Goal: Information Seeking & Learning: Learn about a topic

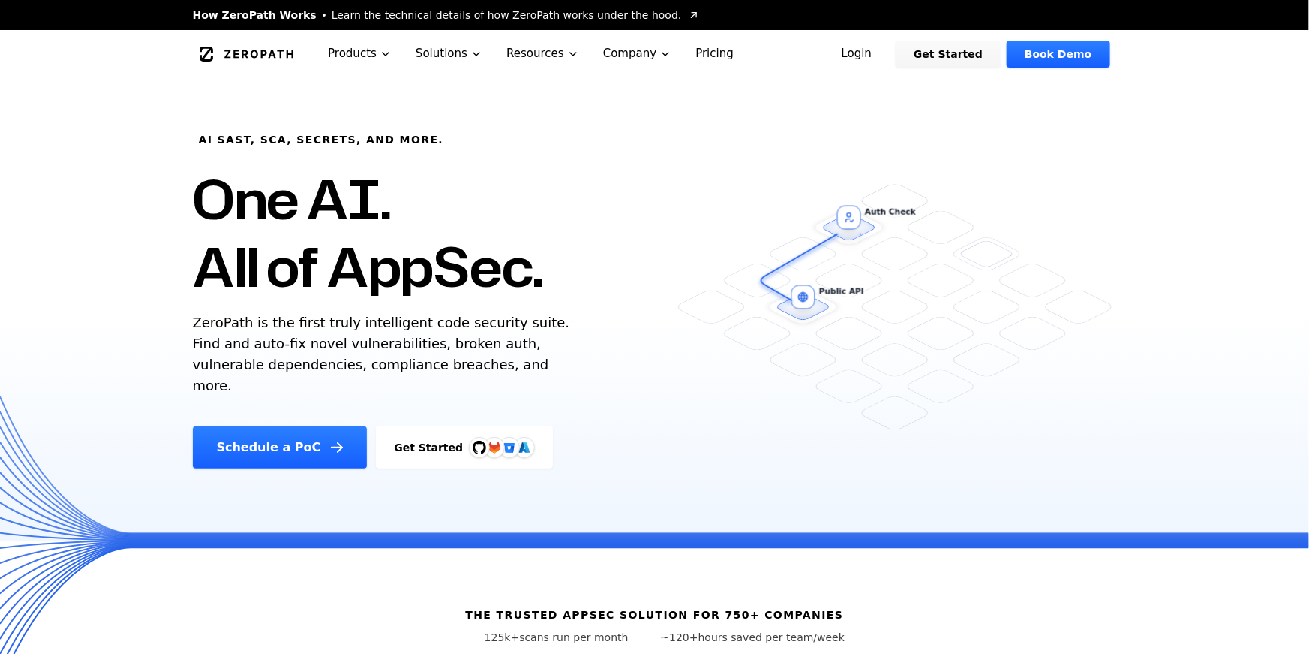
drag, startPoint x: 551, startPoint y: 277, endPoint x: 221, endPoint y: 197, distance: 339.8
click at [223, 199] on div "AI SAST, SCA, Secrets, and more. One AI. All of AppSec. ZeroPath is the first t…" at bounding box center [448, 273] width 546 height 390
click at [326, 256] on h1 "One AI. All of AppSec." at bounding box center [368, 232] width 350 height 135
drag, startPoint x: 245, startPoint y: 211, endPoint x: 656, endPoint y: 318, distance: 425.0
click at [649, 315] on div "AI SAST, SCA, Secrets, and more. One AI. All of AppSec. ZeroPath is the first t…" at bounding box center [448, 273] width 546 height 390
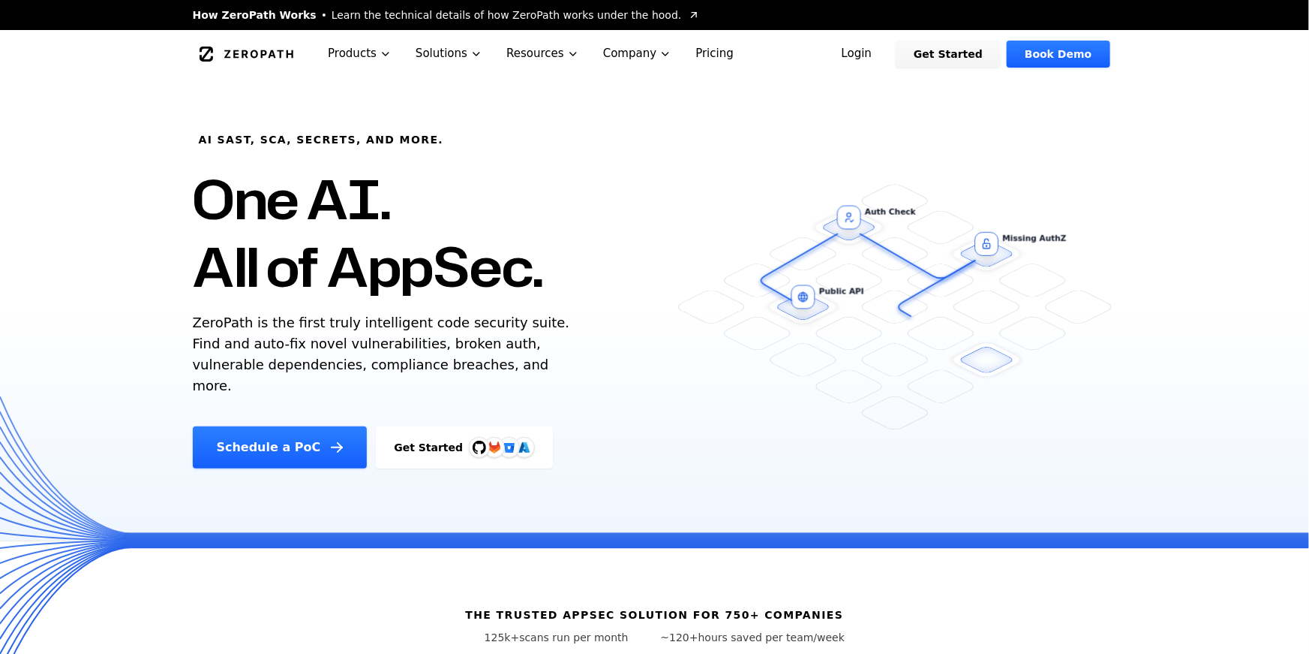
click at [525, 249] on h1 "One AI. All of AppSec." at bounding box center [368, 232] width 350 height 135
click at [874, 49] on link "Login" at bounding box center [857, 54] width 67 height 27
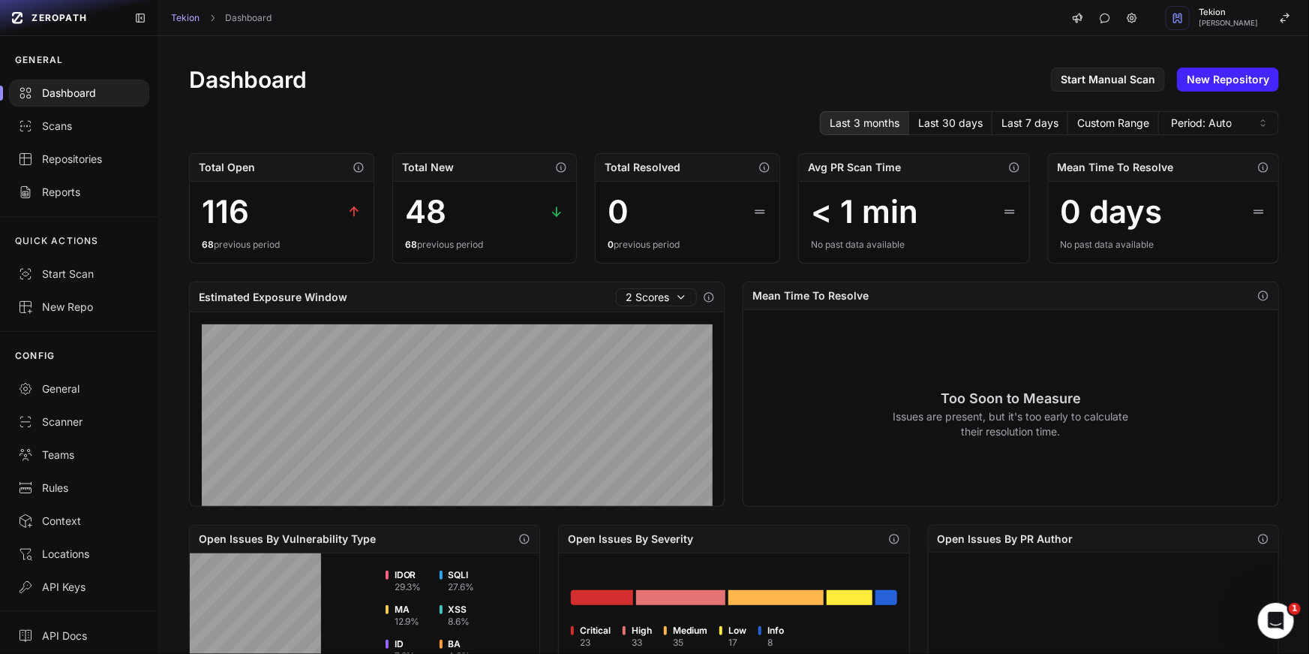
click at [276, 109] on div "Dashboard Start Manual Scan New Repository Last 3 months Last 30 days Last 7 da…" at bounding box center [734, 576] width 1150 height 1081
click at [59, 116] on link "Scans" at bounding box center [79, 126] width 158 height 33
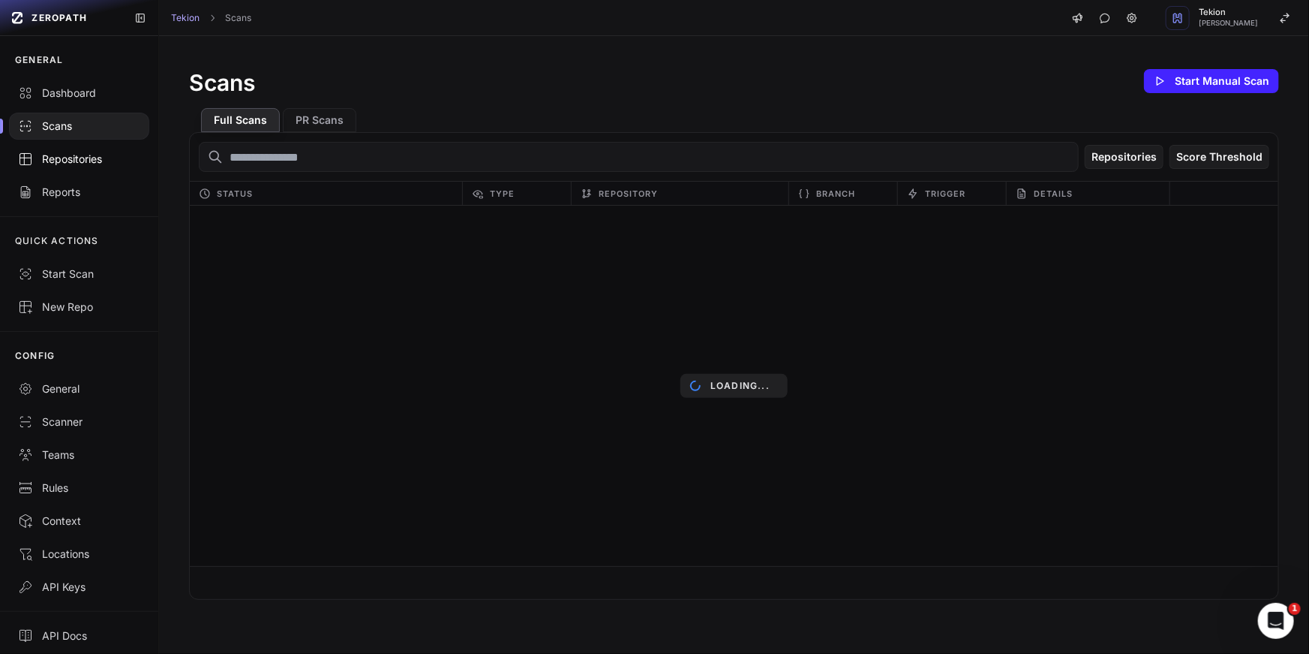
click at [125, 163] on div "Repositories" at bounding box center [79, 159] width 122 height 15
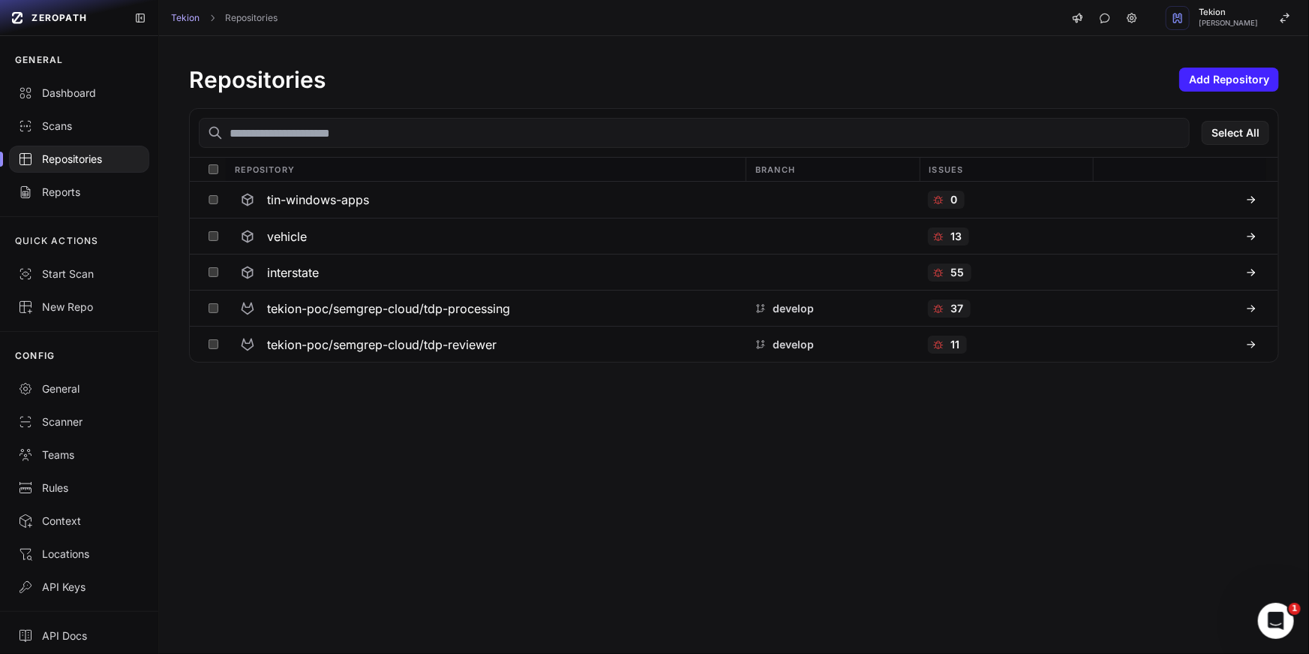
click at [607, 552] on div "Repositories Add Repository Select All Repository Branch Issues tin-windows-app…" at bounding box center [734, 345] width 1150 height 618
click at [487, 356] on div "tekion-poc/semgrep-cloud/tdp-reviewer" at bounding box center [485, 344] width 503 height 27
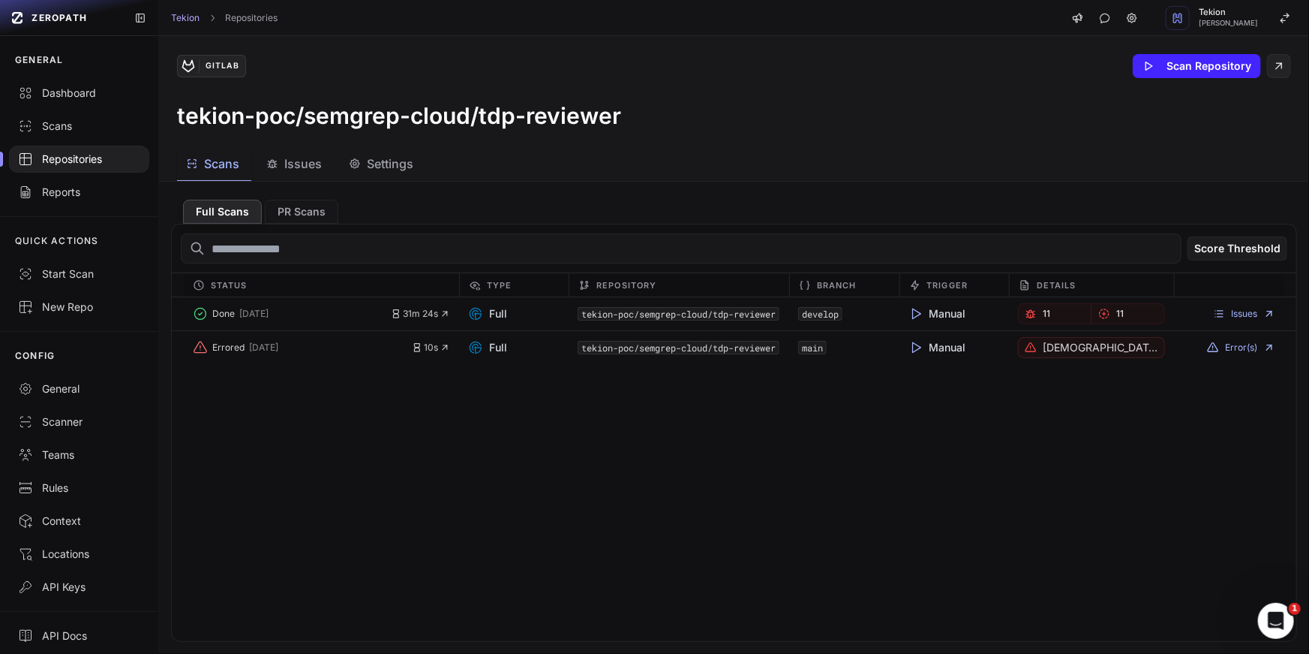
click at [437, 118] on h3 "tekion-poc/semgrep-cloud/tdp-reviewer" at bounding box center [399, 115] width 444 height 27
click at [1246, 320] on div "Issues" at bounding box center [1229, 313] width 110 height 21
click at [1246, 314] on link "Issues" at bounding box center [1244, 314] width 62 height 12
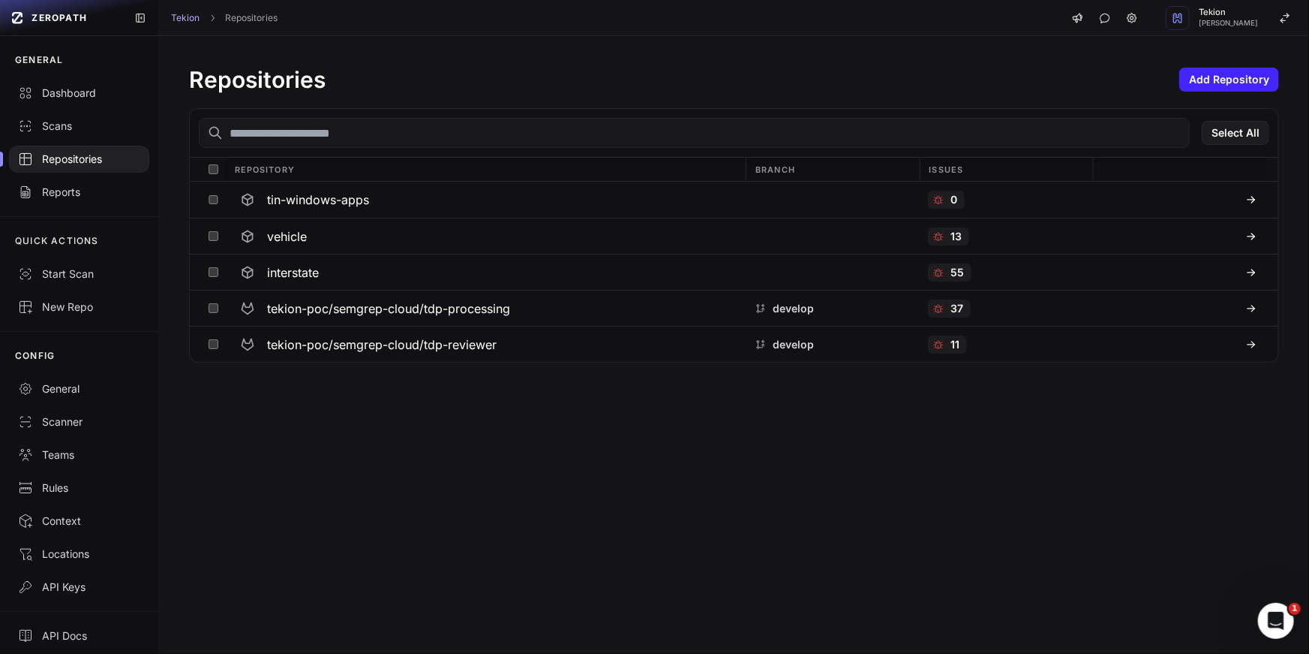
click at [383, 408] on div "Repositories Add Repository Select All Repository Branch Issues tin-windows-app…" at bounding box center [734, 345] width 1150 height 618
click at [446, 440] on div "Repositories Add Repository Select All Repository Branch Issues tin-windows-app…" at bounding box center [734, 345] width 1150 height 618
click at [467, 314] on h3 "tekion-poc/semgrep-cloud/tdp-processing" at bounding box center [388, 308] width 243 height 18
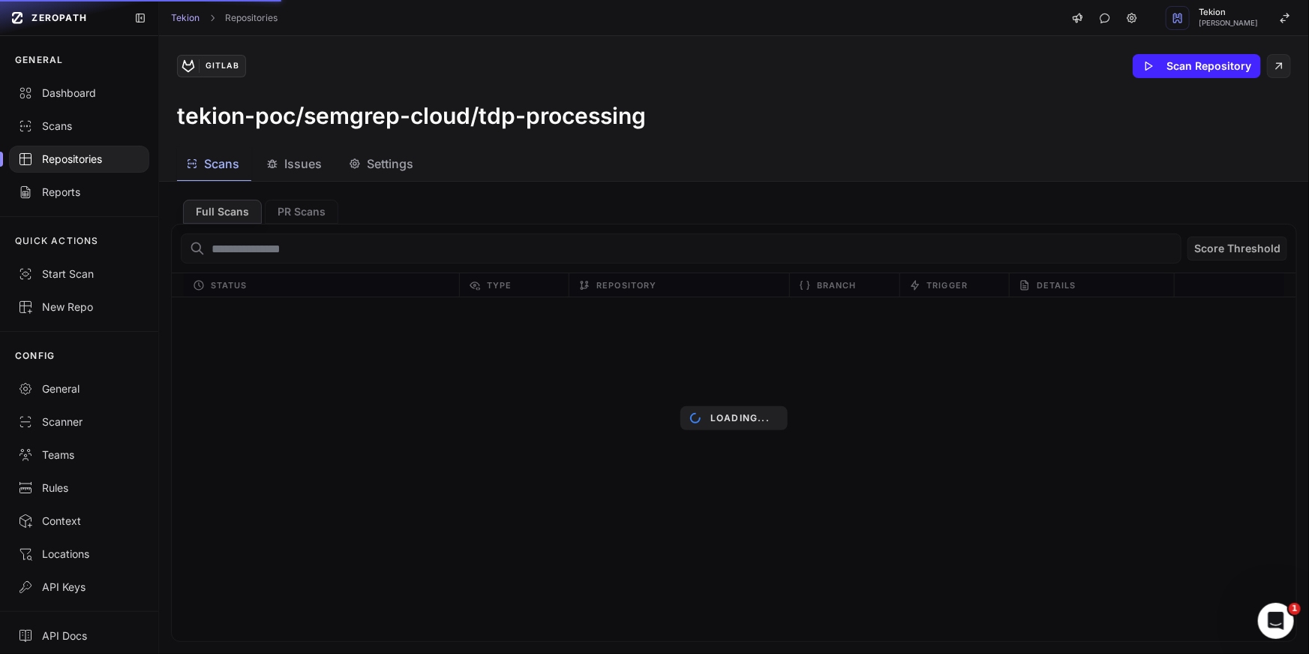
click at [554, 259] on div "Loading..." at bounding box center [734, 418] width 1150 height 472
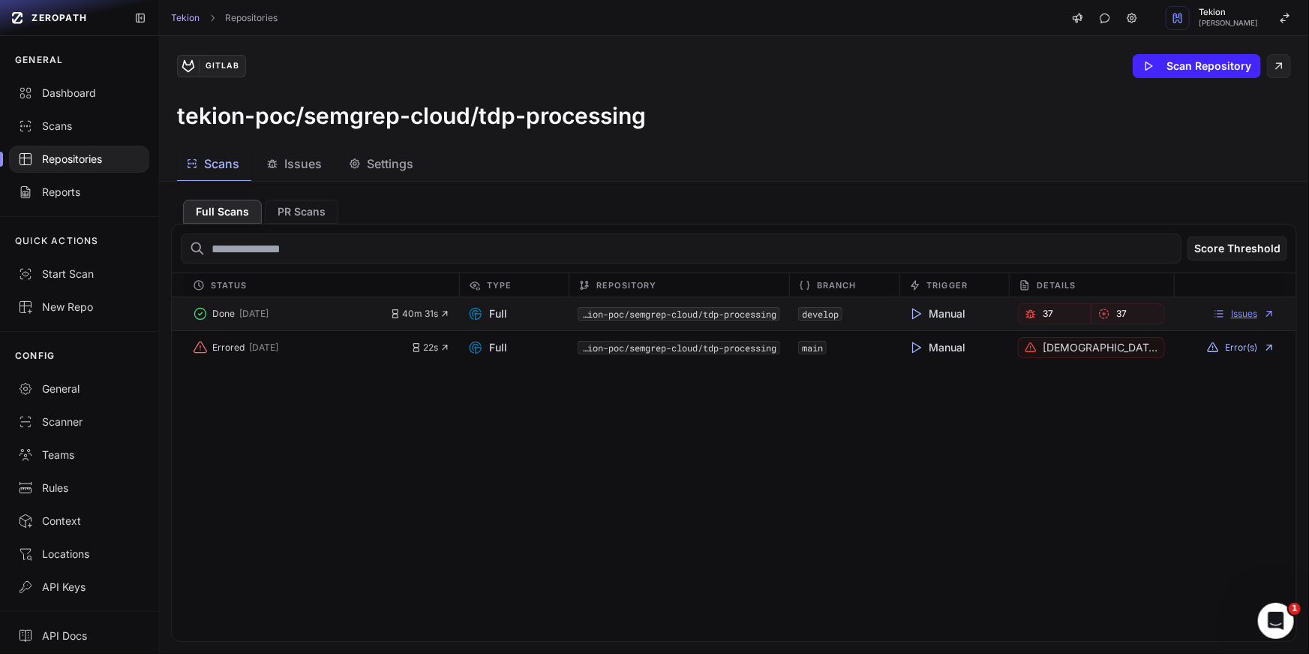
click at [1252, 314] on link "Issues" at bounding box center [1244, 314] width 62 height 12
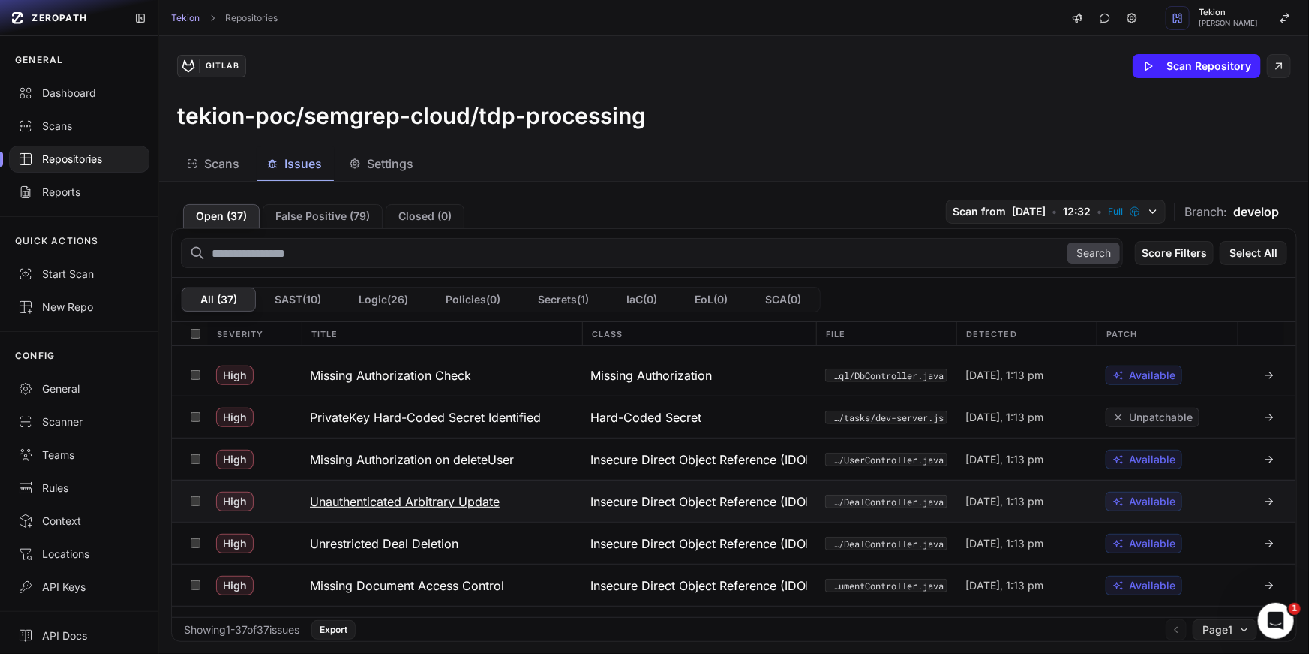
scroll to position [126, 0]
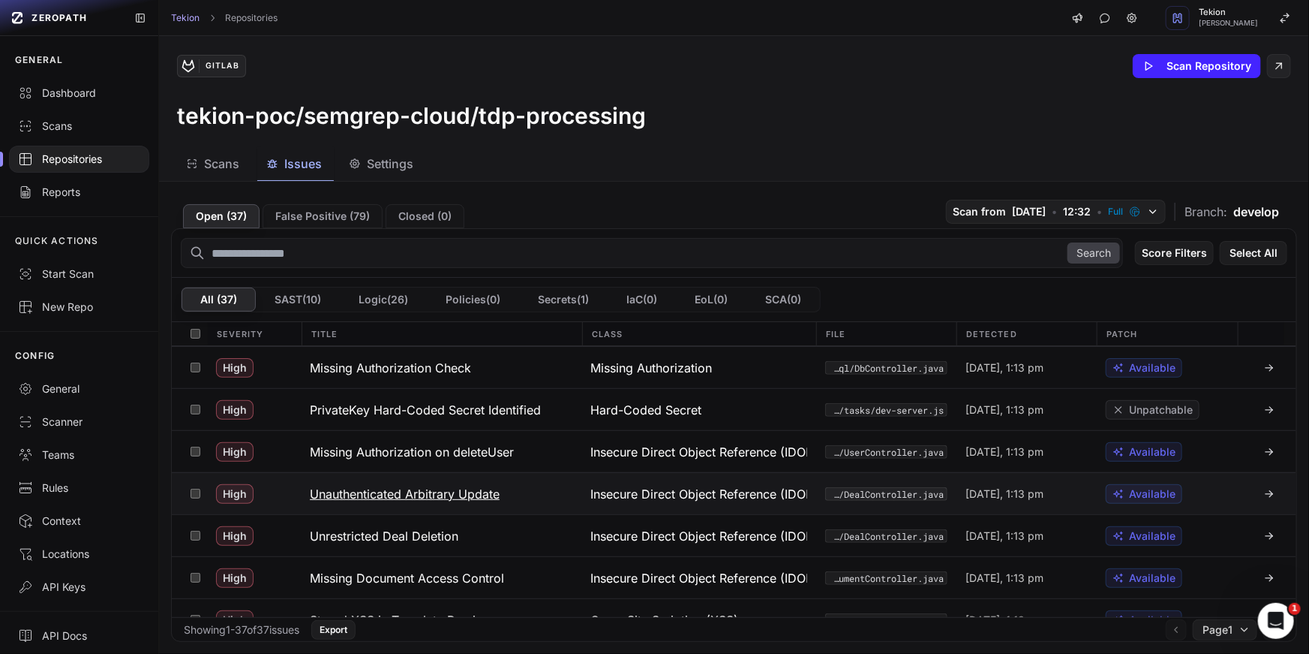
click at [444, 500] on h3 "Unauthenticated Arbitrary Update" at bounding box center [405, 494] width 190 height 18
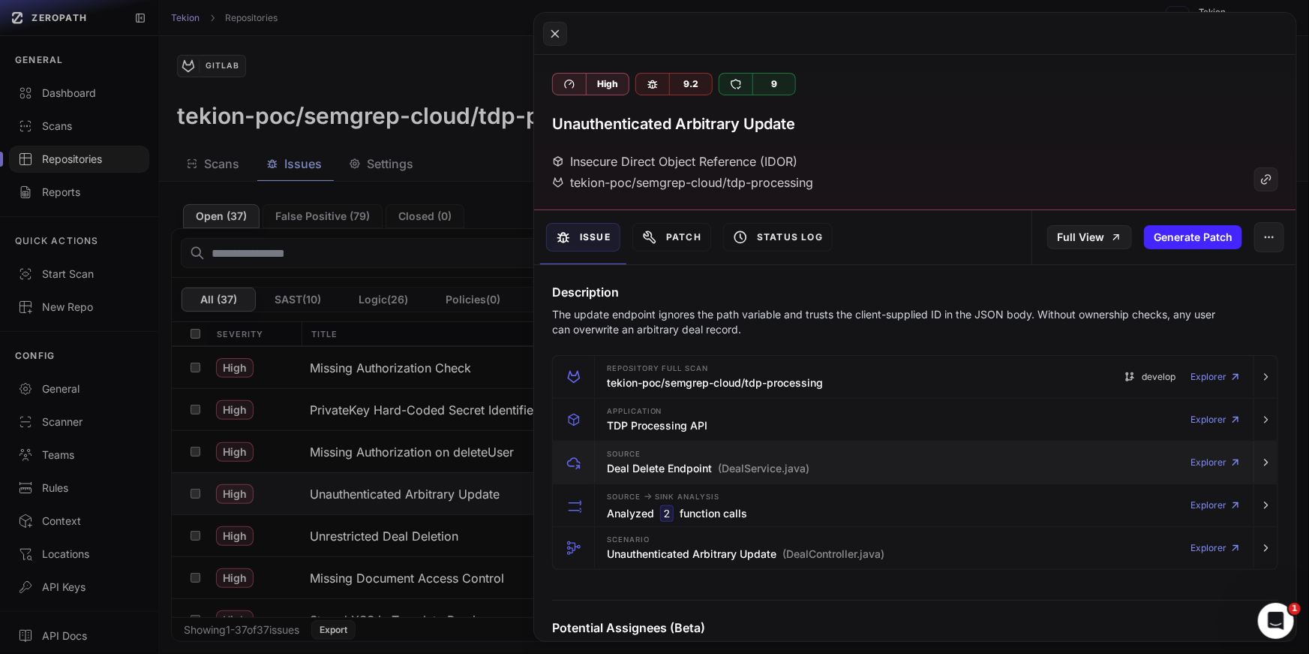
click at [748, 462] on span "(DealService.java)" at bounding box center [764, 468] width 92 height 15
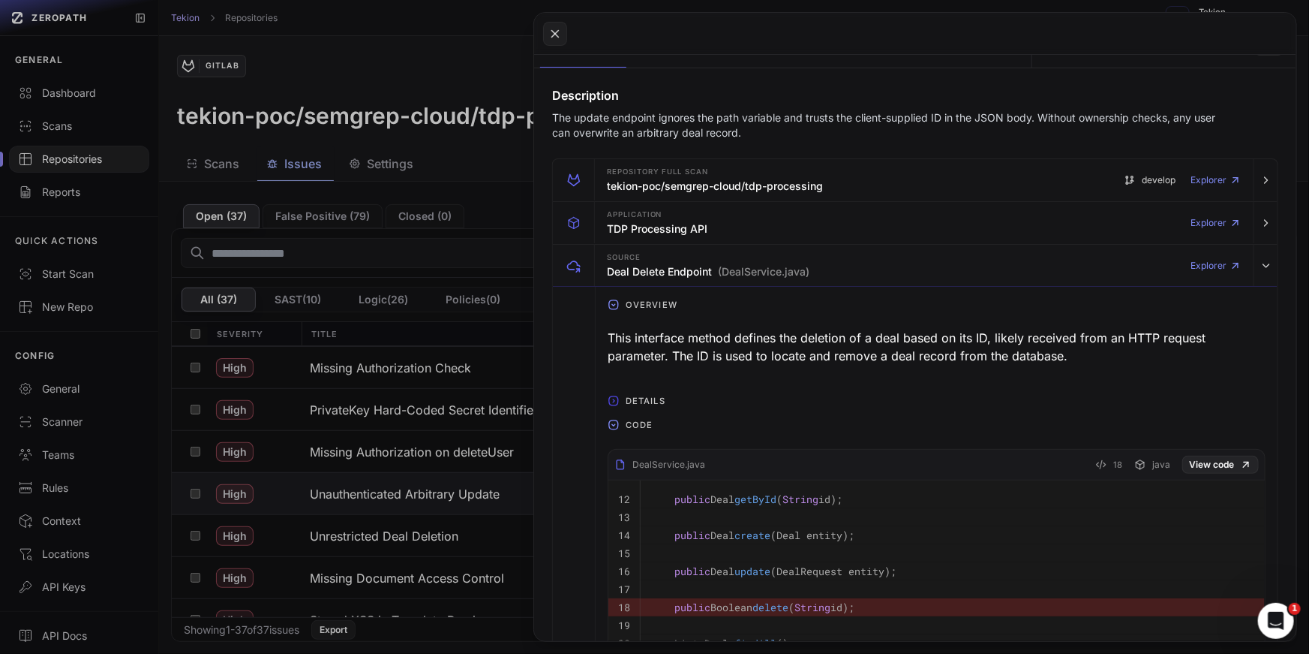
scroll to position [200, 0]
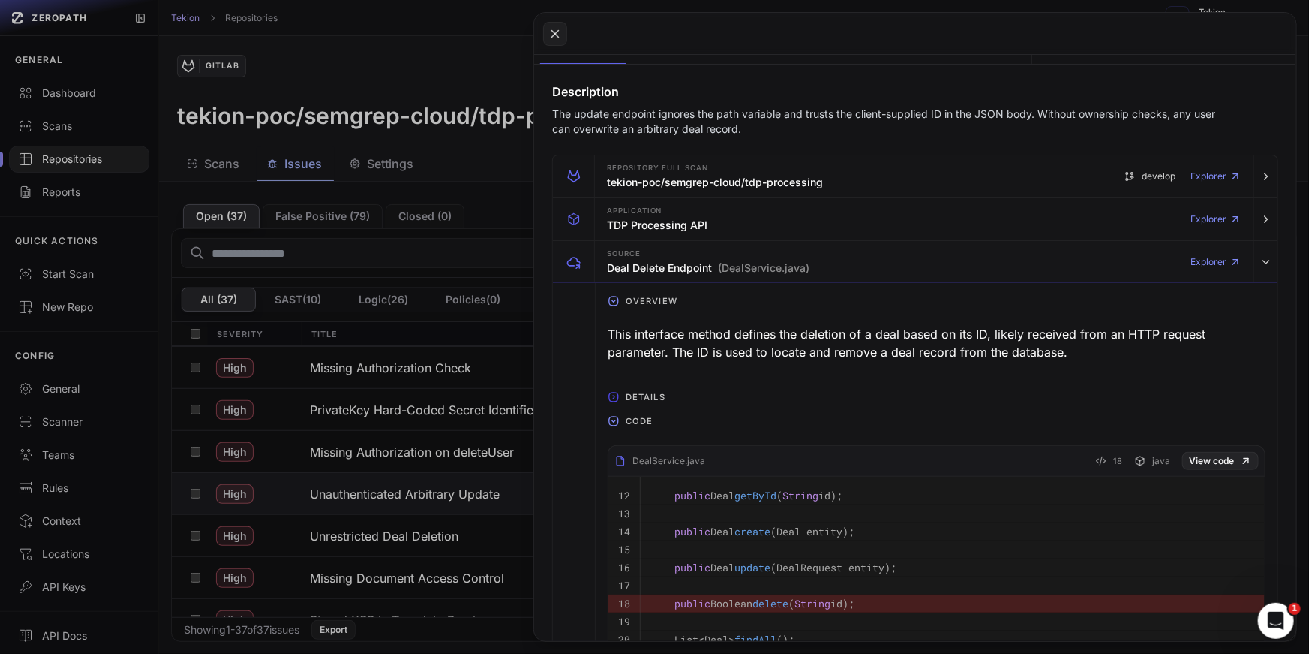
click at [636, 413] on span "Code" at bounding box center [639, 421] width 39 height 24
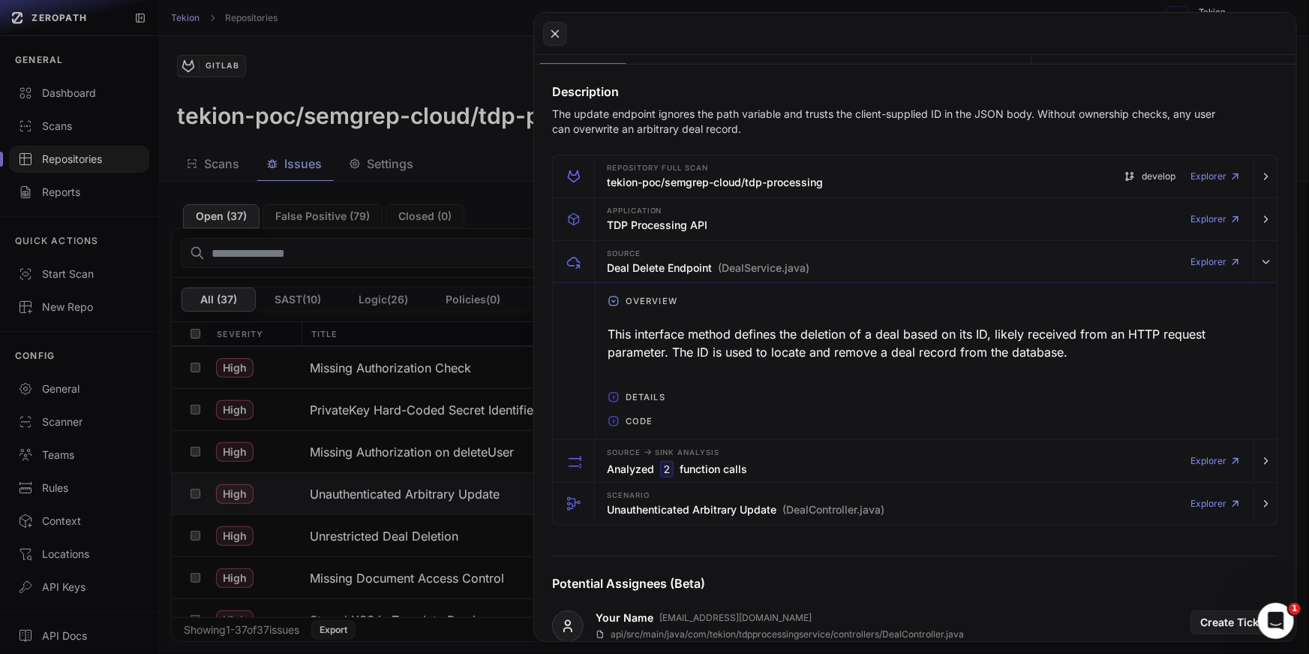
click at [636, 395] on span "Details" at bounding box center [646, 397] width 52 height 24
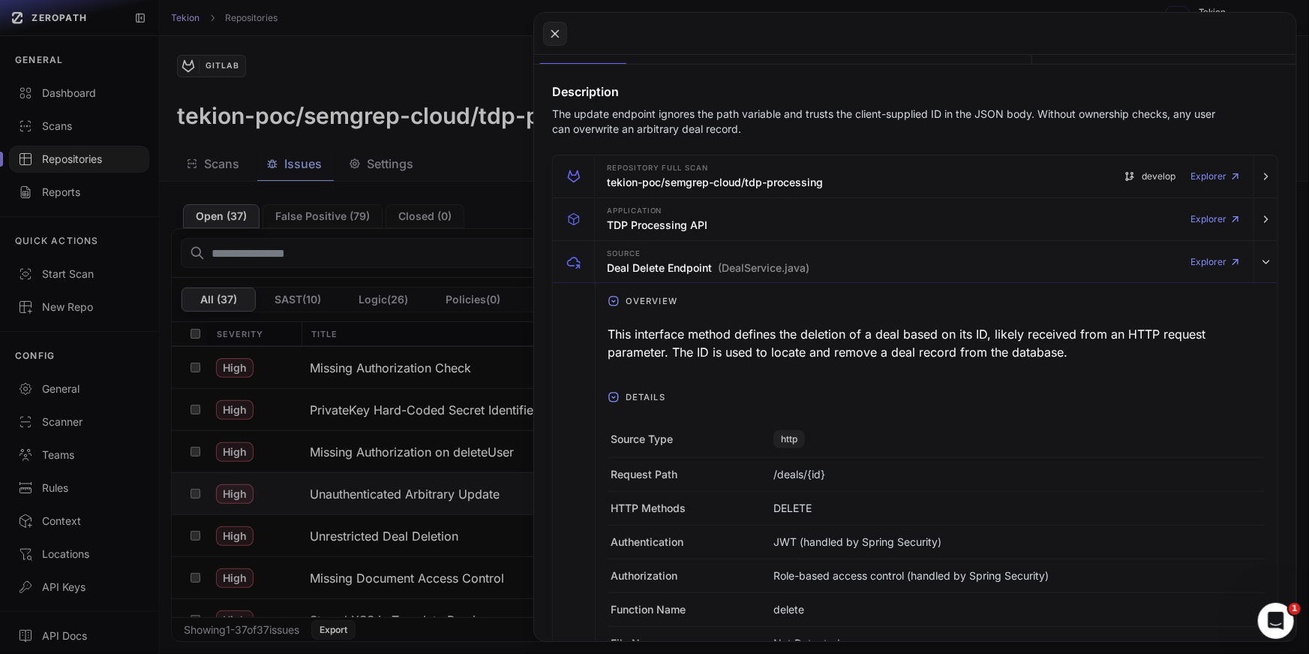
click at [636, 395] on span "Details" at bounding box center [646, 397] width 52 height 24
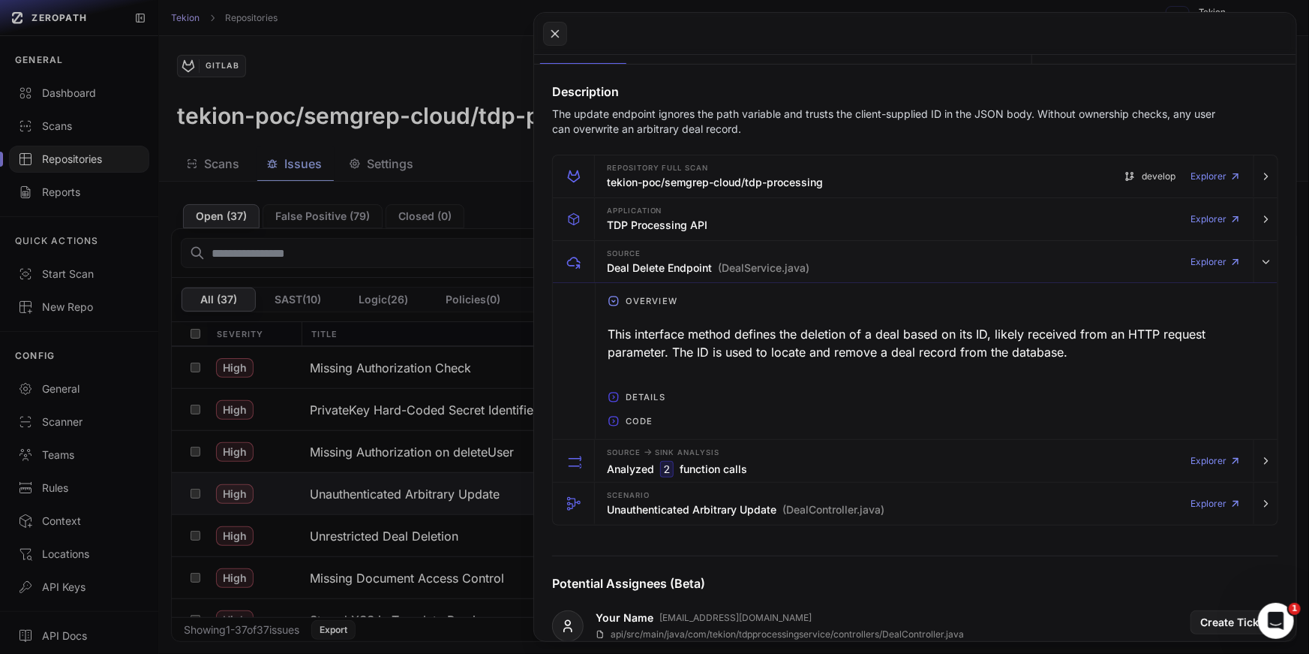
click at [637, 407] on span "Details" at bounding box center [646, 397] width 52 height 24
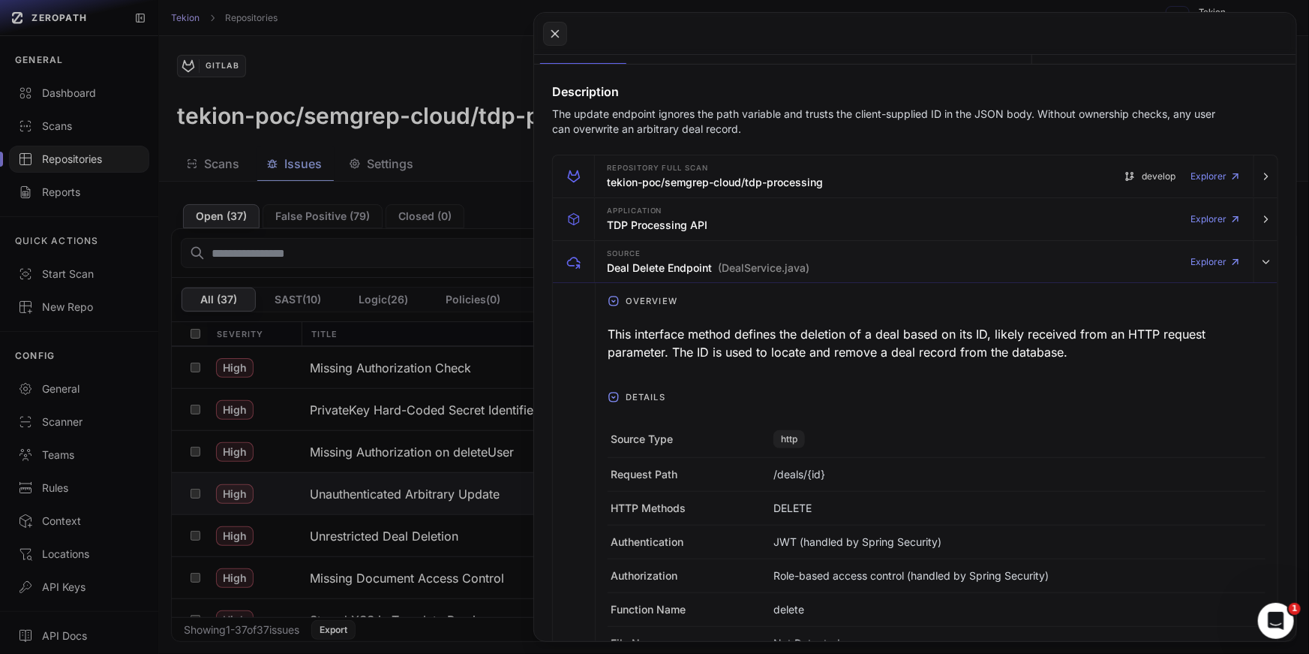
click at [637, 407] on span "Details" at bounding box center [646, 397] width 52 height 24
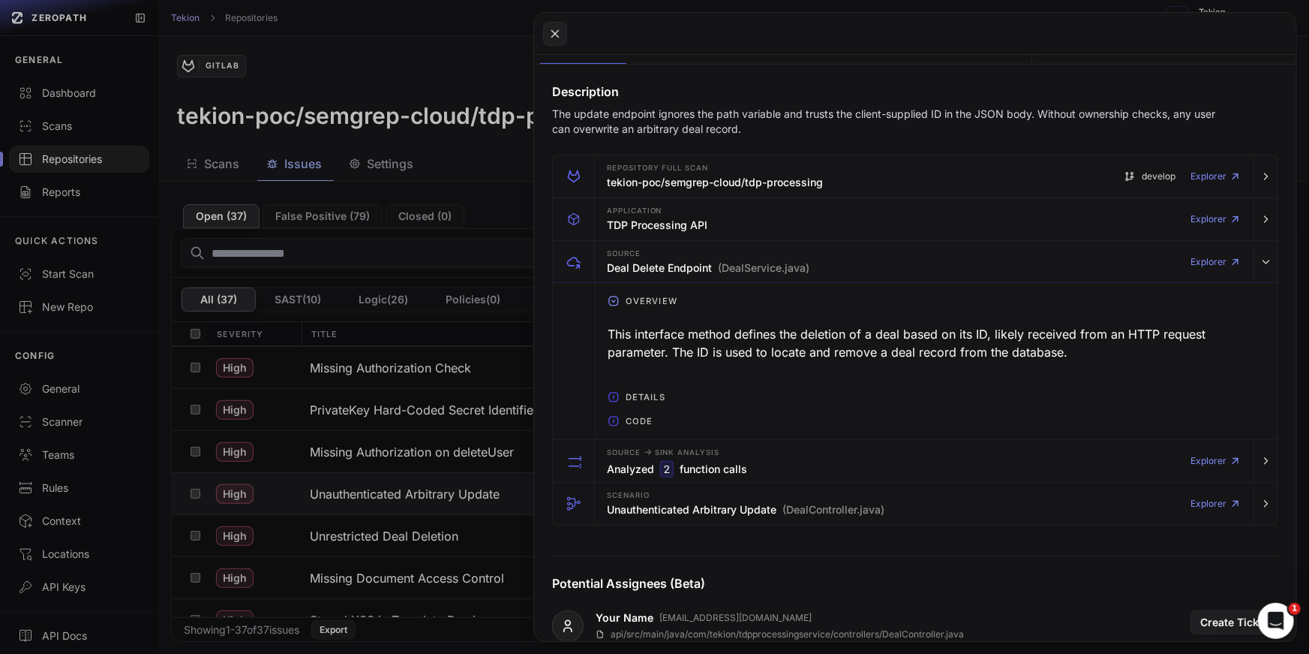
click at [413, 398] on button at bounding box center [654, 327] width 1309 height 654
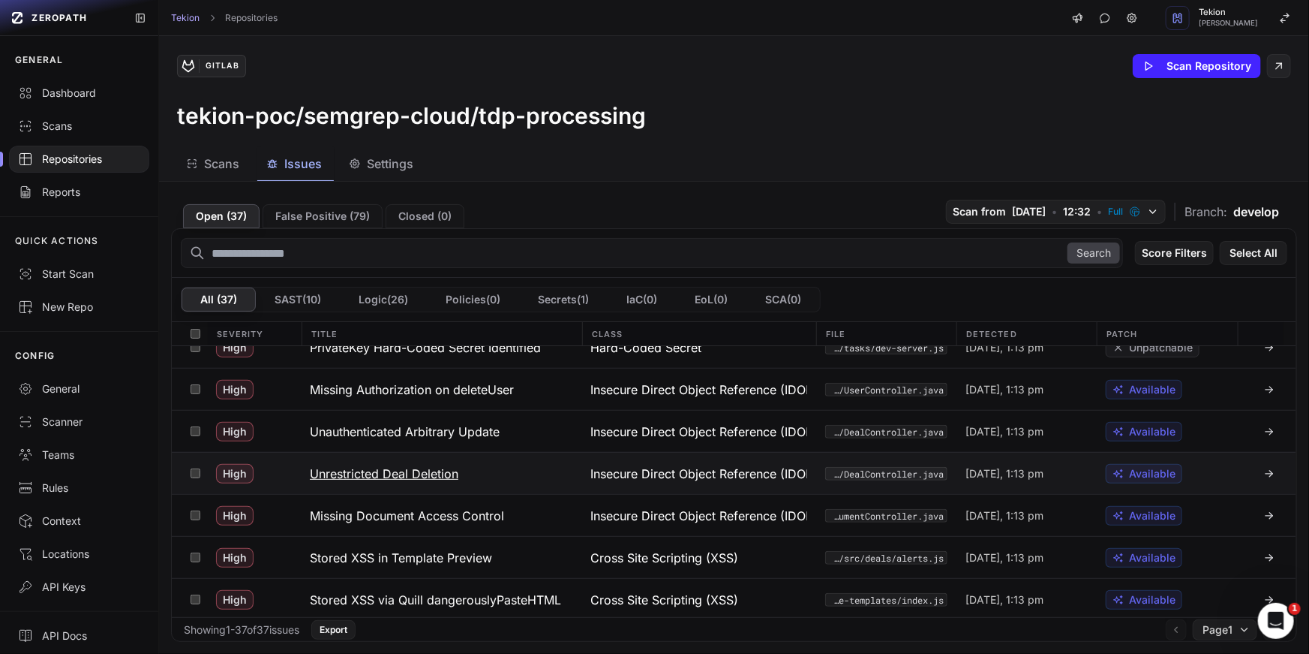
scroll to position [194, 0]
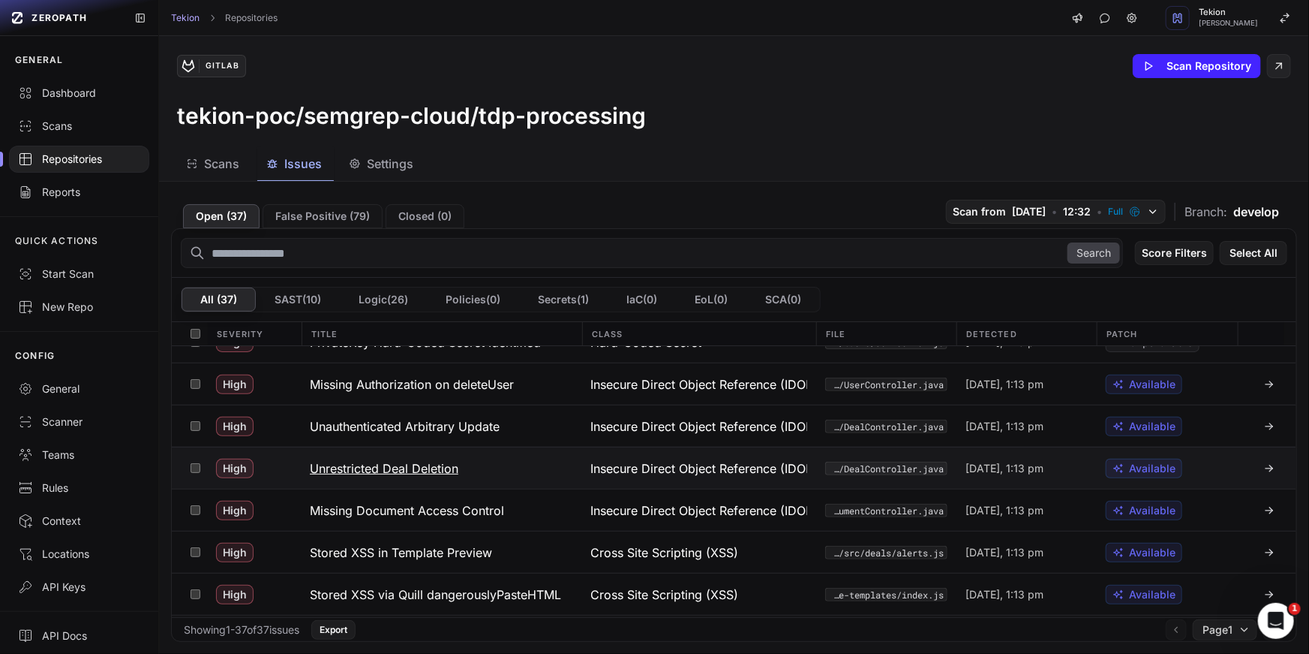
click at [433, 450] on button "Unrestricted Deal Deletion" at bounding box center [441, 467] width 281 height 41
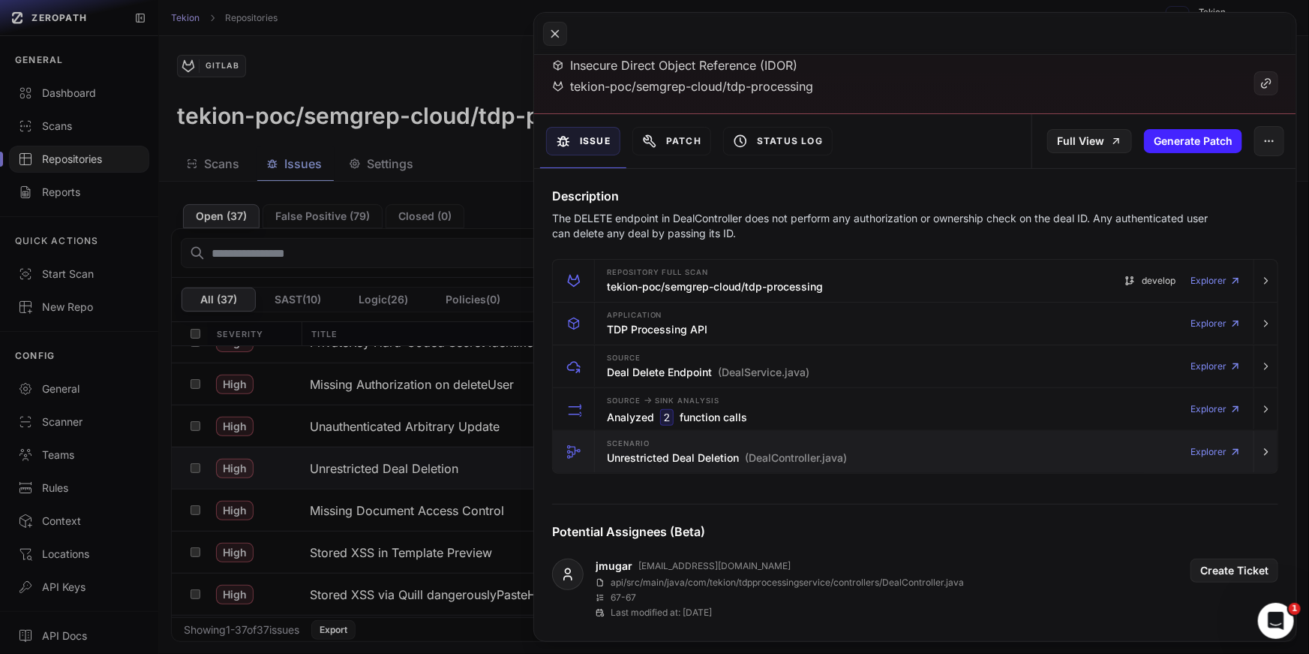
scroll to position [105, 0]
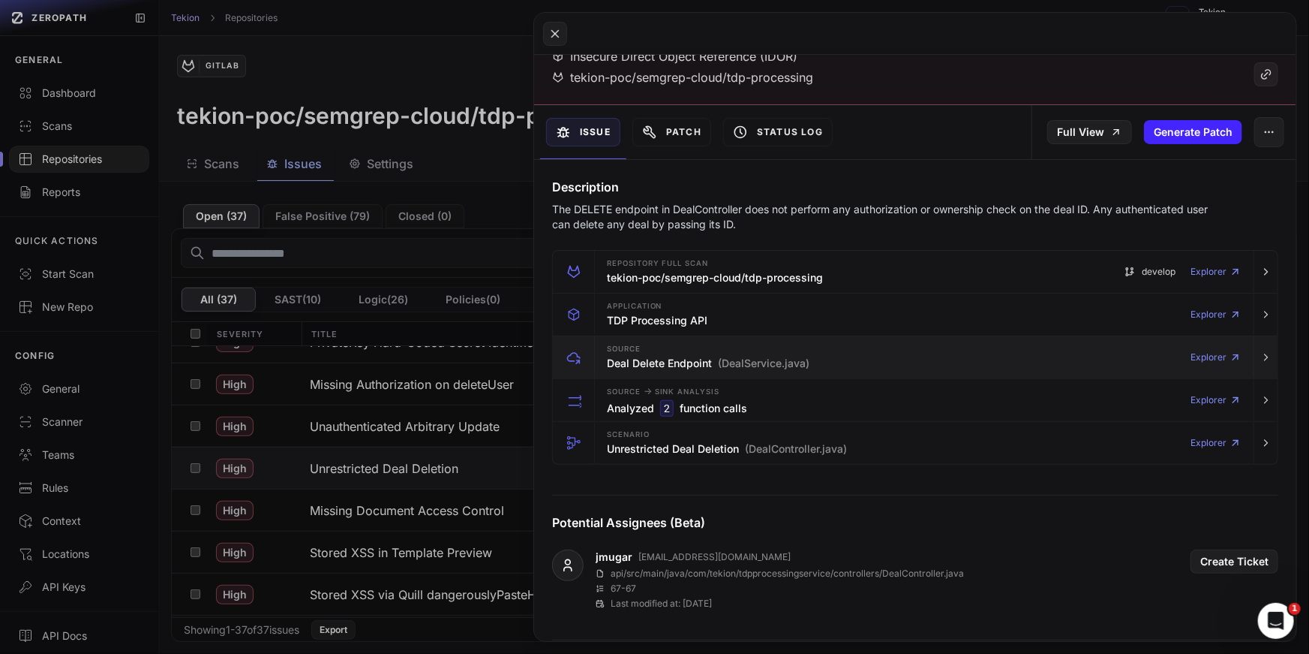
click at [722, 366] on span "(DealService.java)" at bounding box center [764, 363] width 92 height 15
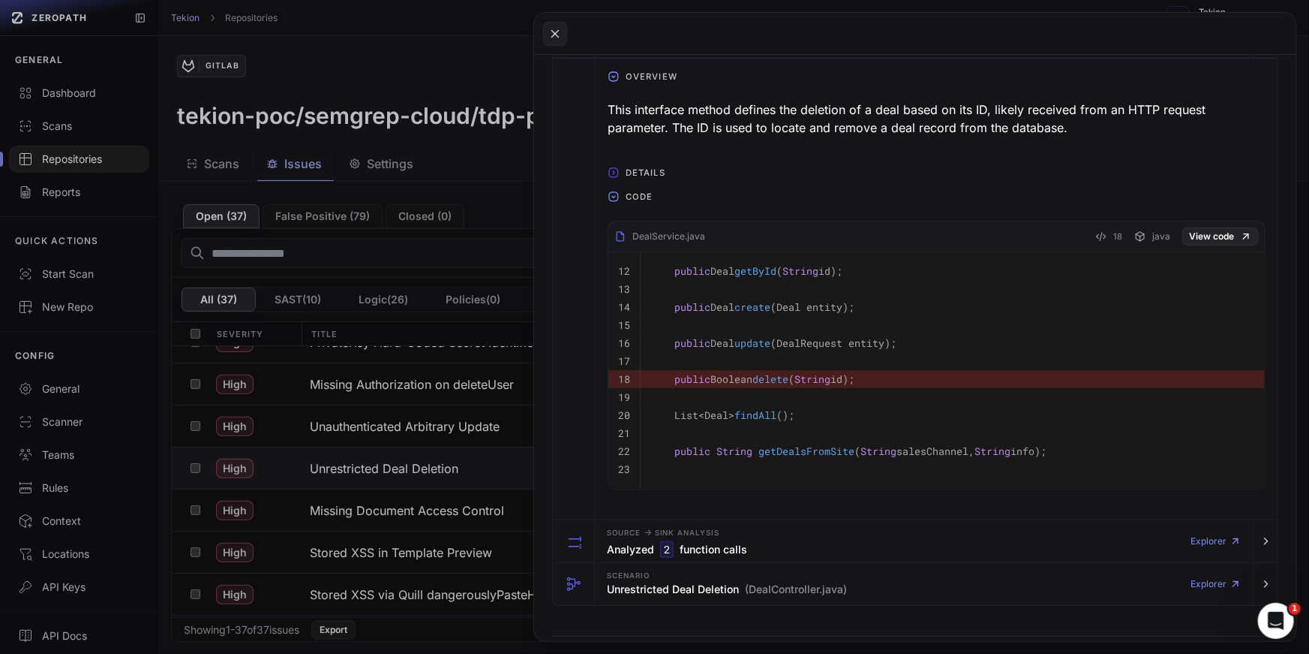
scroll to position [415, 0]
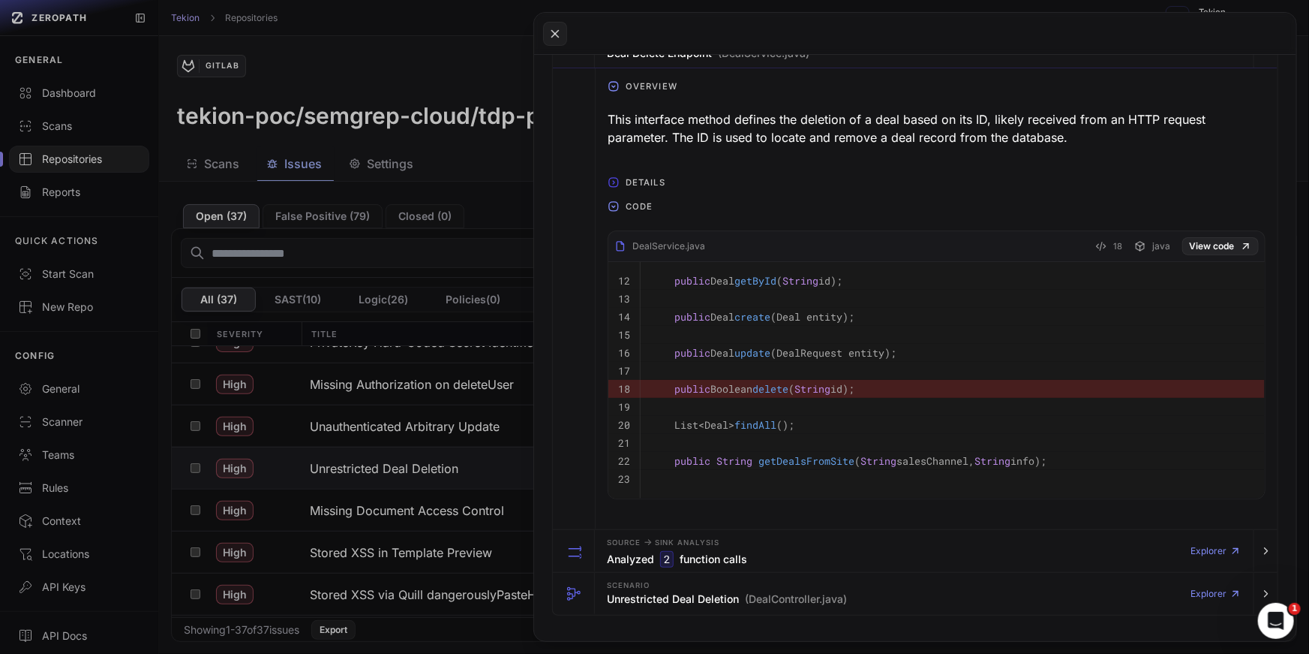
click at [623, 211] on span "Code" at bounding box center [639, 206] width 39 height 24
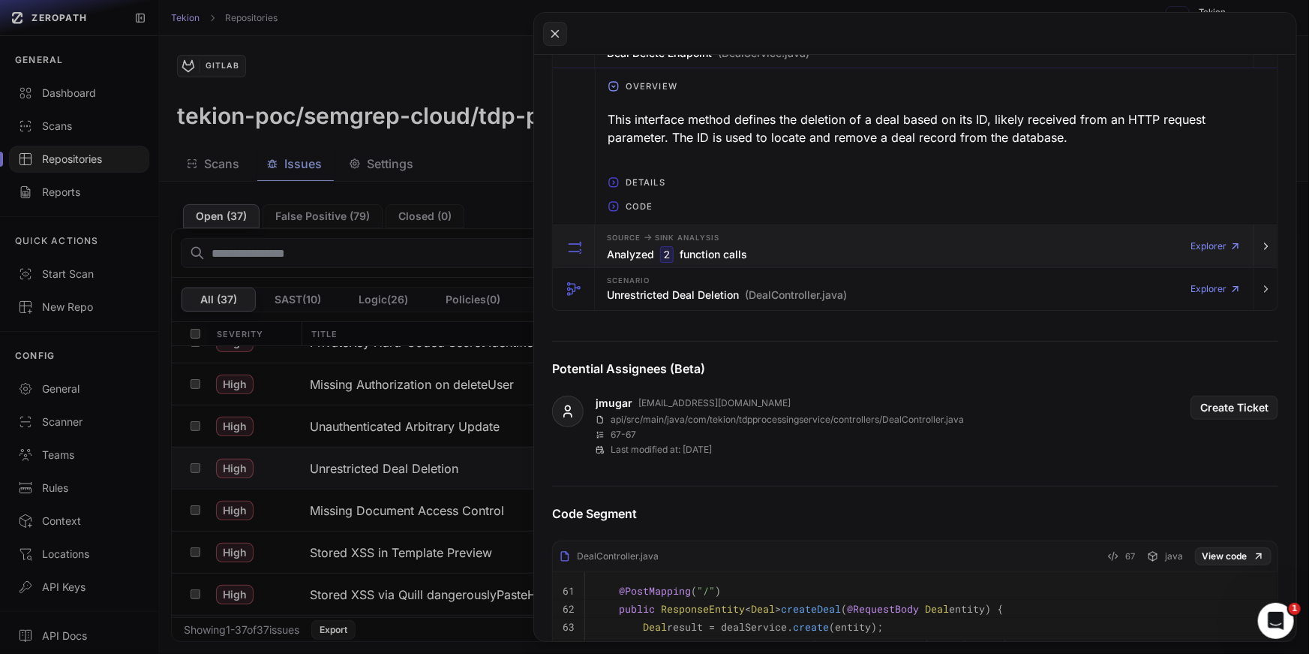
click at [650, 248] on h3 "Analyzed 2 function calls" at bounding box center [677, 254] width 140 height 17
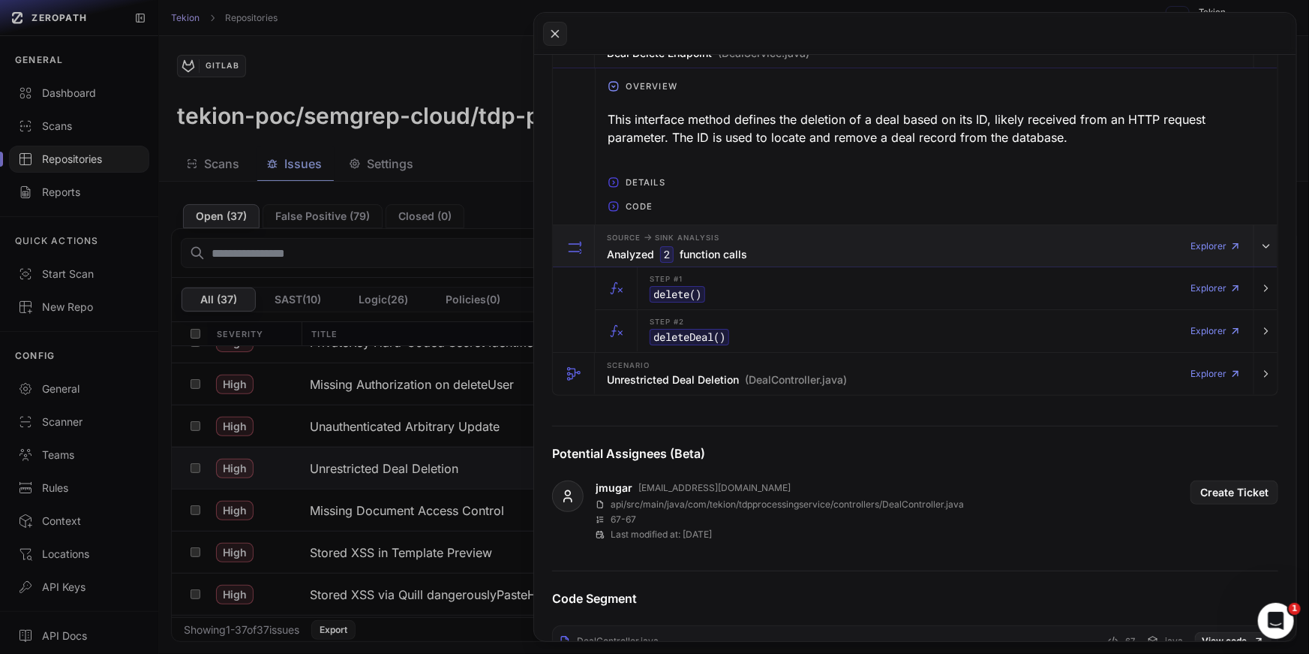
click at [724, 246] on h3 "Analyzed 2 function calls" at bounding box center [677, 254] width 140 height 17
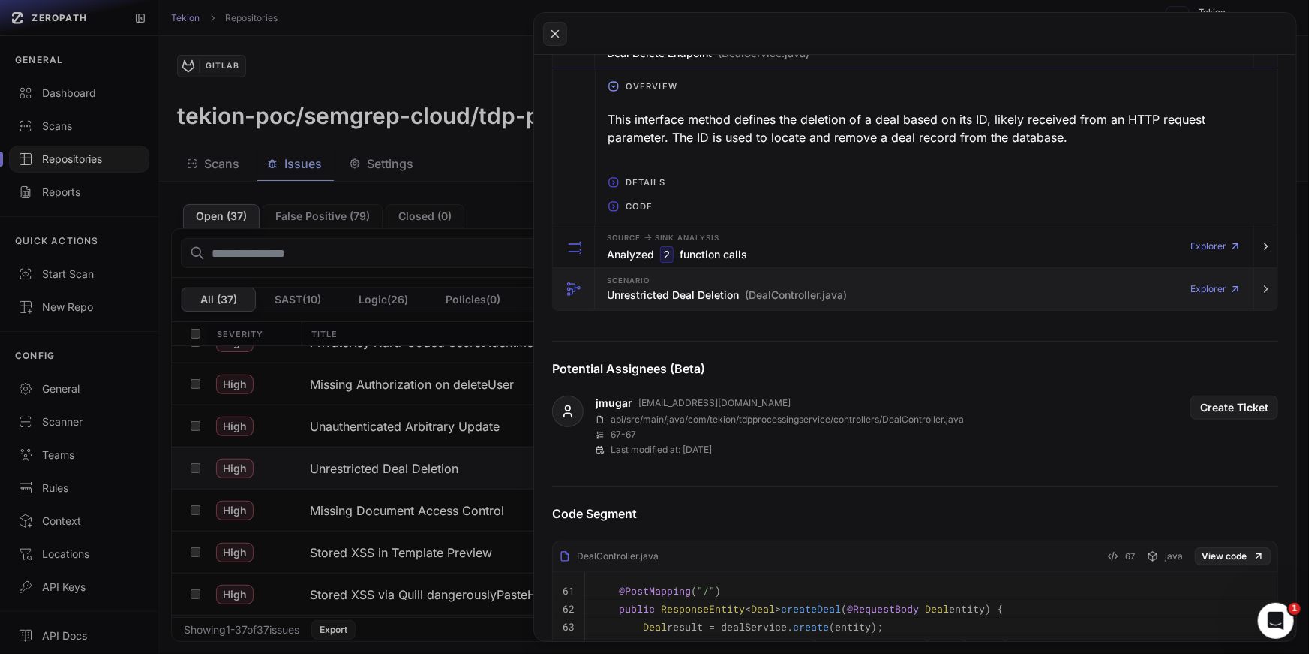
click at [714, 290] on h3 "Unrestricted Deal Deletion (DealController.java)" at bounding box center [727, 294] width 240 height 15
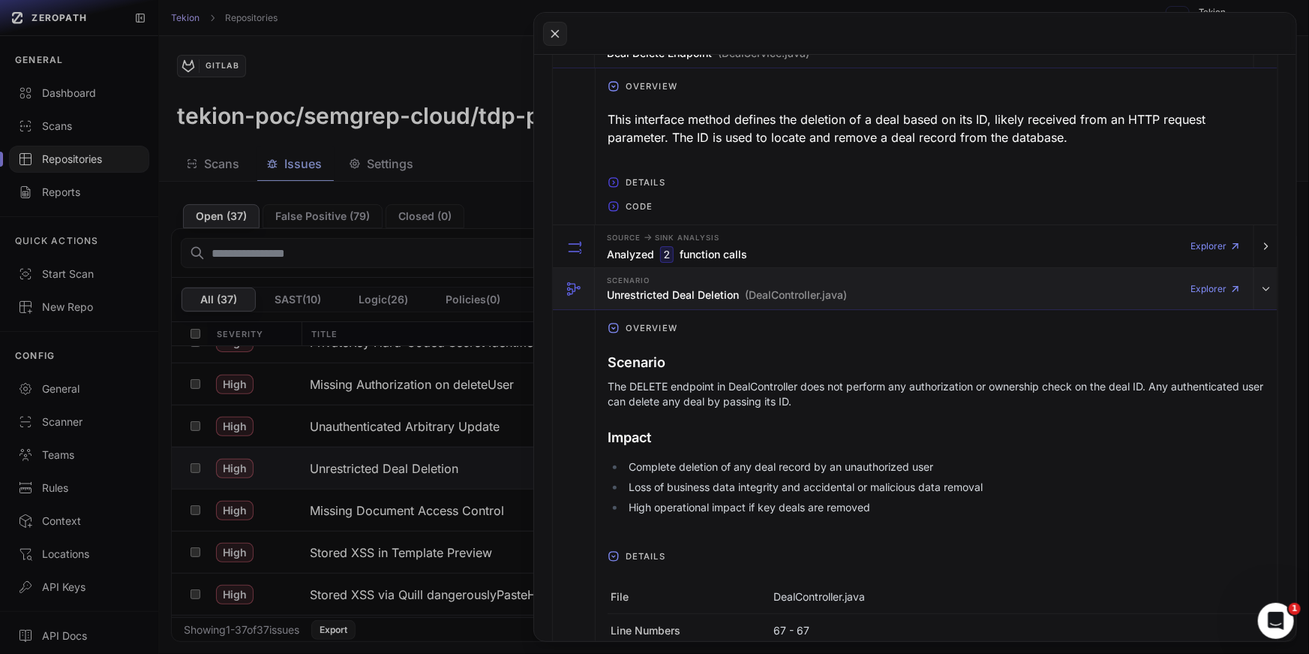
click at [729, 289] on h3 "Unrestricted Deal Deletion (DealController.java)" at bounding box center [727, 294] width 240 height 15
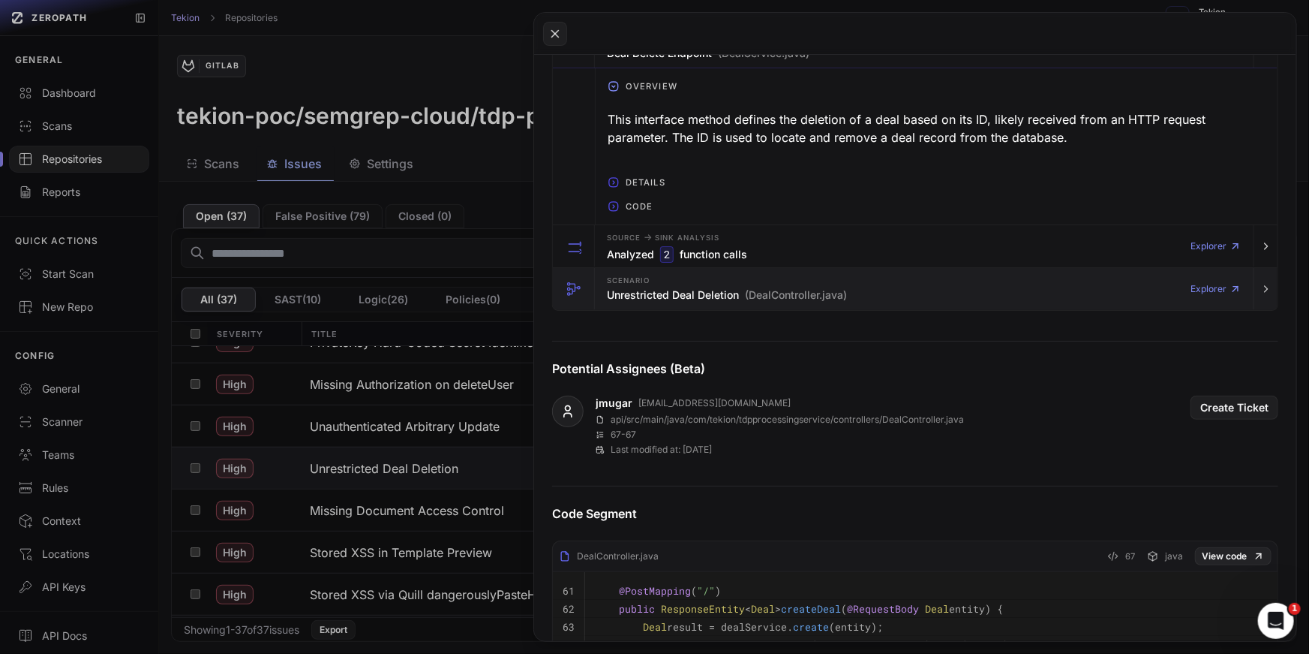
click at [729, 289] on h3 "Unrestricted Deal Deletion (DealController.java)" at bounding box center [727, 294] width 240 height 15
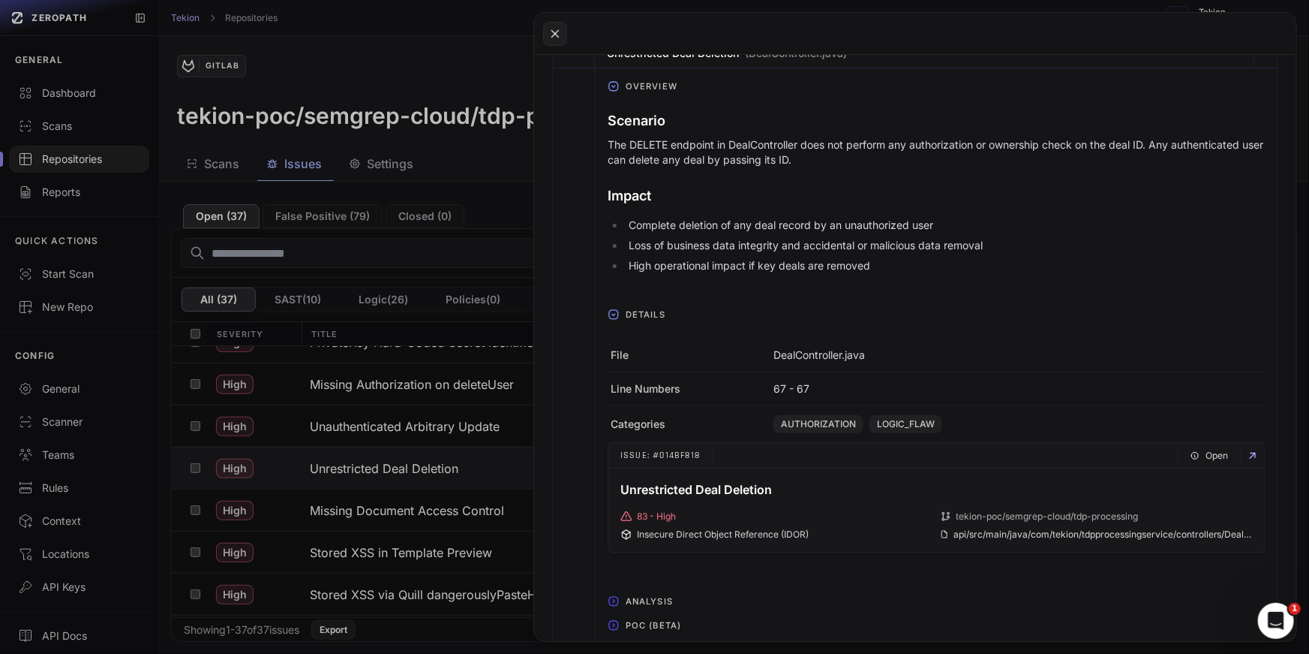
scroll to position [315, 0]
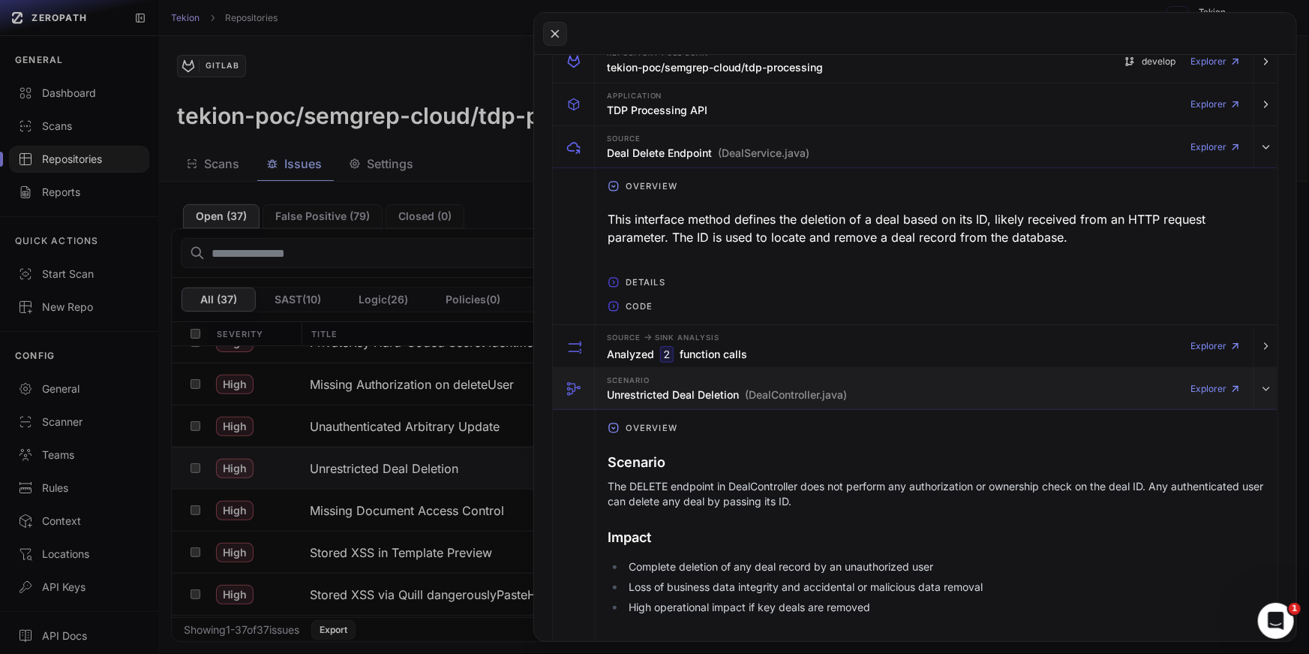
click at [798, 383] on div "Scenario Unrestricted Deal Deletion (DealController.java)" at bounding box center [727, 389] width 240 height 30
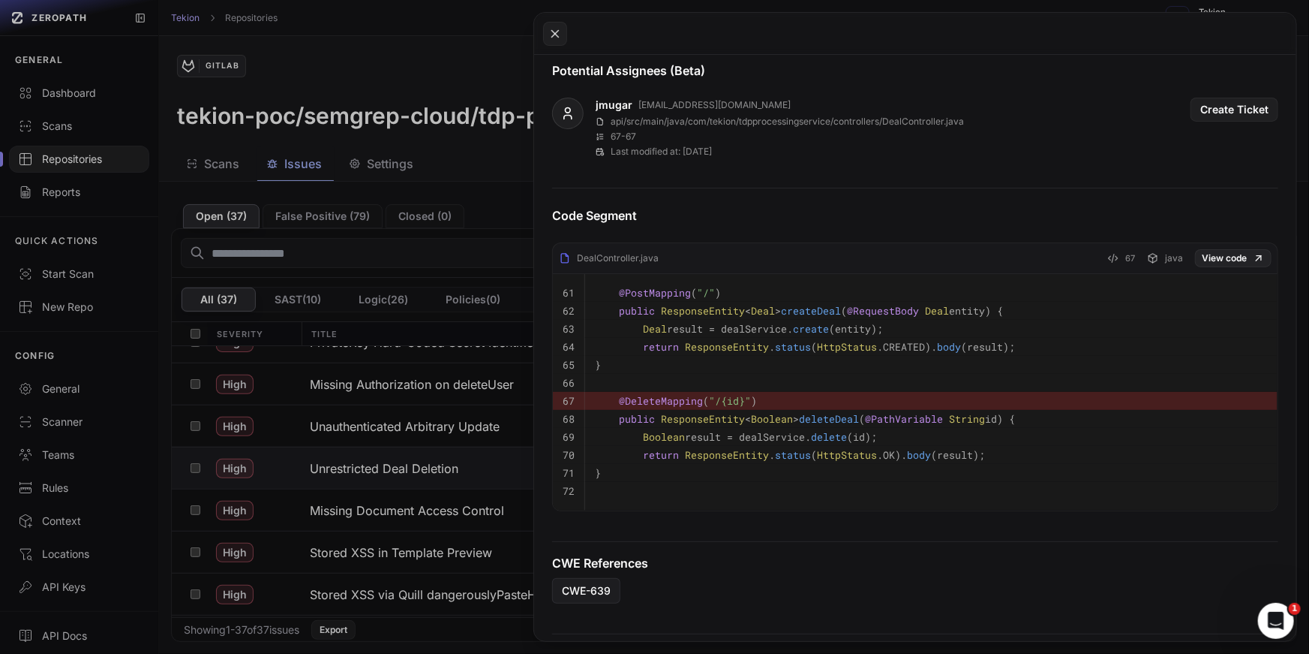
scroll to position [483, 0]
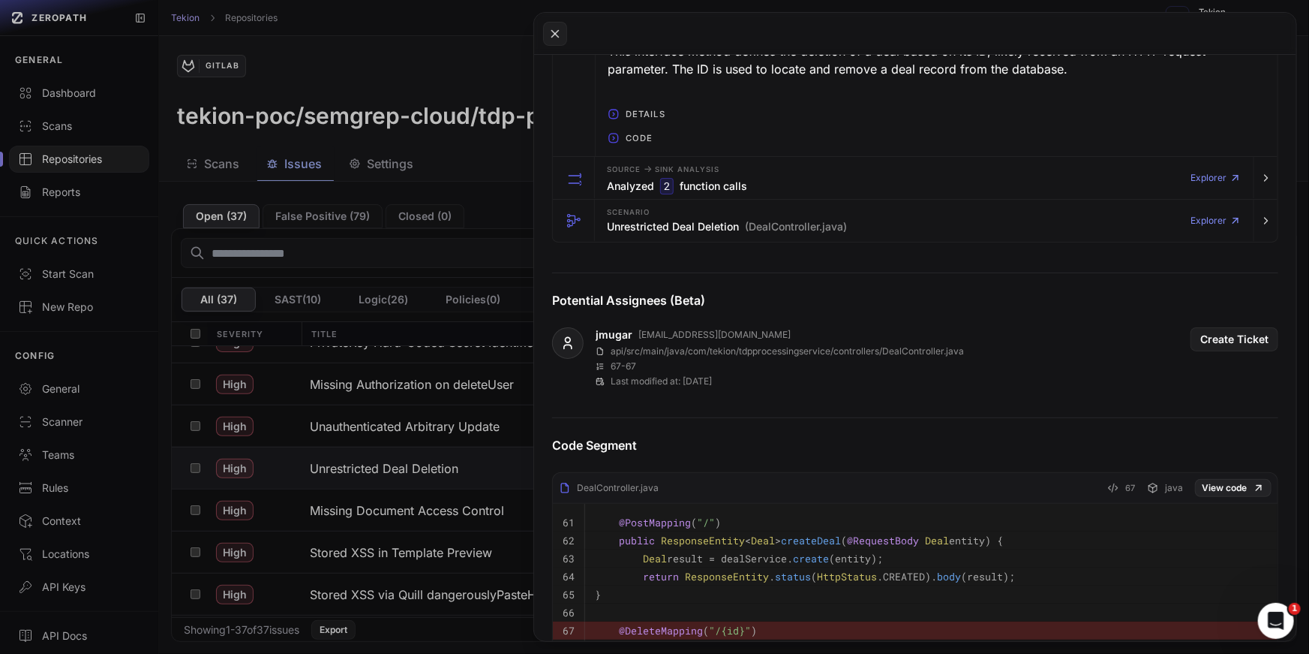
click at [302, 195] on button at bounding box center [654, 327] width 1309 height 654
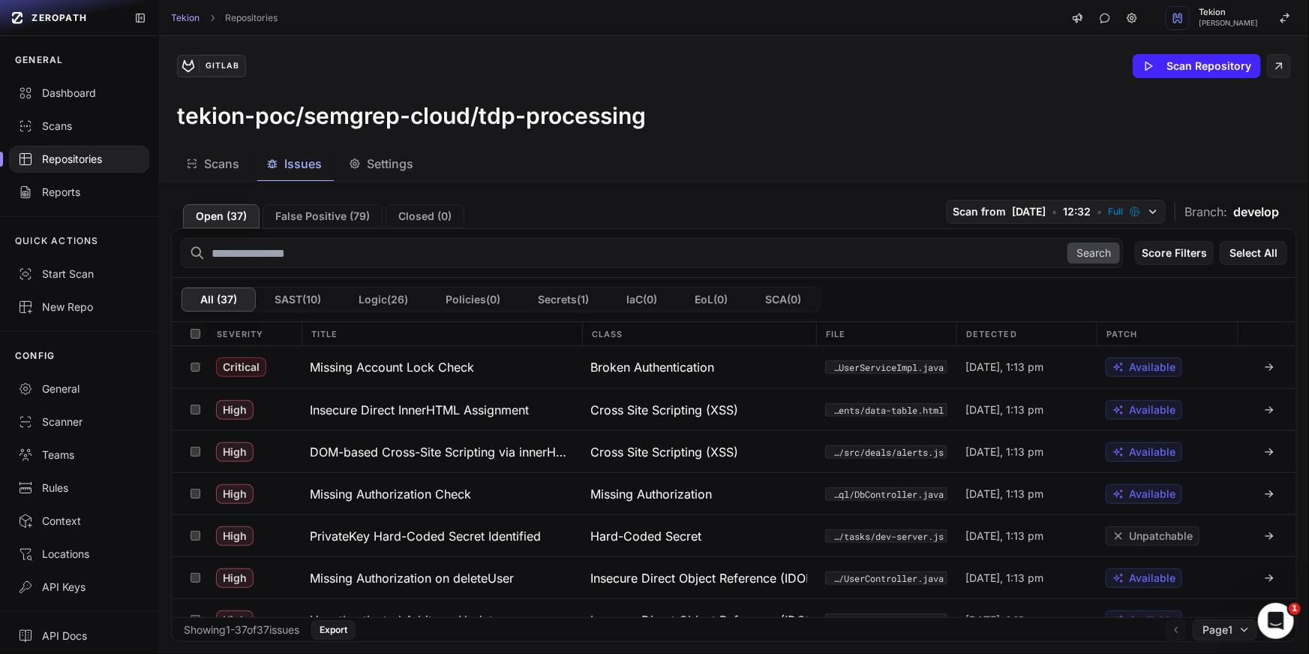
click at [98, 155] on div "Repositories" at bounding box center [79, 159] width 122 height 15
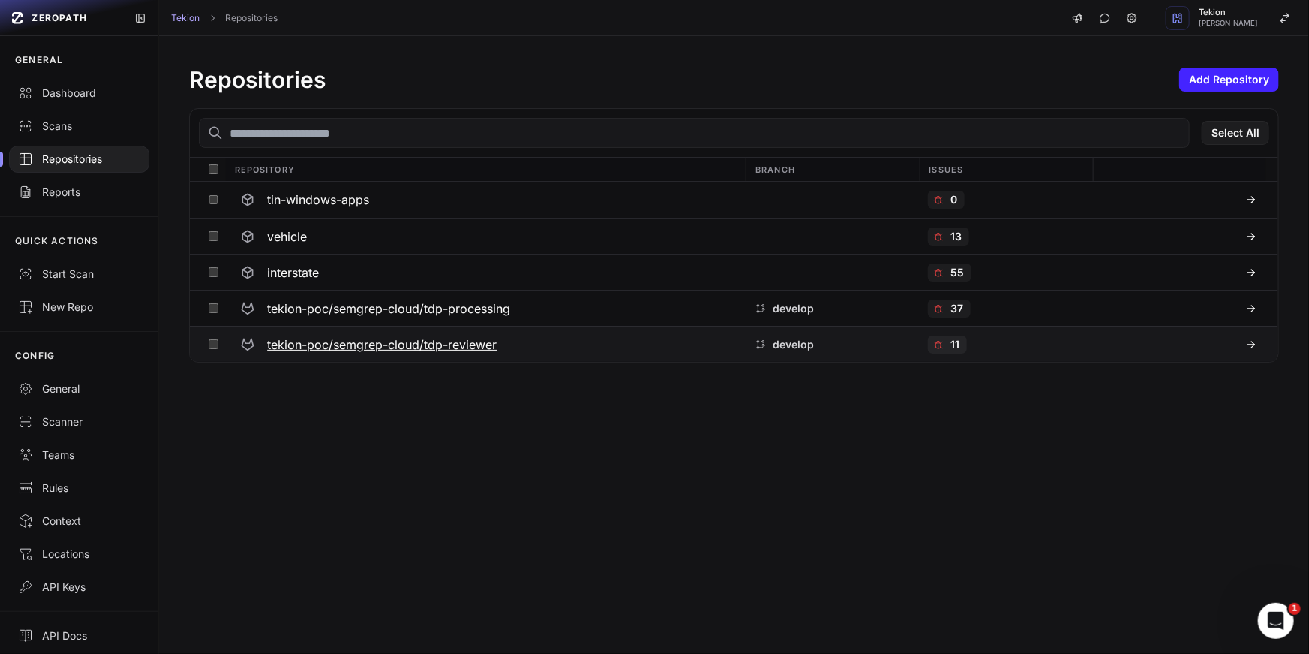
click at [1109, 348] on div at bounding box center [1179, 344] width 155 height 12
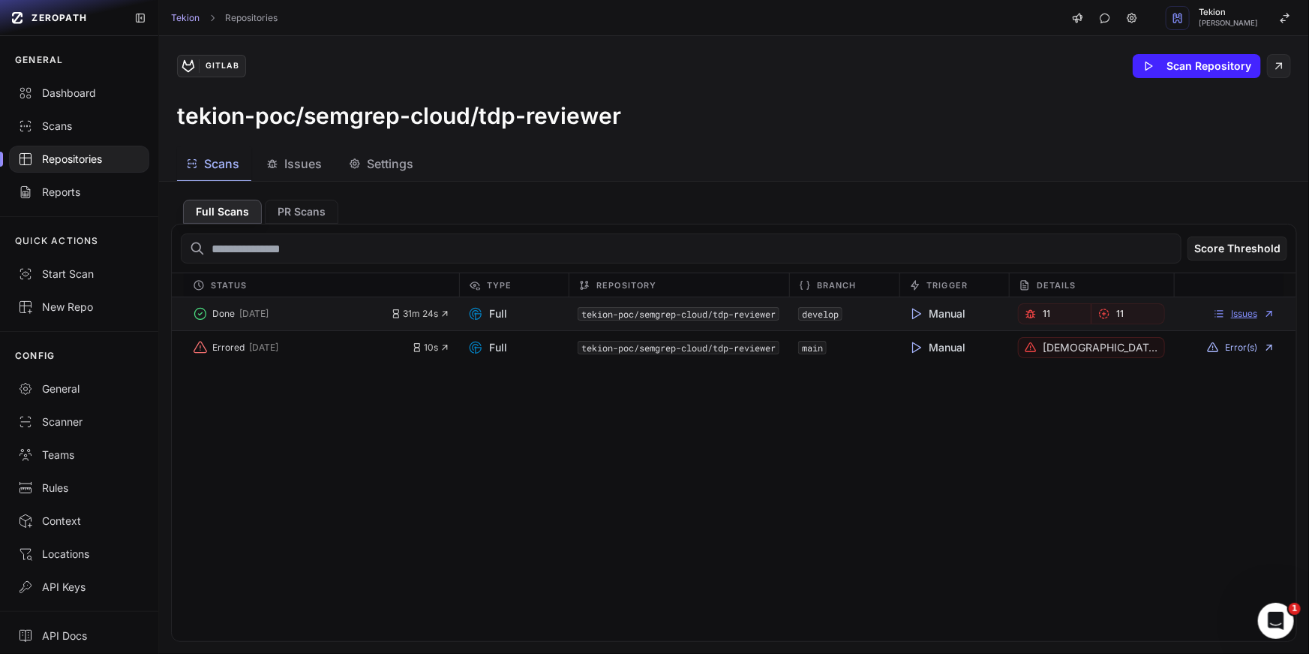
click at [1248, 315] on link "Issues" at bounding box center [1244, 314] width 62 height 12
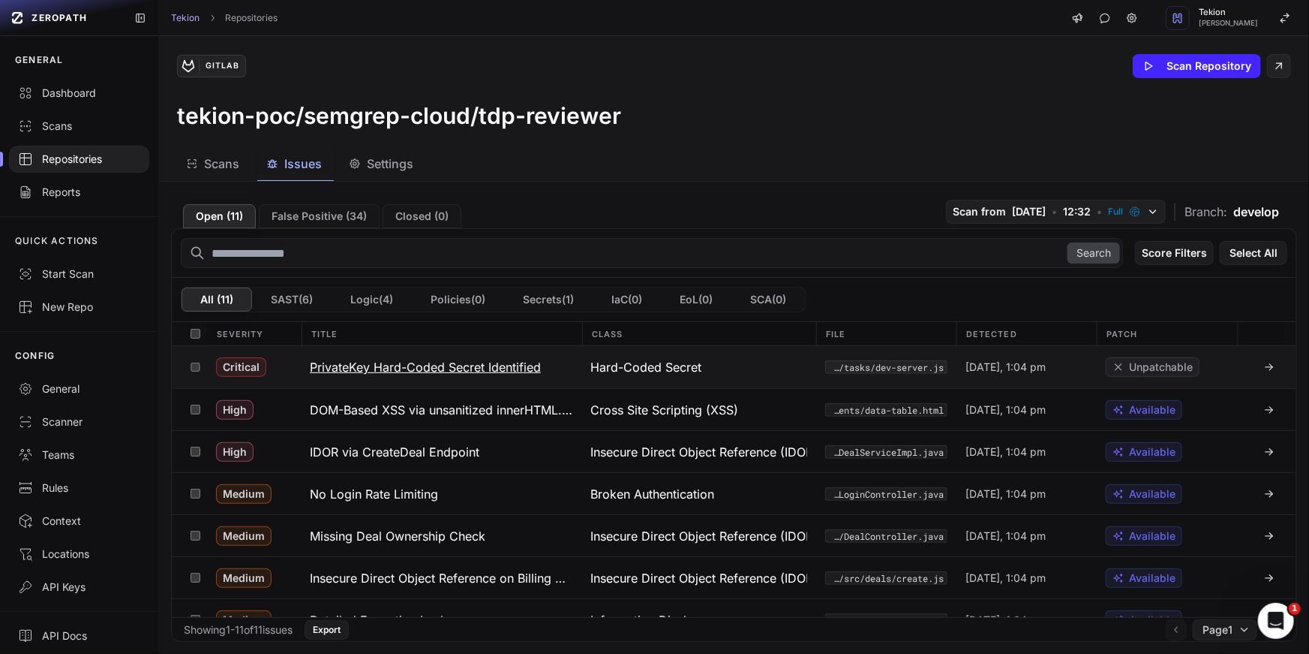
click at [526, 358] on h3 "PrivateKey Hard-Coded Secret Identified" at bounding box center [425, 367] width 231 height 18
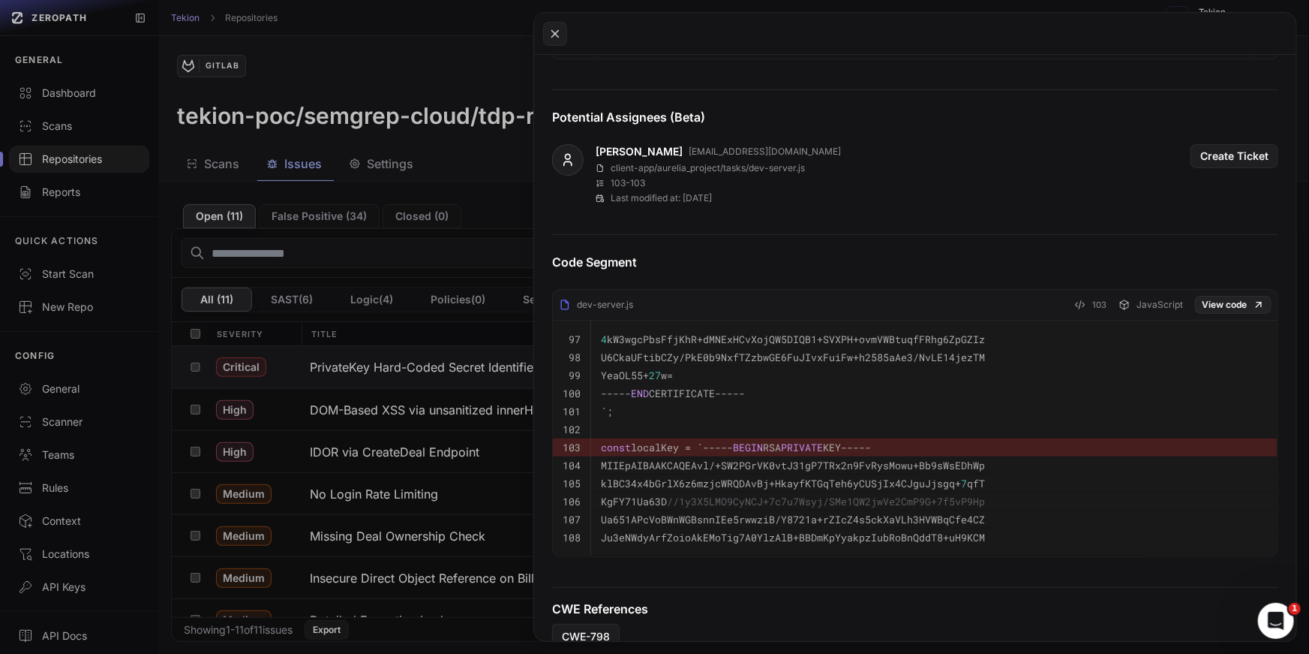
scroll to position [787, 0]
click at [485, 380] on button at bounding box center [654, 327] width 1309 height 654
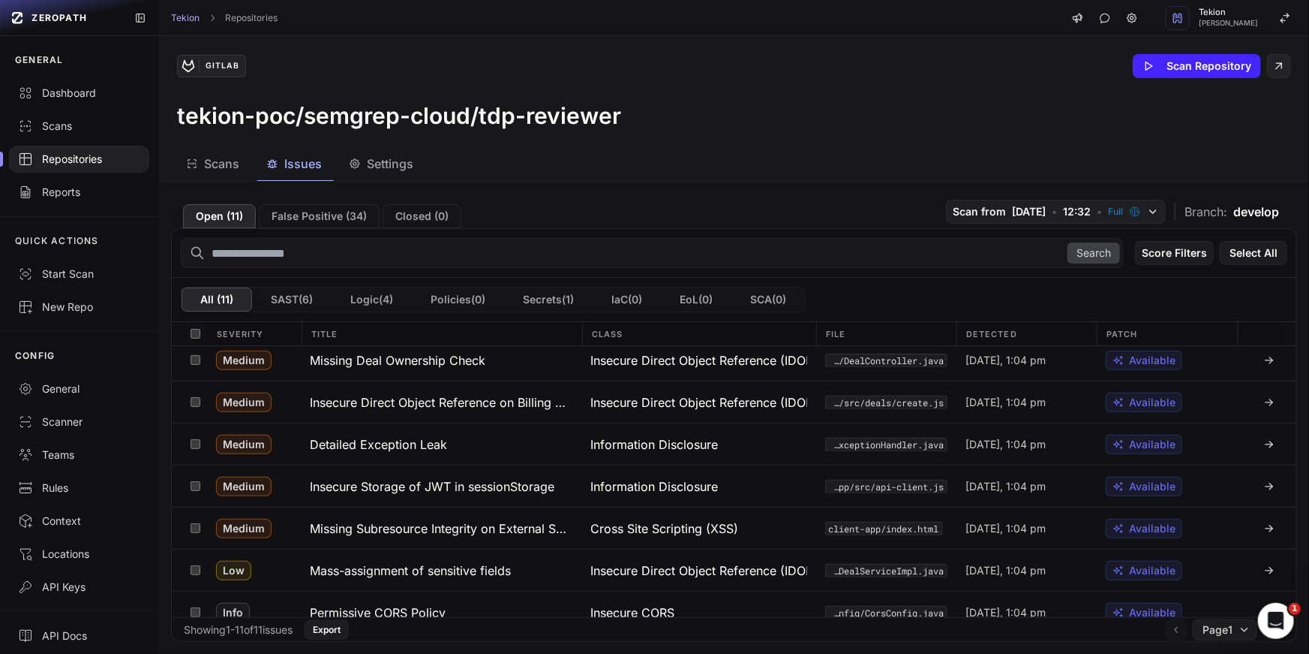
scroll to position [187, 0]
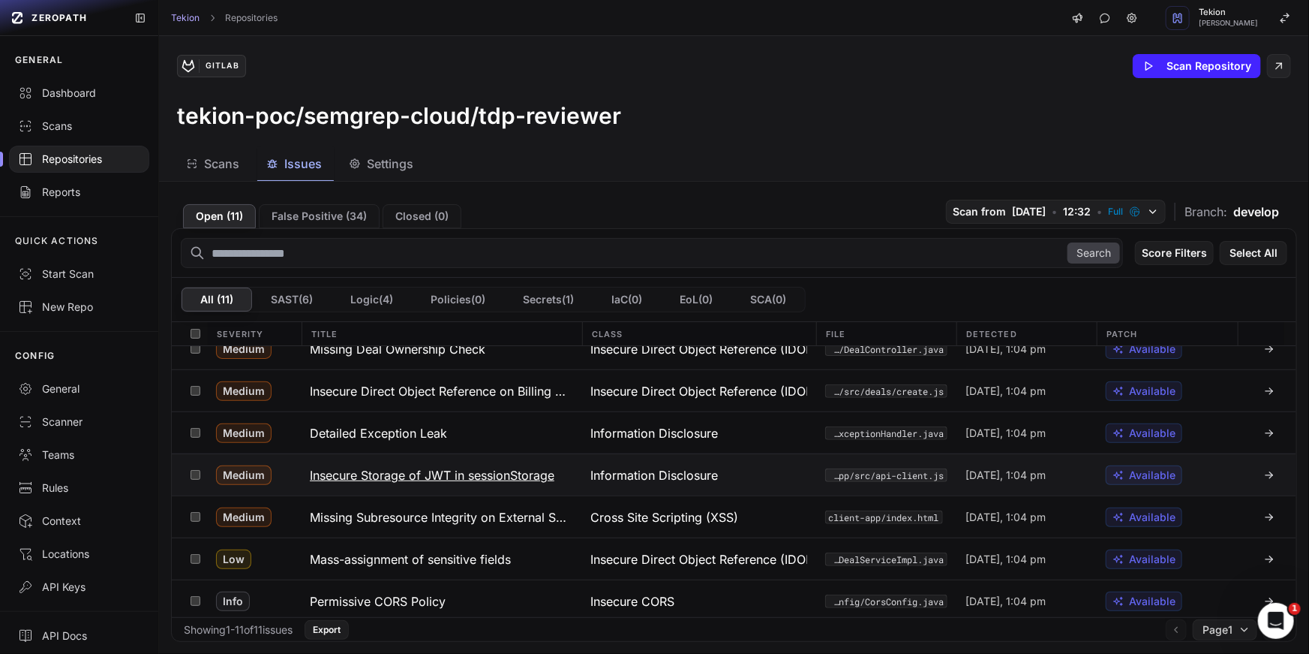
click at [496, 471] on h3 "Insecure Storage of JWT in sessionStorage" at bounding box center [432, 475] width 245 height 18
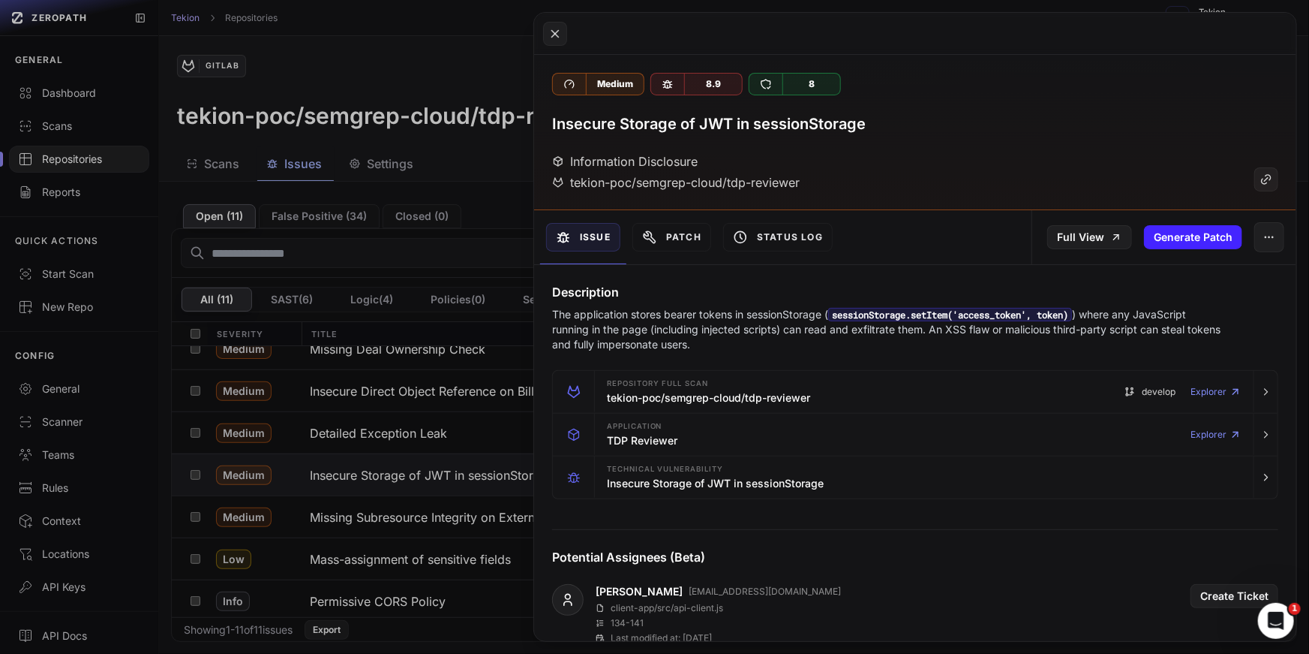
click at [763, 339] on p "The application stores bearer tokens in sessionStorage ( sessionStorage.setItem…" at bounding box center [888, 329] width 672 height 45
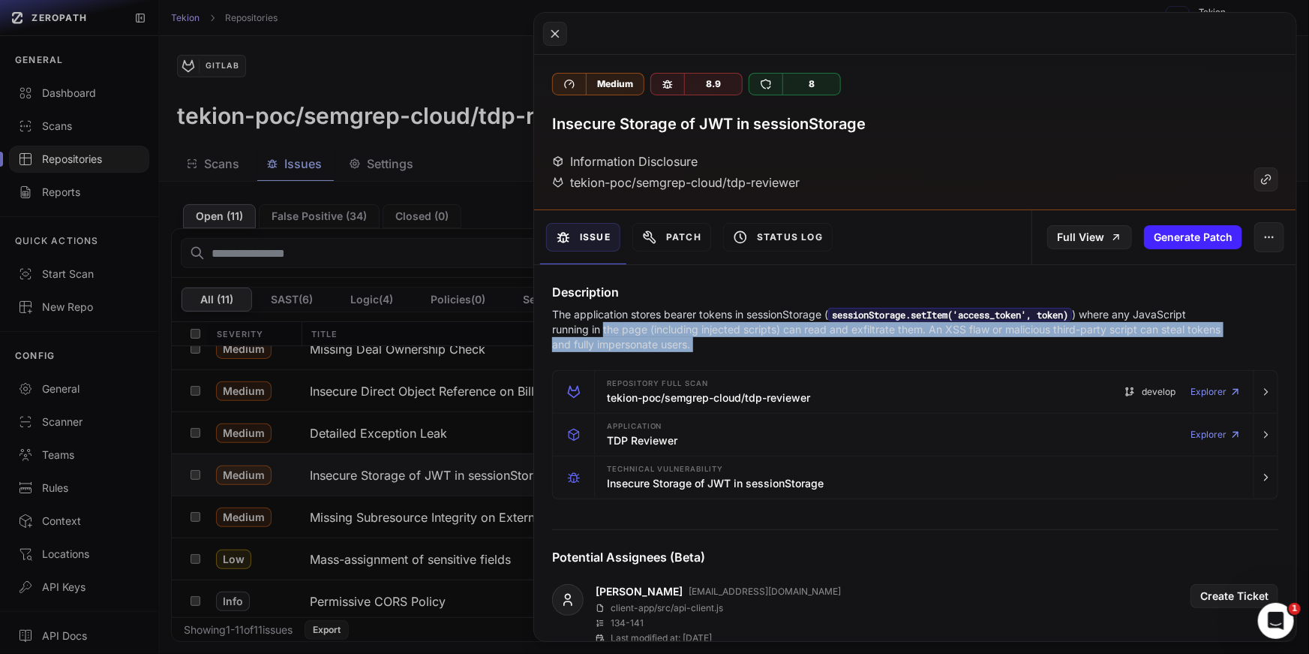
drag, startPoint x: 836, startPoint y: 356, endPoint x: 584, endPoint y: 320, distance: 254.7
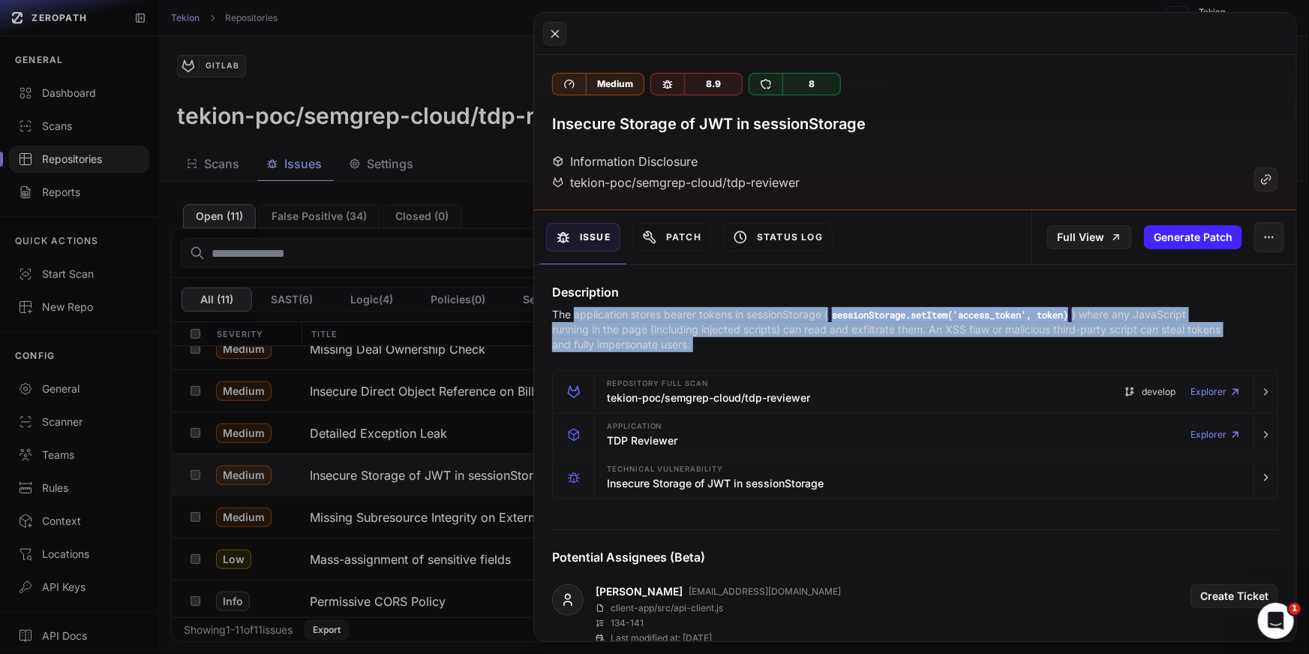
click at [659, 335] on p "The application stores bearer tokens in sessionStorage ( sessionStorage.setItem…" at bounding box center [888, 329] width 672 height 45
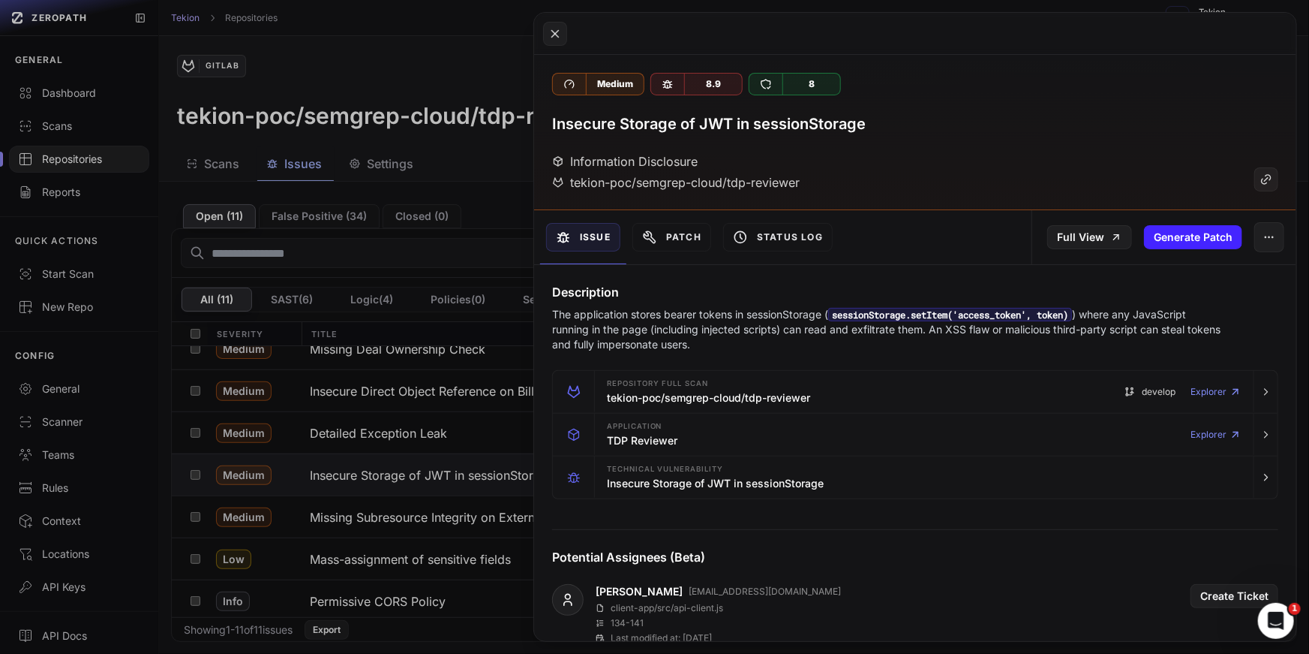
click at [659, 335] on p "The application stores bearer tokens in sessionStorage ( sessionStorage.setItem…" at bounding box center [888, 329] width 672 height 45
click at [285, 421] on button at bounding box center [654, 327] width 1309 height 654
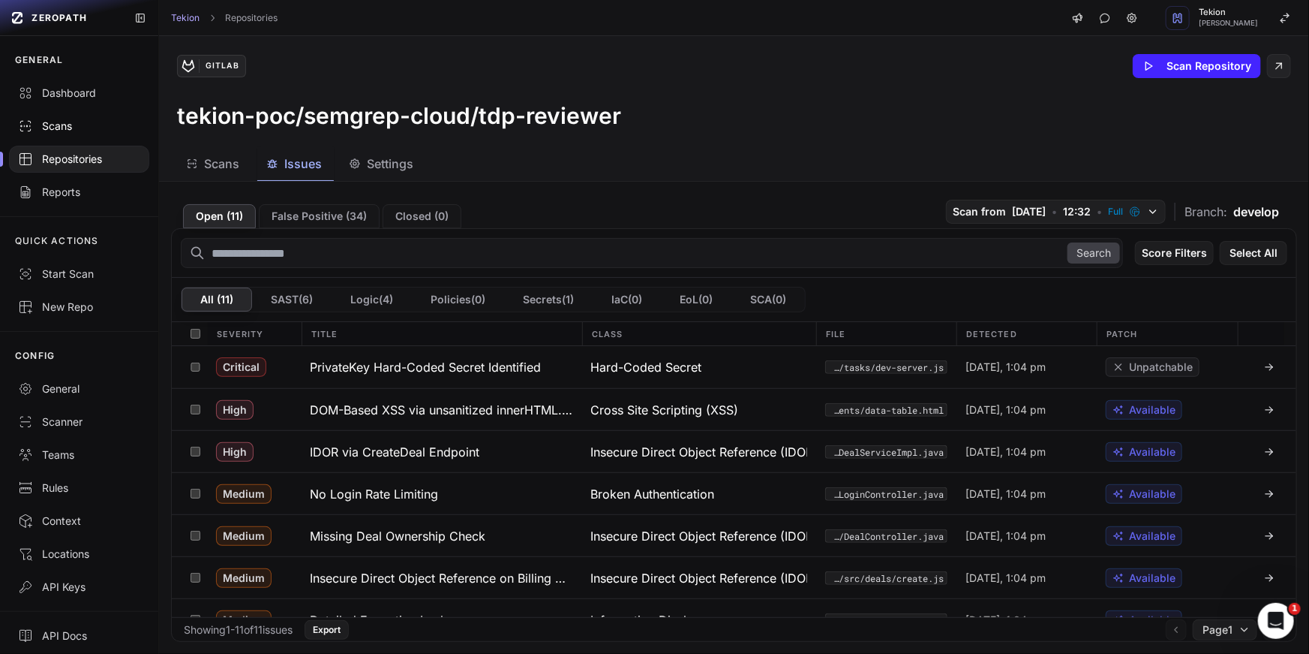
click at [73, 113] on link "Scans" at bounding box center [79, 126] width 158 height 33
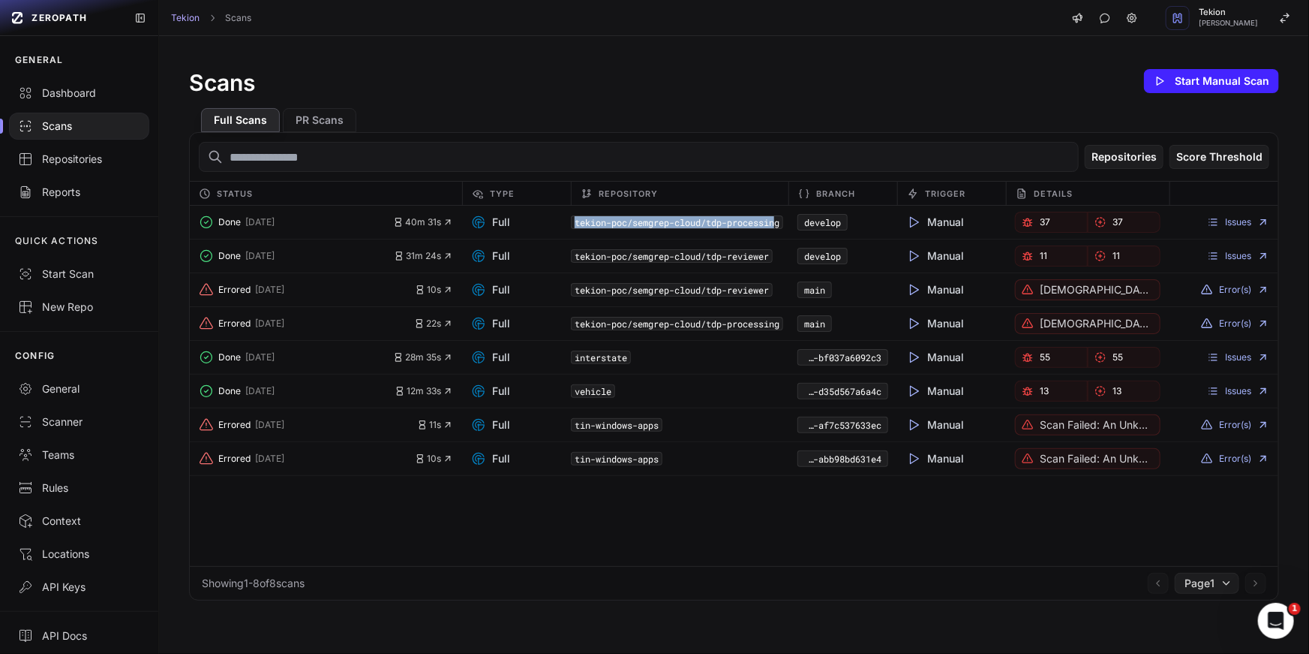
drag, startPoint x: 572, startPoint y: 221, endPoint x: 782, endPoint y: 224, distance: 210.1
click at [782, 224] on code "tekion-poc/semgrep-cloud/tdp-processing" at bounding box center [677, 222] width 212 height 14
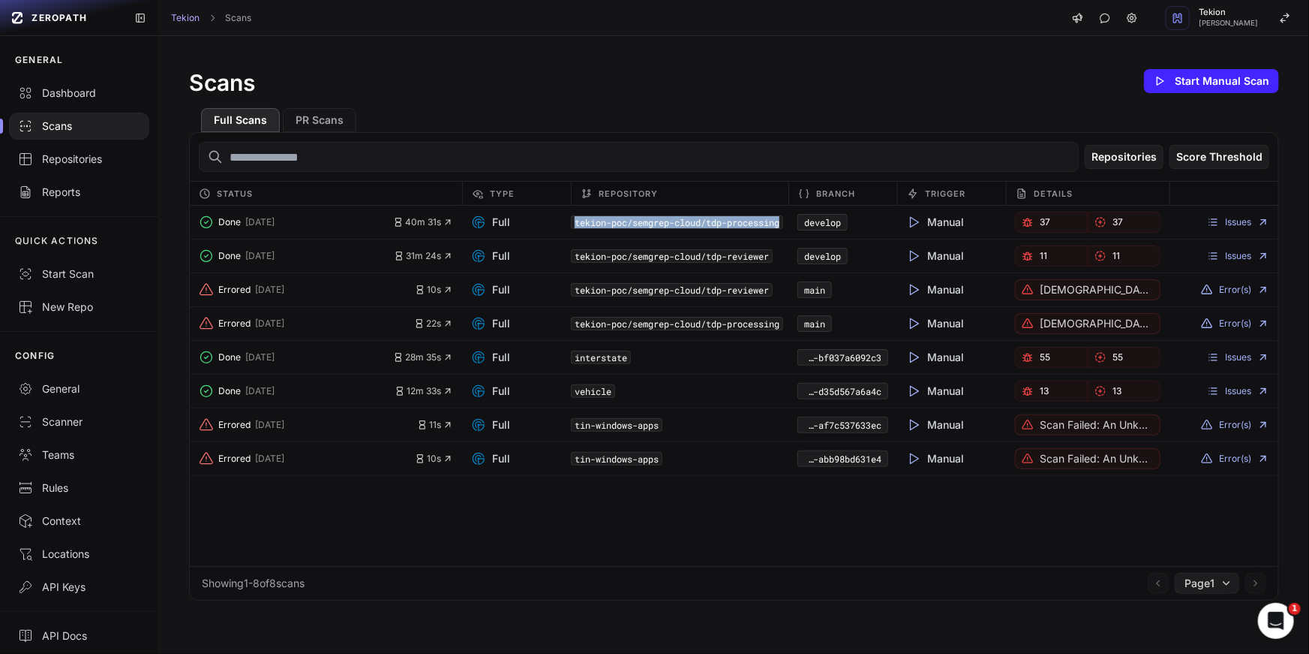
click at [735, 222] on code "tekion-poc/semgrep-cloud/tdp-processing" at bounding box center [677, 222] width 212 height 14
click at [233, 223] on span "Done" at bounding box center [229, 222] width 23 height 12
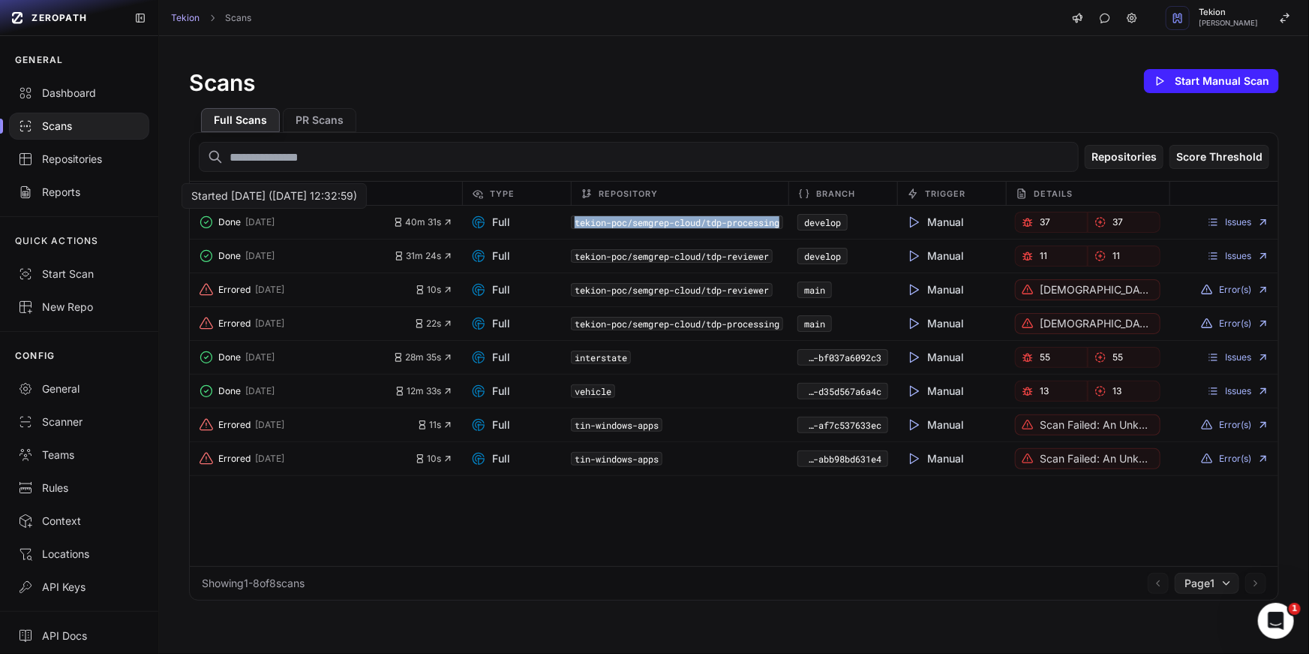
click at [233, 223] on span "Done" at bounding box center [229, 222] width 23 height 12
click at [416, 226] on span "40m 31s" at bounding box center [423, 222] width 60 height 12
click at [1229, 216] on link "Issues" at bounding box center [1238, 222] width 62 height 12
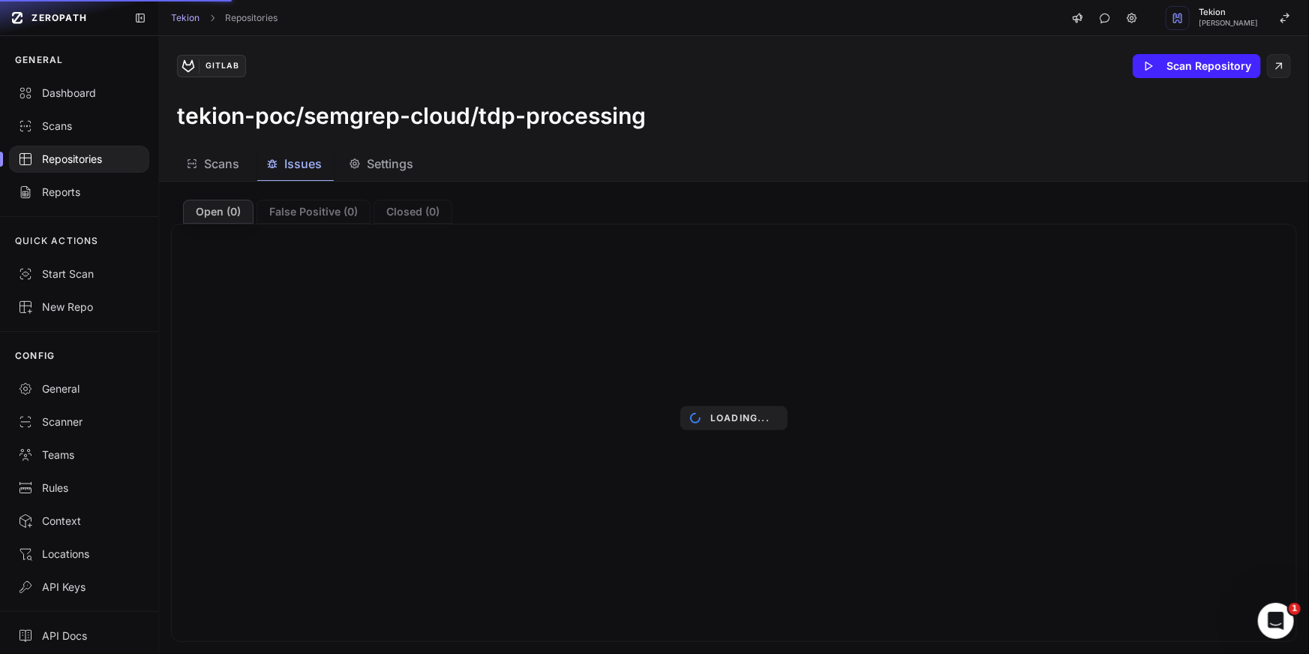
click at [209, 161] on span "Scans" at bounding box center [221, 164] width 35 height 18
click at [296, 218] on div "Loading..." at bounding box center [734, 418] width 1150 height 472
click at [299, 212] on div "Loading..." at bounding box center [734, 418] width 1150 height 472
click at [390, 211] on div "Loading..." at bounding box center [734, 418] width 1150 height 472
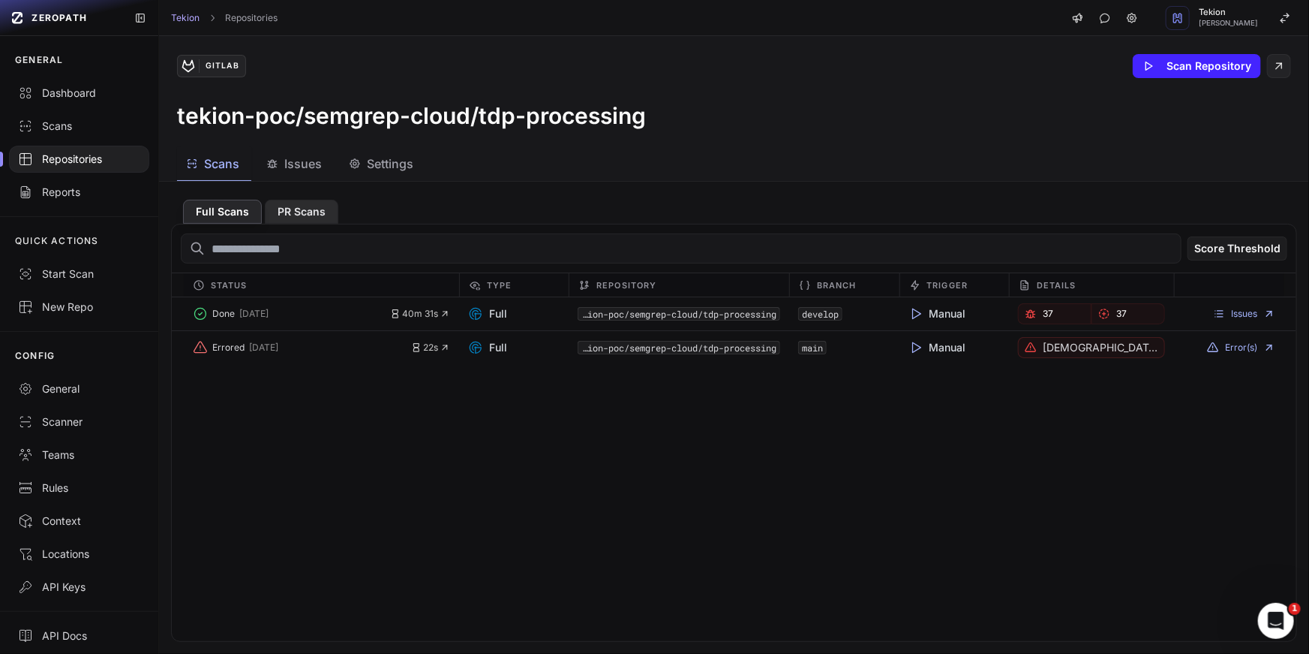
click at [315, 209] on button "PR Scans" at bounding box center [302, 212] width 74 height 24
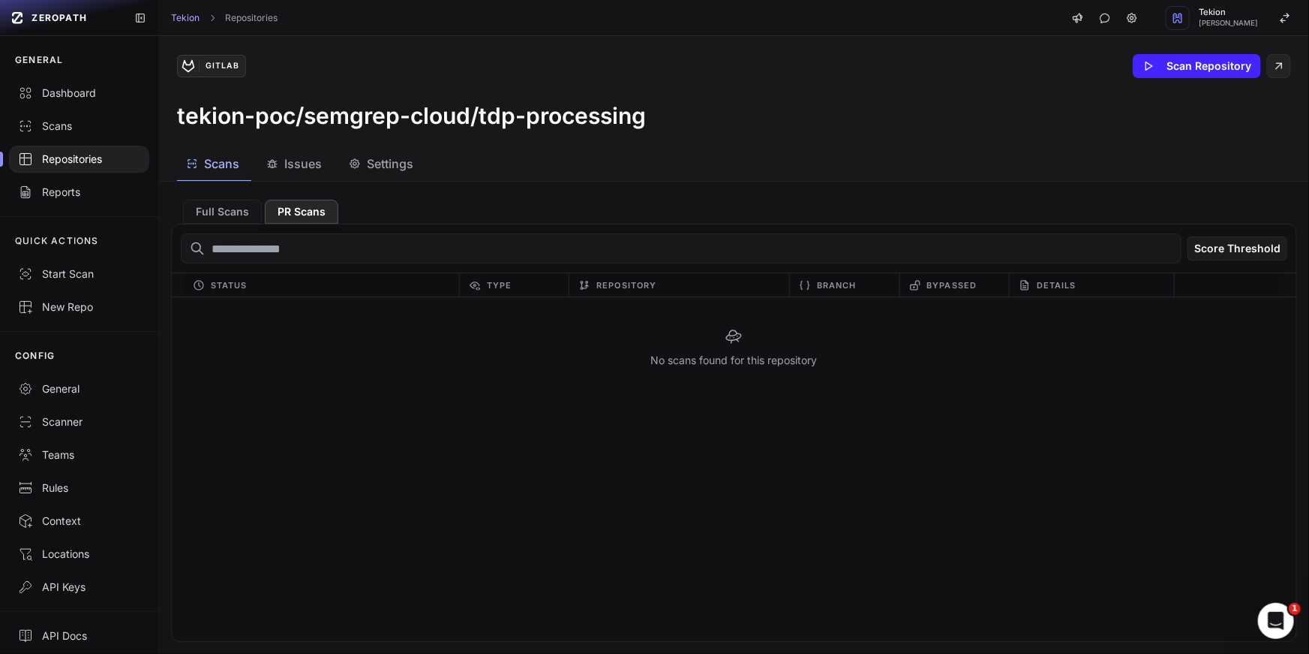
click at [490, 198] on div "Full Scans PR Scans" at bounding box center [734, 209] width 1126 height 30
click at [226, 210] on button "Full Scans" at bounding box center [222, 212] width 79 height 24
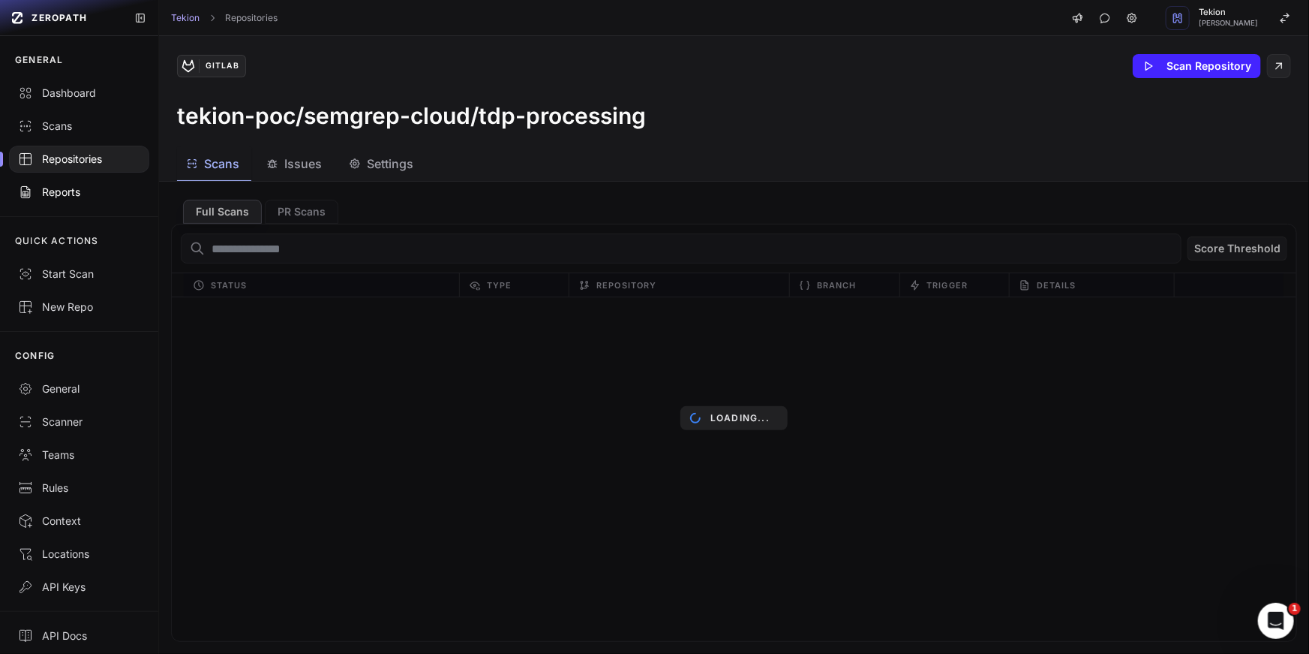
click at [87, 182] on link "Reports" at bounding box center [79, 192] width 158 height 33
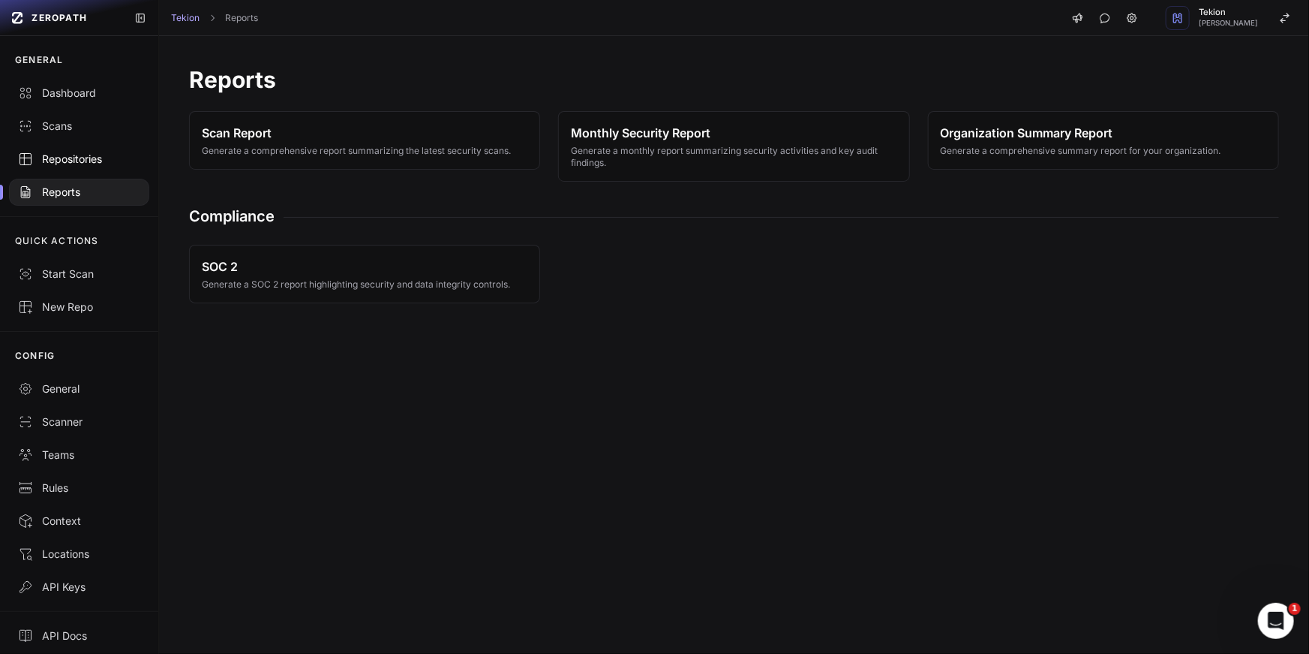
click at [92, 153] on div "Repositories" at bounding box center [79, 159] width 122 height 15
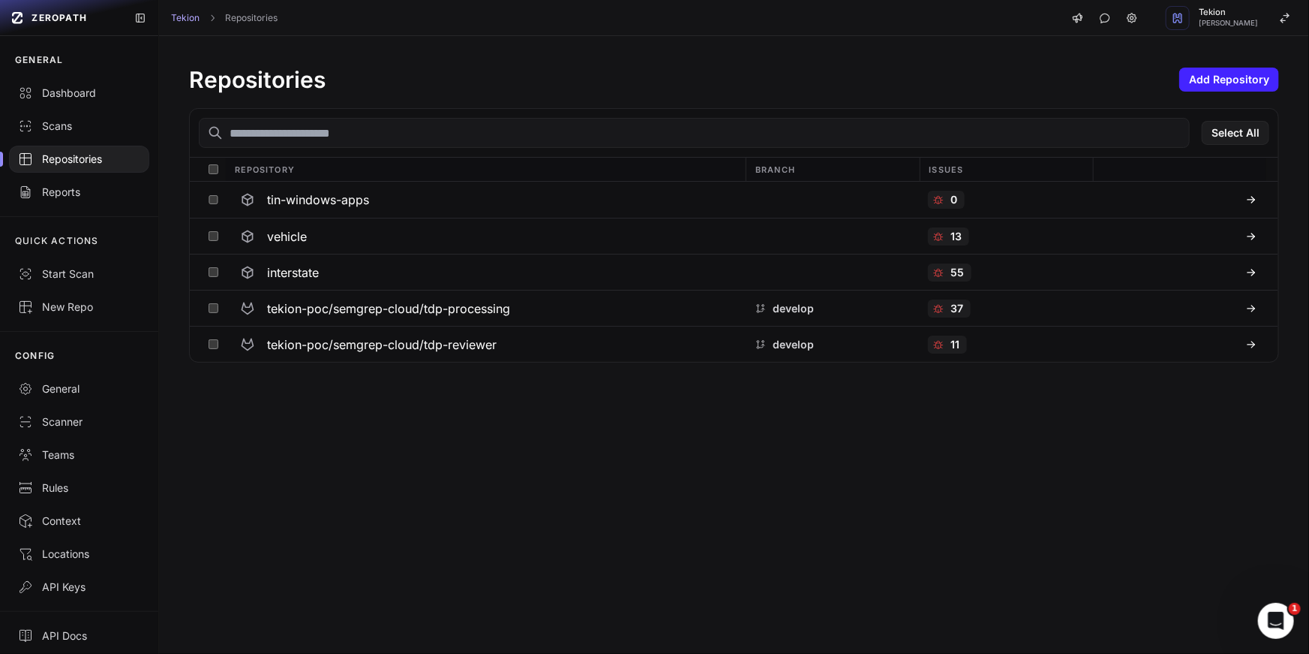
click at [428, 445] on div "Repositories Add Repository Select All Repository Branch Issues tin-windows-app…" at bounding box center [734, 345] width 1150 height 618
click at [446, 305] on h3 "tekion-poc/semgrep-cloud/tdp-processing" at bounding box center [388, 308] width 243 height 18
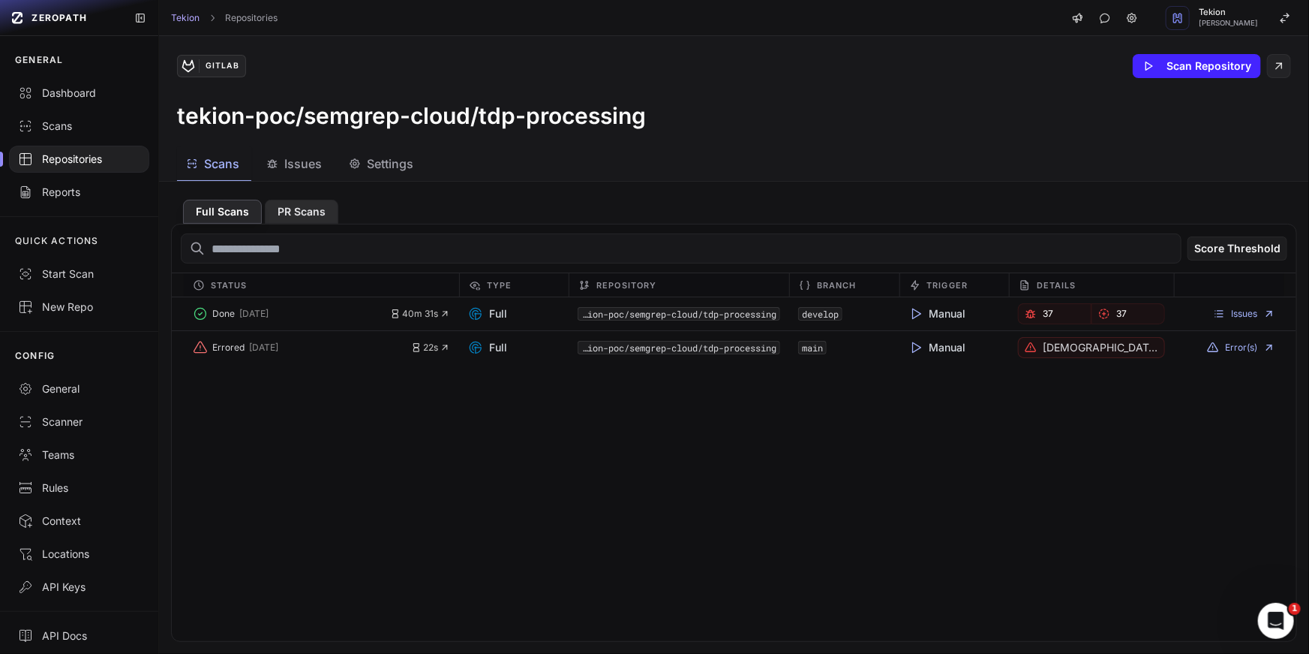
click at [314, 213] on button "PR Scans" at bounding box center [302, 212] width 74 height 24
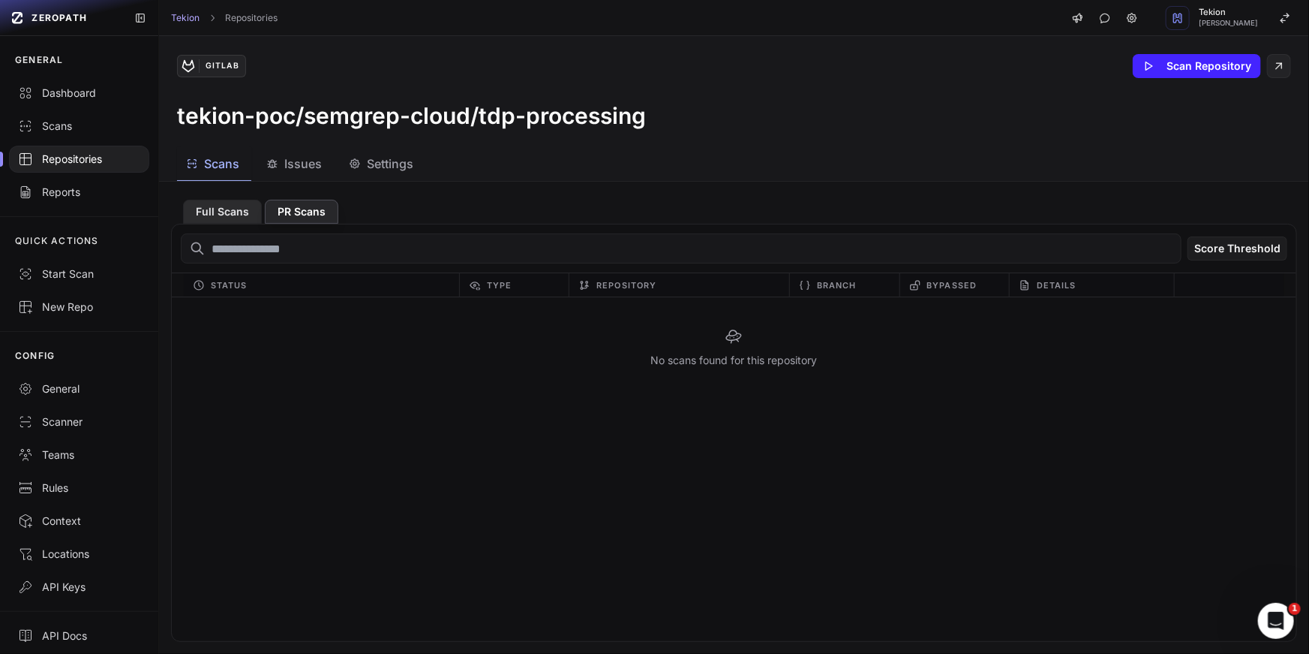
click at [235, 218] on button "Full Scans" at bounding box center [222, 212] width 79 height 24
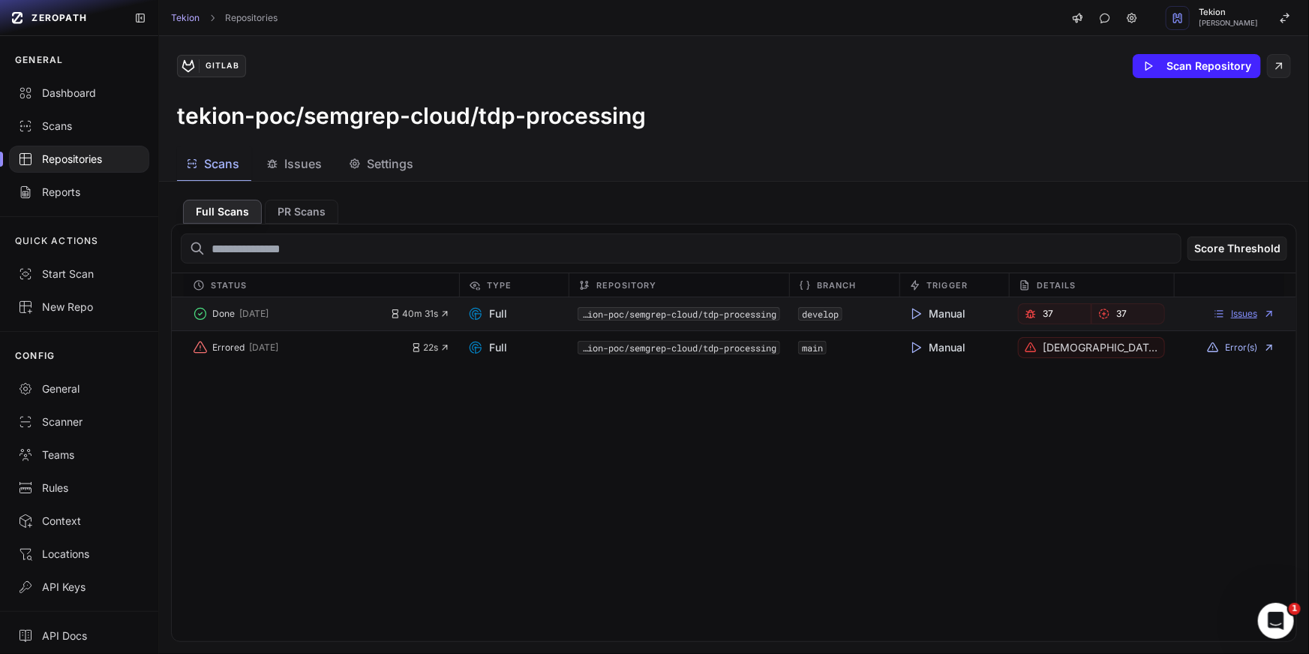
click at [1243, 308] on link "Issues" at bounding box center [1244, 314] width 62 height 12
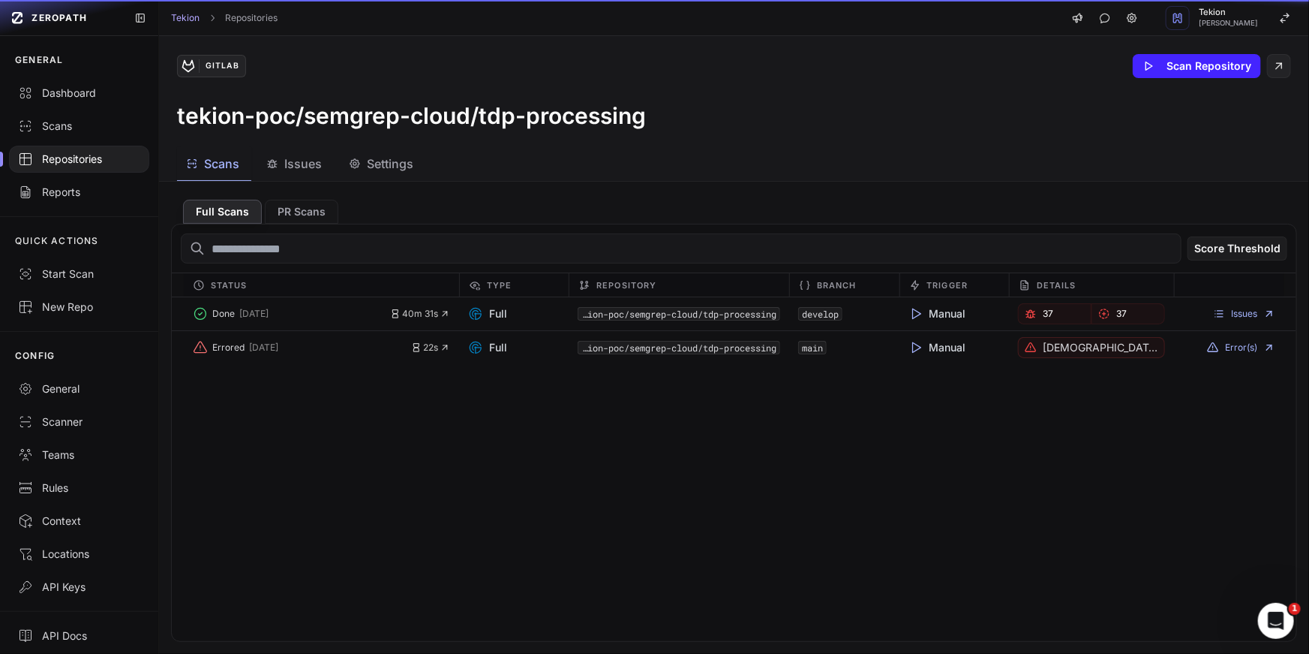
click at [225, 165] on span "Scans" at bounding box center [221, 164] width 35 height 18
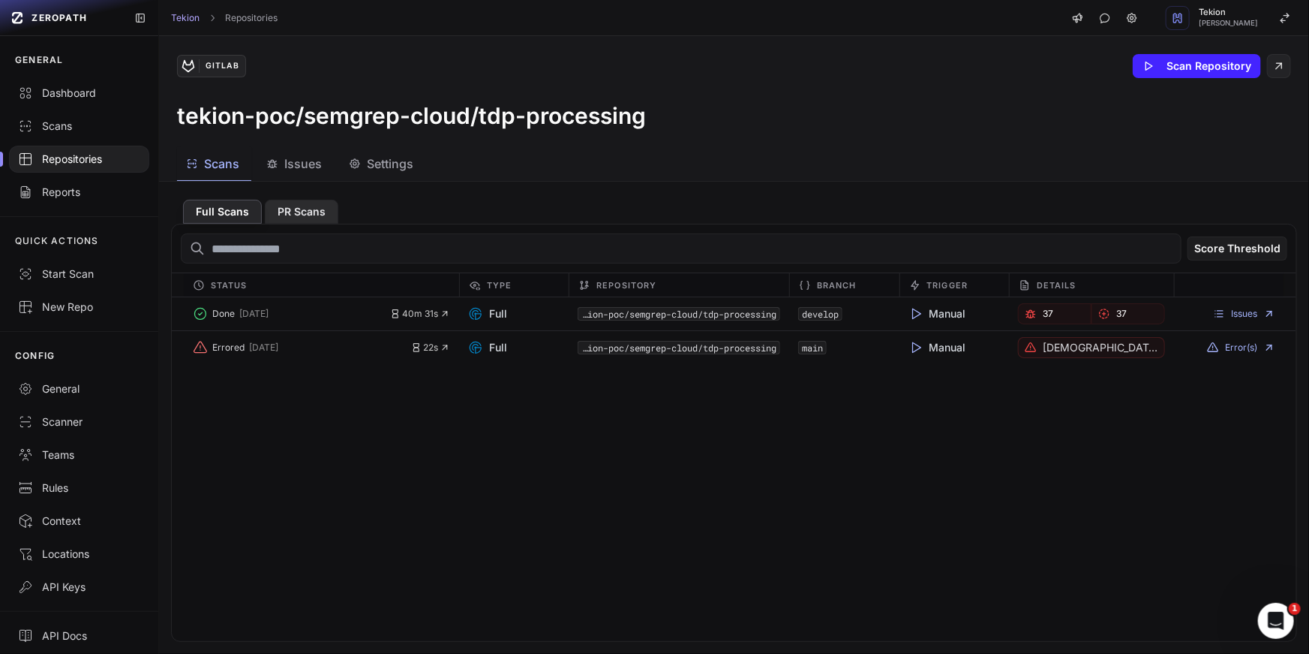
click at [303, 212] on button "PR Scans" at bounding box center [302, 212] width 74 height 24
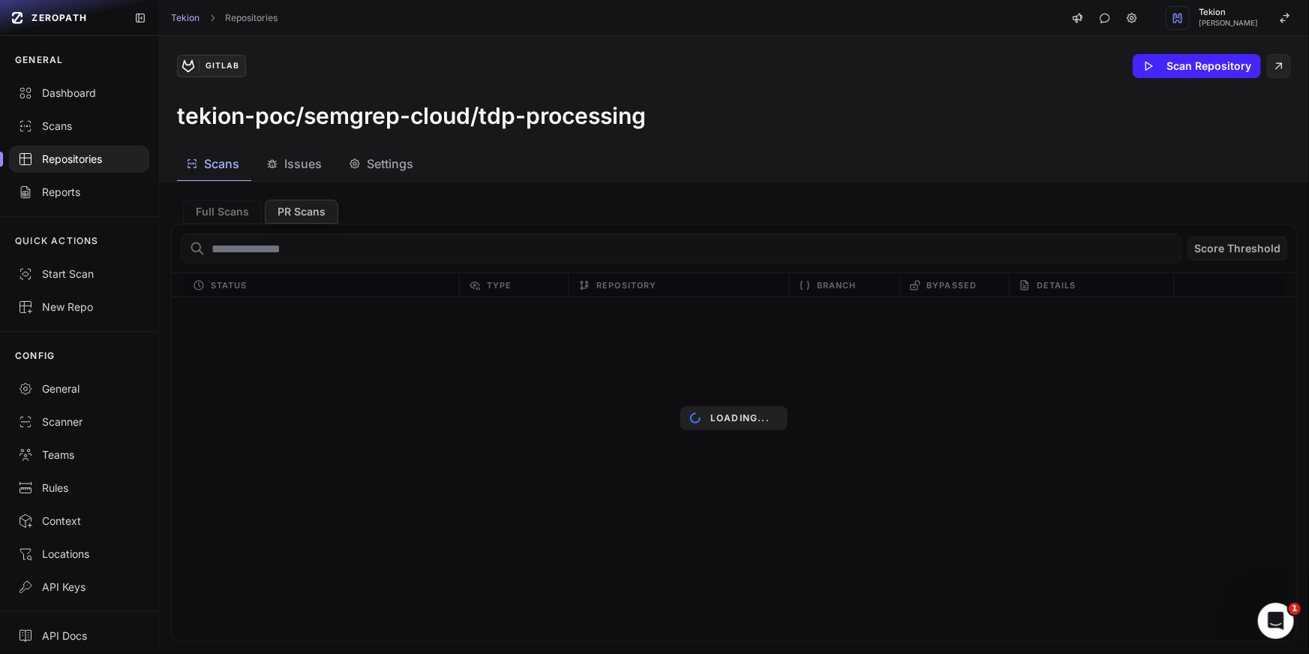
click at [675, 494] on div "Loading..." at bounding box center [734, 418] width 1150 height 472
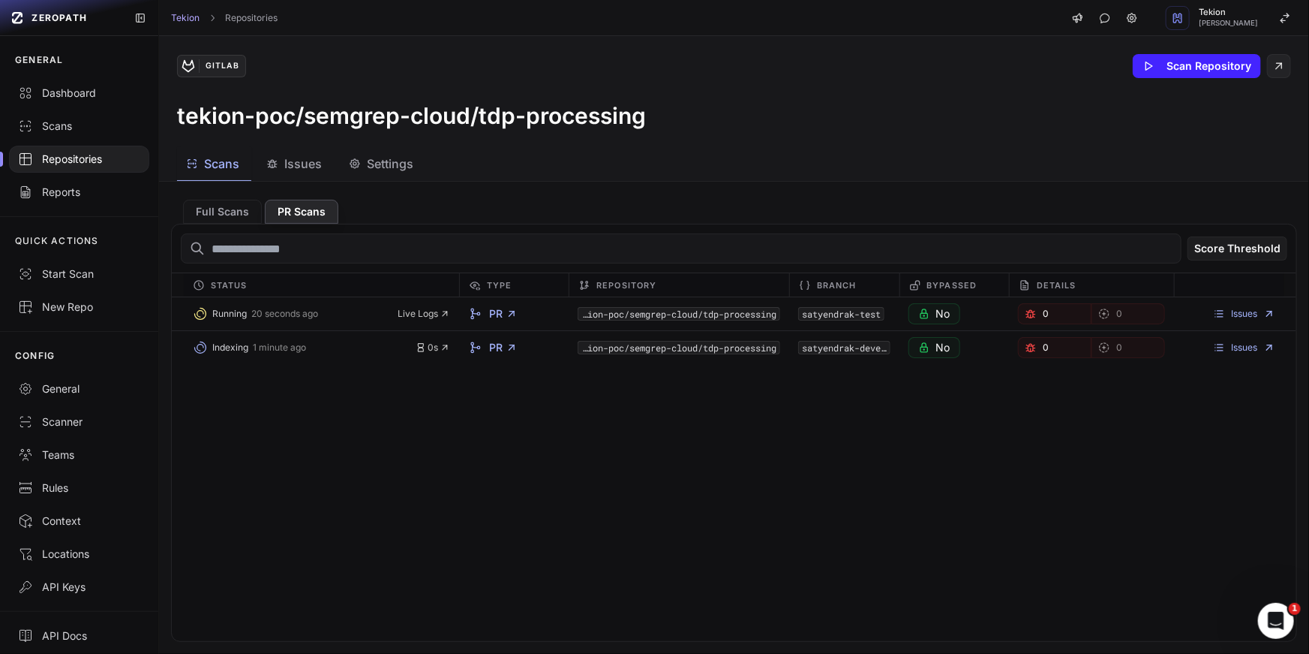
click at [900, 383] on div "Running 20 seconds ago Live Logs PR tekion-poc/semgrep-cloud/tdp-processing sat…" at bounding box center [734, 469] width 1125 height 344
click at [443, 311] on icon "button" at bounding box center [445, 313] width 4 height 4
click at [436, 344] on span "0s" at bounding box center [433, 347] width 35 height 12
click at [449, 484] on div "Running 20 seconds ago Live Logs PR tekion-poc/semgrep-cloud/tdp-processing sat…" at bounding box center [734, 469] width 1125 height 344
click at [1239, 311] on link "Issues" at bounding box center [1244, 314] width 62 height 12
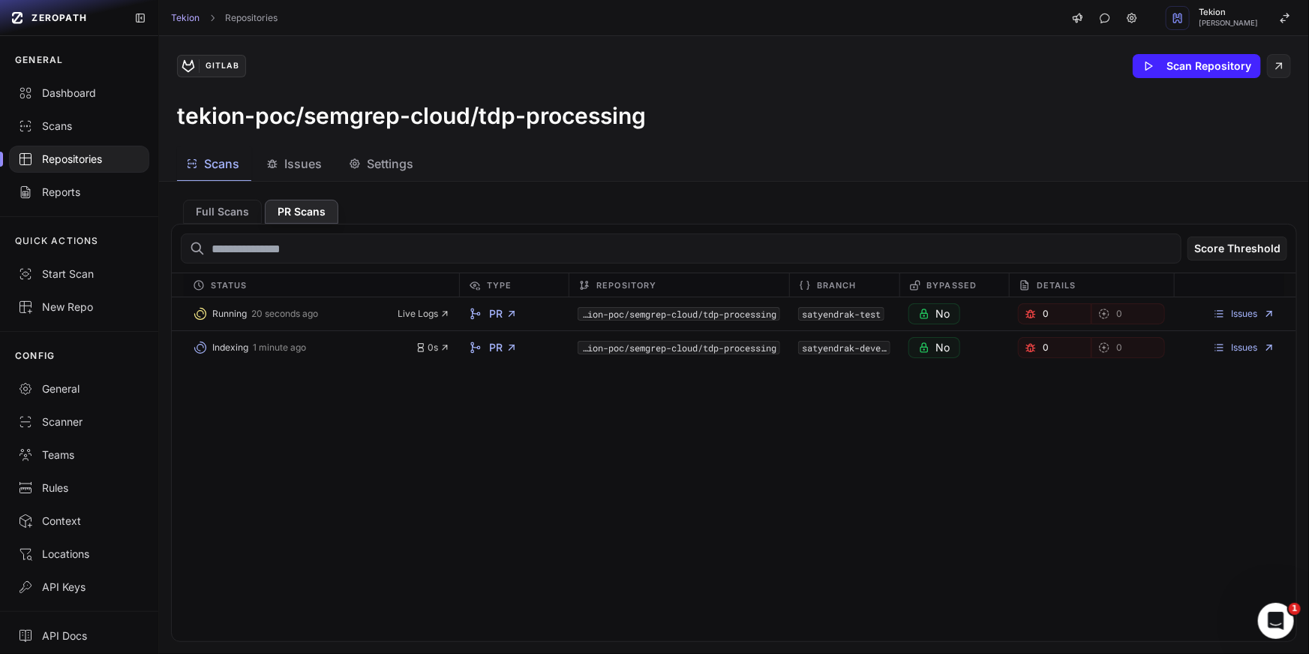
click at [418, 449] on div "Running 20 seconds ago Live Logs PR tekion-poc/semgrep-cloud/tdp-processing sat…" at bounding box center [734, 469] width 1125 height 344
click at [440, 314] on icon "button" at bounding box center [445, 313] width 11 height 11
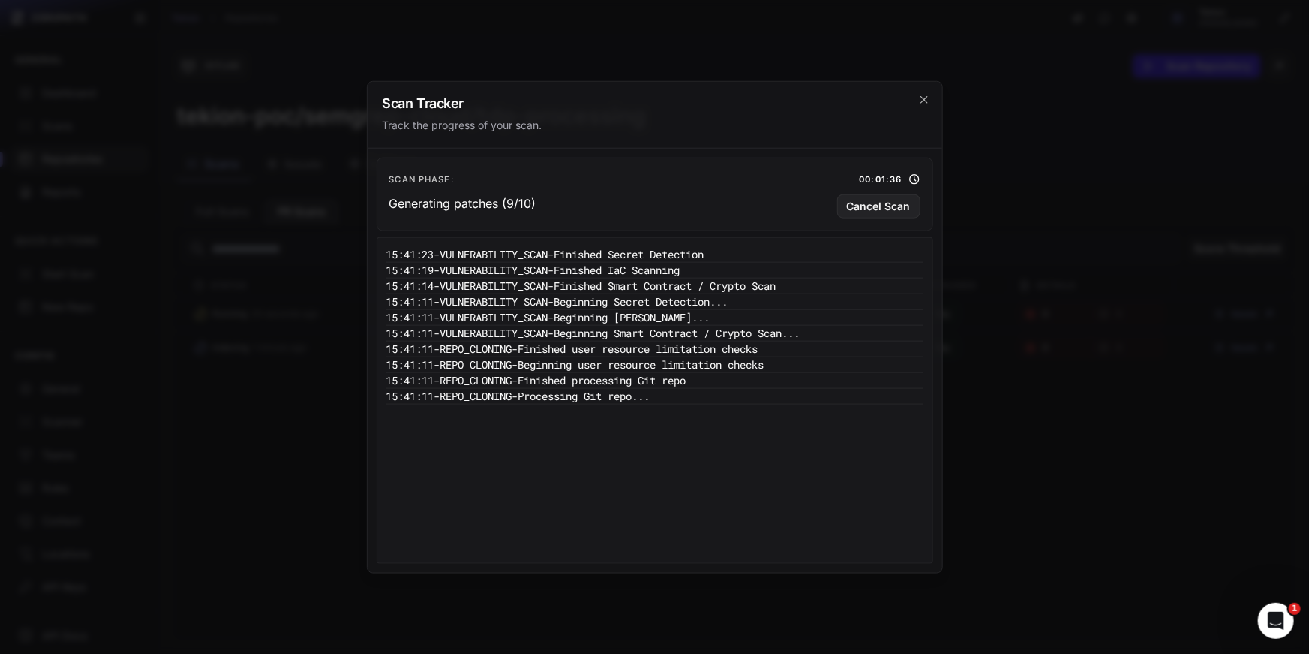
drag, startPoint x: 581, startPoint y: 260, endPoint x: 780, endPoint y: 248, distance: 199.2
click at [780, 248] on pre "15:41:23 - VULNERABILITY_SCAN - Finished Secret Detection" at bounding box center [654, 254] width 537 height 16
drag, startPoint x: 585, startPoint y: 280, endPoint x: 845, endPoint y: 280, distance: 259.6
click at [843, 280] on pre "15:41:14 - VULNERABILITY_SCAN - Finished Smart Contract / Crypto Scan" at bounding box center [654, 286] width 537 height 16
click at [723, 309] on pre "15:41:11 - VULNERABILITY_SCAN - Beginning IaC Scanning..." at bounding box center [654, 317] width 537 height 16
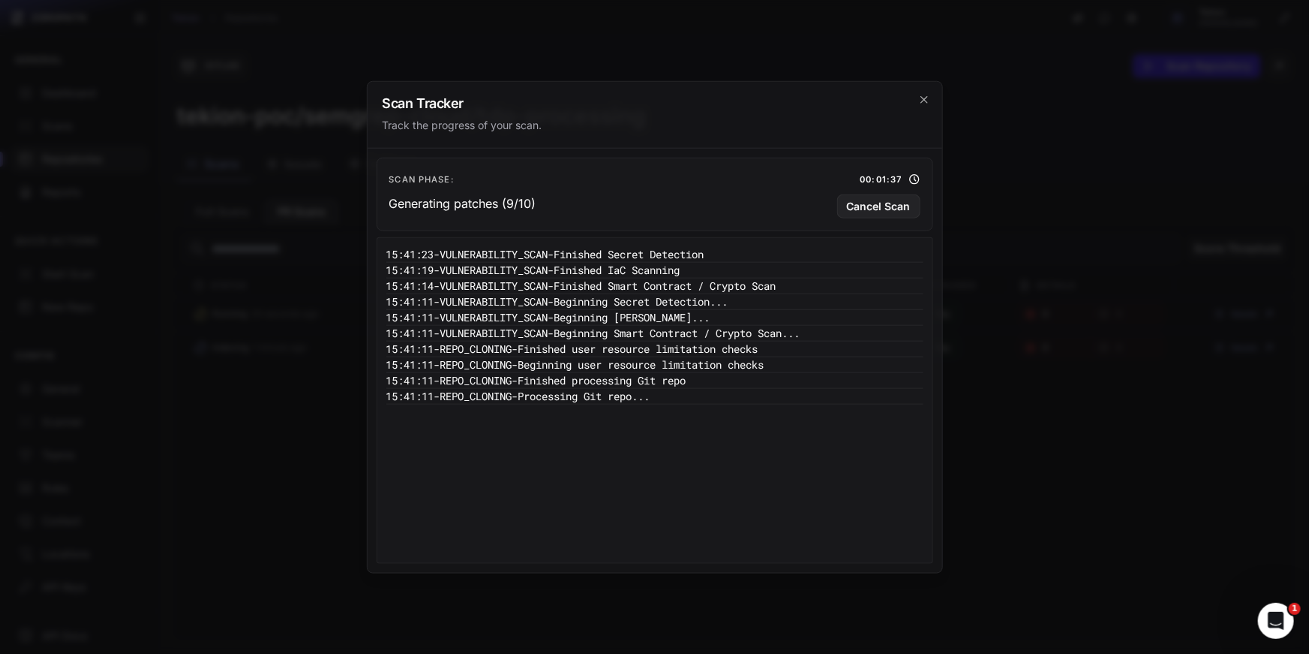
click at [723, 309] on pre "15:41:11 - VULNERABILITY_SCAN - Beginning IaC Scanning..." at bounding box center [654, 317] width 537 height 16
click at [746, 392] on pre "15:41:11 - REPO_CLONING - Processing Git repo..." at bounding box center [654, 396] width 537 height 16
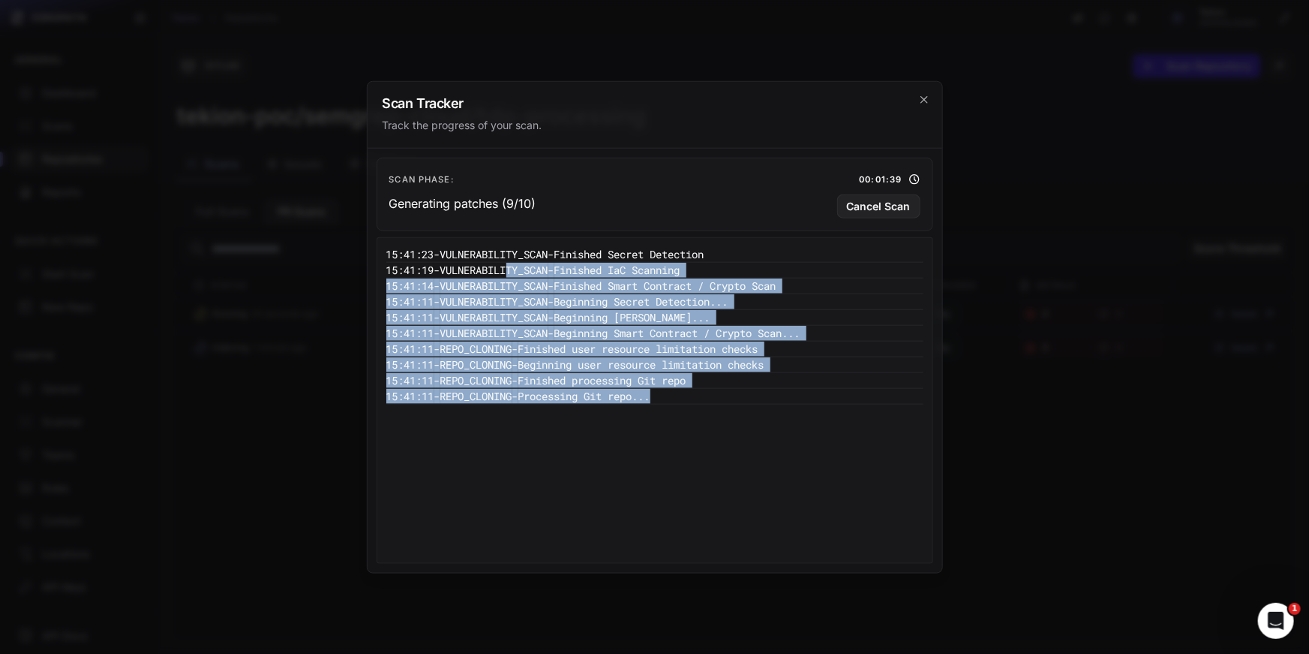
drag, startPoint x: 740, startPoint y: 410, endPoint x: 526, endPoint y: 273, distance: 254.1
click at [526, 273] on div "15:41:23 - VULNERABILITY_SCAN - Finished Secret Detection 15:41:19 - VULNERABIL…" at bounding box center [654, 400] width 537 height 308
click at [610, 310] on pre "15:41:11 - VULNERABILITY_SCAN - Beginning IaC Scanning..." at bounding box center [654, 317] width 537 height 16
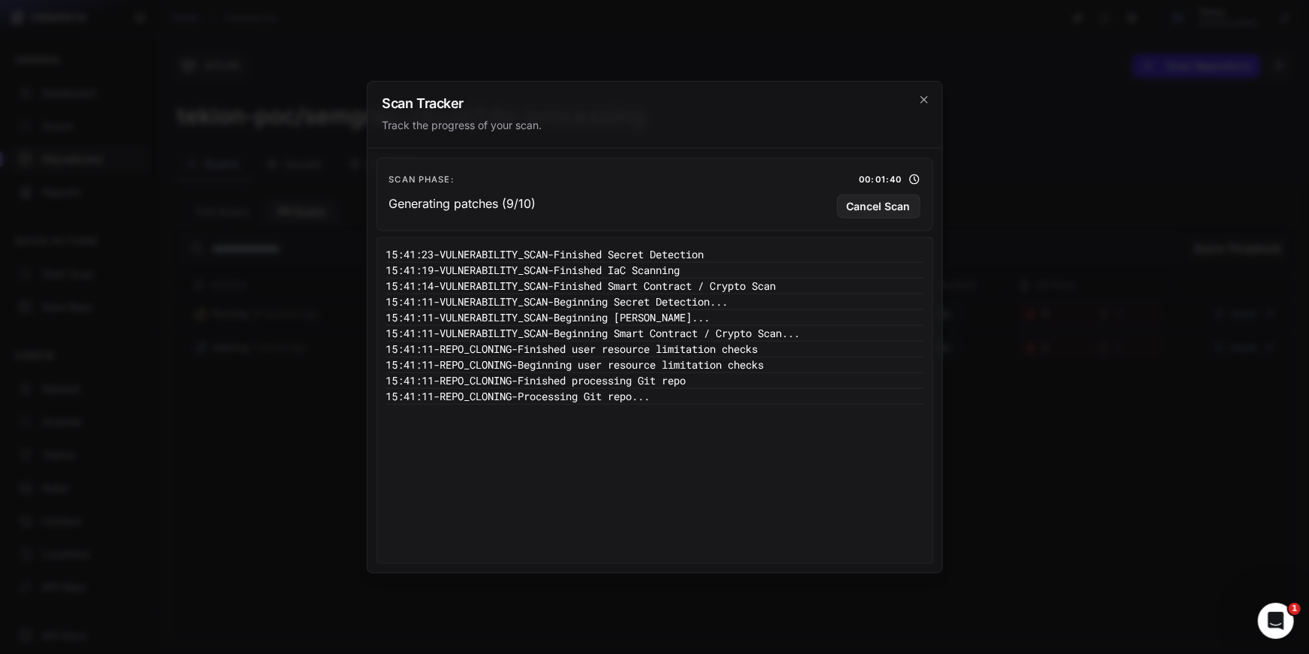
click at [610, 310] on pre "15:41:11 - VULNERABILITY_SCAN - Beginning IaC Scanning..." at bounding box center [654, 317] width 537 height 16
click at [672, 315] on pre "15:41:11 - VULNERABILITY_SCAN - Beginning IaC Scanning..." at bounding box center [654, 317] width 537 height 16
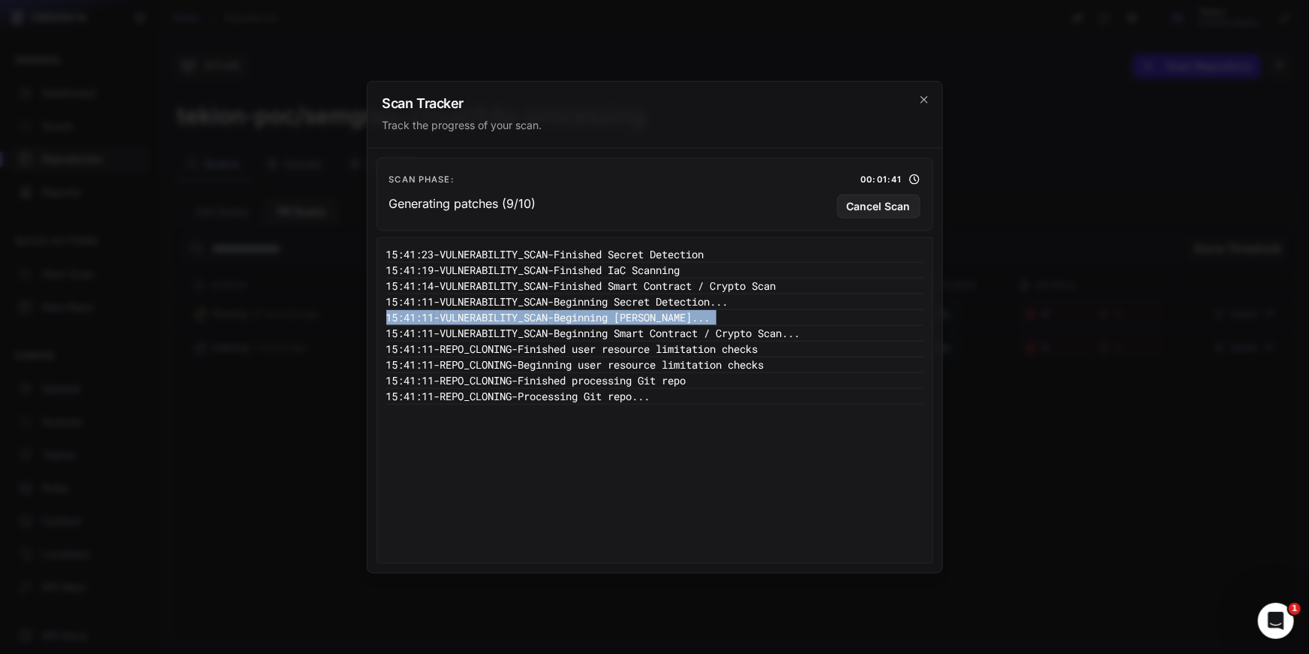
click at [762, 347] on pre "15:41:11 - REPO_CLONING - Finished user resource limitation checks" at bounding box center [654, 349] width 537 height 16
click at [783, 451] on div "15:41:23 - VULNERABILITY_SCAN - Finished Secret Detection 15:41:19 - VULNERABIL…" at bounding box center [654, 400] width 537 height 308
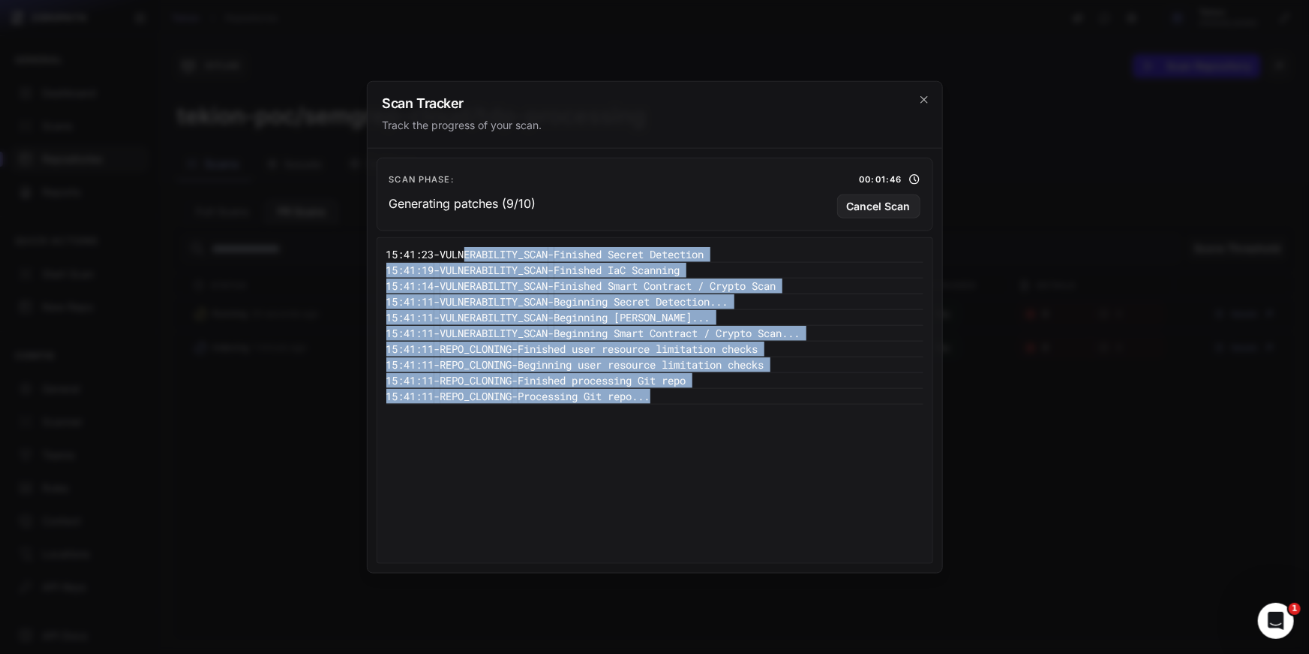
drag, startPoint x: 776, startPoint y: 426, endPoint x: 476, endPoint y: 254, distance: 345.6
click at [476, 254] on div "15:41:23 - VULNERABILITY_SCAN - Finished Secret Detection 15:41:19 - VULNERABIL…" at bounding box center [654, 400] width 537 height 308
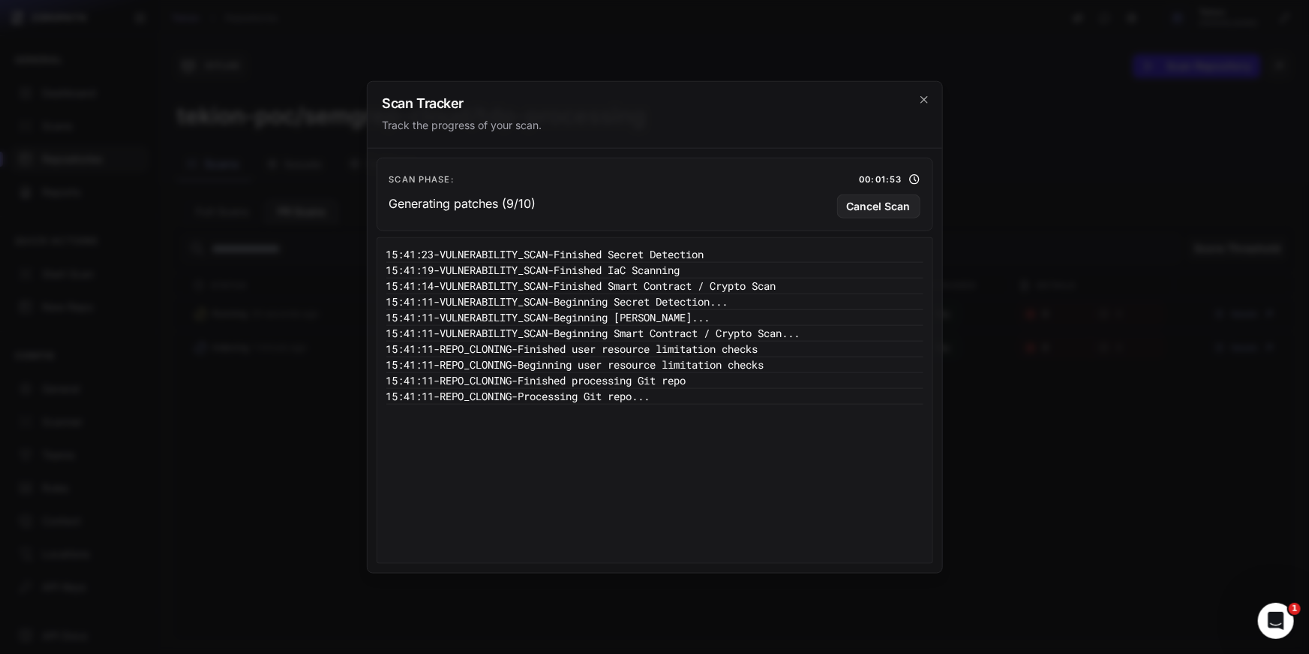
click at [860, 111] on div "Scan Tracker Track the progress of your scan." at bounding box center [655, 114] width 575 height 67
click at [638, 470] on div "15:41:23 - VULNERABILITY_SCAN - Finished Secret Detection 15:41:19 - VULNERABIL…" at bounding box center [654, 400] width 537 height 308
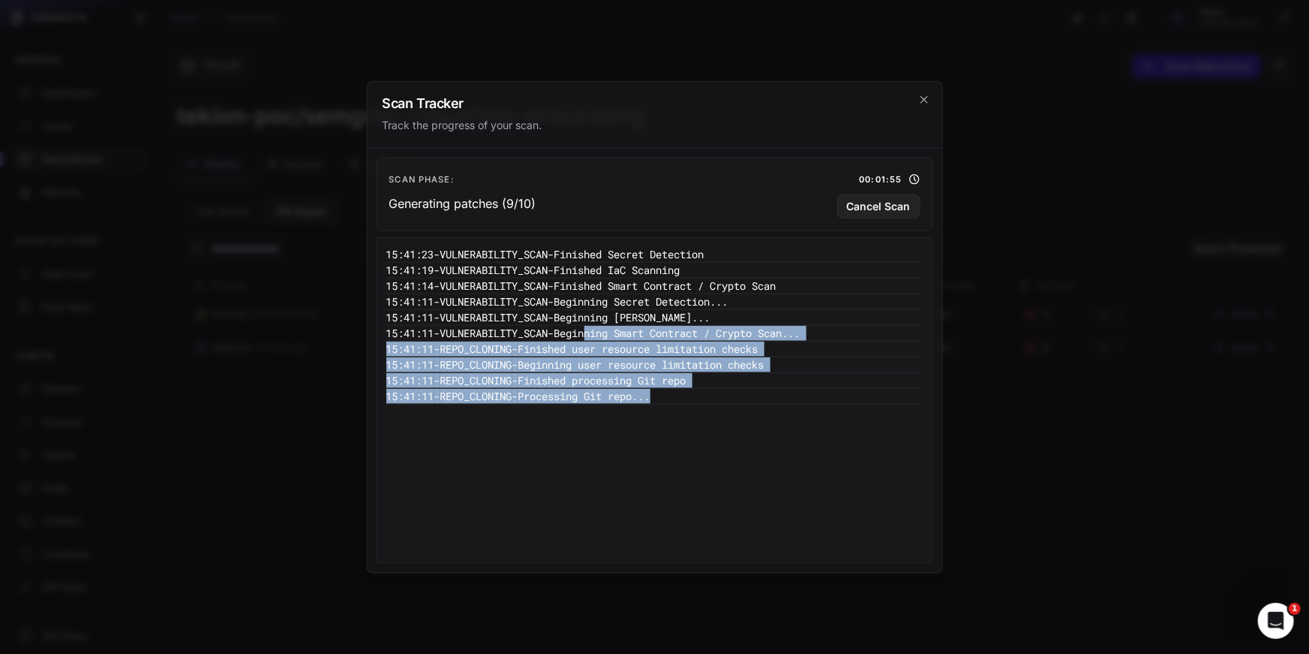
drag, startPoint x: 786, startPoint y: 431, endPoint x: 579, endPoint y: 299, distance: 245.2
click at [579, 299] on div "15:41:23 - VULNERABILITY_SCAN - Finished Secret Detection 15:41:19 - VULNERABIL…" at bounding box center [654, 400] width 537 height 308
click at [815, 389] on pre "15:41:11 - REPO_CLONING - Processing Git repo..." at bounding box center [654, 396] width 537 height 16
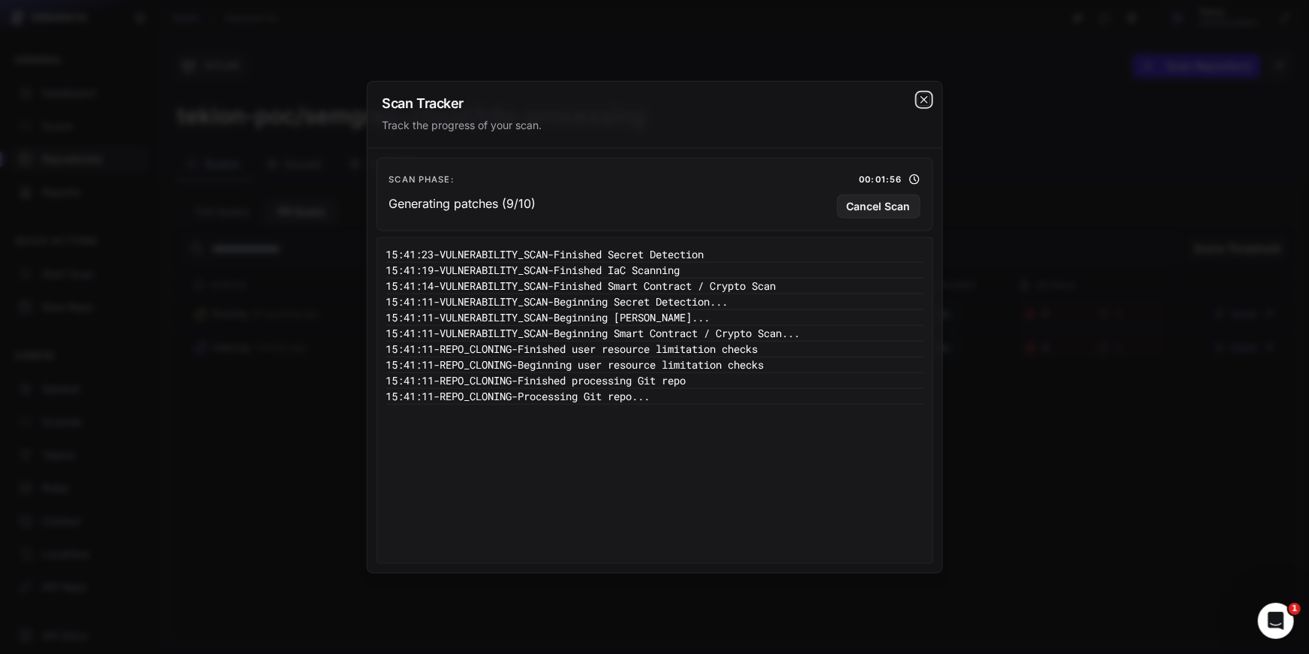
click at [919, 95] on icon "cross 2," at bounding box center [924, 99] width 12 height 12
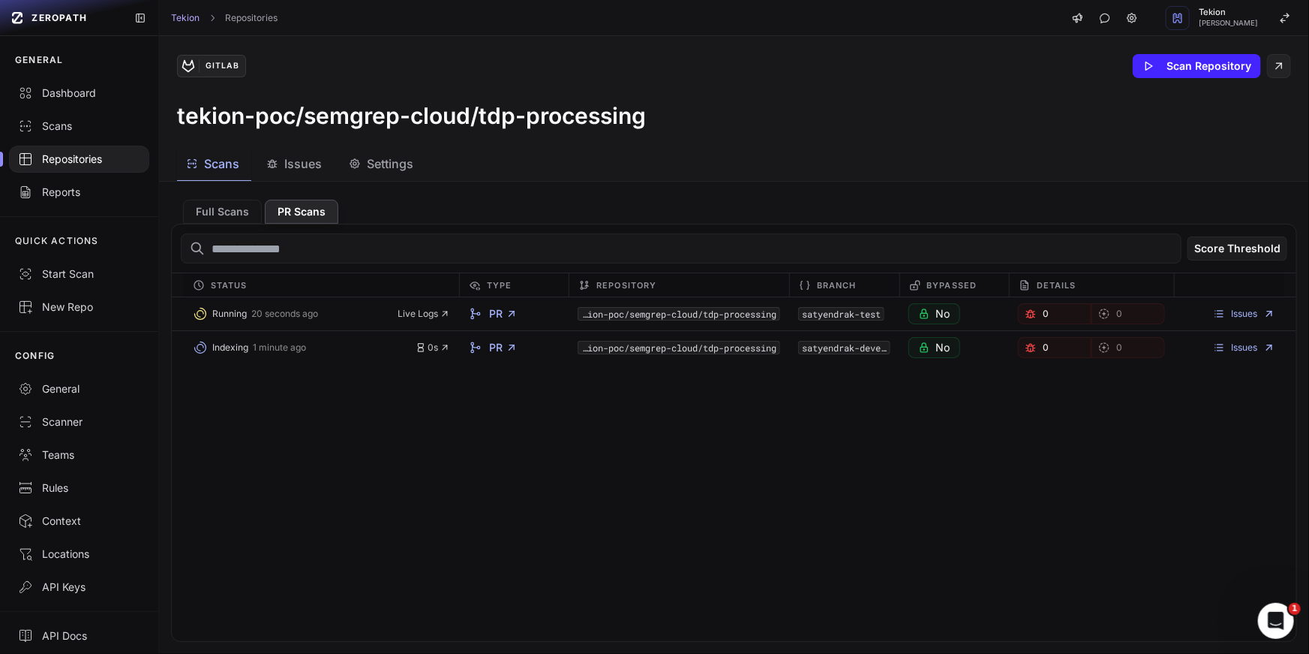
click at [442, 437] on div "Running 20 seconds ago Live Logs PR tekion-poc/semgrep-cloud/tdp-processing sat…" at bounding box center [734, 469] width 1125 height 344
click at [299, 205] on button "PR Scans" at bounding box center [302, 212] width 74 height 24
click at [707, 484] on div "Running 2 minutes ago 2m 14s PR tekion-poc/semgrep-cloud/tdp-processing satyend…" at bounding box center [734, 469] width 1125 height 344
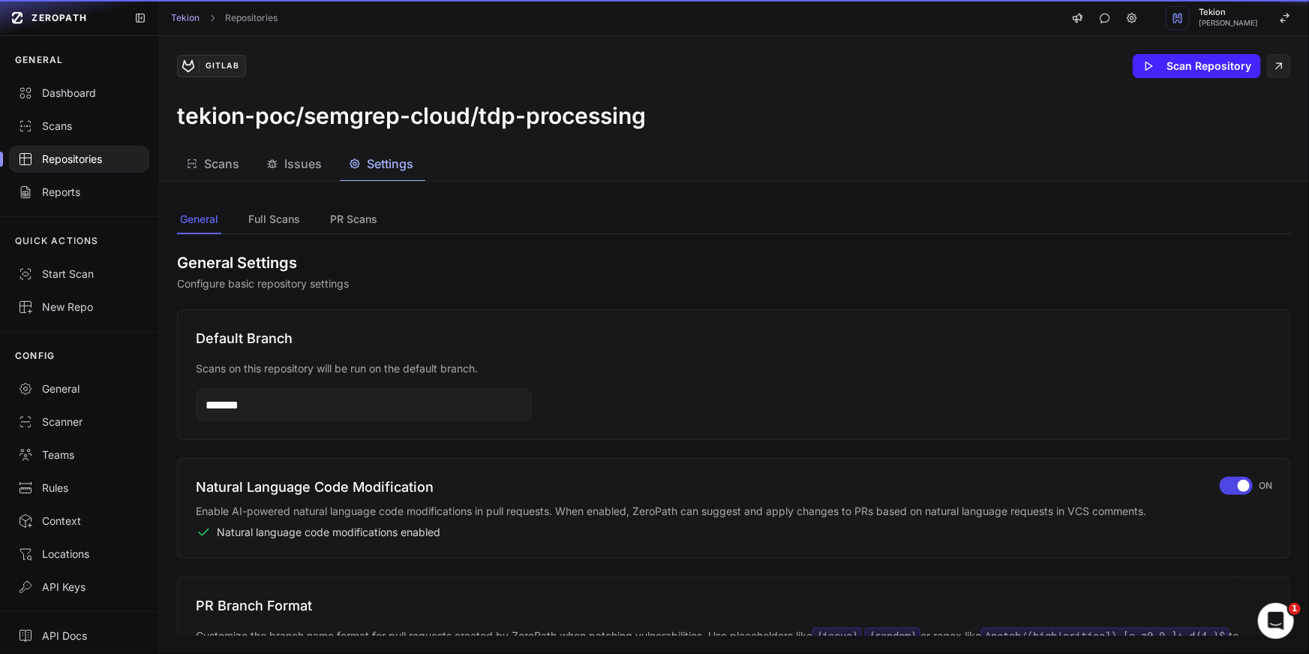
click at [370, 164] on span "Settings" at bounding box center [390, 164] width 47 height 18
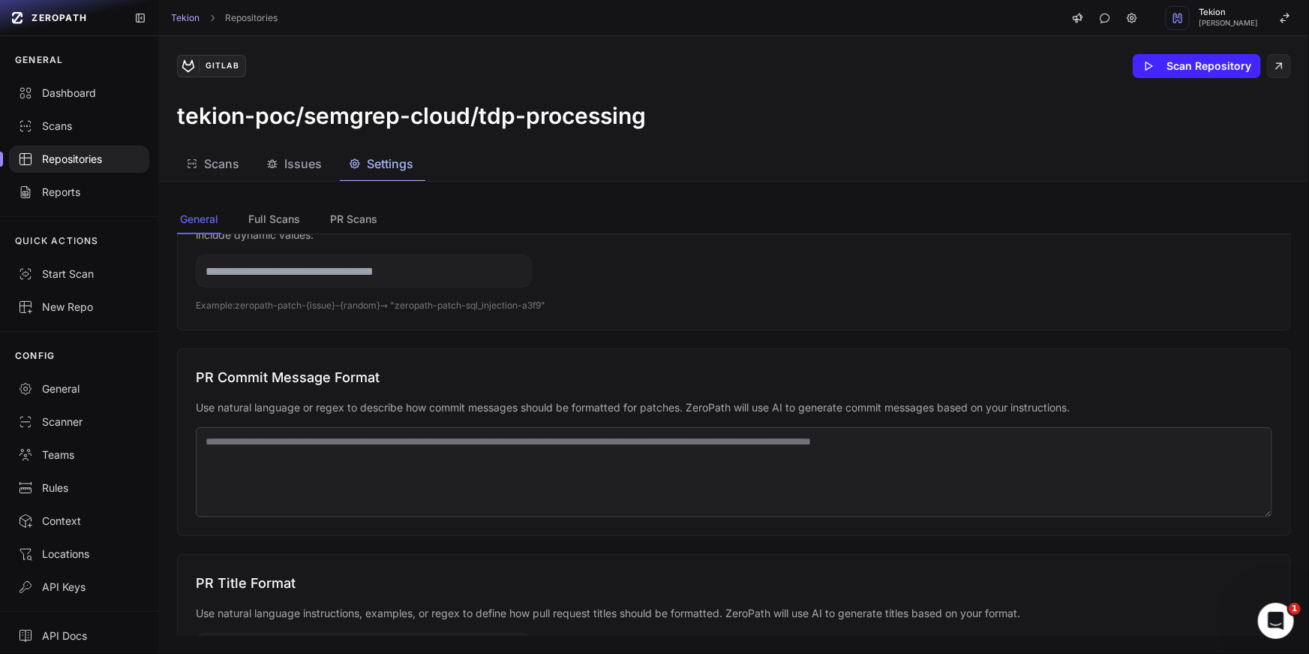
click at [393, 473] on textarea at bounding box center [734, 472] width 1077 height 90
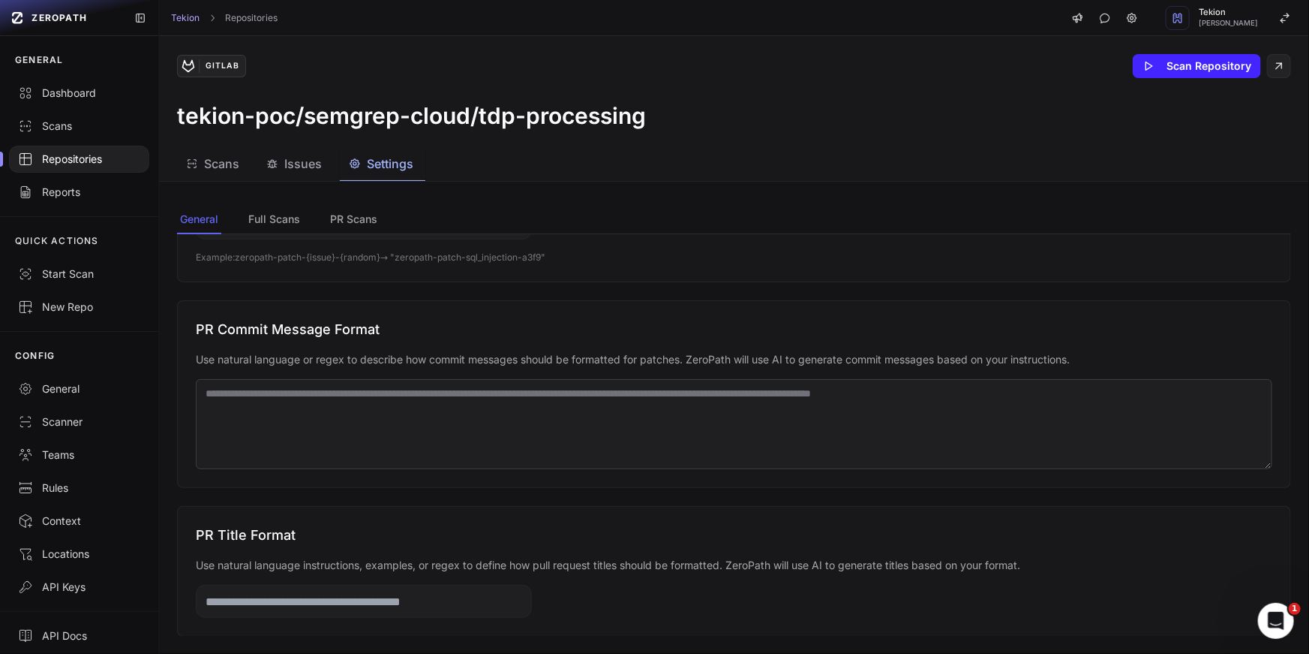
scroll to position [469, 0]
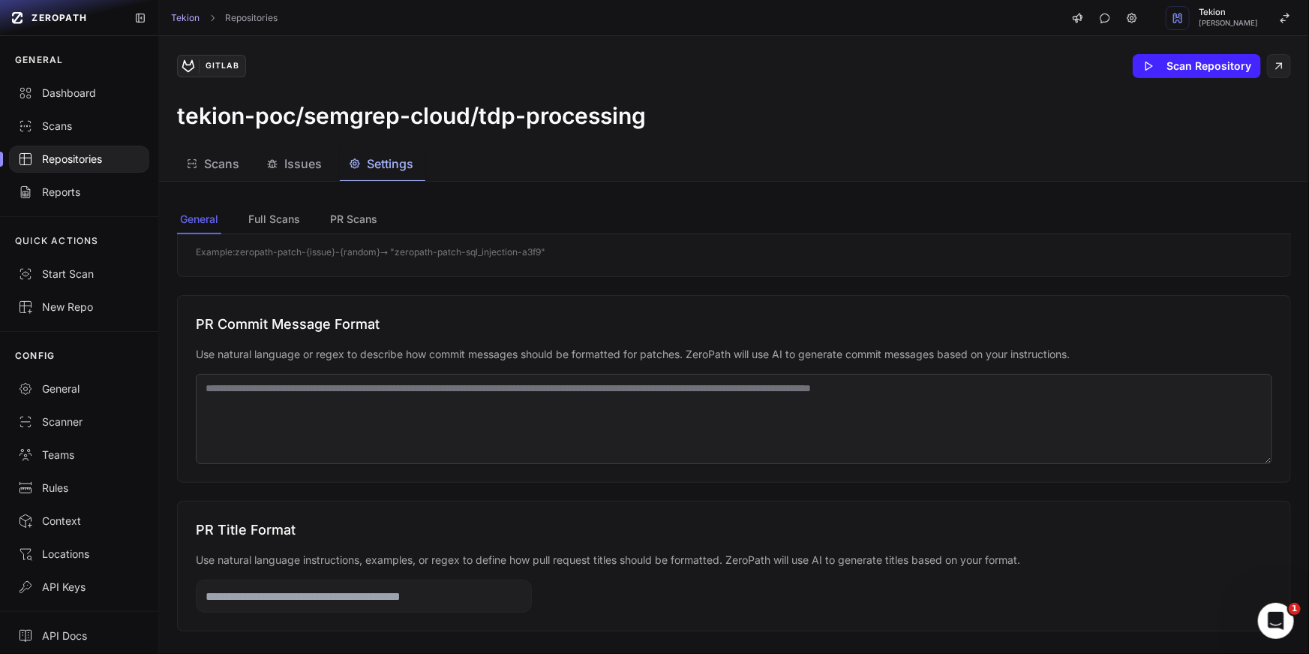
click at [355, 419] on textarea at bounding box center [734, 419] width 1077 height 90
drag, startPoint x: 206, startPoint y: 315, endPoint x: 473, endPoint y: 305, distance: 266.6
click at [473, 305] on div "PR Commit Message Format Use natural language or regex to describe how commit m…" at bounding box center [734, 389] width 1114 height 188
click at [410, 411] on textarea at bounding box center [734, 419] width 1077 height 90
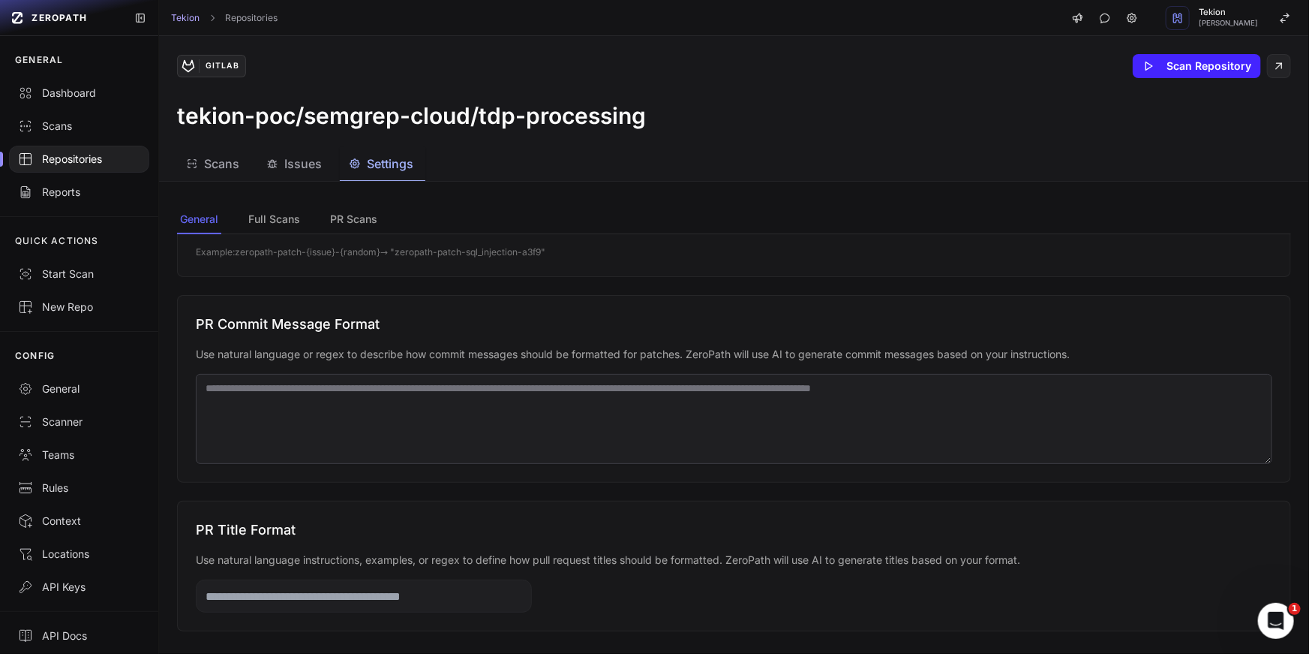
click at [410, 411] on textarea at bounding box center [734, 419] width 1077 height 90
click at [493, 411] on textarea at bounding box center [734, 419] width 1077 height 90
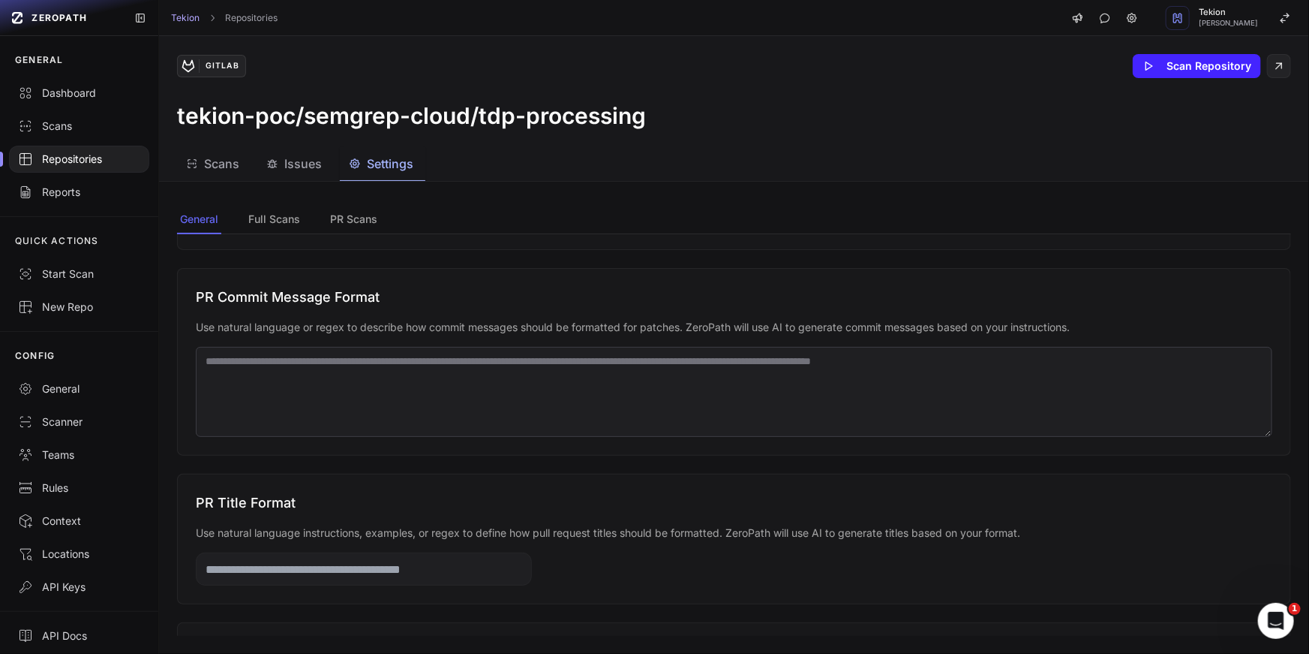
click at [570, 389] on textarea at bounding box center [734, 392] width 1077 height 90
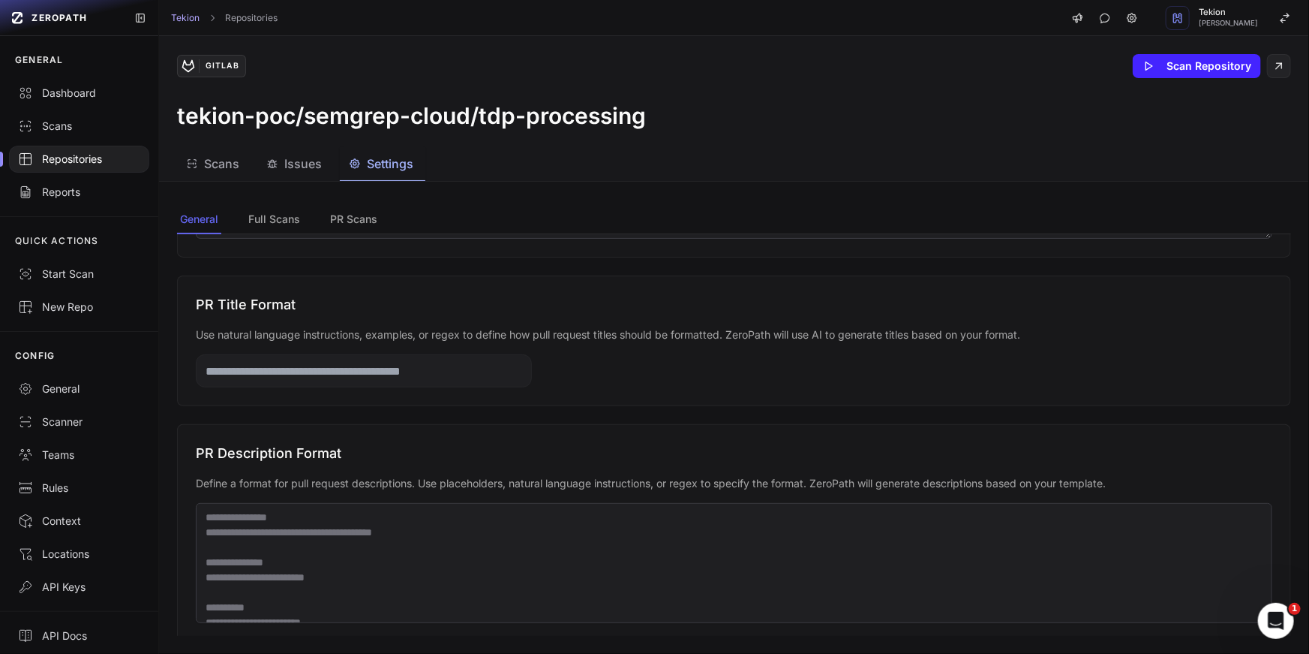
scroll to position [739, 0]
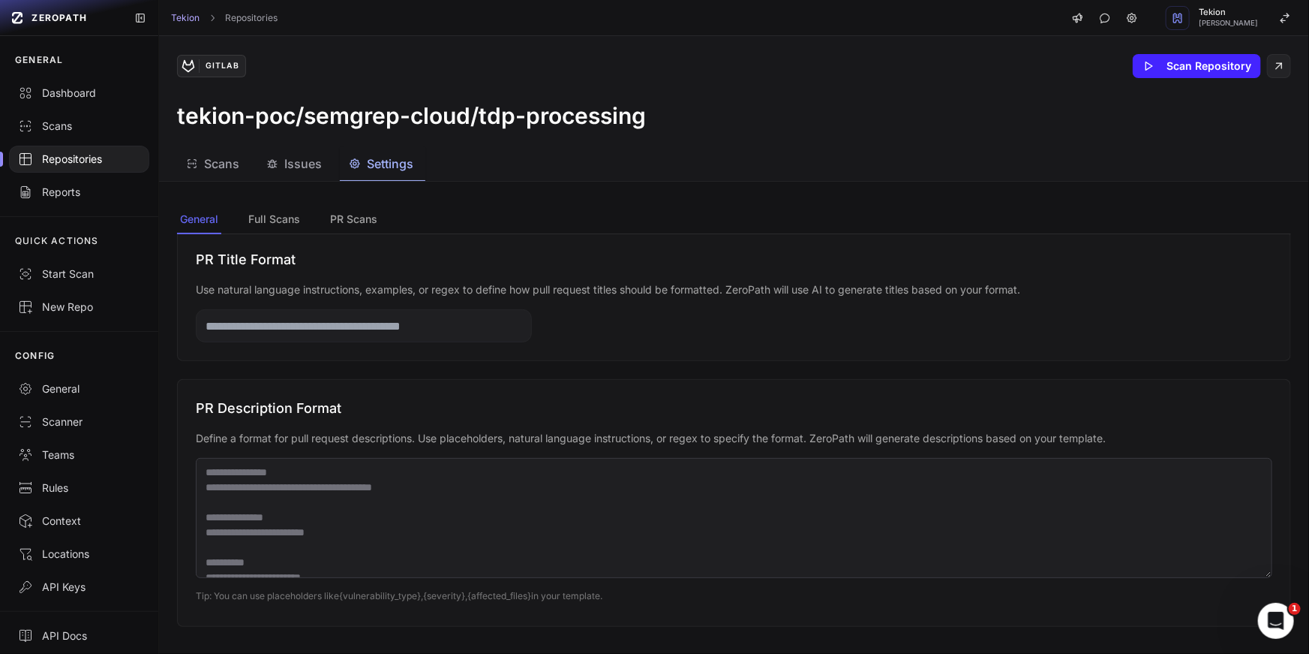
click at [476, 445] on div "PR Description Format Define a format for pull request descriptions. Use placeh…" at bounding box center [734, 503] width 1114 height 248
click at [485, 437] on p "Define a format for pull request descriptions. Use placeholders, natural langua…" at bounding box center [734, 438] width 1077 height 15
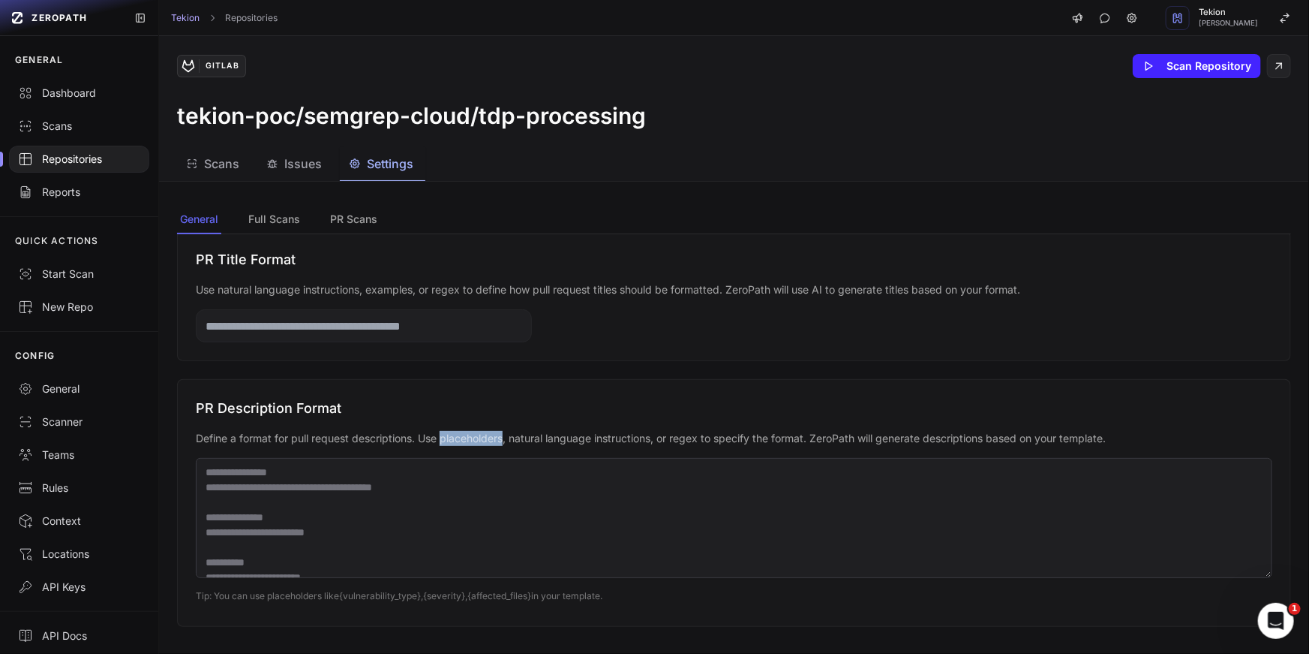
click at [485, 437] on p "Define a format for pull request descriptions. Use placeholders, natural langua…" at bounding box center [734, 438] width 1077 height 15
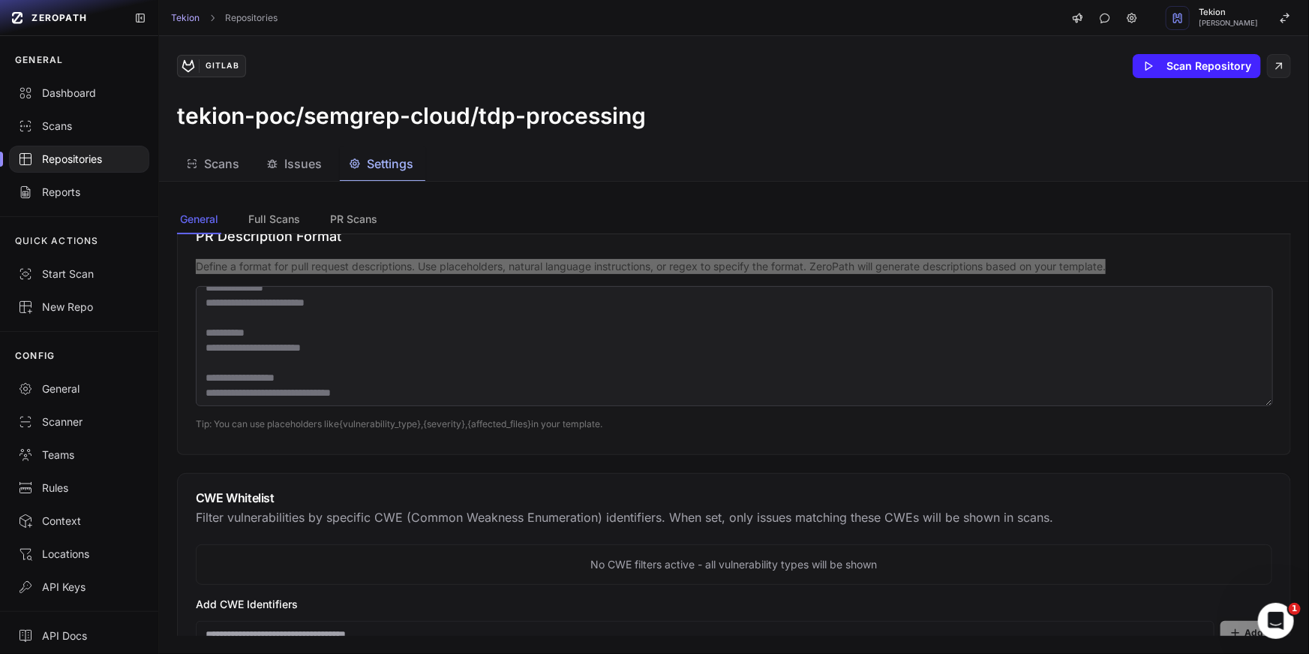
scroll to position [683, 0]
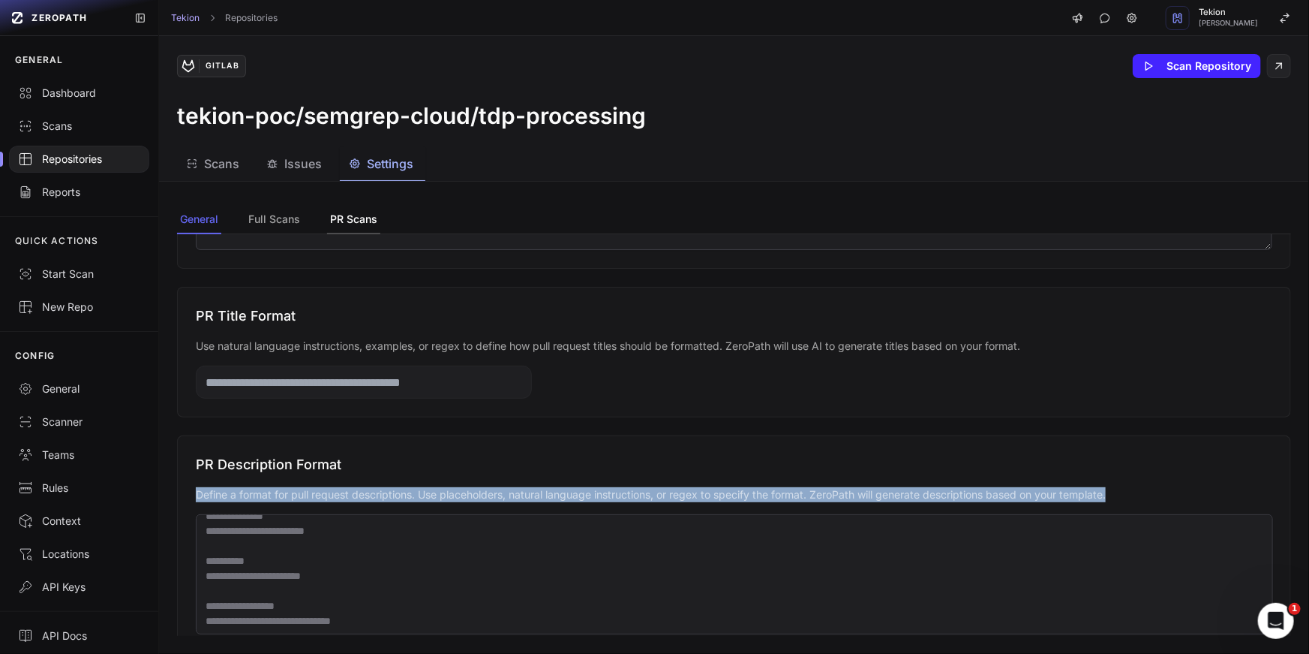
click at [359, 220] on button "PR Scans" at bounding box center [353, 220] width 53 height 29
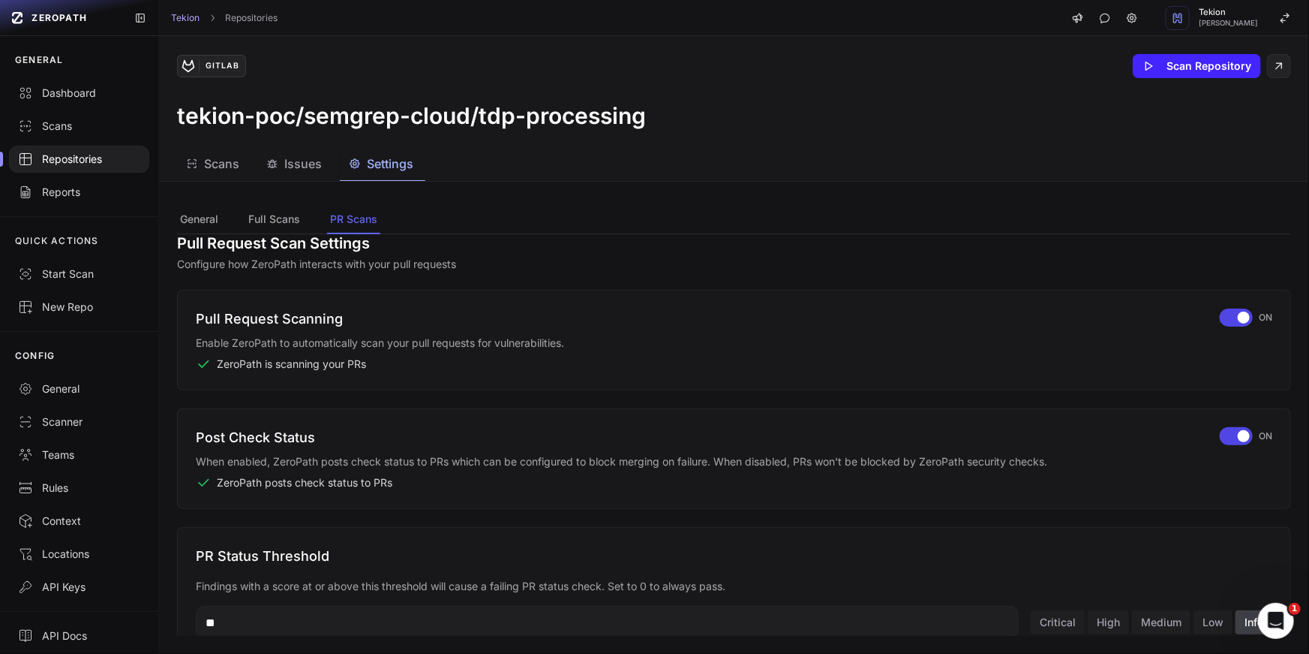
scroll to position [0, 0]
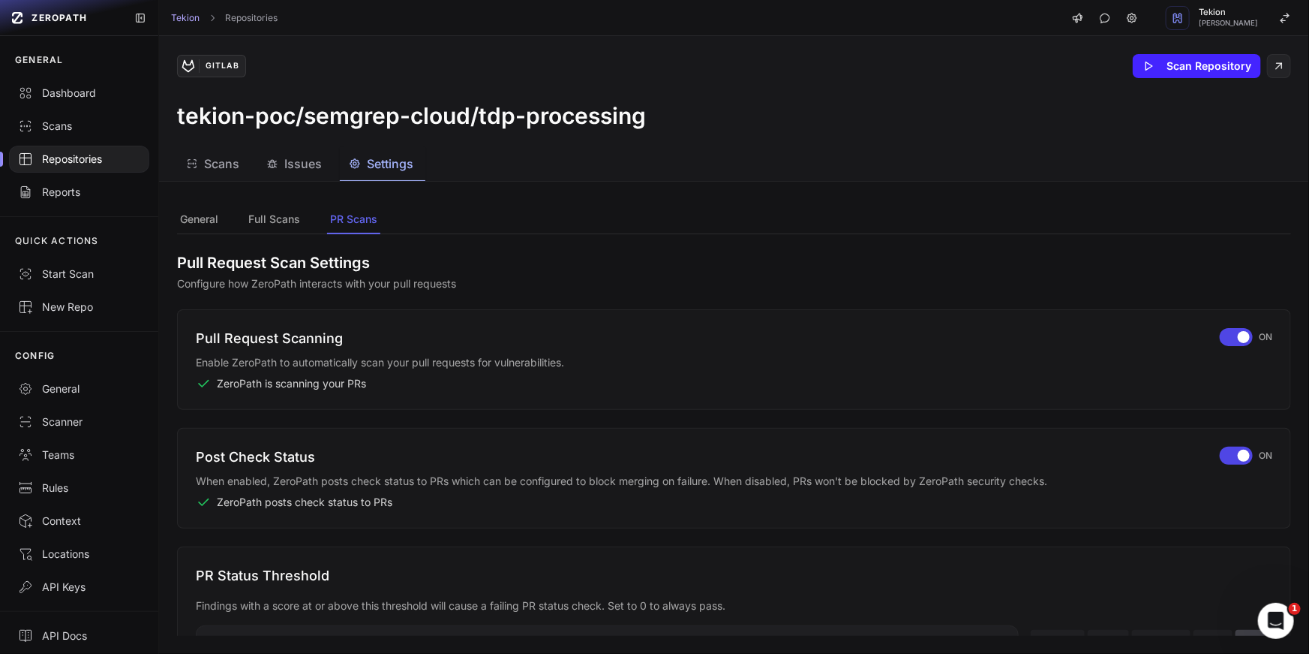
click at [654, 487] on p "When enabled, ZeroPath posts check status to PRs which can be configured to blo…" at bounding box center [699, 480] width 1006 height 15
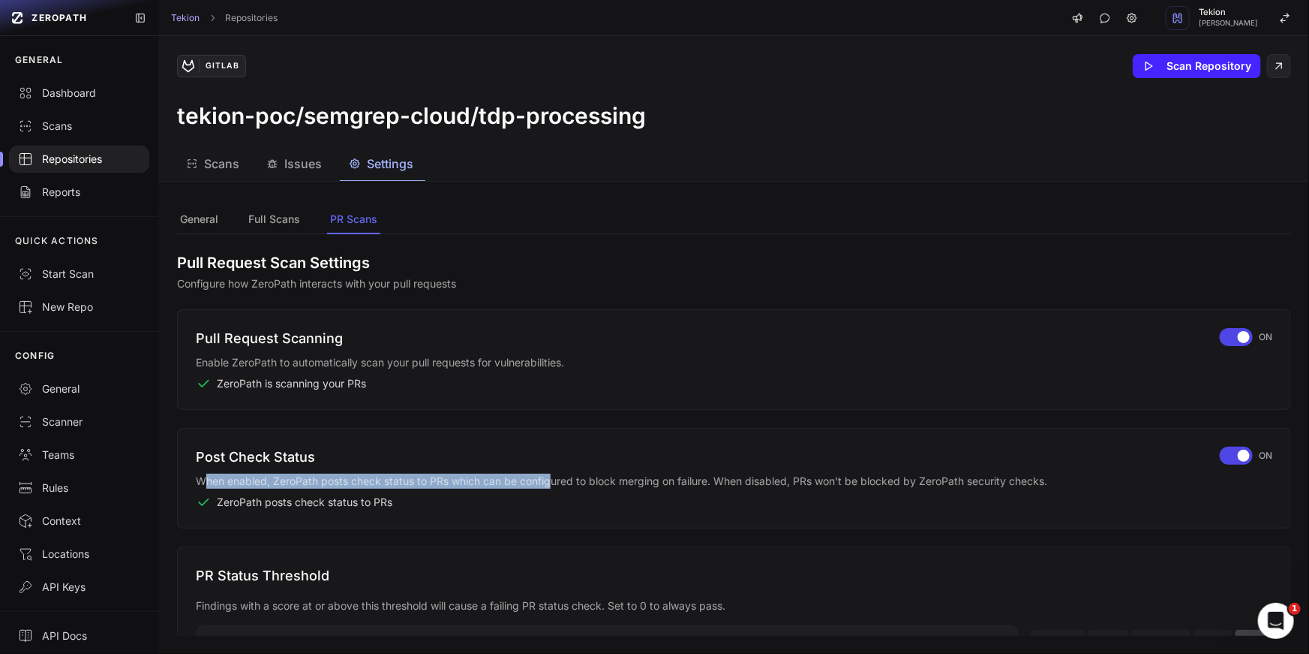
drag, startPoint x: 206, startPoint y: 483, endPoint x: 554, endPoint y: 479, distance: 348.2
click at [554, 479] on p "When enabled, ZeroPath posts check status to PRs which can be configured to blo…" at bounding box center [699, 480] width 1006 height 15
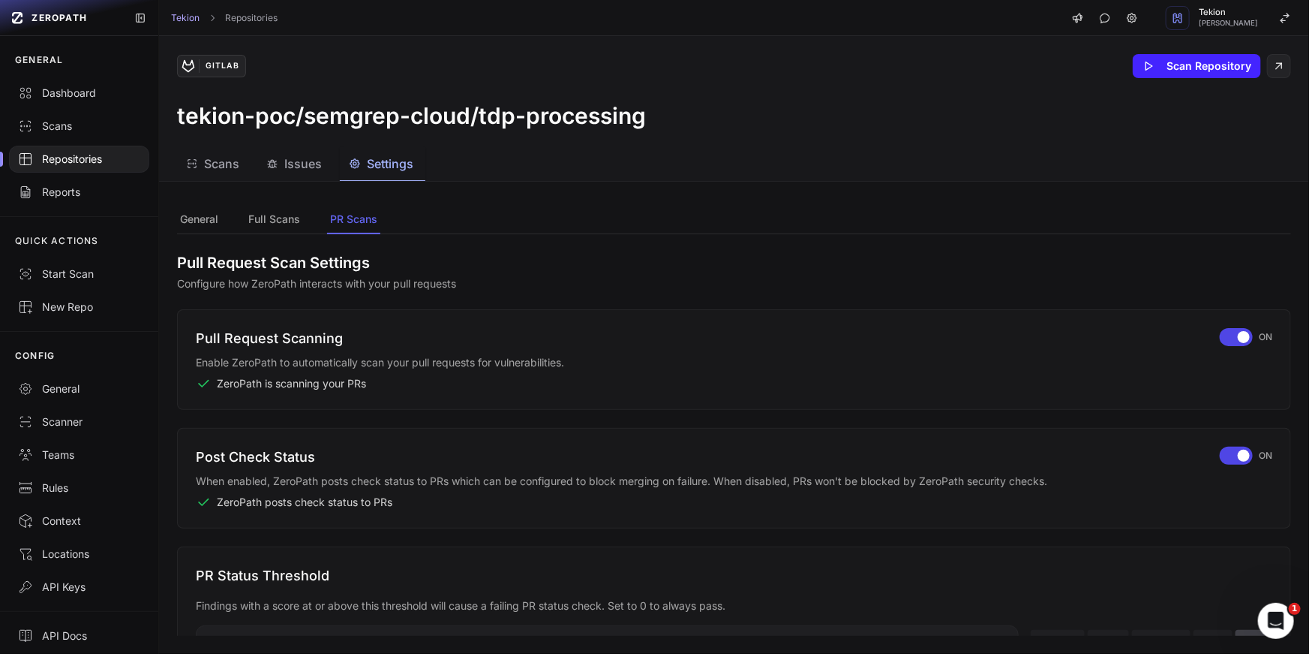
click at [554, 479] on p "When enabled, ZeroPath posts check status to PRs which can be configured to blo…" at bounding box center [699, 480] width 1006 height 15
click at [687, 475] on p "When enabled, ZeroPath posts check status to PRs which can be configured to blo…" at bounding box center [699, 480] width 1006 height 15
drag, startPoint x: 529, startPoint y: 482, endPoint x: 720, endPoint y: 473, distance: 191.5
click at [720, 473] on p "When enabled, ZeroPath posts check status to PRs which can be configured to blo…" at bounding box center [699, 480] width 1006 height 15
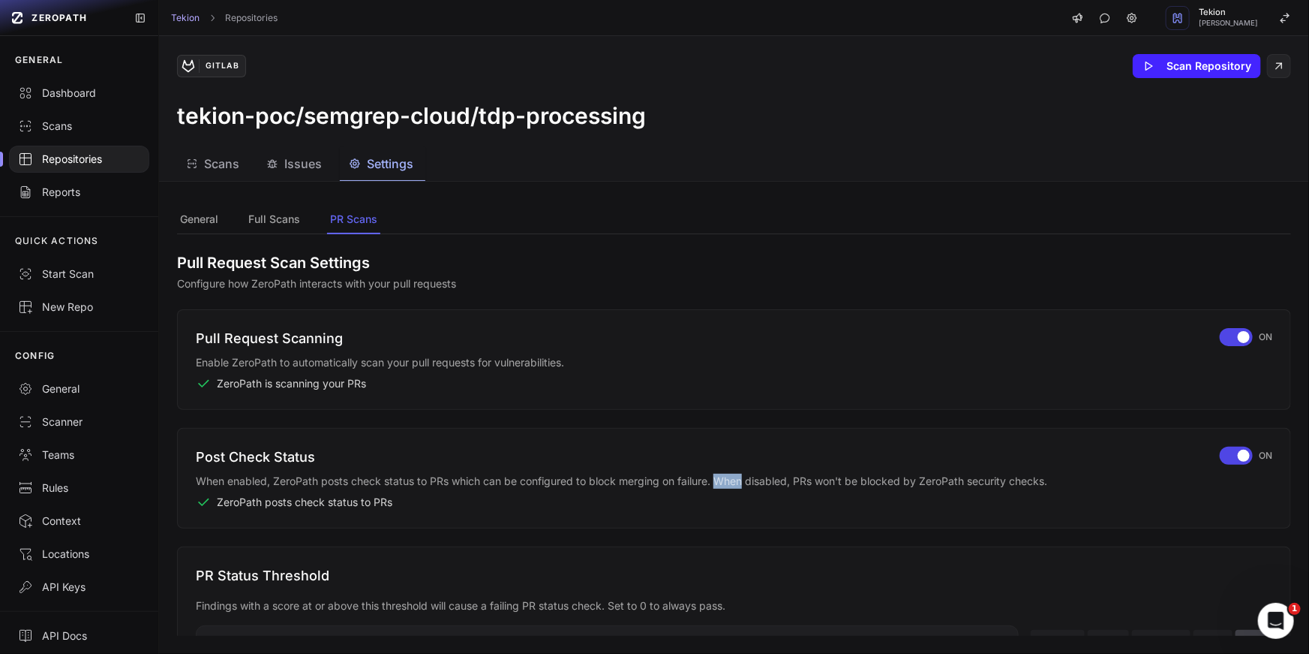
click at [720, 473] on p "When enabled, ZeroPath posts check status to PRs which can be configured to blo…" at bounding box center [699, 480] width 1006 height 15
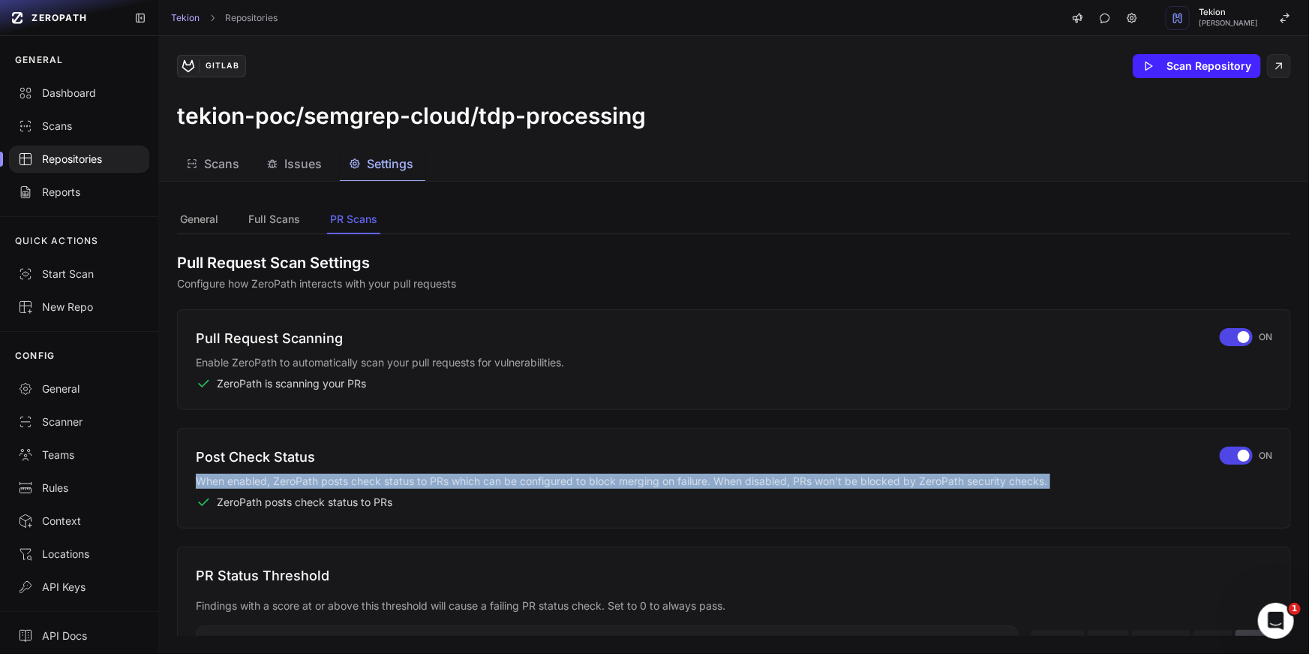
click at [891, 471] on div "Post Check Status When enabled, ZeroPath posts check status to PRs which can be…" at bounding box center [699, 477] width 1006 height 63
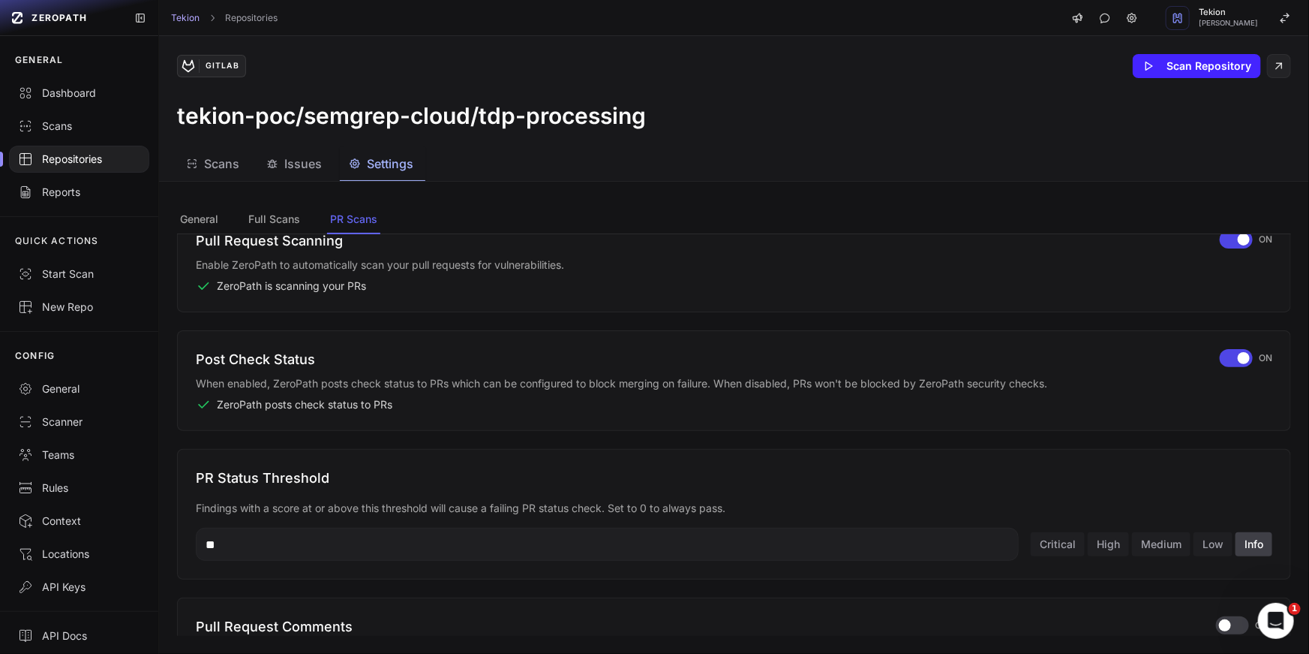
scroll to position [131, 0]
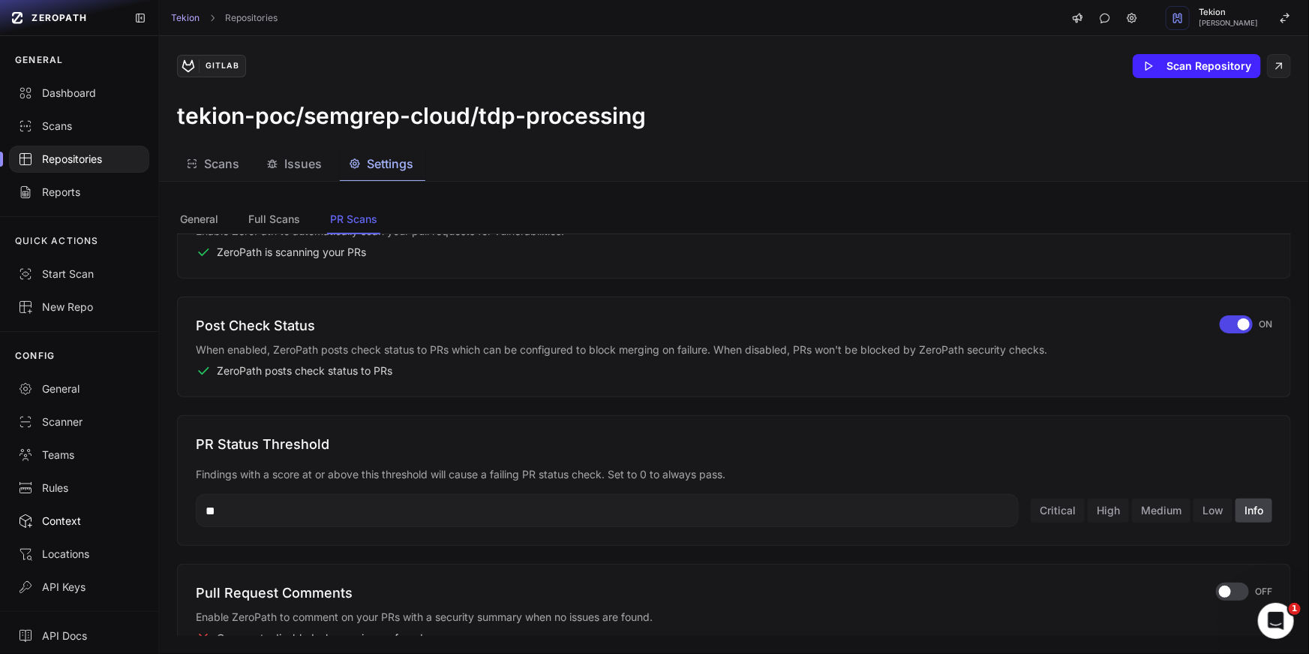
drag, startPoint x: 339, startPoint y: 513, endPoint x: 105, endPoint y: 513, distance: 234.1
click at [105, 513] on div "ZEROPATH GENERAL Dashboard Scans Repositories Reports QUICK ACTIONS Start Scan …" at bounding box center [654, 327] width 1309 height 654
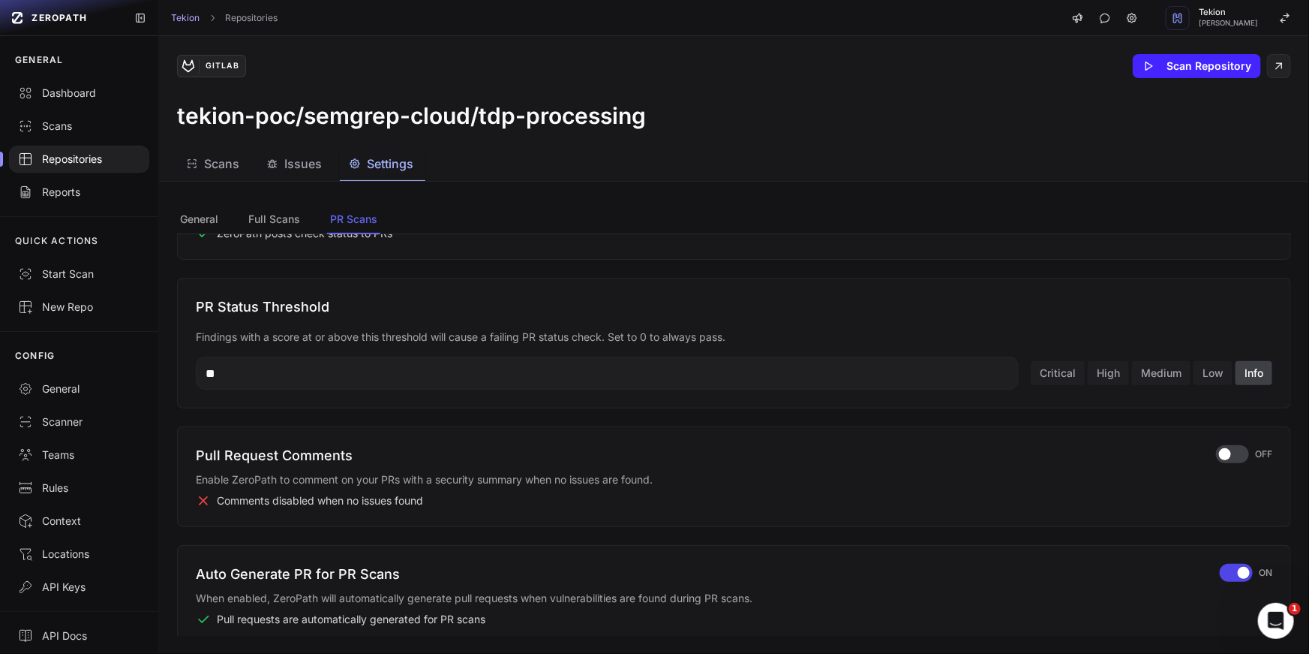
scroll to position [304, 0]
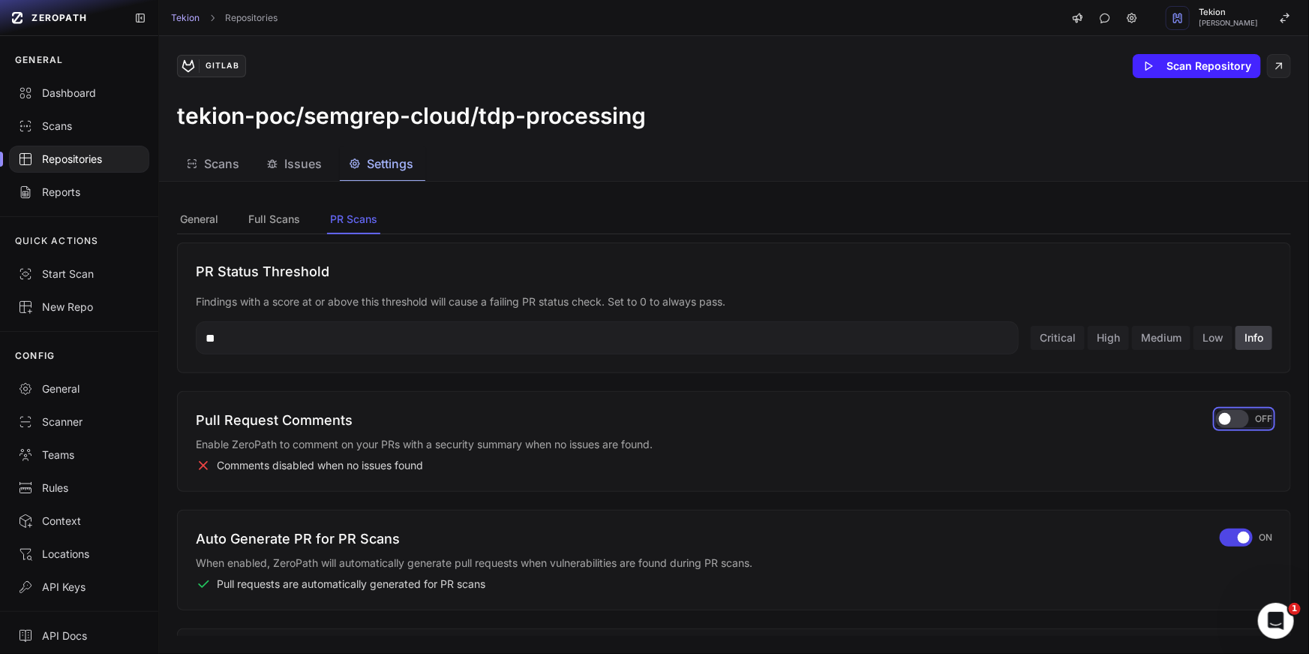
click at [1243, 422] on div "button" at bounding box center [1232, 419] width 33 height 18
click at [203, 213] on button "General" at bounding box center [199, 220] width 44 height 29
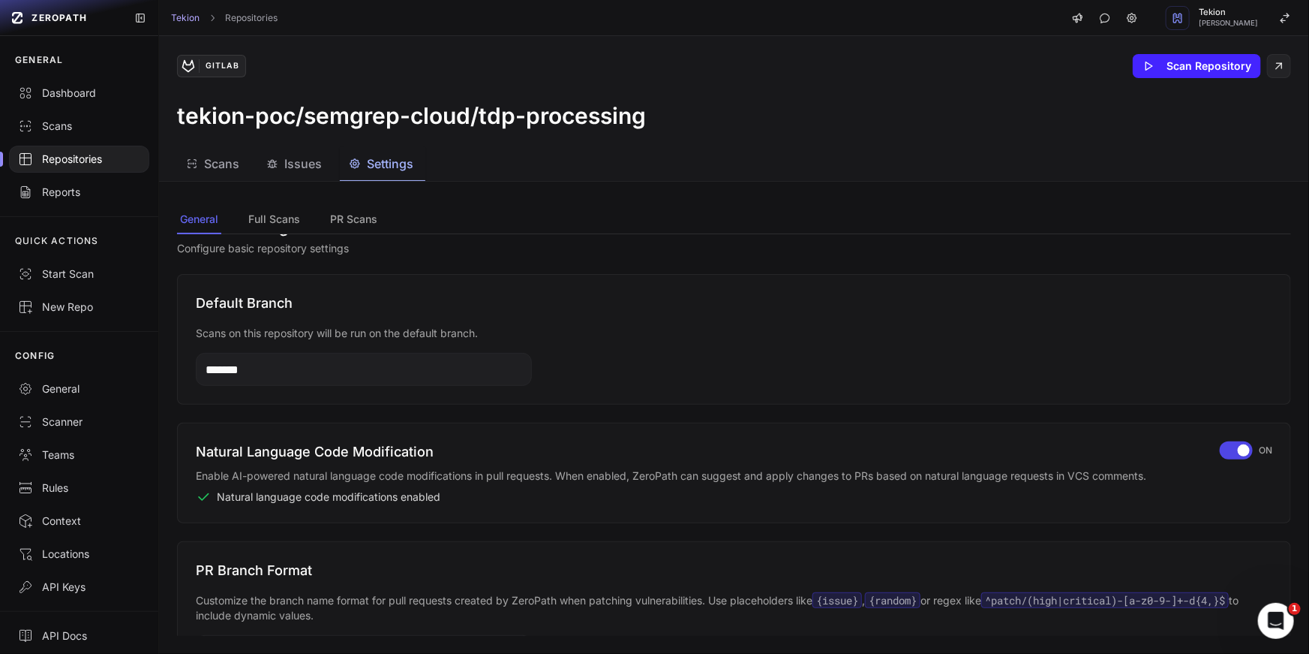
scroll to position [0, 0]
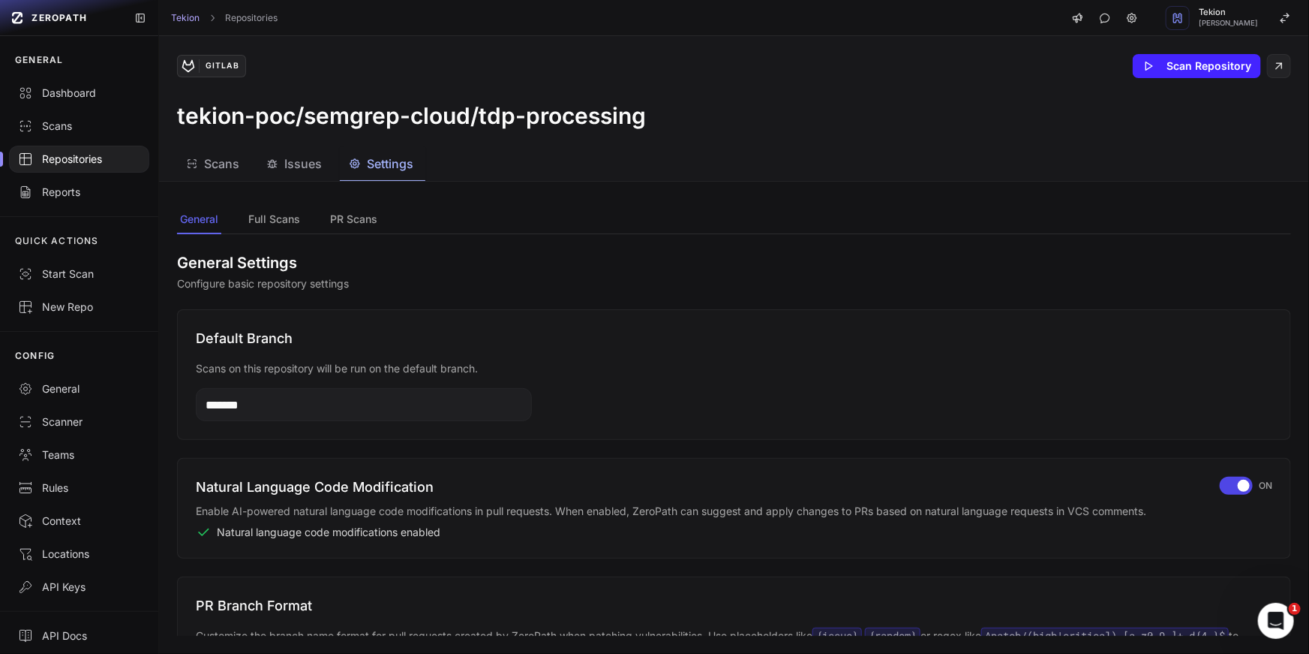
click at [212, 165] on span "Scans" at bounding box center [221, 164] width 35 height 18
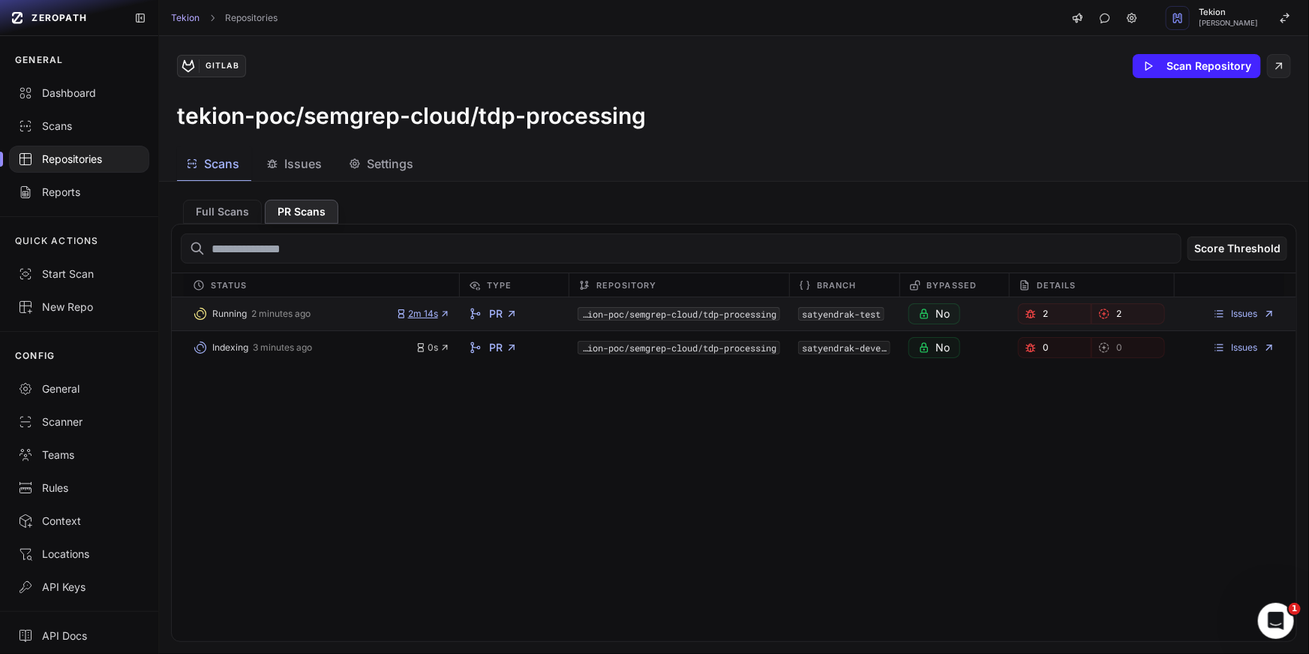
click at [436, 314] on span "2m 14s" at bounding box center [423, 314] width 54 height 12
click at [1240, 310] on link "Issues" at bounding box center [1244, 314] width 62 height 12
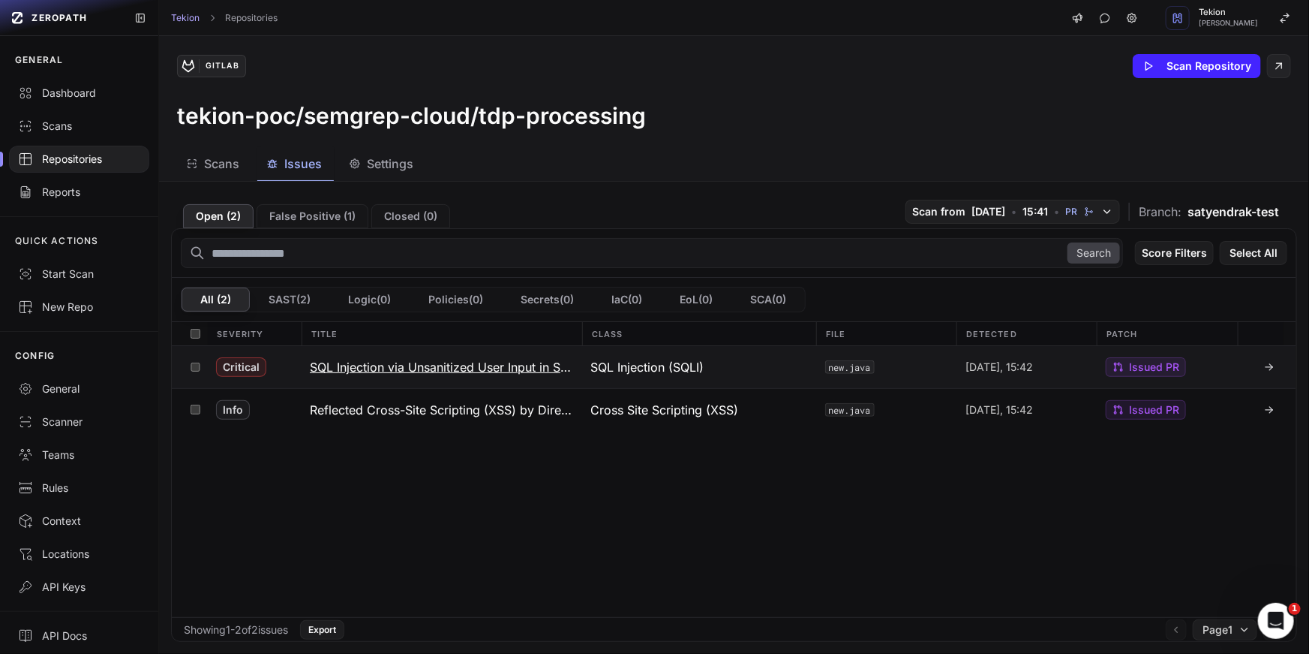
click at [1159, 368] on span "Issued PR" at bounding box center [1154, 366] width 50 height 15
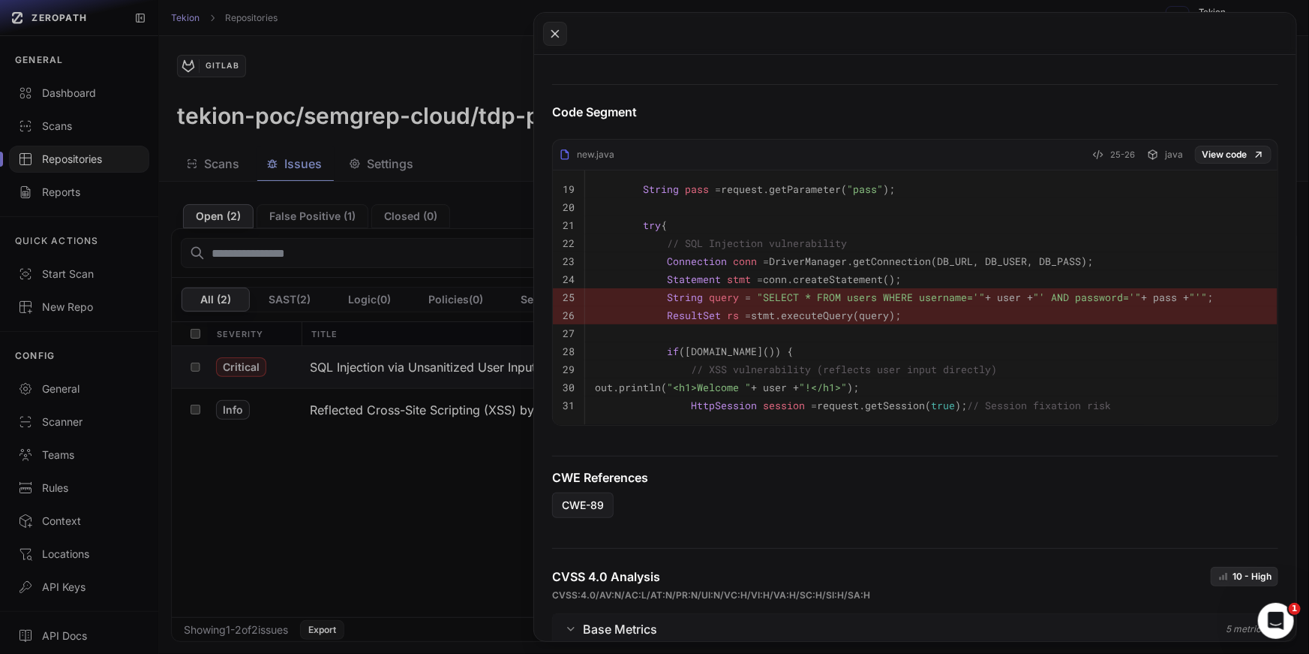
scroll to position [299, 0]
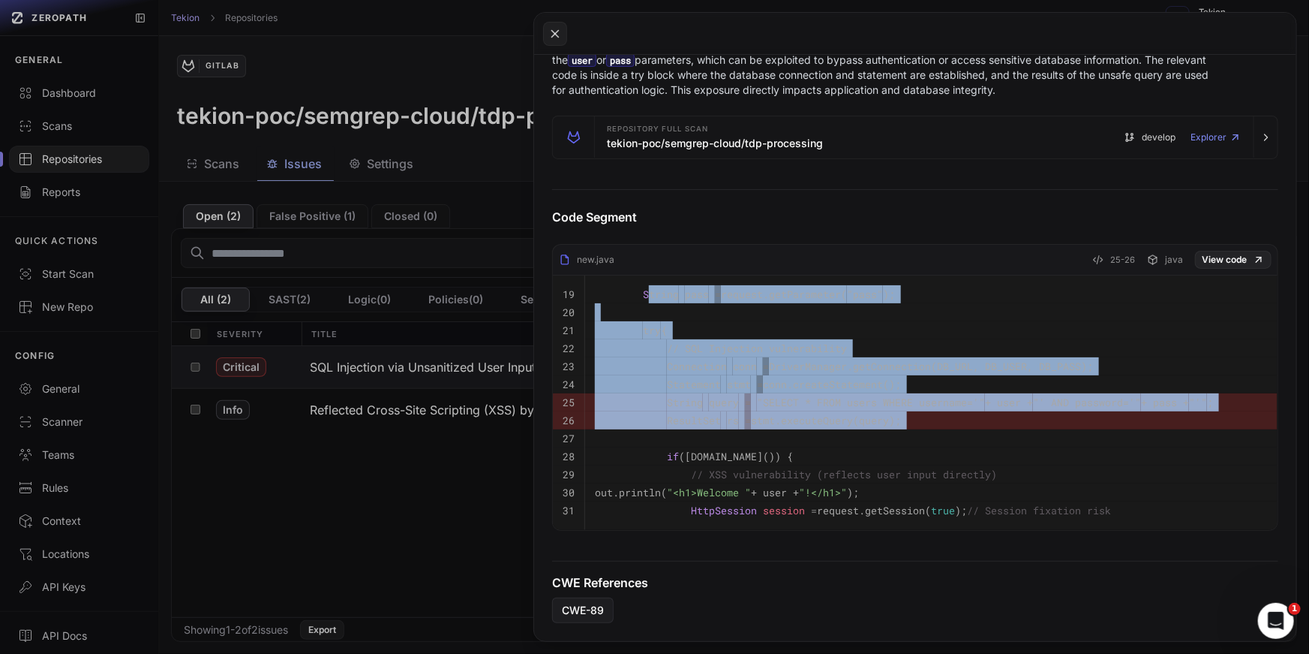
drag, startPoint x: 996, startPoint y: 445, endPoint x: 645, endPoint y: 293, distance: 382.8
click at [645, 293] on tbody "19 String pass = request.getParameter( "pass" ); 20 21 try { 22 // SQL Injectio…" at bounding box center [915, 402] width 725 height 254
click at [810, 351] on span "// SQL Injection vulnerability" at bounding box center [757, 348] width 180 height 14
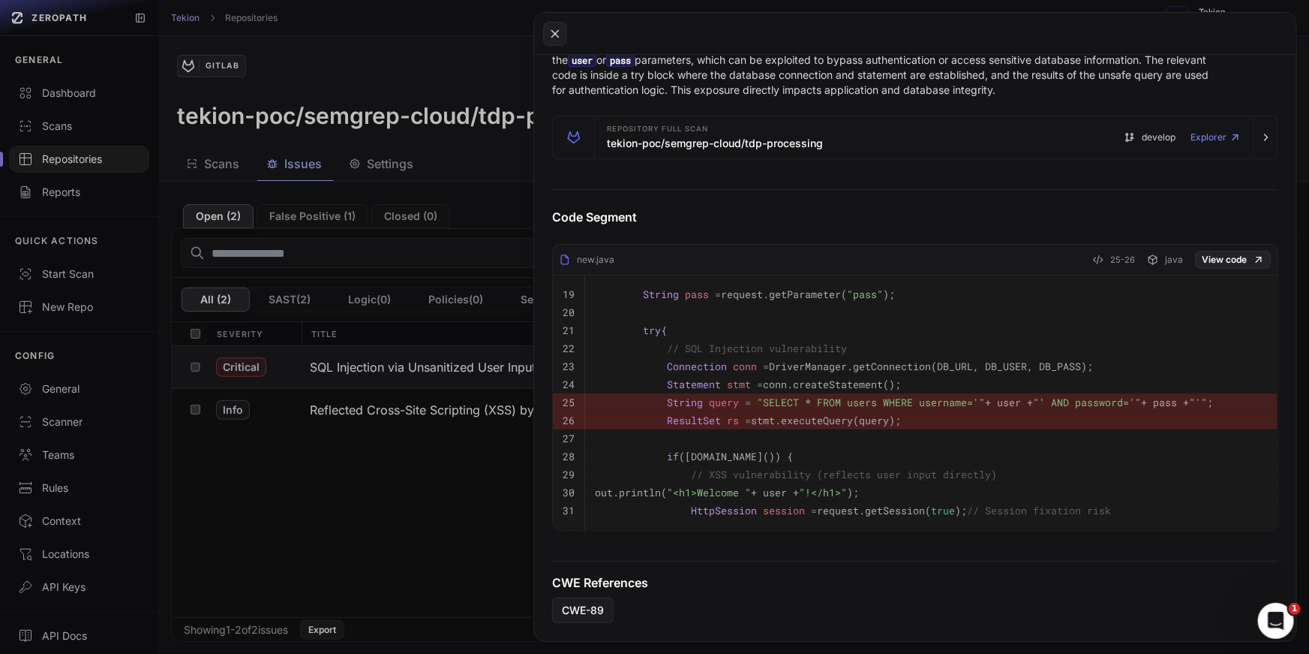
click at [455, 435] on button at bounding box center [654, 327] width 1309 height 654
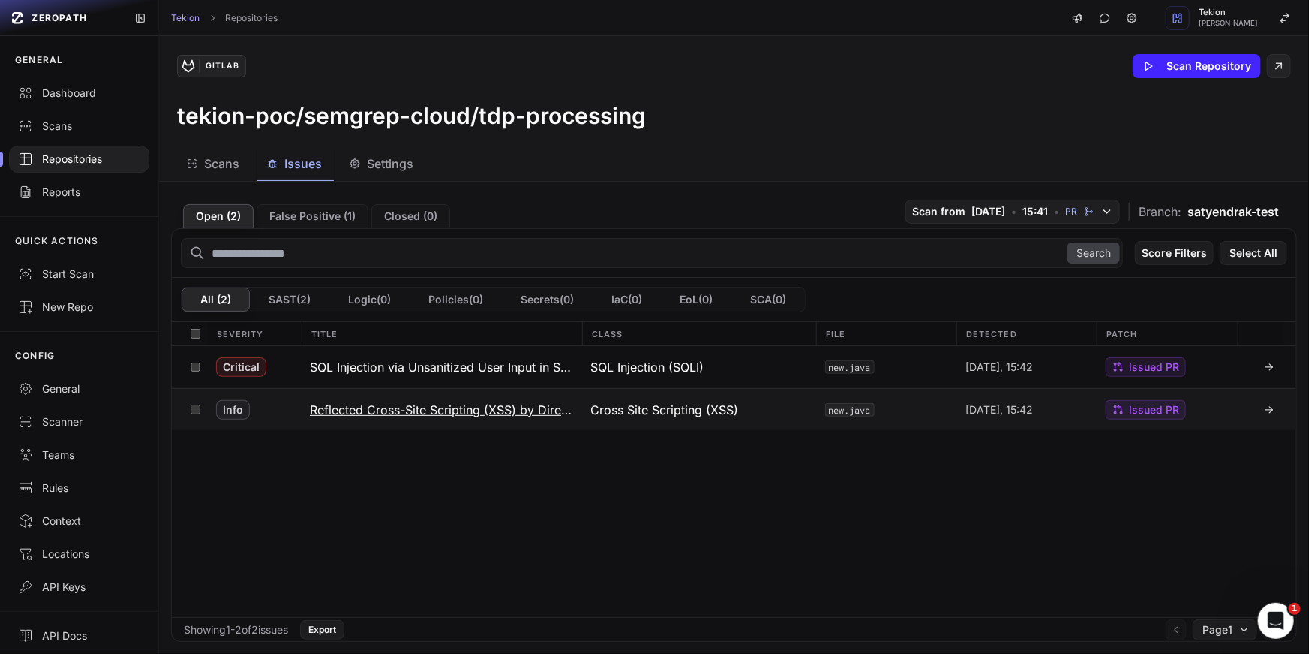
click at [512, 405] on h3 "Reflected Cross-Site Scripting (XSS) by Directly Outputting Unsanitized User In…" at bounding box center [441, 410] width 263 height 18
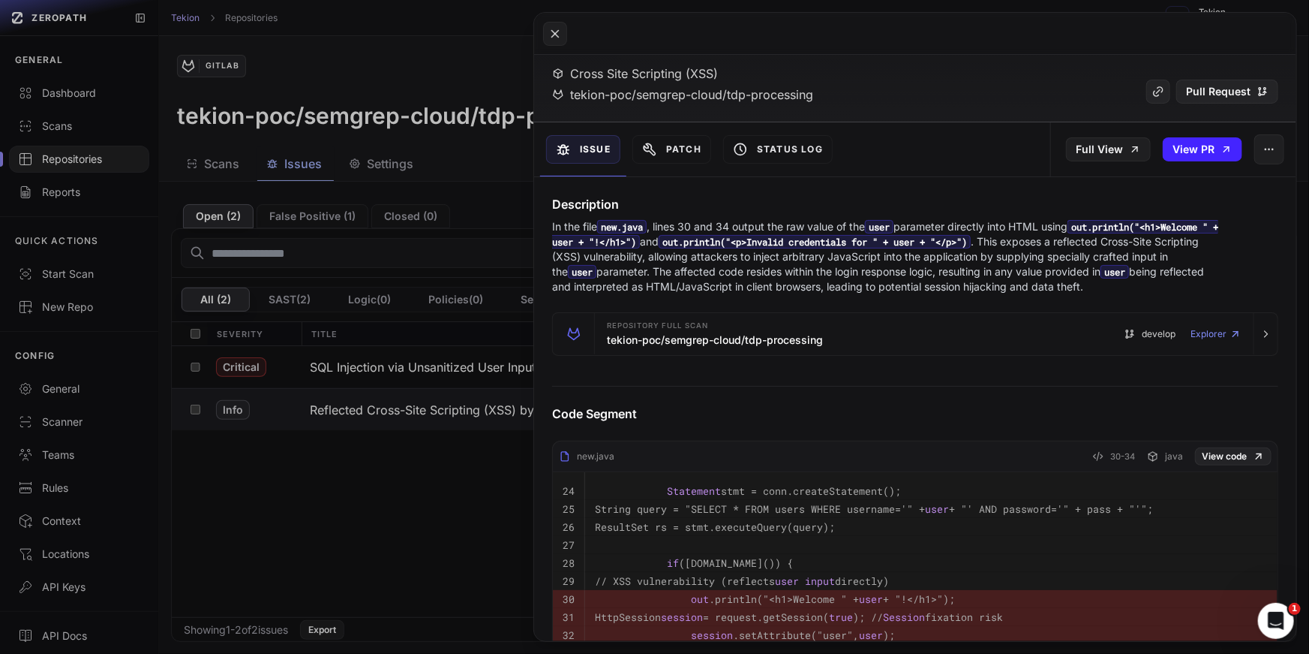
scroll to position [240, 0]
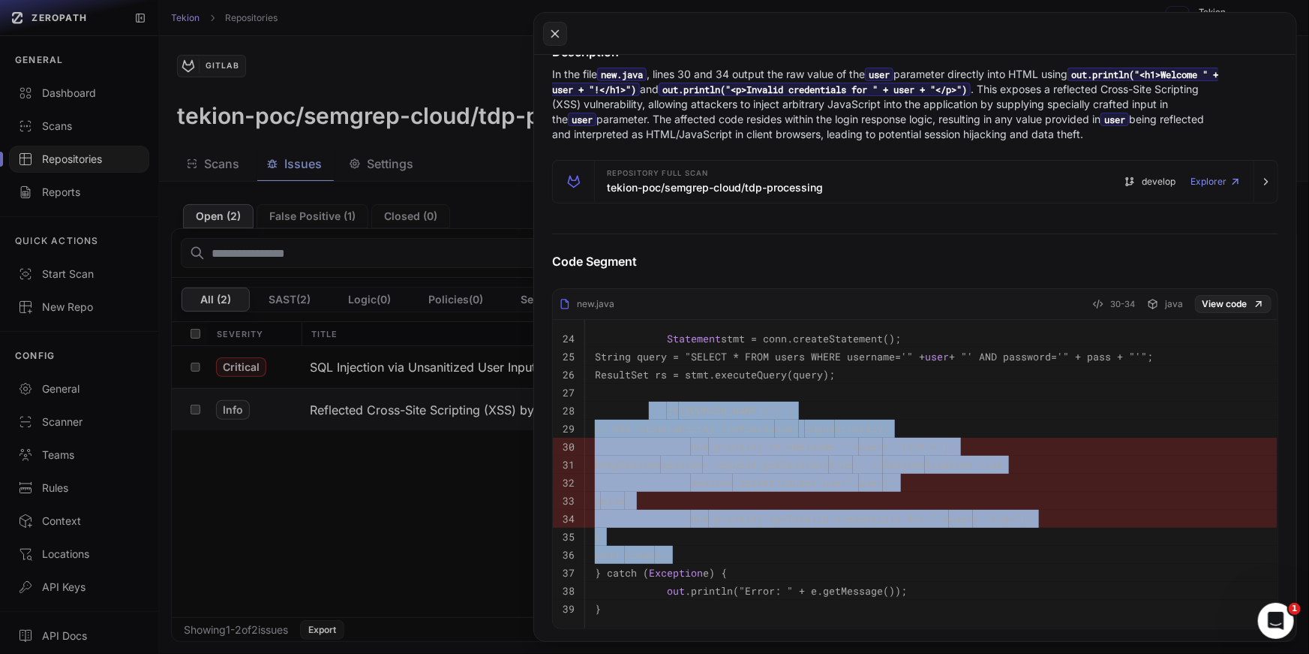
drag, startPoint x: 949, startPoint y: 547, endPoint x: 615, endPoint y: 380, distance: 373.5
click at [617, 385] on tbody "24 Statement stmt = conn.createStatement(); 25 String query = "SELECT * FROM us…" at bounding box center [915, 474] width 725 height 308
click at [747, 422] on code "// XSS vulnerability (reflects user input directly)" at bounding box center [742, 429] width 294 height 14
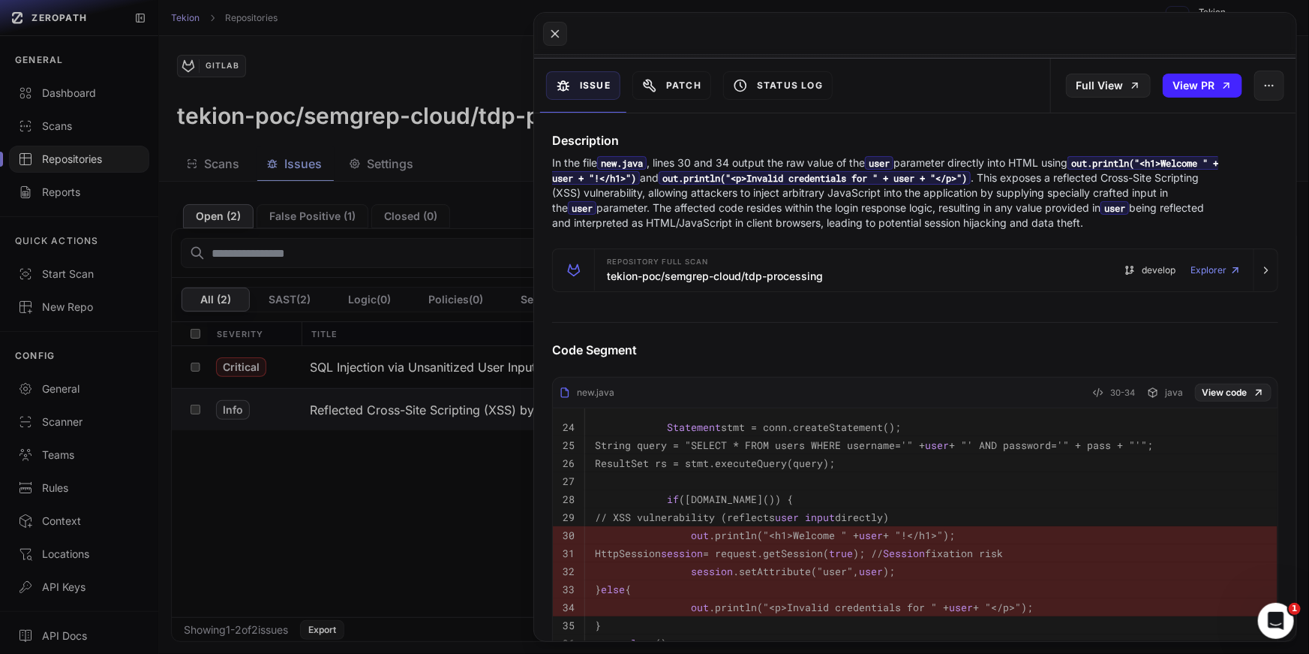
scroll to position [0, 0]
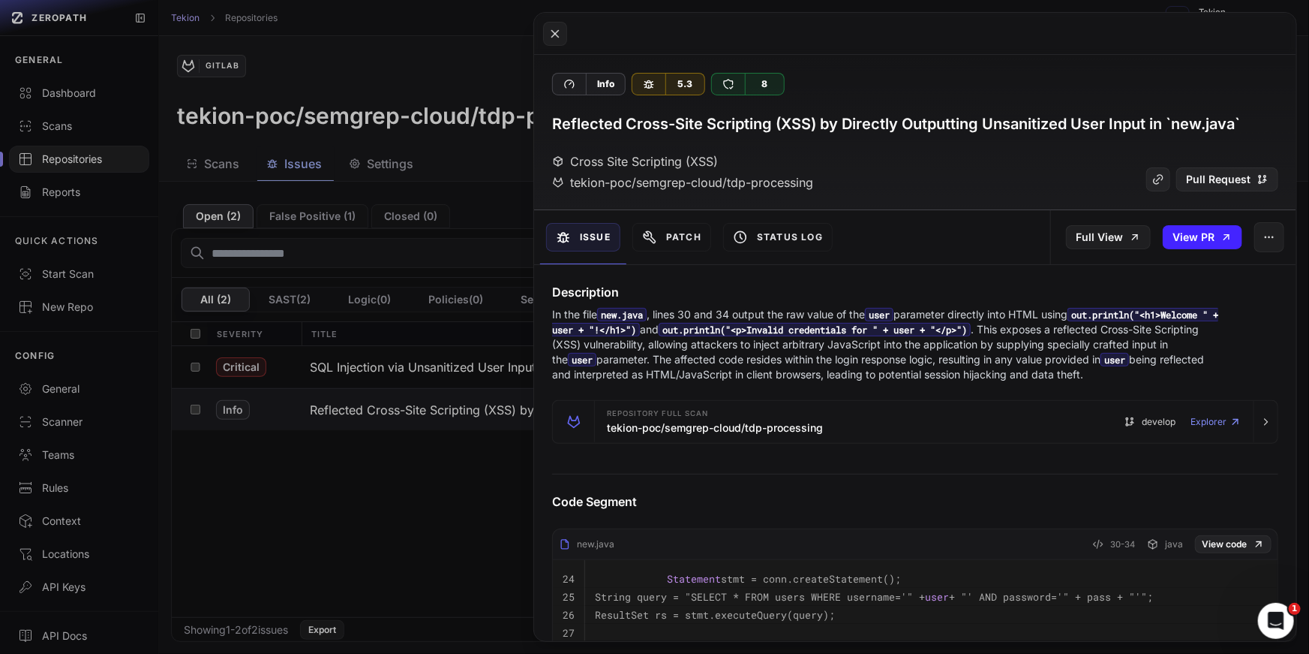
click at [799, 350] on p "In the file new.java , lines 30 and 34 output the raw value of the user paramet…" at bounding box center [888, 344] width 672 height 75
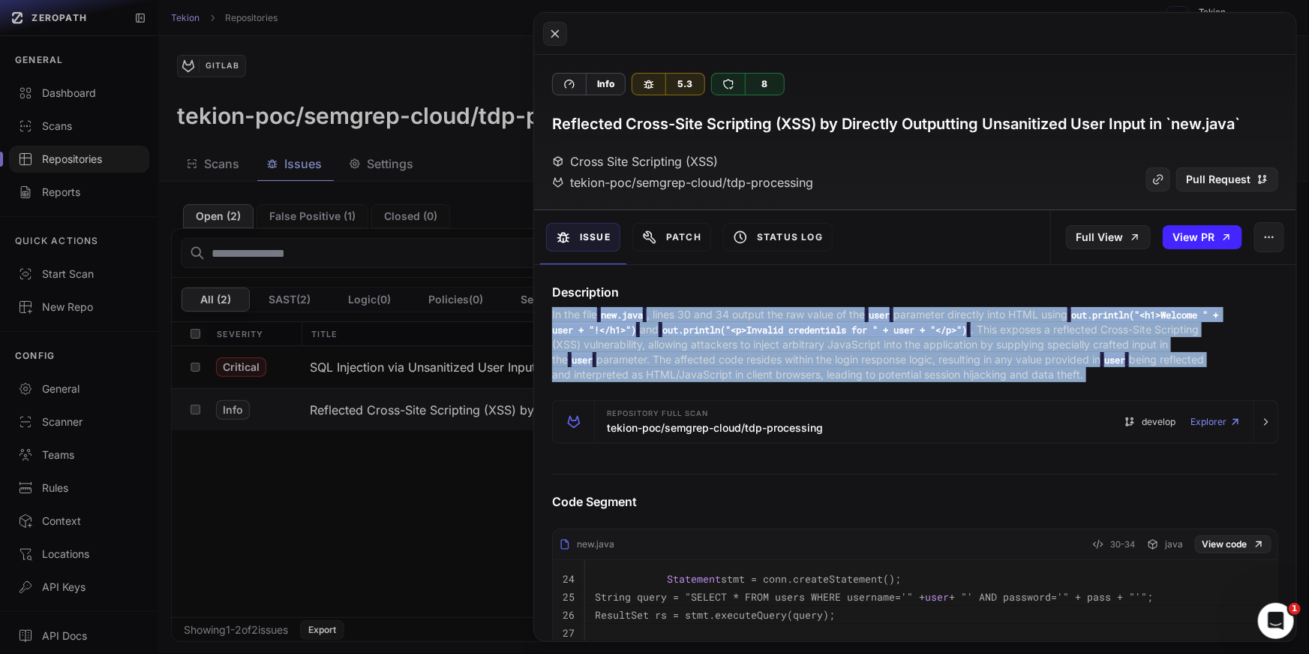
click at [895, 364] on p "In the file new.java , lines 30 and 34 output the raw value of the user paramet…" at bounding box center [888, 344] width 672 height 75
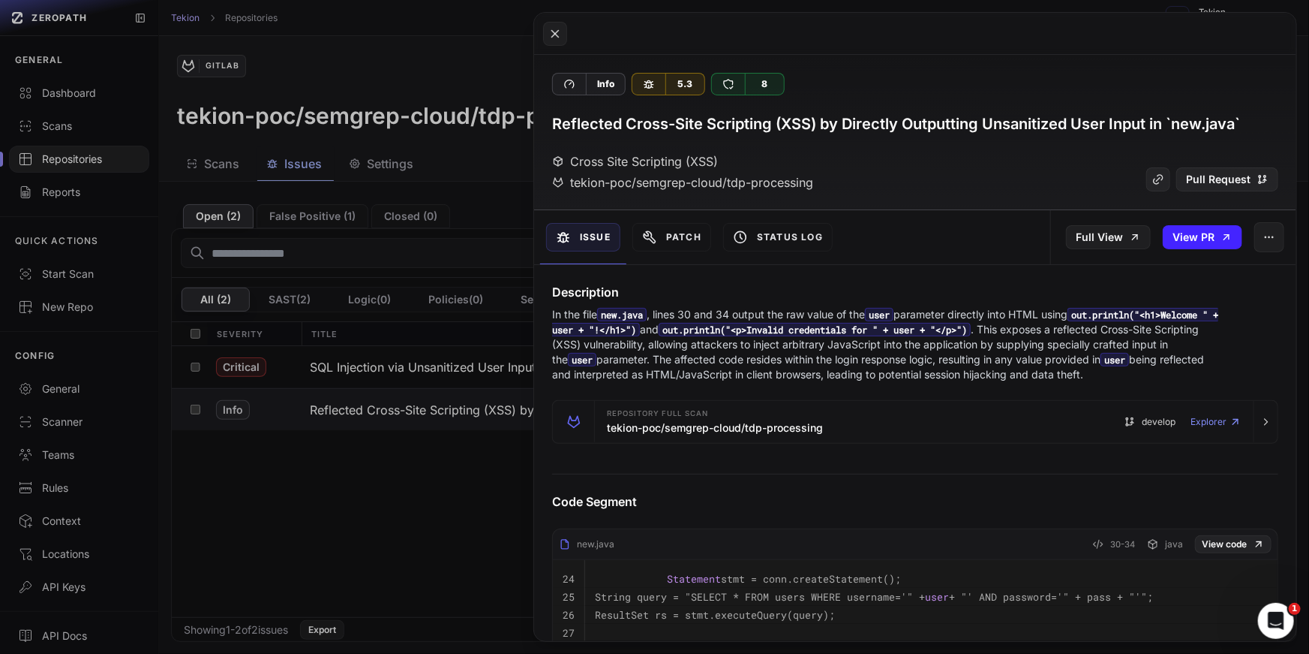
click at [895, 364] on p "In the file new.java , lines 30 and 34 output the raw value of the user paramet…" at bounding box center [888, 344] width 672 height 75
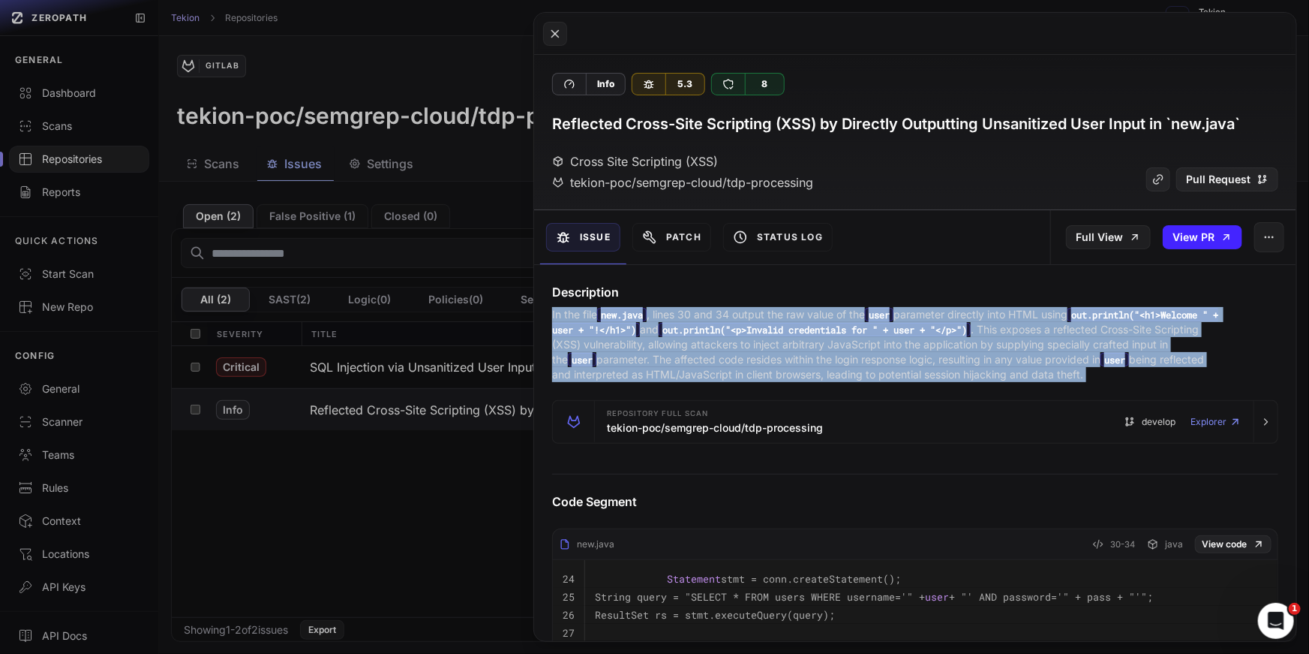
click at [895, 364] on p "In the file new.java , lines 30 and 34 output the raw value of the user paramet…" at bounding box center [888, 344] width 672 height 75
click at [907, 363] on p "In the file new.java , lines 30 and 34 output the raw value of the user paramet…" at bounding box center [888, 344] width 672 height 75
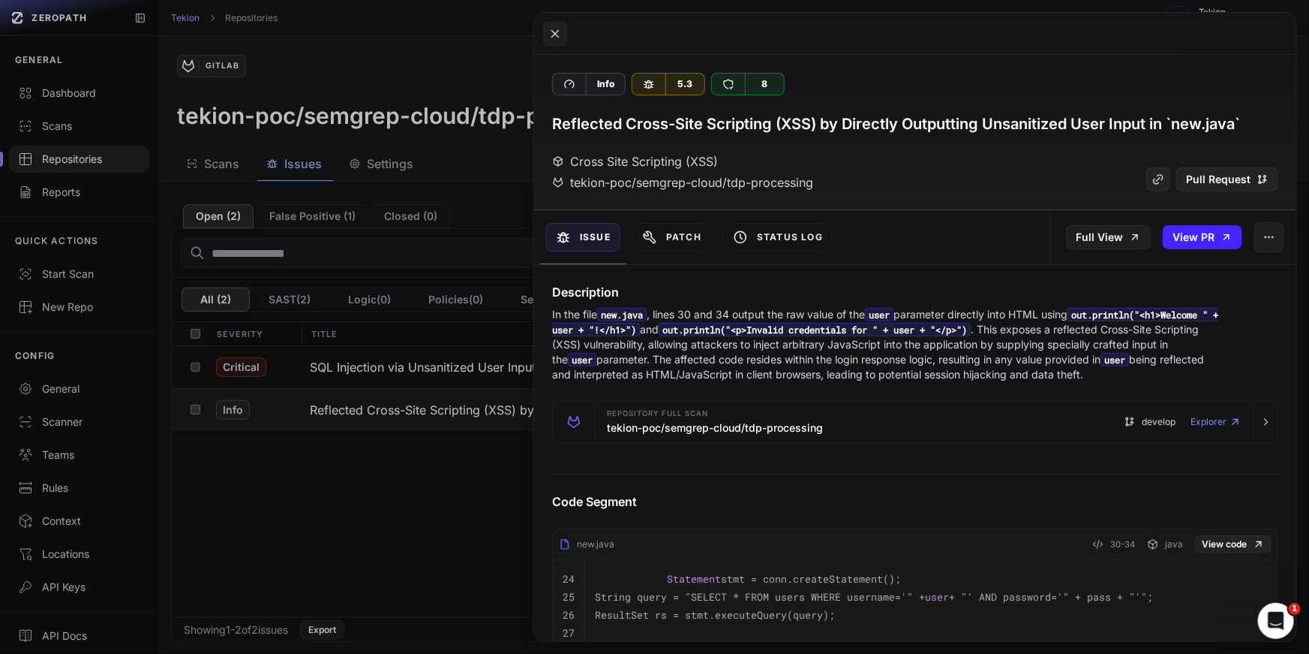
click at [850, 375] on p "In the file new.java , lines 30 and 34 output the raw value of the user paramet…" at bounding box center [888, 344] width 672 height 75
click at [428, 383] on button at bounding box center [654, 327] width 1309 height 654
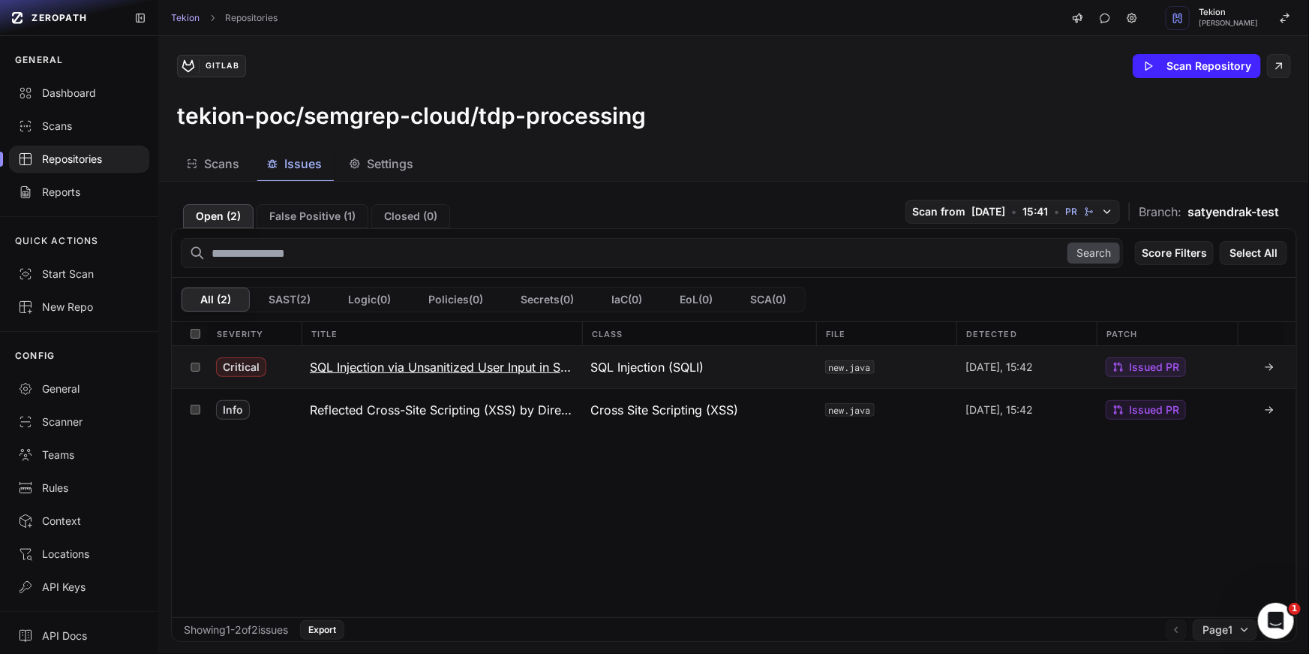
click at [445, 377] on button "SQL Injection via Unsanitized User Input in SQL Query Construction in `new.java…" at bounding box center [441, 367] width 281 height 42
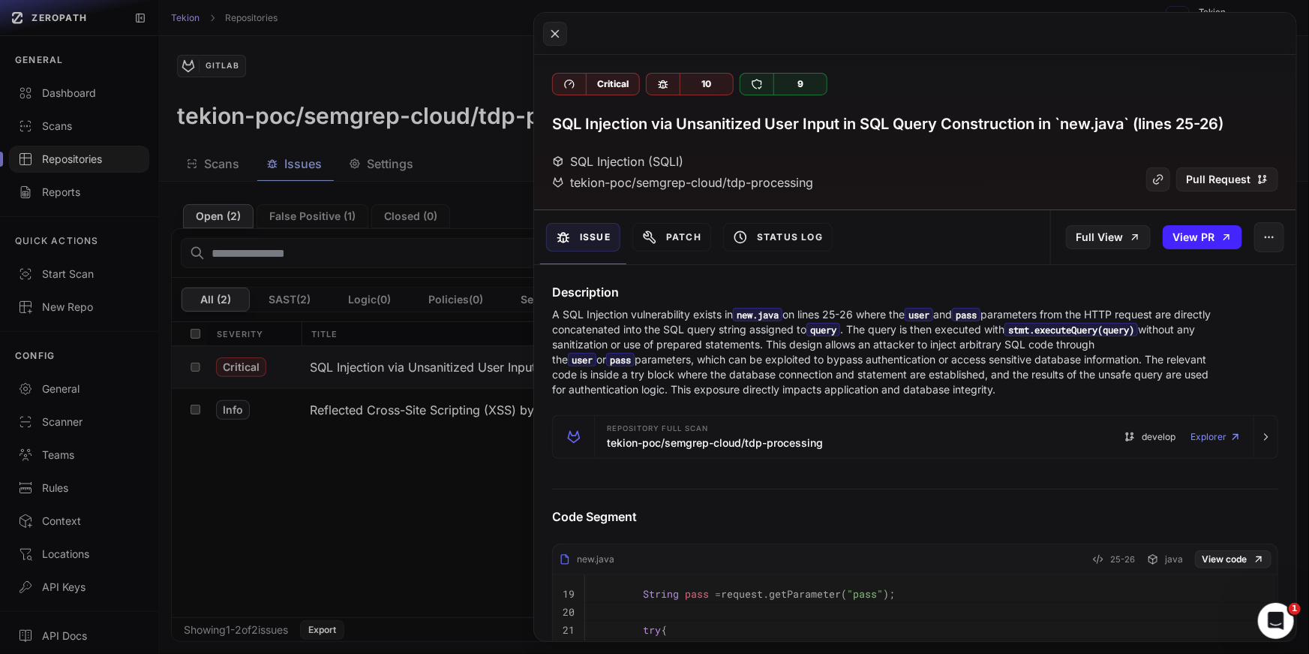
click at [870, 393] on p "A SQL Injection vulnerability exists in new.java on lines 25-26 where the user …" at bounding box center [888, 352] width 672 height 90
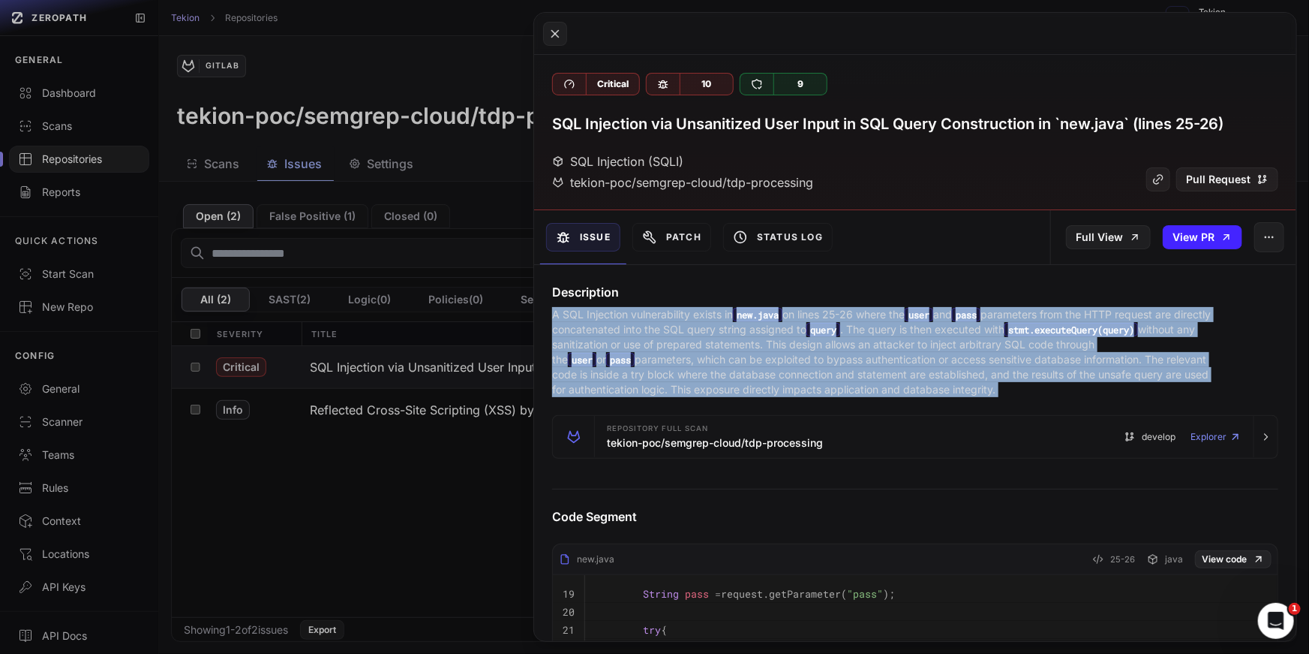
click at [957, 374] on p "A SQL Injection vulnerability exists in new.java on lines 25-26 where the user …" at bounding box center [888, 352] width 672 height 90
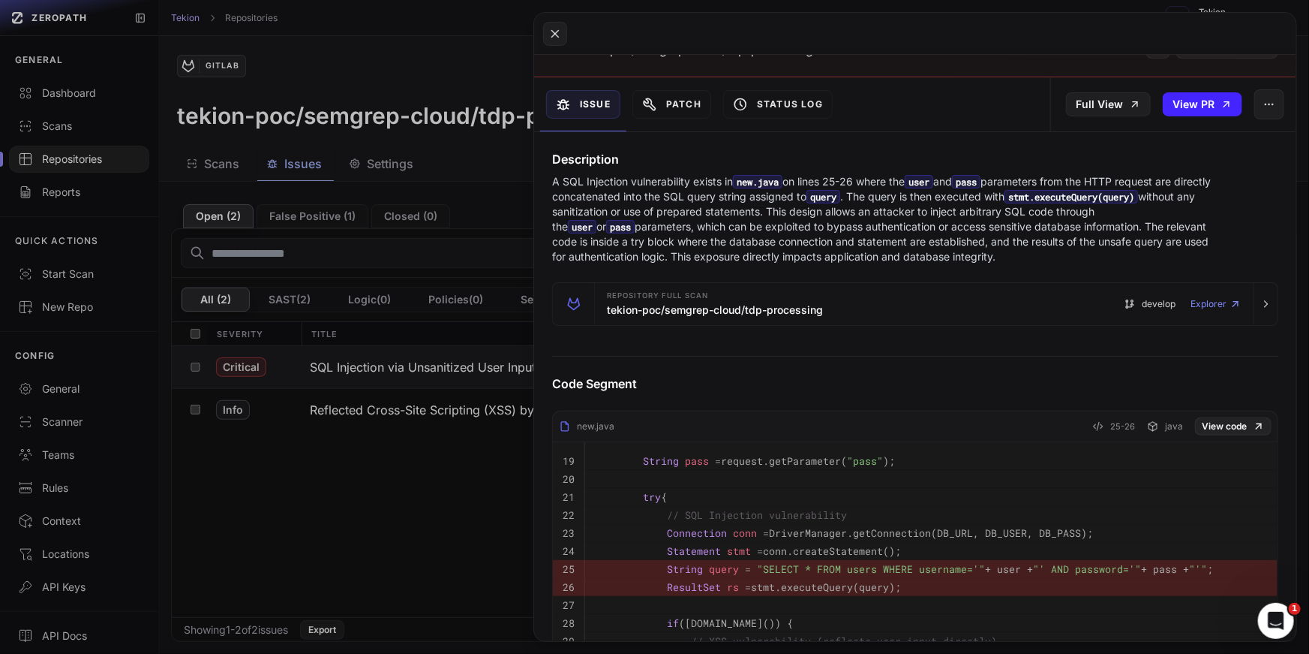
scroll to position [144, 0]
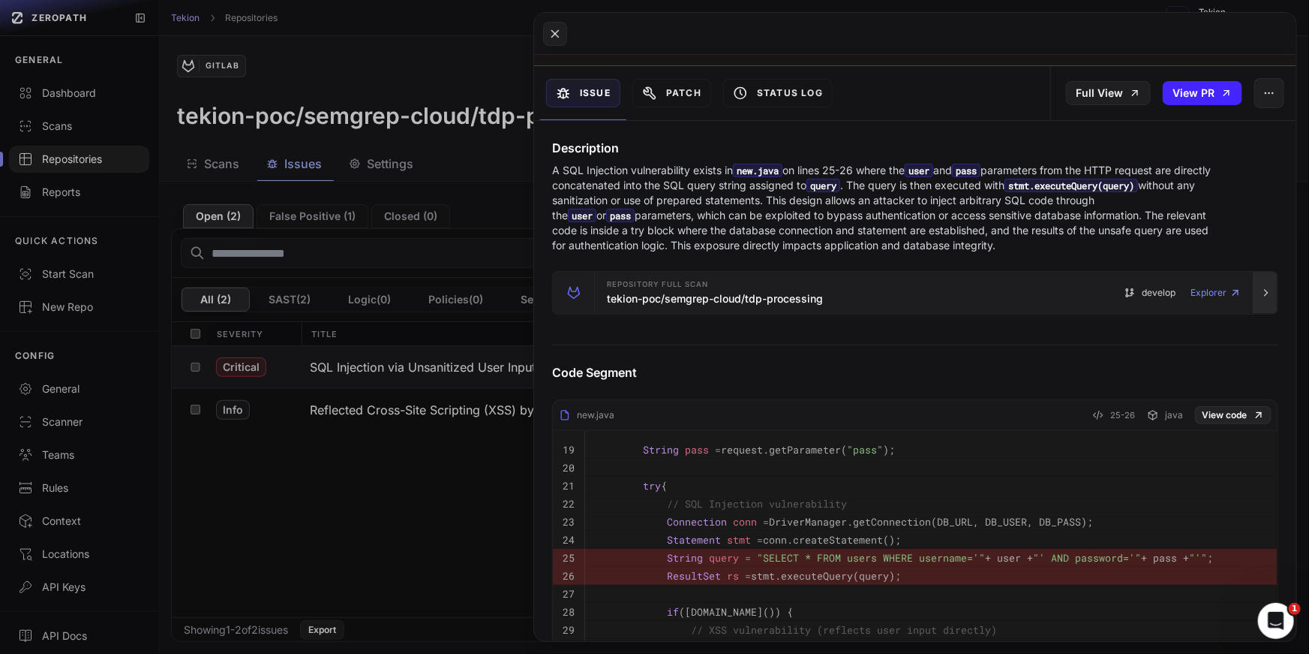
click at [1269, 293] on icon "button" at bounding box center [1267, 293] width 12 height 12
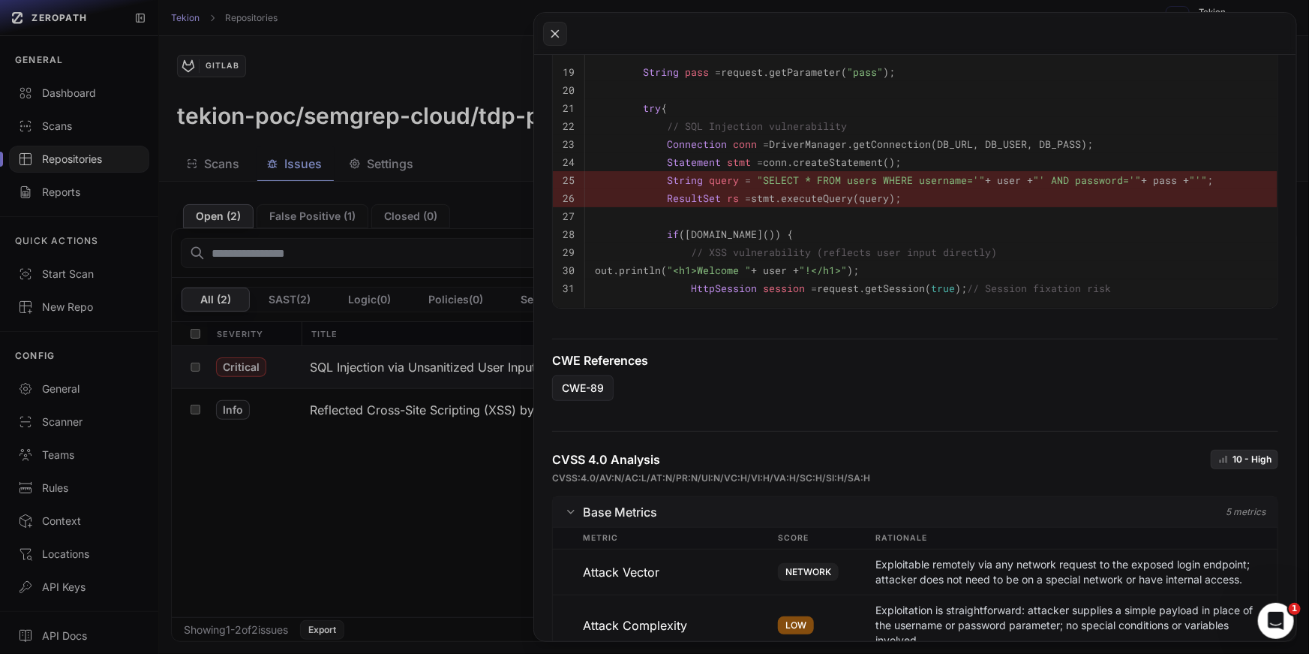
scroll to position [797, 0]
click at [589, 395] on link "CWE-89" at bounding box center [583, 387] width 62 height 26
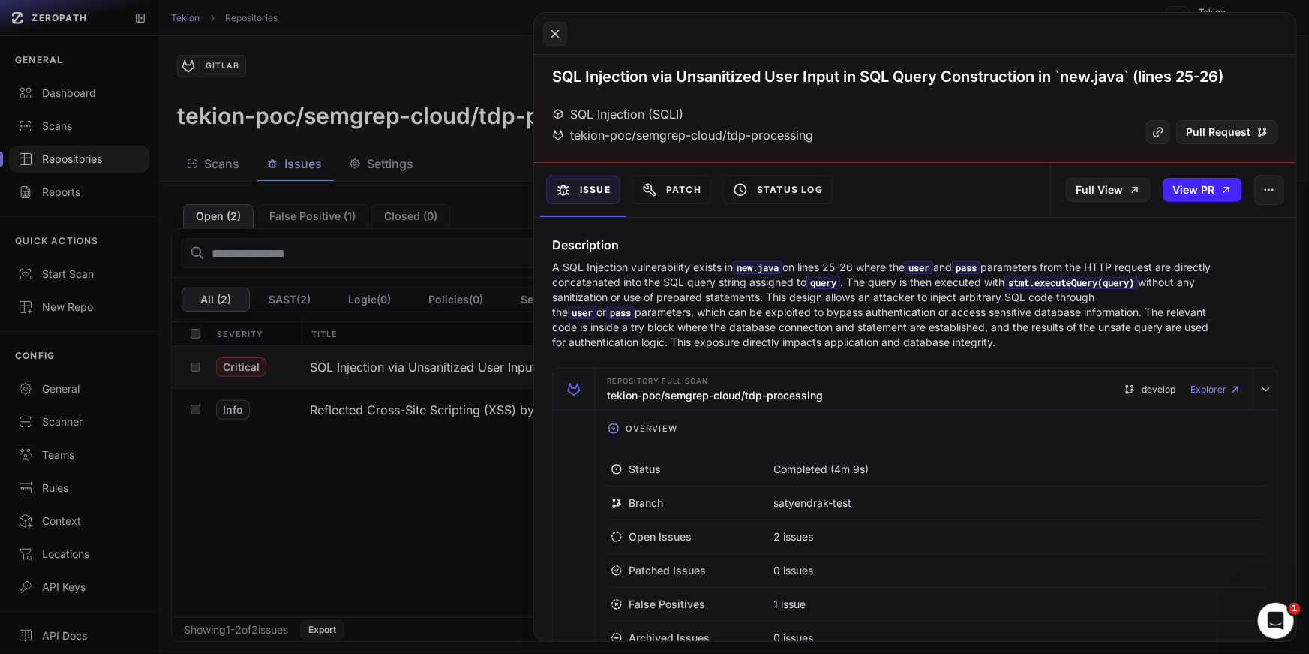
scroll to position [0, 0]
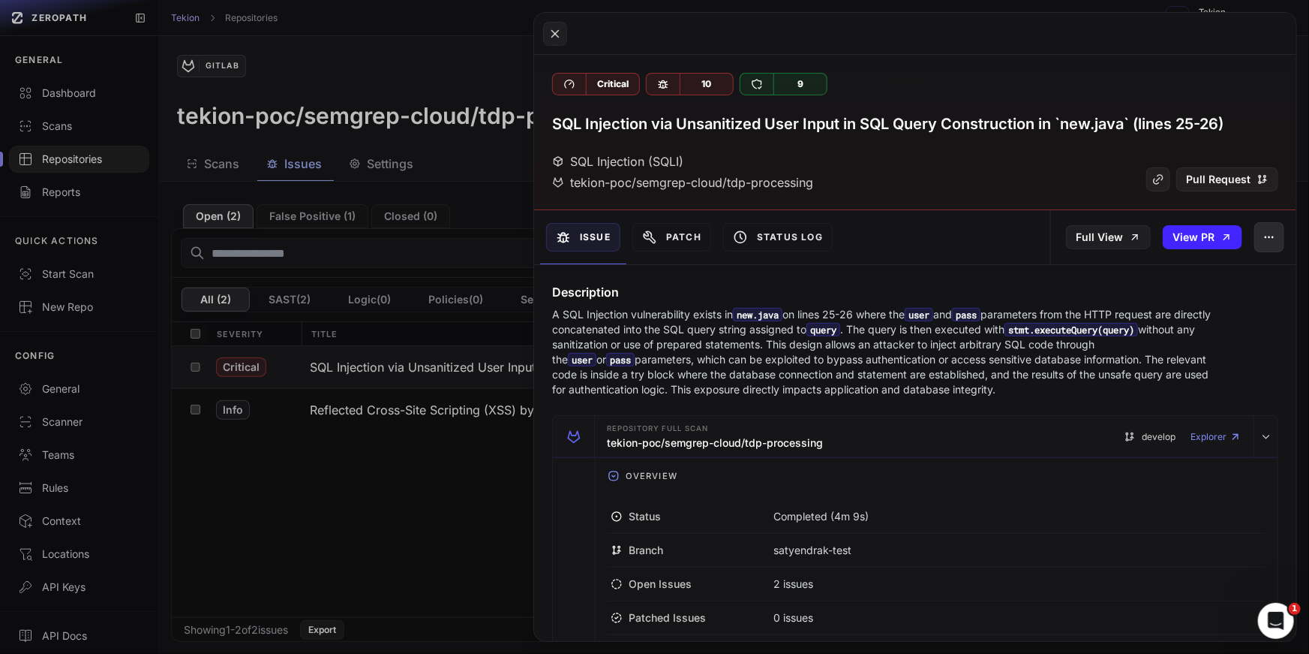
click at [1273, 240] on icon "button" at bounding box center [1270, 237] width 12 height 12
click at [839, 317] on p "A SQL Injection vulnerability exists in new.java on lines 25-26 where the user …" at bounding box center [888, 352] width 672 height 90
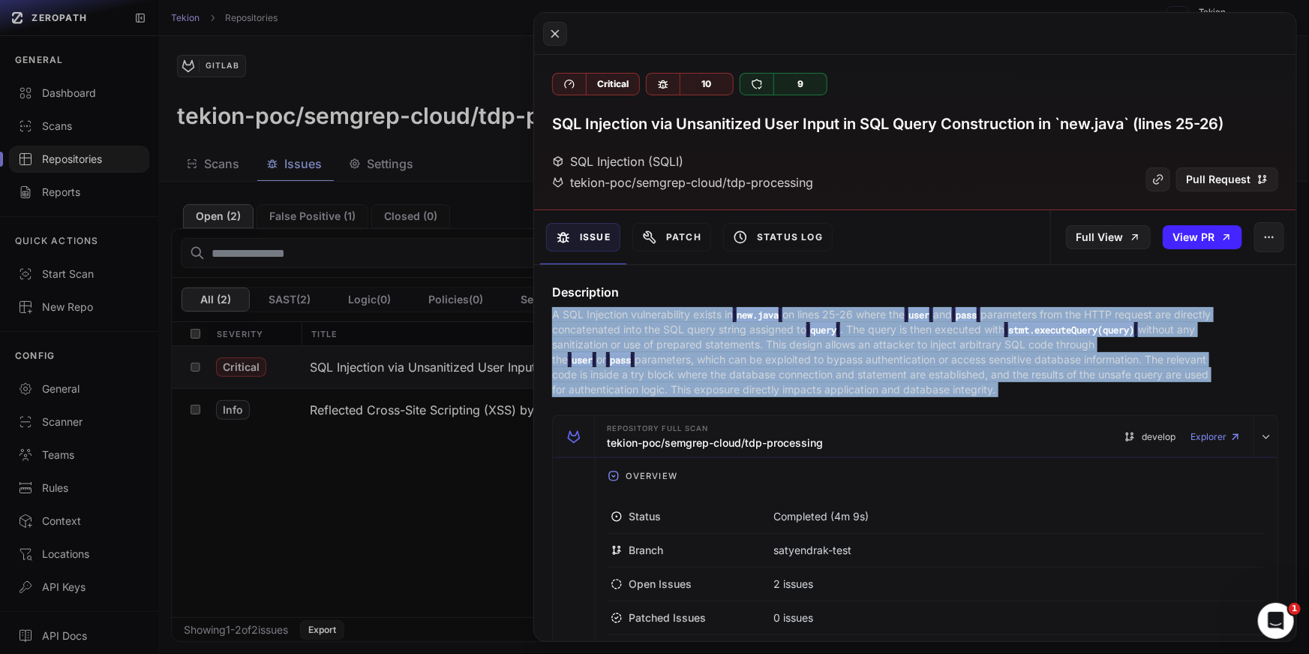
click at [839, 317] on p "A SQL Injection vulnerability exists in new.java on lines 25-26 where the user …" at bounding box center [888, 352] width 672 height 90
click at [909, 349] on p "A SQL Injection vulnerability exists in new.java on lines 25-26 where the user …" at bounding box center [888, 352] width 672 height 90
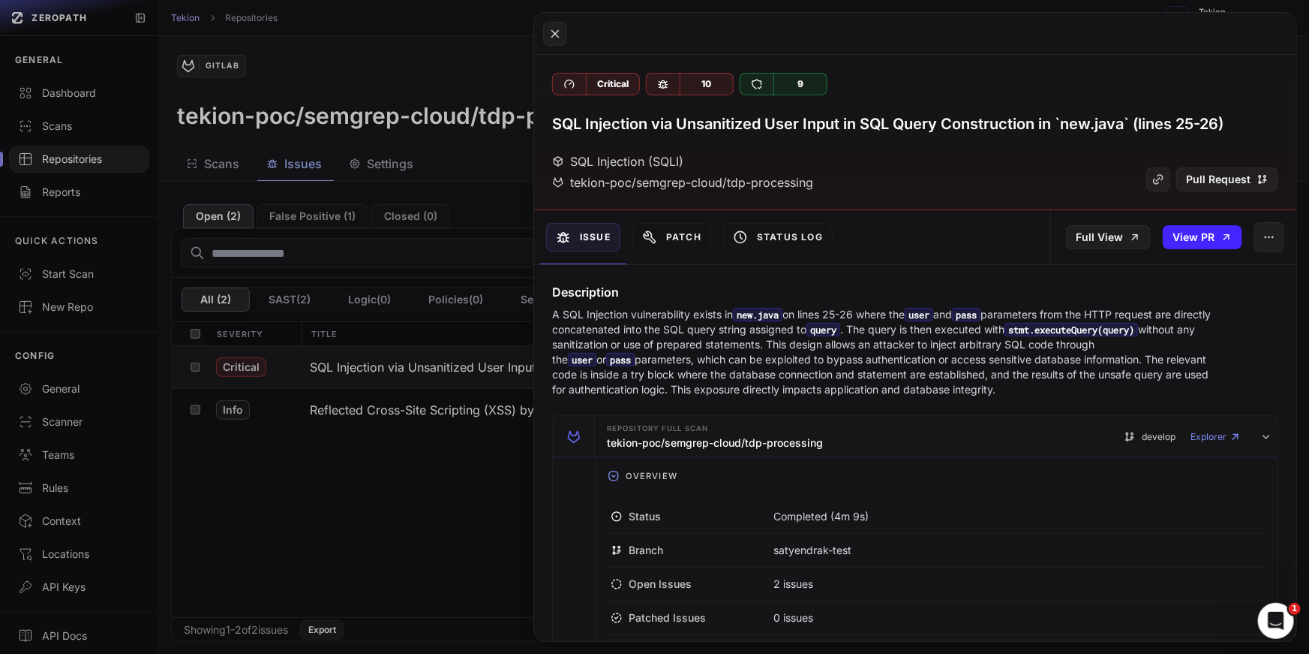
click at [909, 349] on p "A SQL Injection vulnerability exists in new.java on lines 25-26 where the user …" at bounding box center [888, 352] width 672 height 90
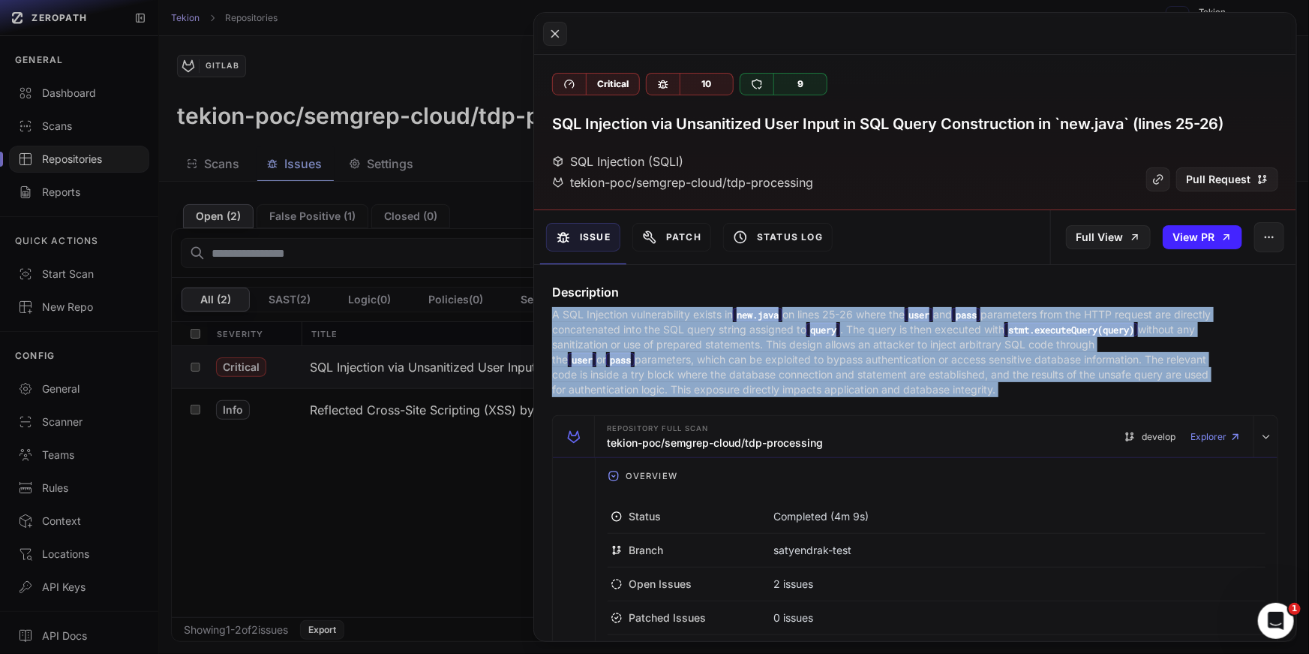
click at [1006, 359] on p "A SQL Injection vulnerability exists in new.java on lines 25-26 where the user …" at bounding box center [888, 352] width 672 height 90
drag, startPoint x: 977, startPoint y: 402, endPoint x: 584, endPoint y: 289, distance: 409.2
click at [830, 348] on p "A SQL Injection vulnerability exists in new.java on lines 25-26 where the user …" at bounding box center [888, 352] width 672 height 90
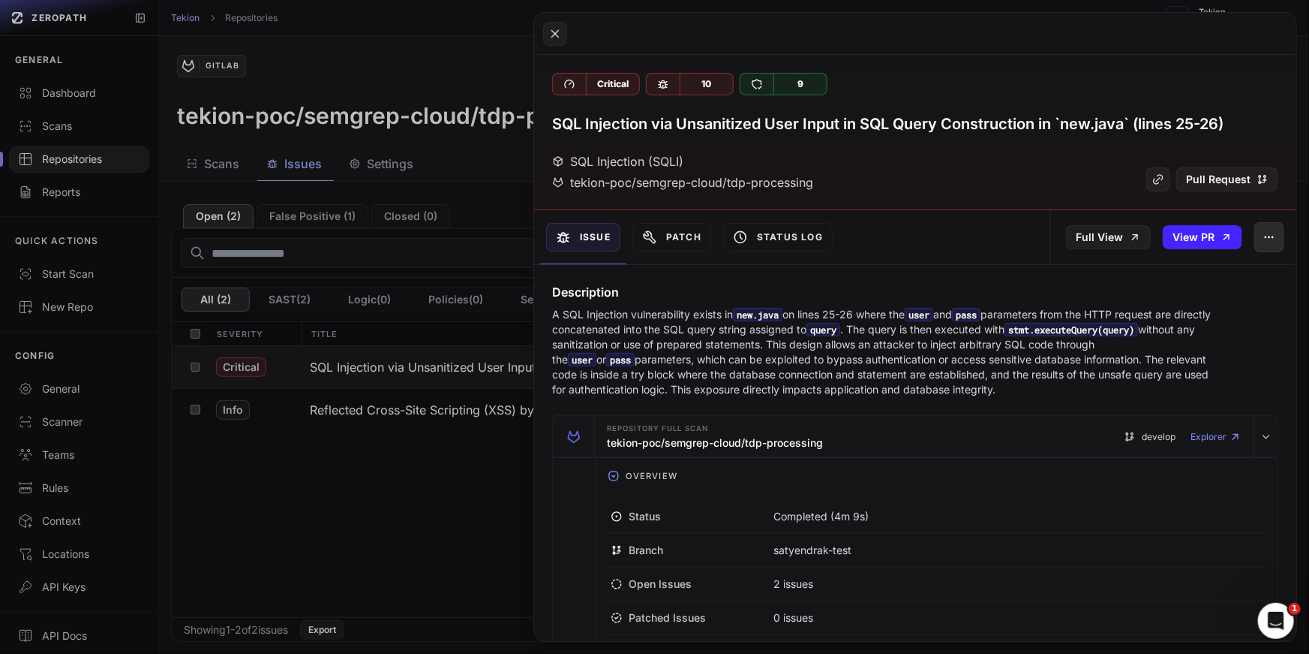
click at [1260, 230] on button "button" at bounding box center [1270, 237] width 30 height 30
click at [834, 344] on p "A SQL Injection vulnerability exists in new.java on lines 25-26 where the user …" at bounding box center [888, 352] width 672 height 90
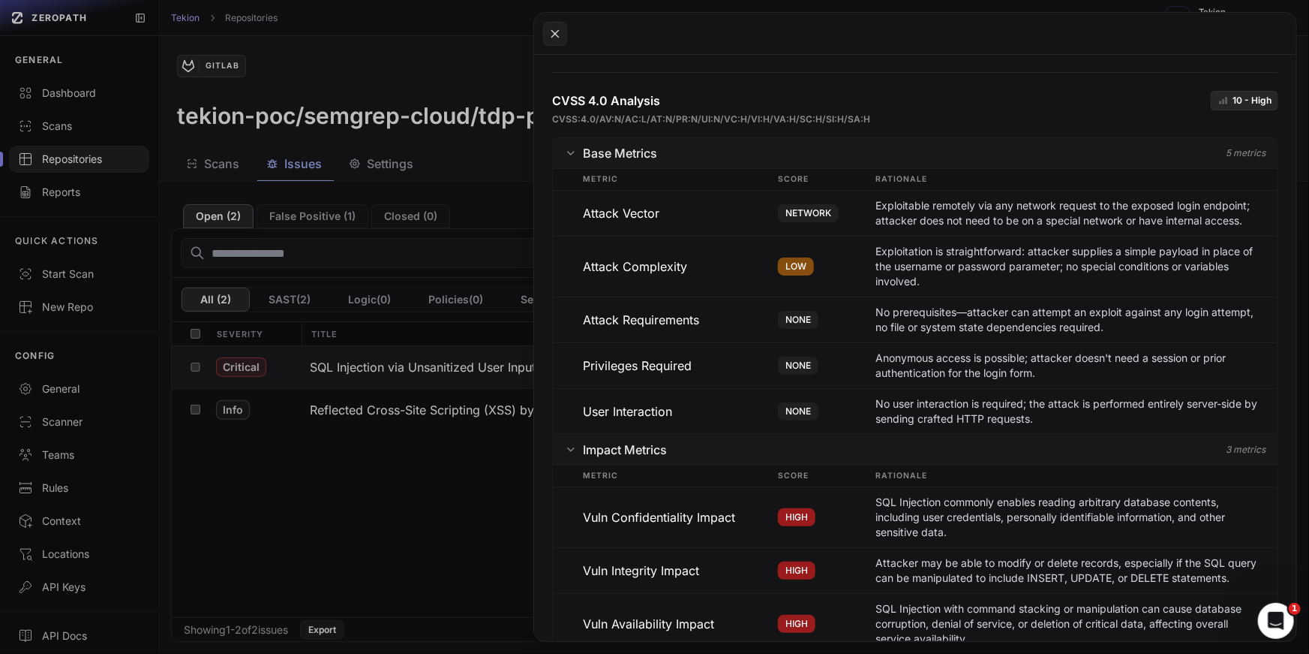
scroll to position [1183, 0]
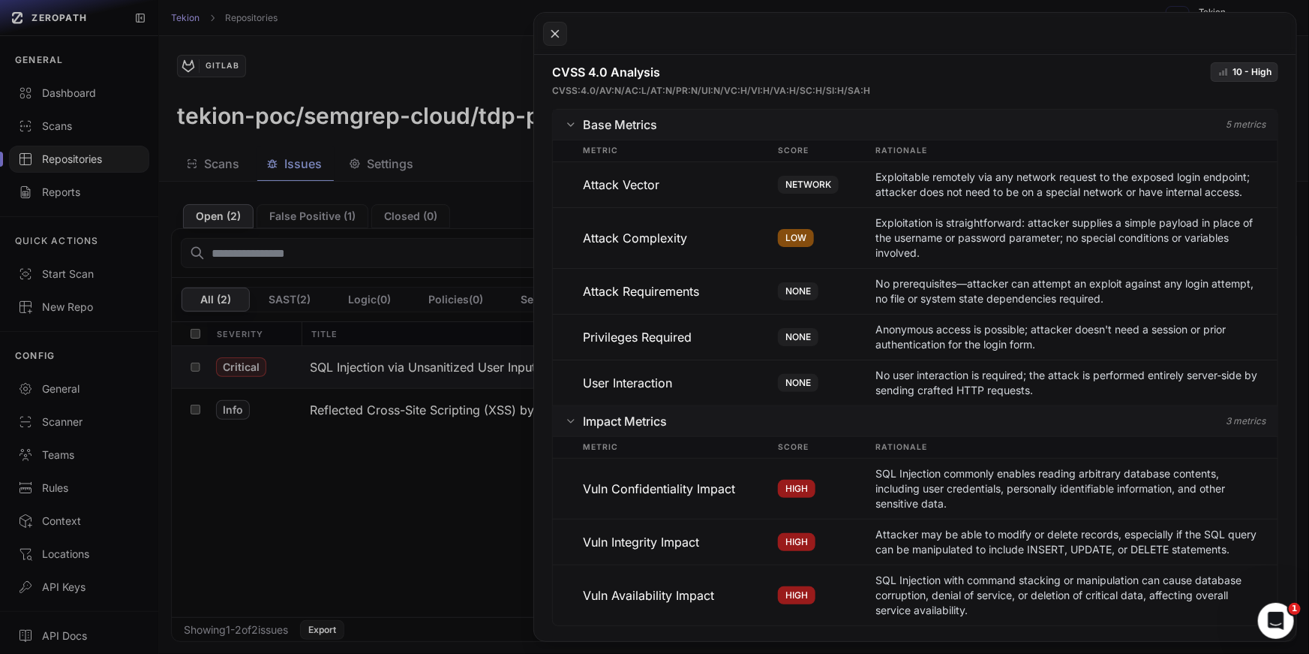
click at [384, 459] on button at bounding box center [654, 327] width 1309 height 654
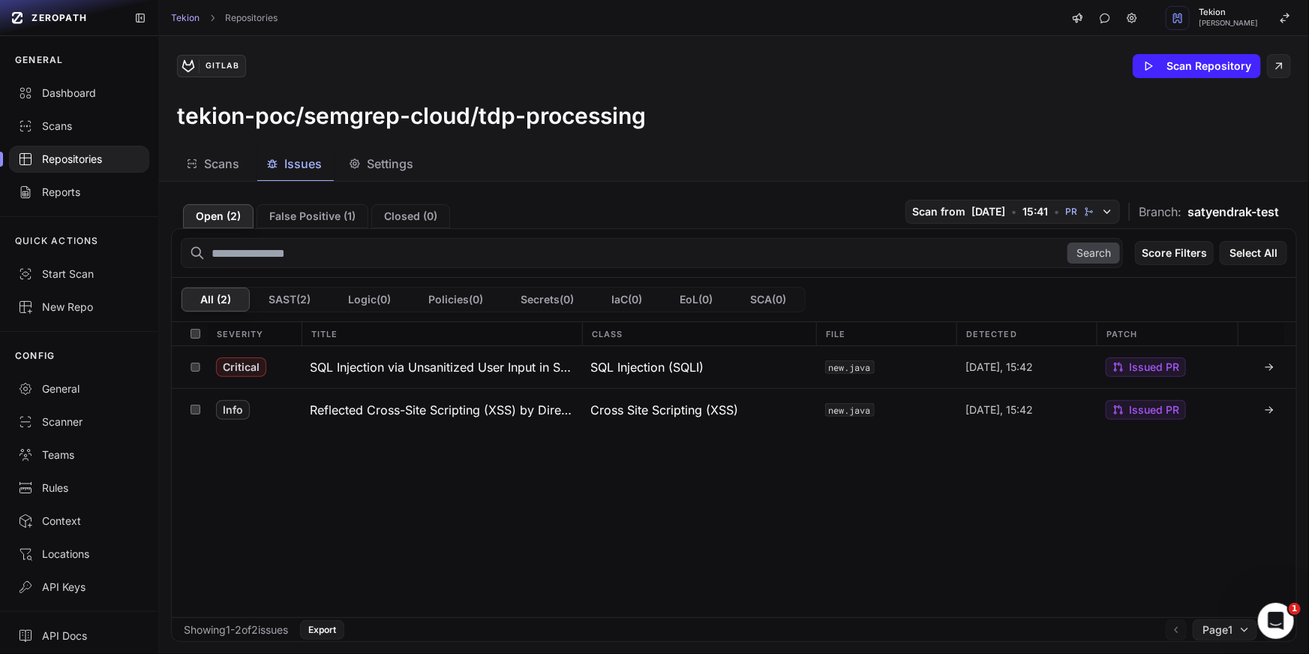
click at [987, 512] on div "Critical SQL Injection via Unsanitized User Input in SQL Query Construction in …" at bounding box center [734, 481] width 1125 height 271
click at [1103, 209] on icon "button" at bounding box center [1108, 212] width 12 height 12
click at [1117, 156] on div "Scans Issues Settings" at bounding box center [716, 164] width 1114 height 34
click at [1201, 207] on span "satyendrak-test" at bounding box center [1234, 212] width 92 height 18
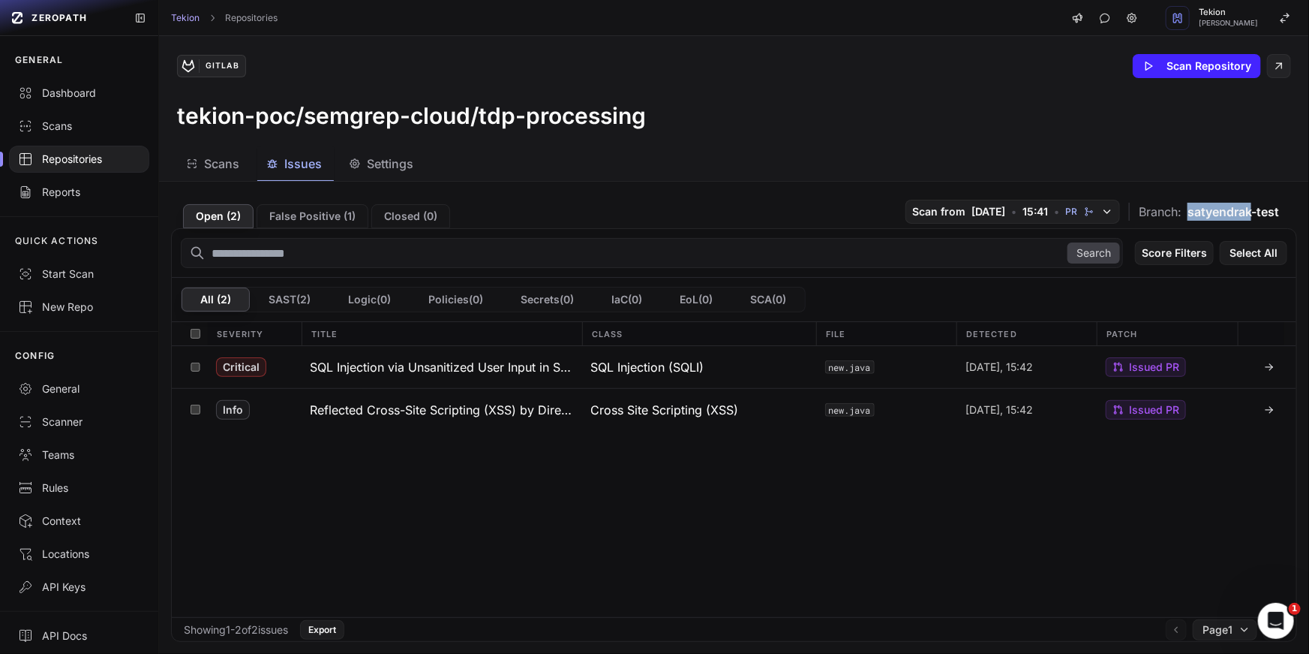
click at [1201, 207] on span "satyendrak-test" at bounding box center [1234, 212] width 92 height 18
click at [966, 158] on div "Scans Issues Settings" at bounding box center [716, 164] width 1114 height 34
click at [314, 218] on button "False Positive ( 1 )" at bounding box center [313, 216] width 112 height 24
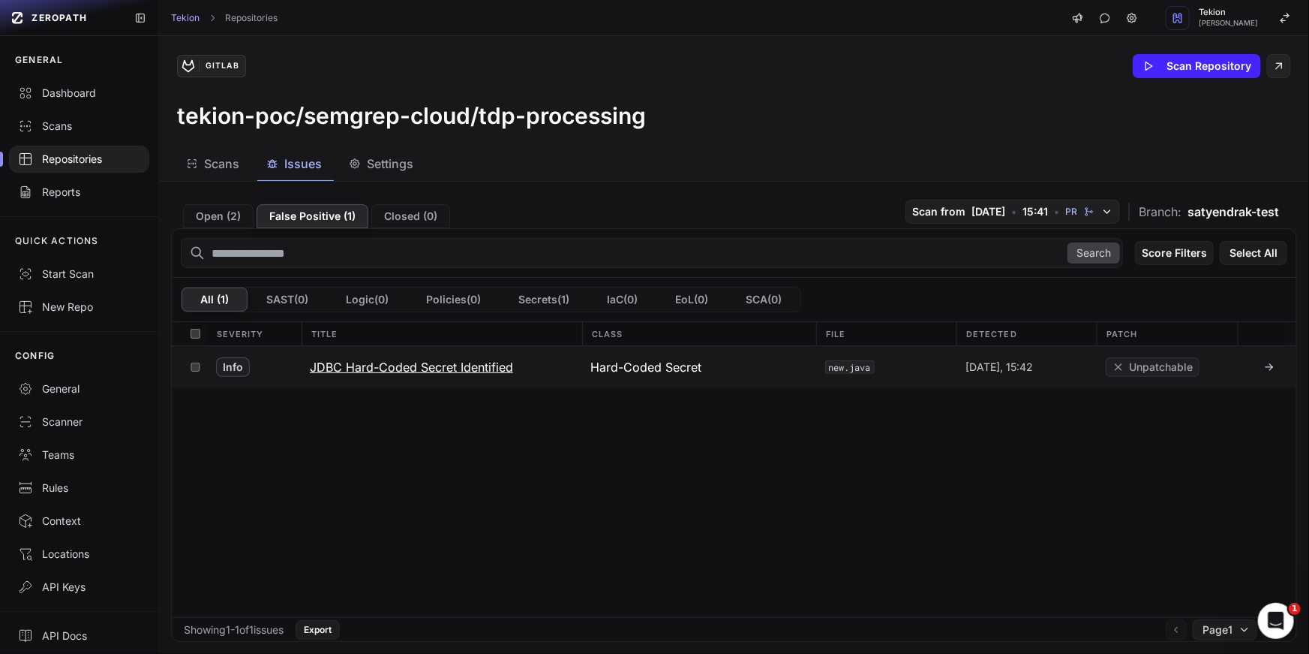
click at [452, 363] on h3 "JDBC Hard-Coded Secret Identified" at bounding box center [411, 367] width 203 height 18
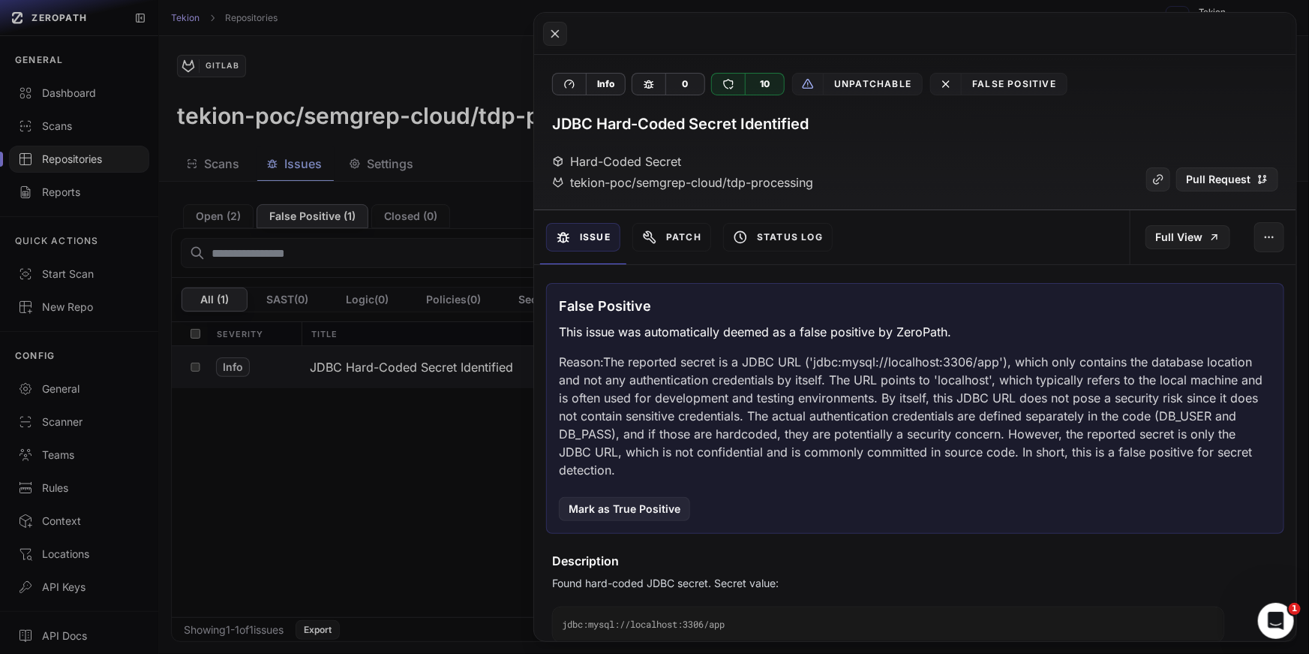
click at [688, 483] on div "False Positive This issue was automatically deemed as a false positive by ZeroP…" at bounding box center [915, 408] width 738 height 251
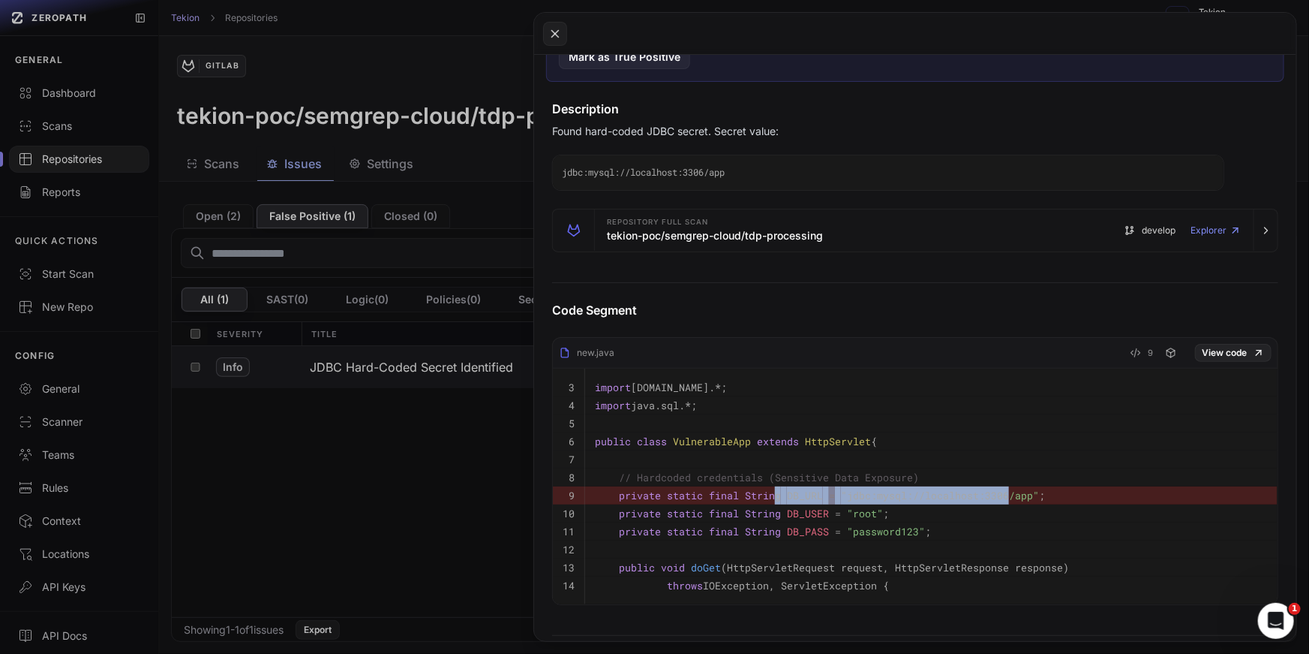
drag, startPoint x: 1006, startPoint y: 488, endPoint x: 752, endPoint y: 490, distance: 254.4
click at [752, 490] on code "private static final String DB_URL = "jdbc:mysql://localhost:3306/app" ;" at bounding box center [820, 495] width 450 height 14
click at [932, 510] on pre "private static final String DB_USER = "root" ;" at bounding box center [931, 513] width 673 height 18
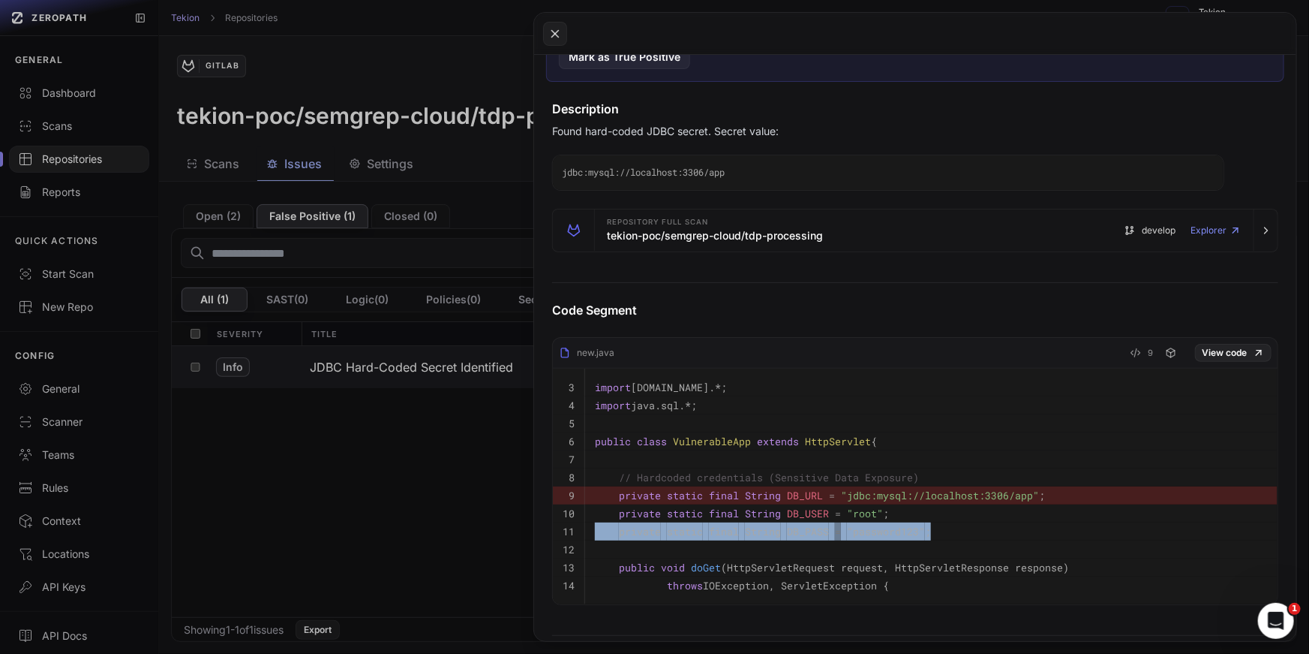
drag, startPoint x: 925, startPoint y: 531, endPoint x: 678, endPoint y: 511, distance: 247.7
click at [681, 512] on tbody "3 import java.io.*; 4 import java.sql.*; 5 6 public class VulnerableApp extends…" at bounding box center [915, 486] width 725 height 236
click at [461, 480] on button at bounding box center [654, 327] width 1309 height 654
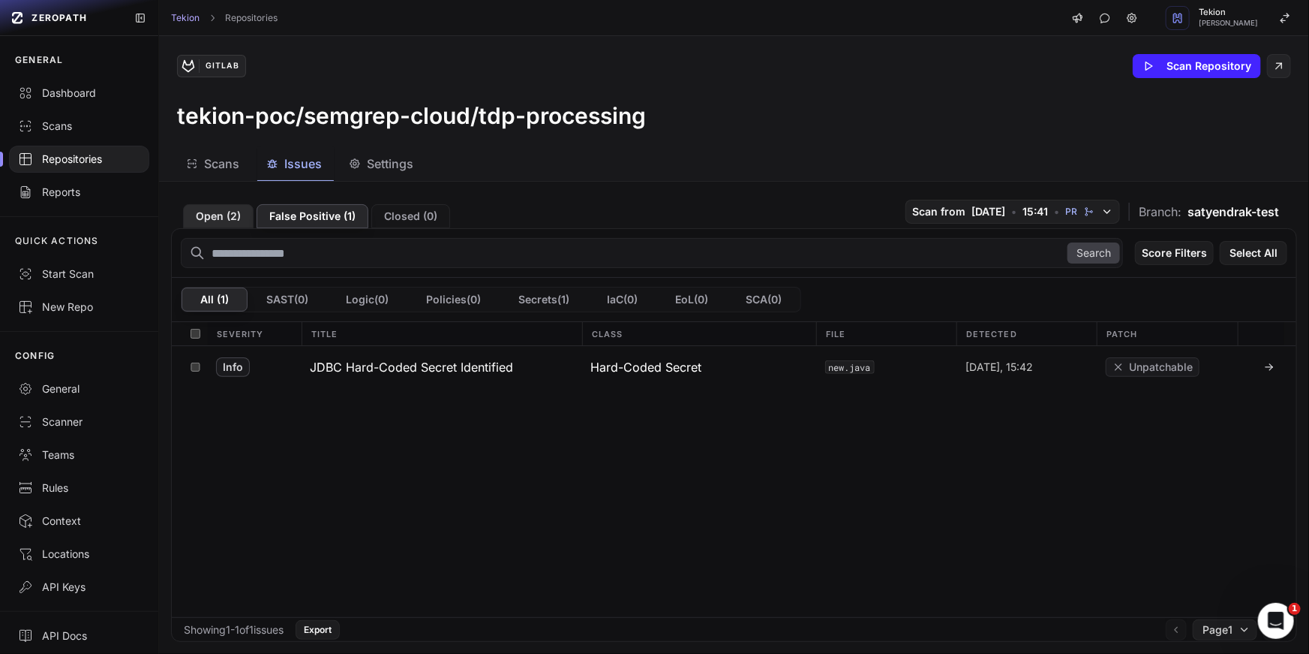
click at [218, 223] on button "Open ( 2 )" at bounding box center [218, 216] width 71 height 24
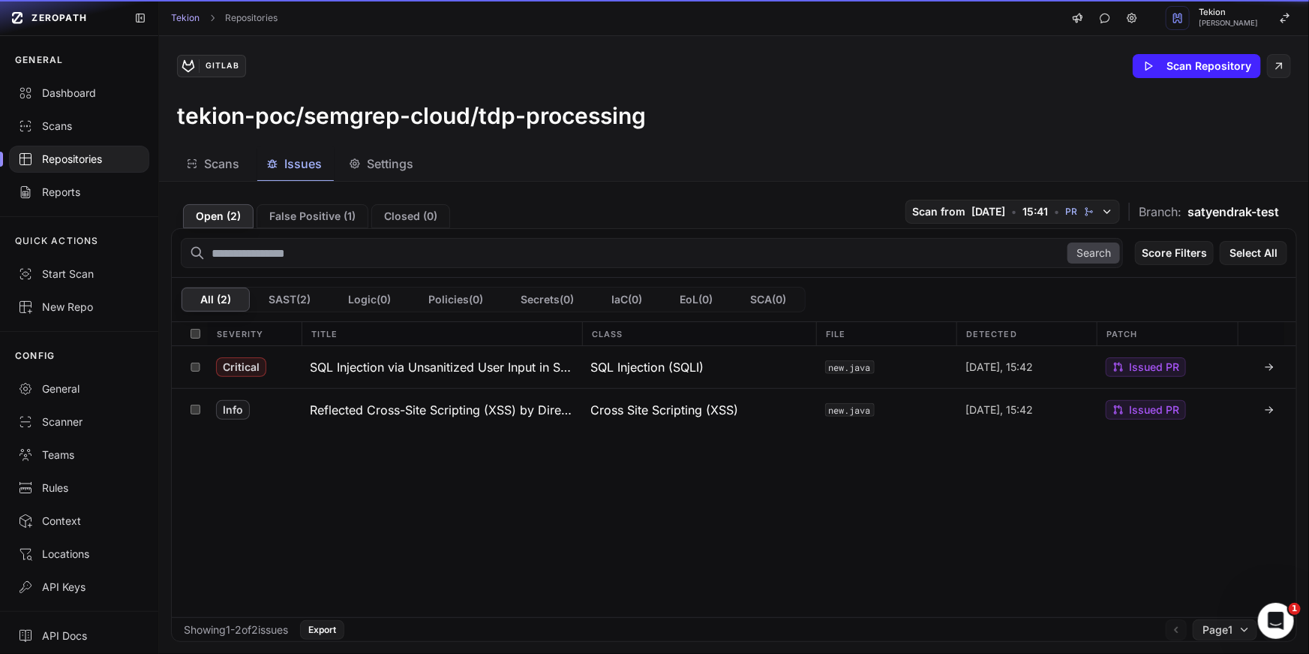
click at [409, 424] on button "Reflected Cross-Site Scripting (XSS) by Directly Outputting Unsanitized User In…" at bounding box center [441, 409] width 281 height 41
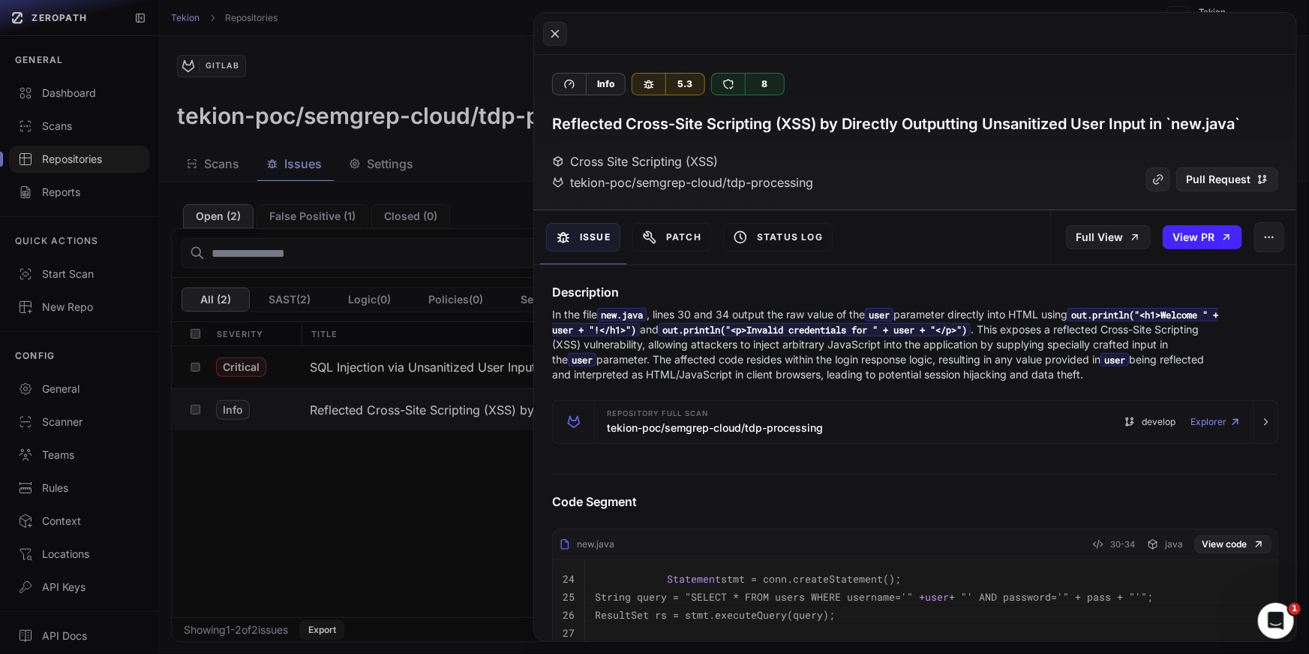
click at [241, 438] on button at bounding box center [654, 327] width 1309 height 654
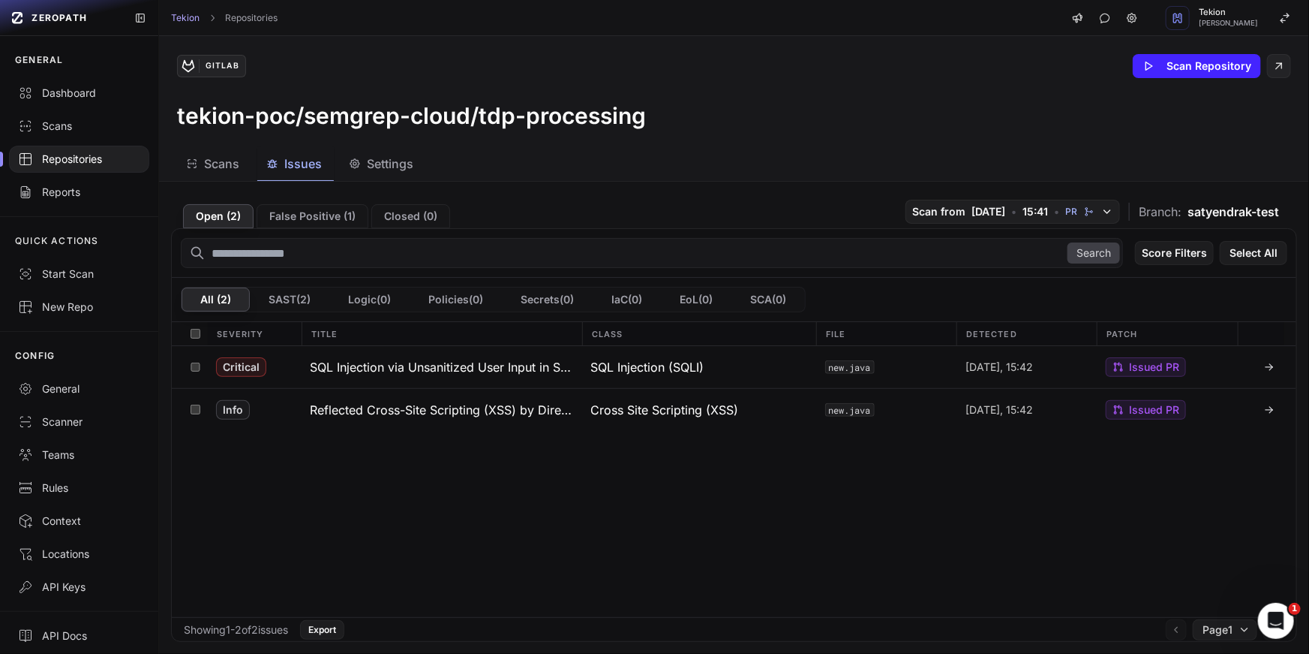
click at [212, 164] on span "Scans" at bounding box center [221, 164] width 35 height 18
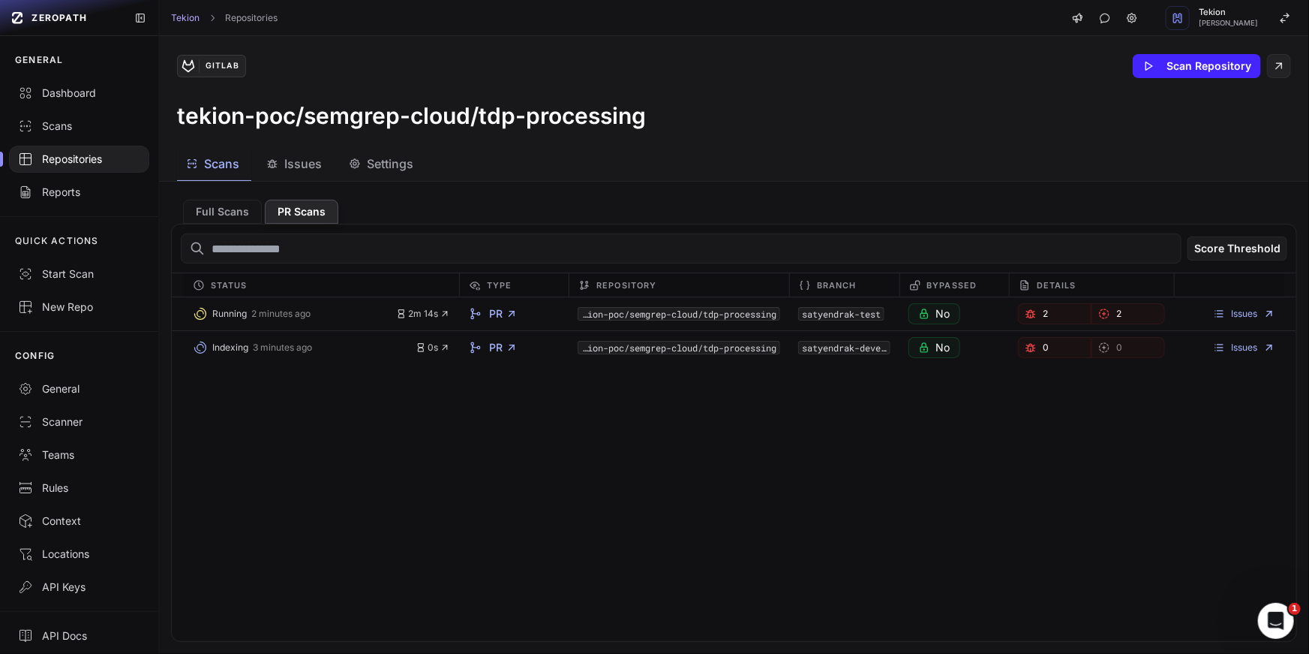
click at [652, 471] on div "Running 2 minutes ago 2m 14s PR tekion-poc/semgrep-cloud/tdp-processing satyend…" at bounding box center [734, 469] width 1125 height 344
click at [433, 315] on span "2m 14s" at bounding box center [423, 314] width 54 height 12
click at [281, 214] on button "PR Scans" at bounding box center [302, 212] width 74 height 24
click at [383, 409] on div "Running 6 minutes ago 6m 4s PR tekion-poc/semgrep-cloud/tdp-processing satyendr…" at bounding box center [734, 469] width 1125 height 344
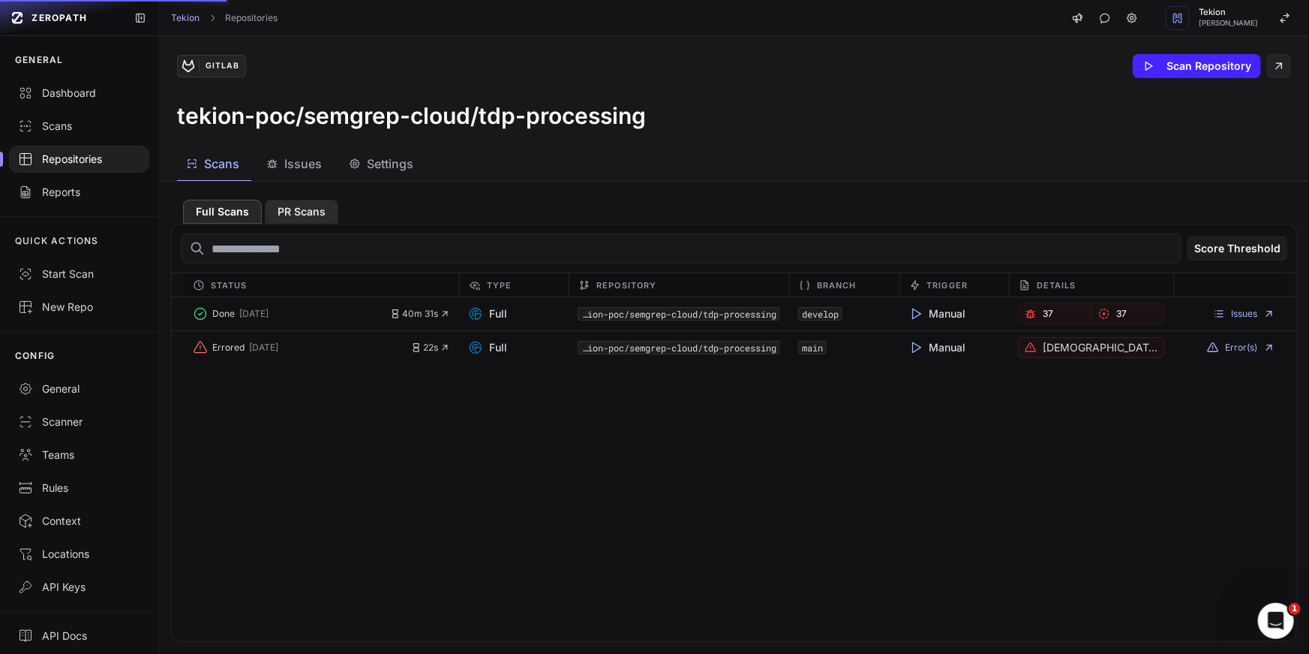
click at [306, 215] on button "PR Scans" at bounding box center [302, 212] width 74 height 24
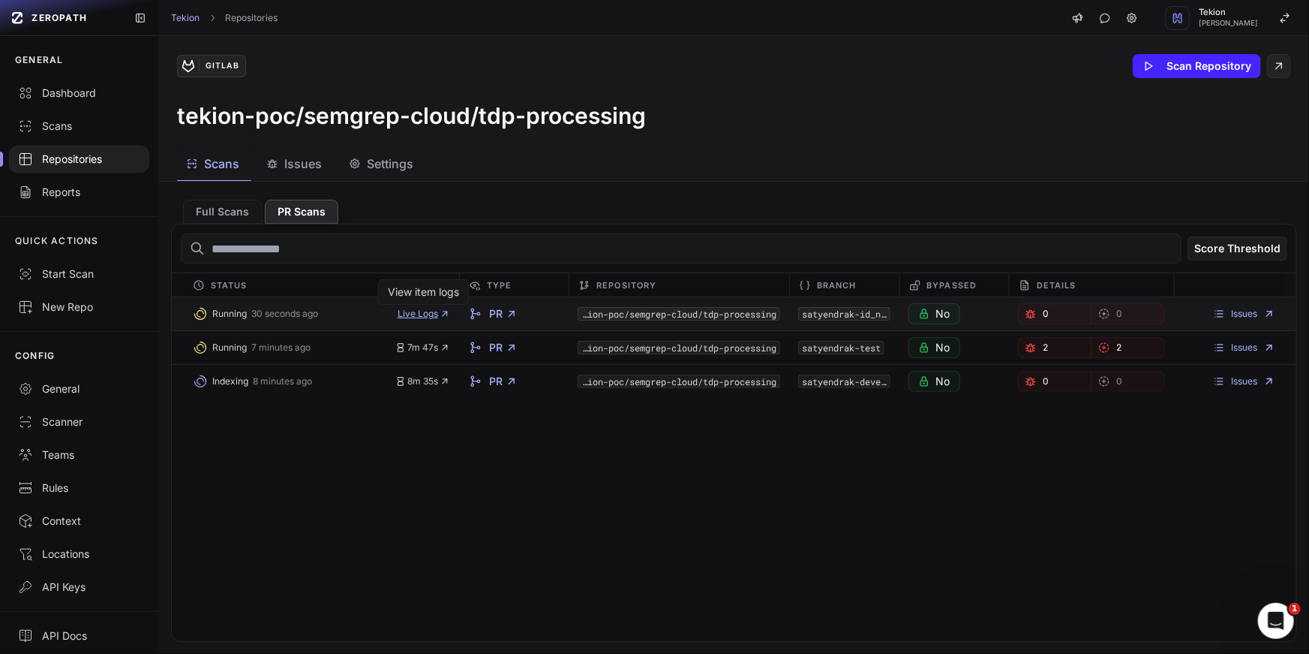
click at [429, 312] on span "Live Logs" at bounding box center [424, 314] width 53 height 12
click at [422, 318] on span "Live Logs" at bounding box center [424, 314] width 53 height 12
click at [431, 350] on span "7m 47s" at bounding box center [422, 347] width 55 height 12
click at [582, 464] on div "Running 30 seconds ago Live Logs PR tekion-poc/semgrep-cloud/tdp-processing sat…" at bounding box center [734, 469] width 1125 height 344
click at [380, 172] on span "Settings" at bounding box center [390, 164] width 47 height 18
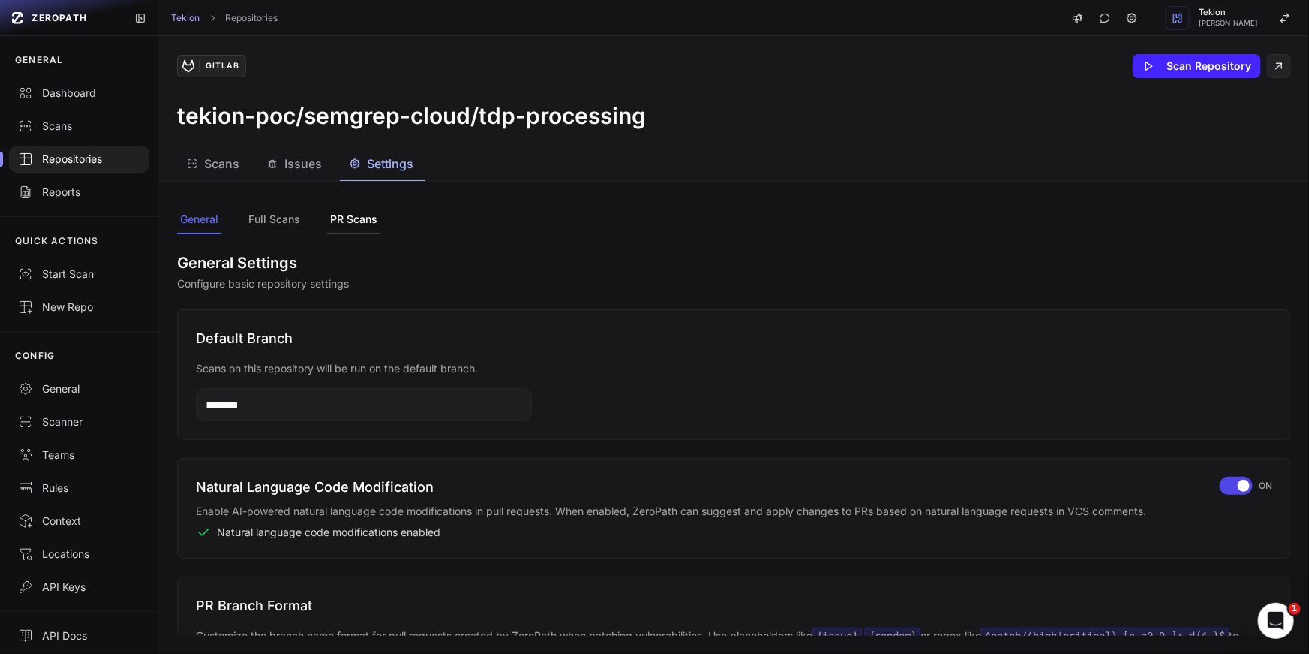
click at [347, 218] on button "PR Scans" at bounding box center [353, 220] width 53 height 29
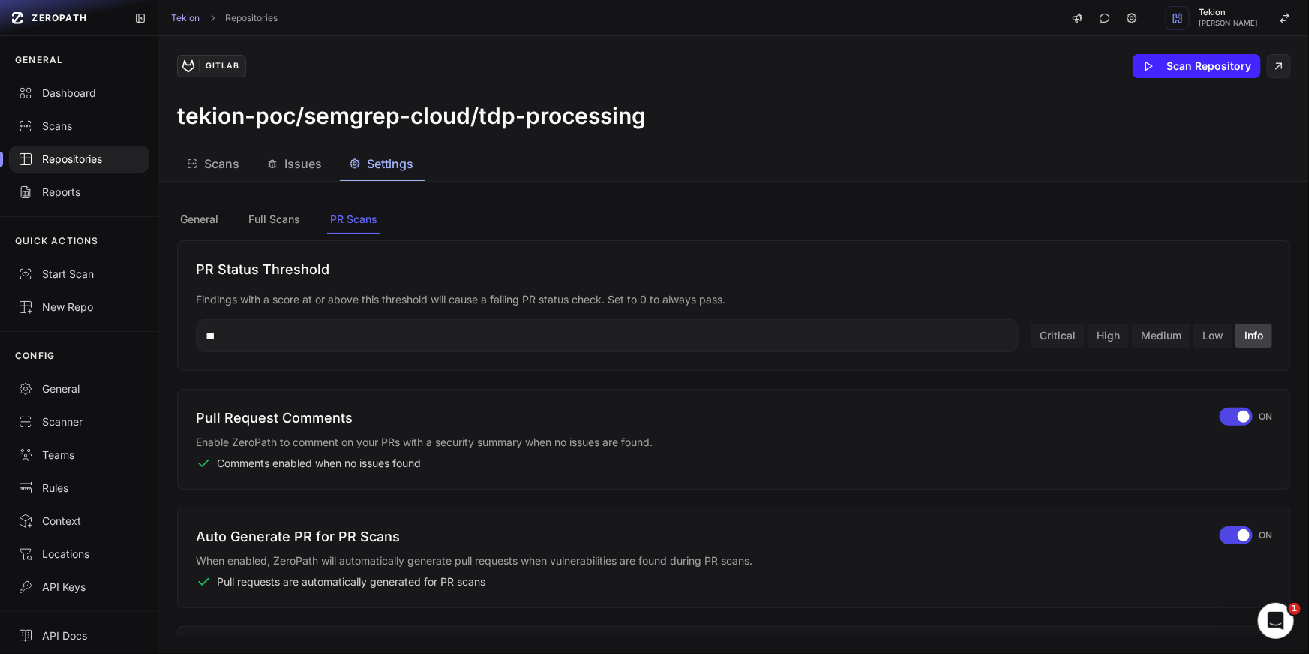
scroll to position [336, 0]
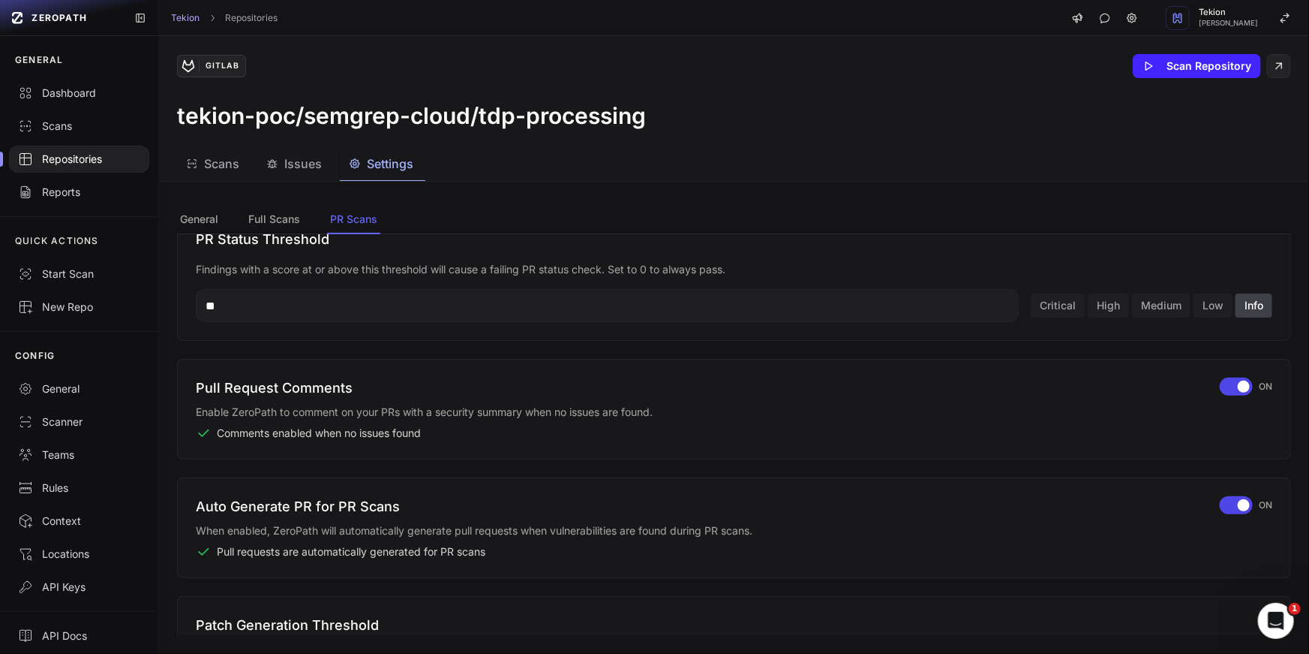
click at [415, 440] on div "Pull Request Comments Enable ZeroPath to comment on your PRs with a security su…" at bounding box center [734, 409] width 1114 height 101
click at [467, 433] on div "Comments enabled when no issues found" at bounding box center [699, 432] width 1006 height 15
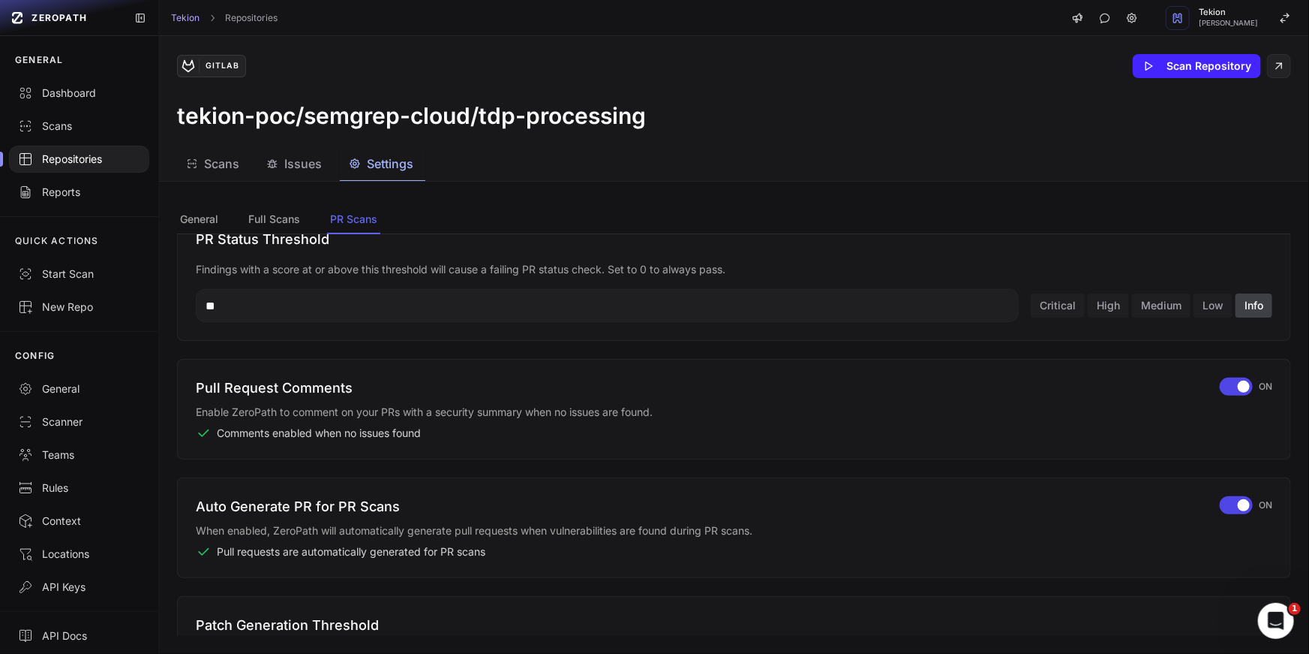
click at [467, 433] on div "Comments enabled when no issues found" at bounding box center [699, 432] width 1006 height 15
click at [525, 433] on div "Comments enabled when no issues found" at bounding box center [699, 432] width 1006 height 15
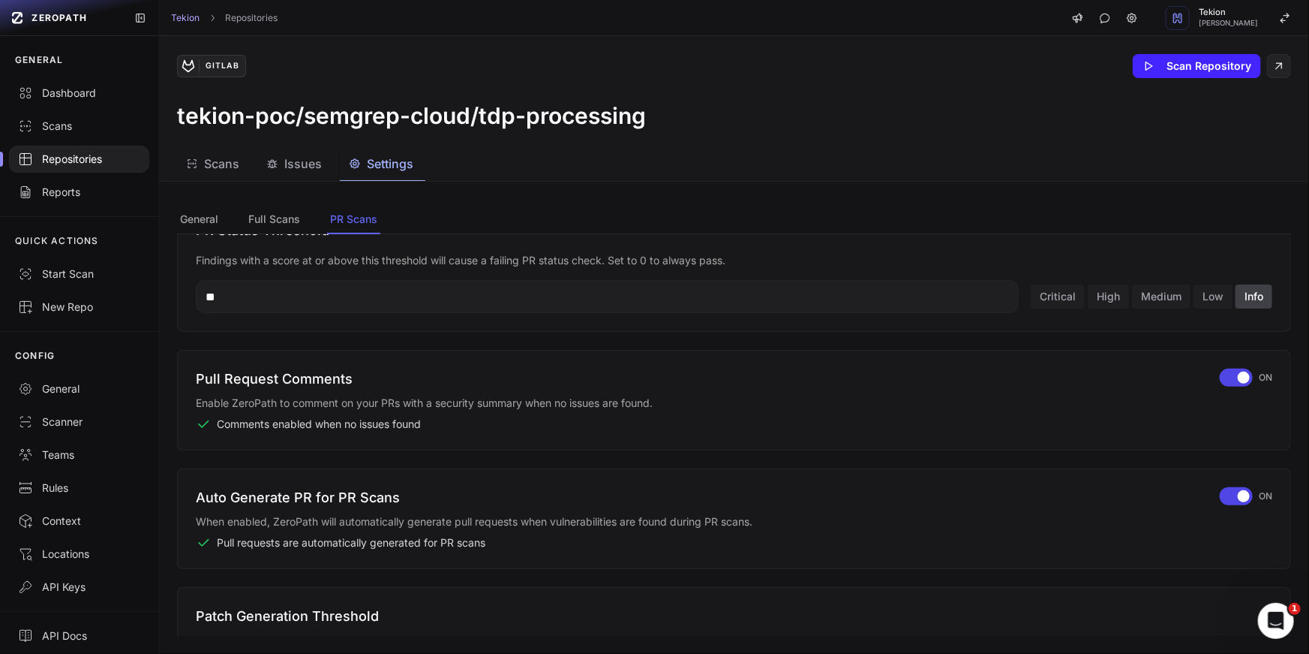
click at [462, 434] on div "Pull Request Comments Enable ZeroPath to comment on your PRs with a security su…" at bounding box center [734, 400] width 1114 height 101
click at [484, 434] on div "Pull Request Comments Enable ZeroPath to comment on your PRs with a security su…" at bounding box center [734, 400] width 1114 height 101
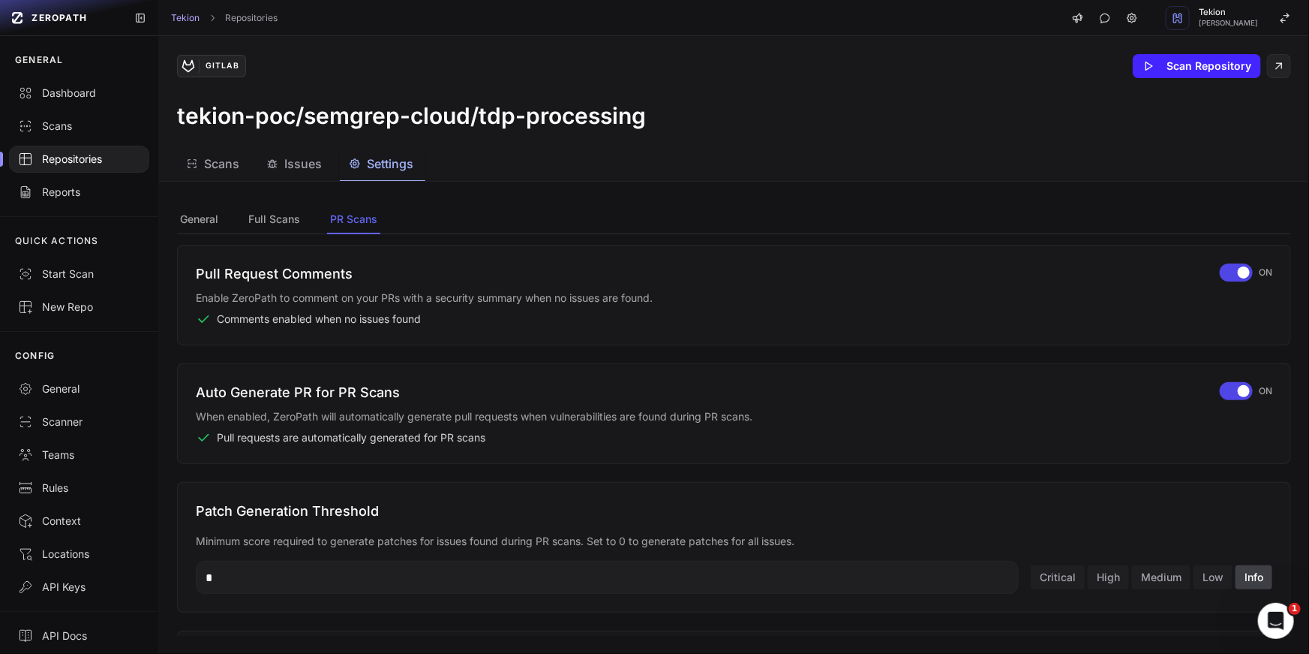
scroll to position [454, 0]
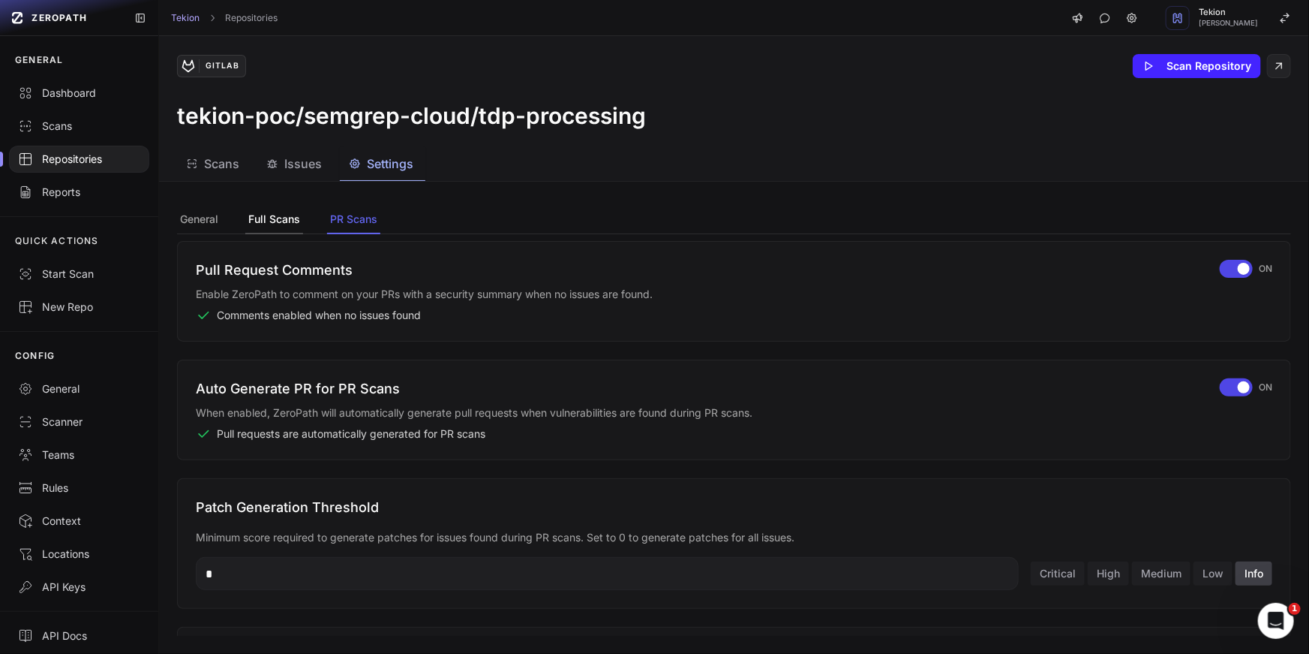
click at [257, 221] on button "Full Scans" at bounding box center [274, 220] width 58 height 29
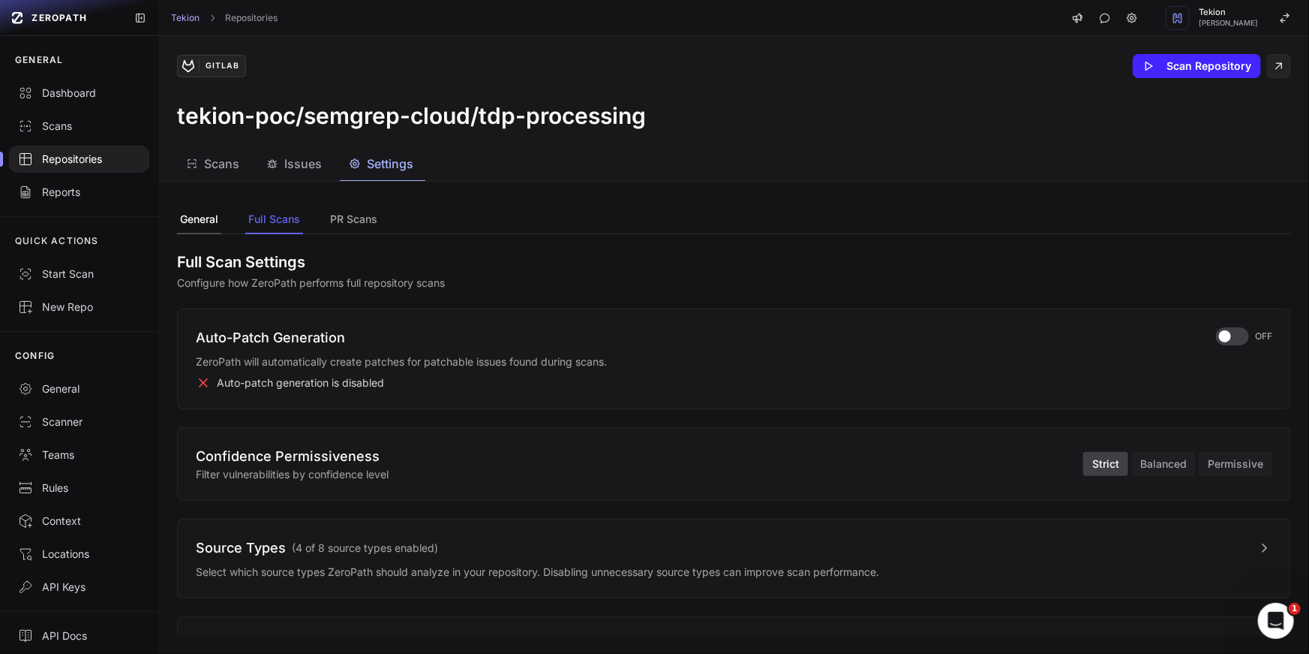
scroll to position [0, 0]
click at [201, 224] on button "General" at bounding box center [199, 220] width 44 height 29
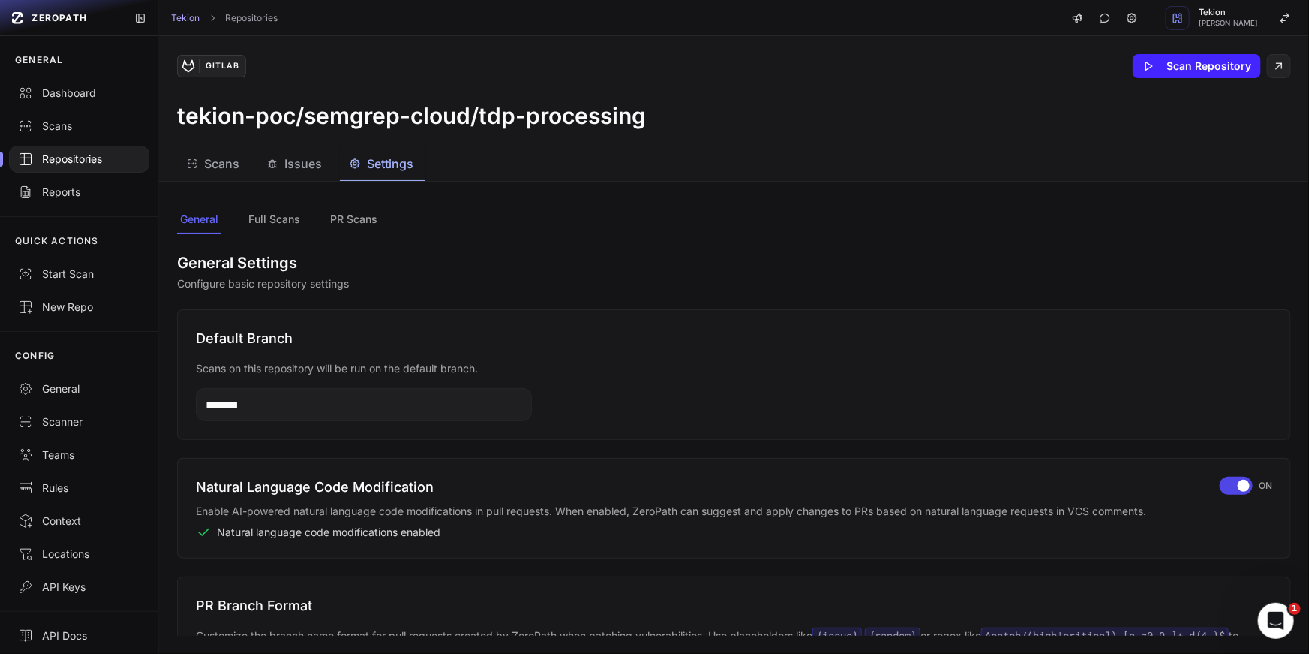
click at [237, 166] on span "Scans" at bounding box center [221, 164] width 35 height 18
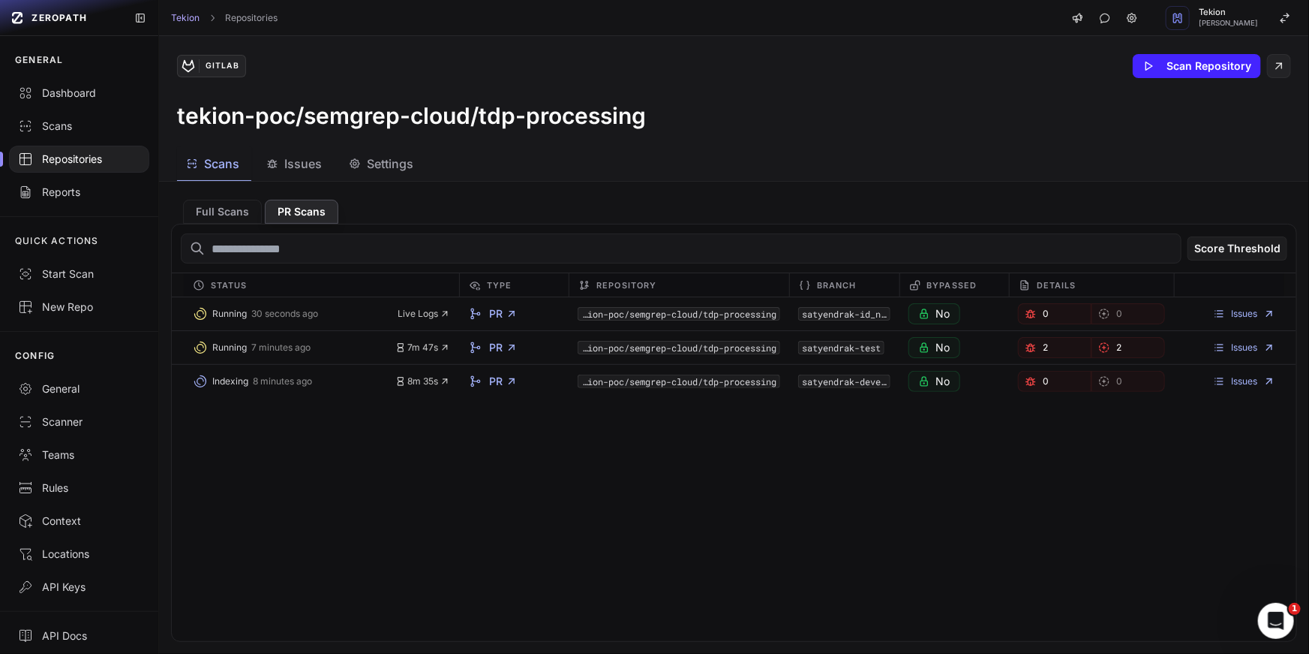
click at [676, 579] on div "Running 30 seconds ago Live Logs PR tekion-poc/semgrep-cloud/tdp-processing sat…" at bounding box center [734, 469] width 1125 height 344
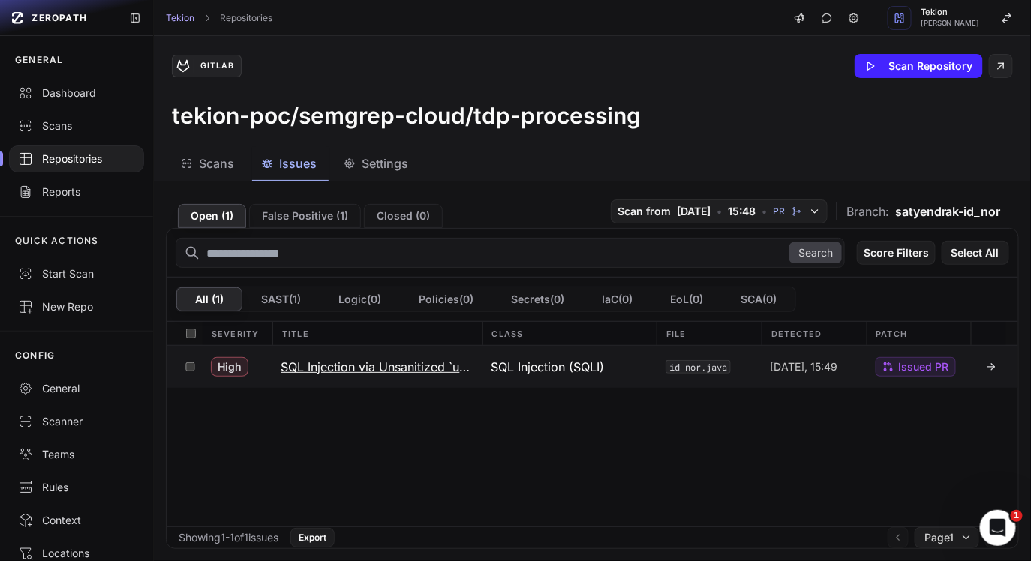
click at [400, 369] on h3 "SQL Injection via Unsanitized `userId` Parameter in SQL Query on Line 27 of `id…" at bounding box center [377, 367] width 192 height 18
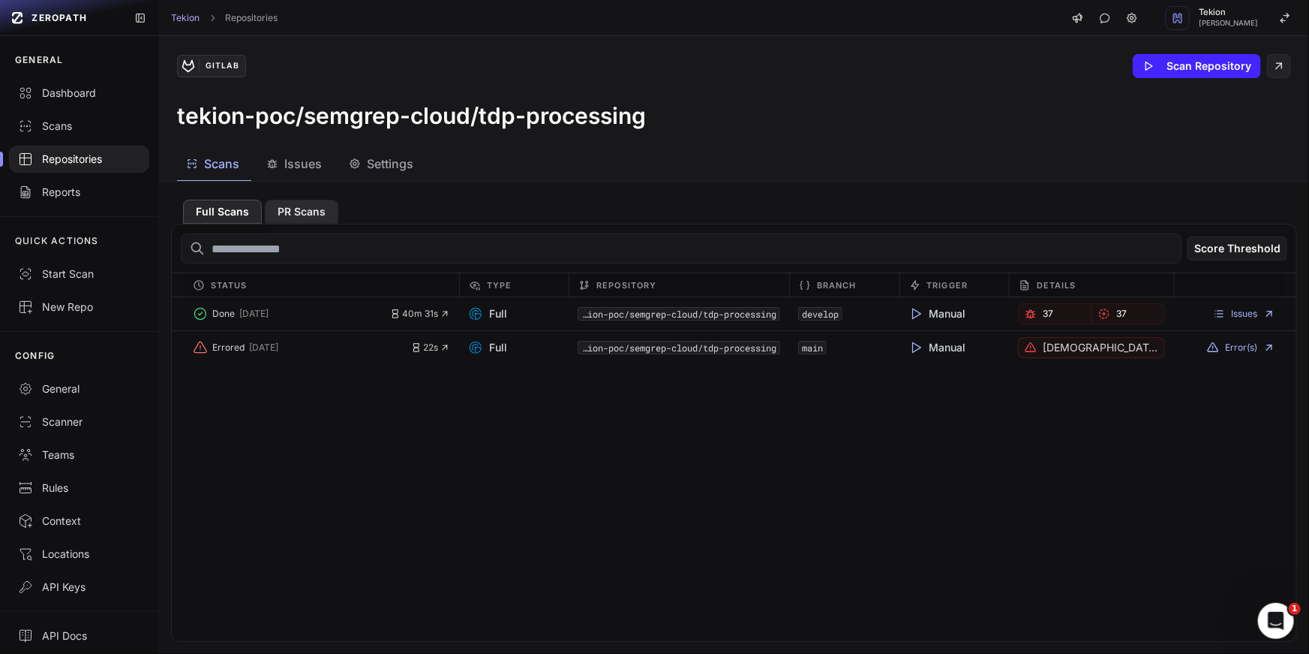
click at [309, 219] on button "PR Scans" at bounding box center [302, 212] width 74 height 24
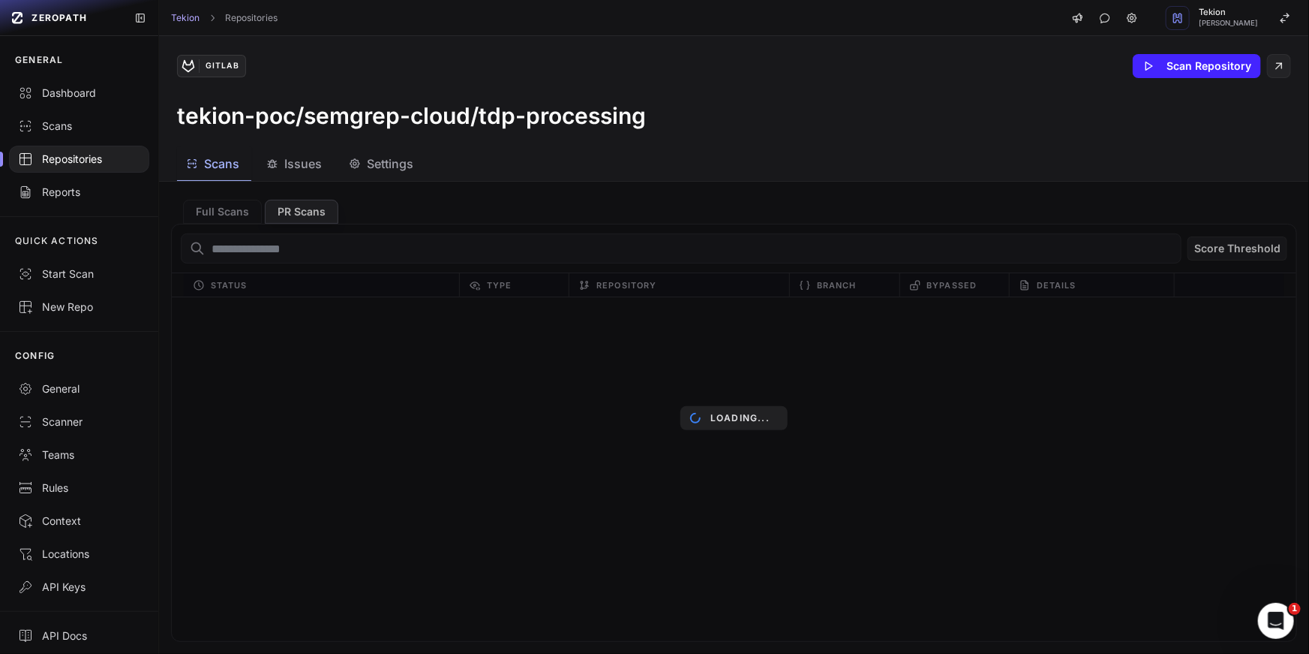
click at [578, 494] on div "Loading..." at bounding box center [734, 418] width 1150 height 472
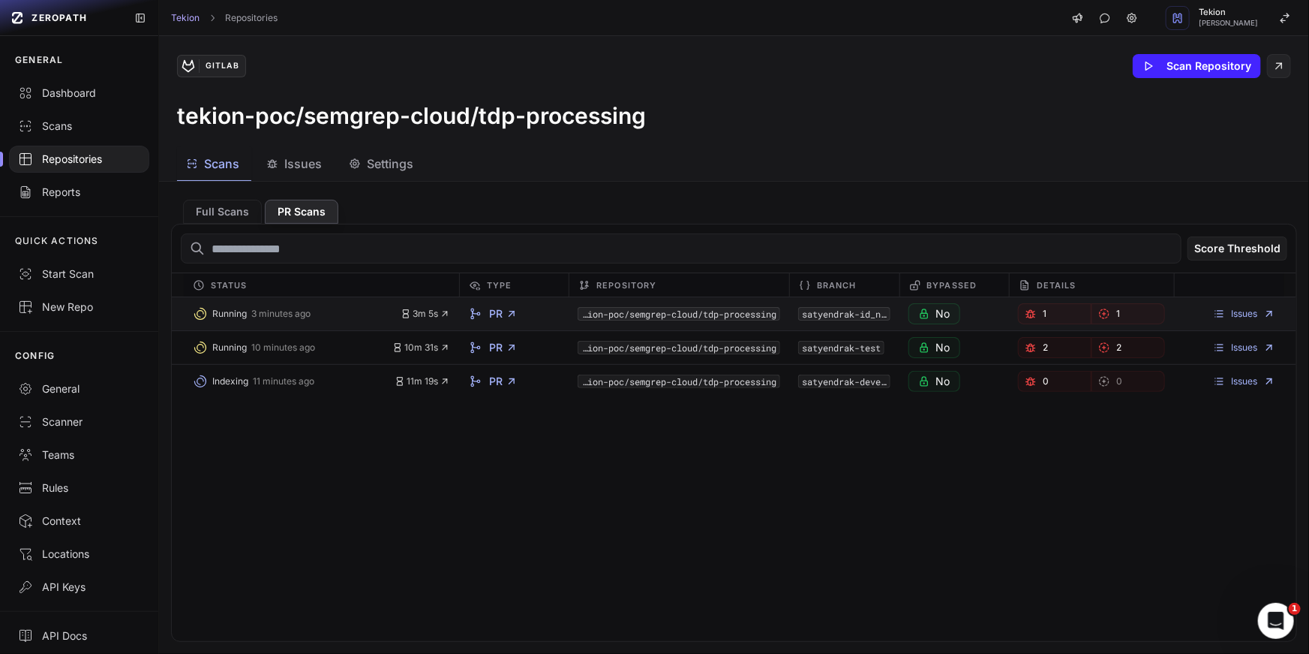
click at [1041, 308] on link "1" at bounding box center [1055, 313] width 74 height 21
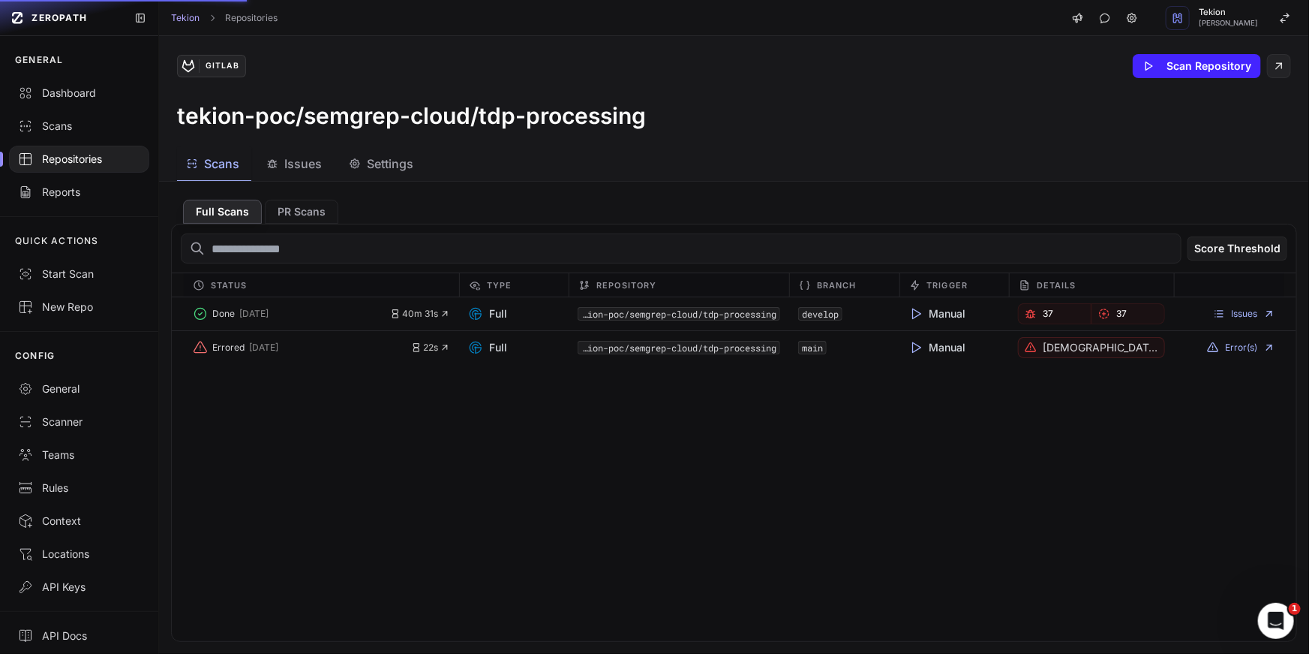
click at [316, 189] on div "Full Scans PR Scans Score Threshold Status Type Repository Branch Trigger Detai…" at bounding box center [734, 418] width 1150 height 472
click at [314, 206] on button "PR Scans" at bounding box center [302, 212] width 74 height 24
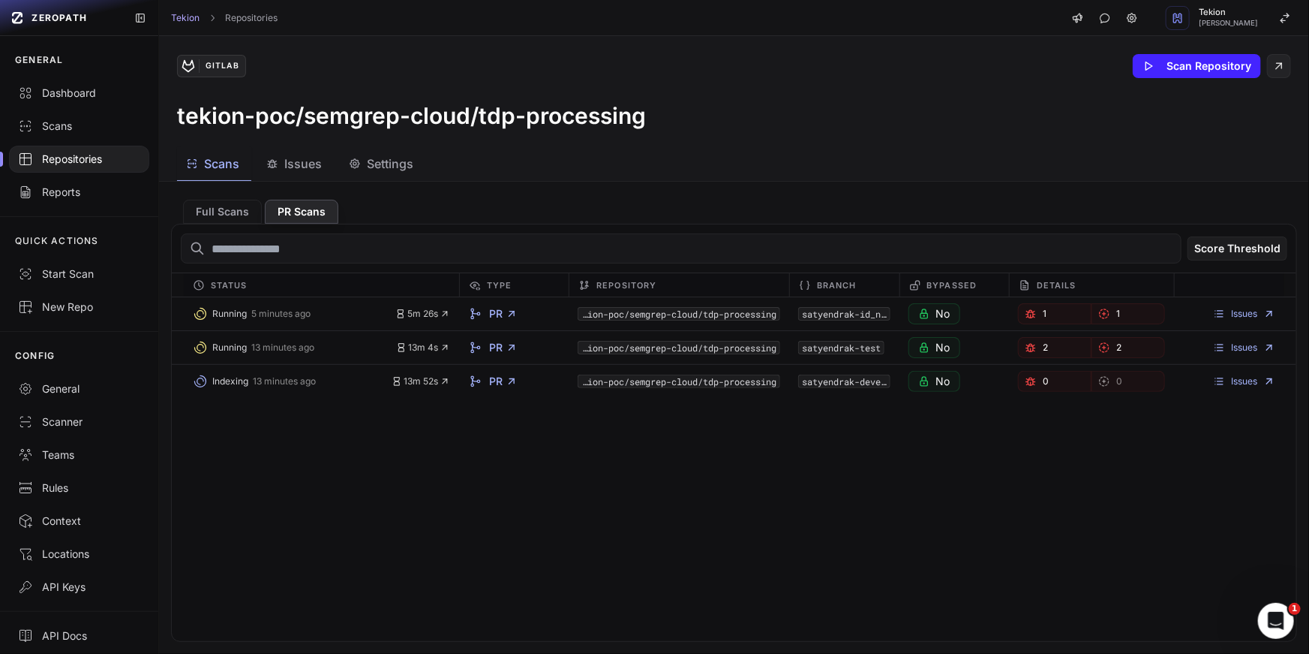
click at [982, 482] on div "Running 5 minutes ago 5m 26s PR tekion-poc/semgrep-cloud/tdp-processing satyend…" at bounding box center [734, 469] width 1125 height 344
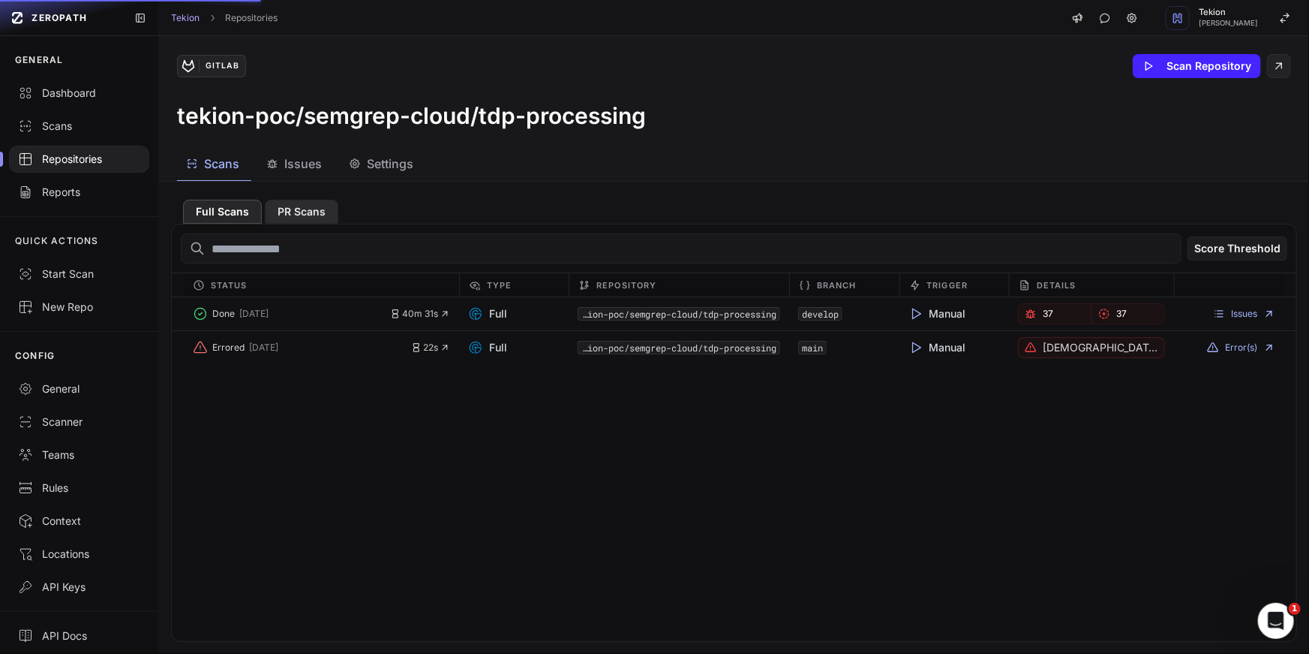
click at [301, 209] on button "PR Scans" at bounding box center [302, 212] width 74 height 24
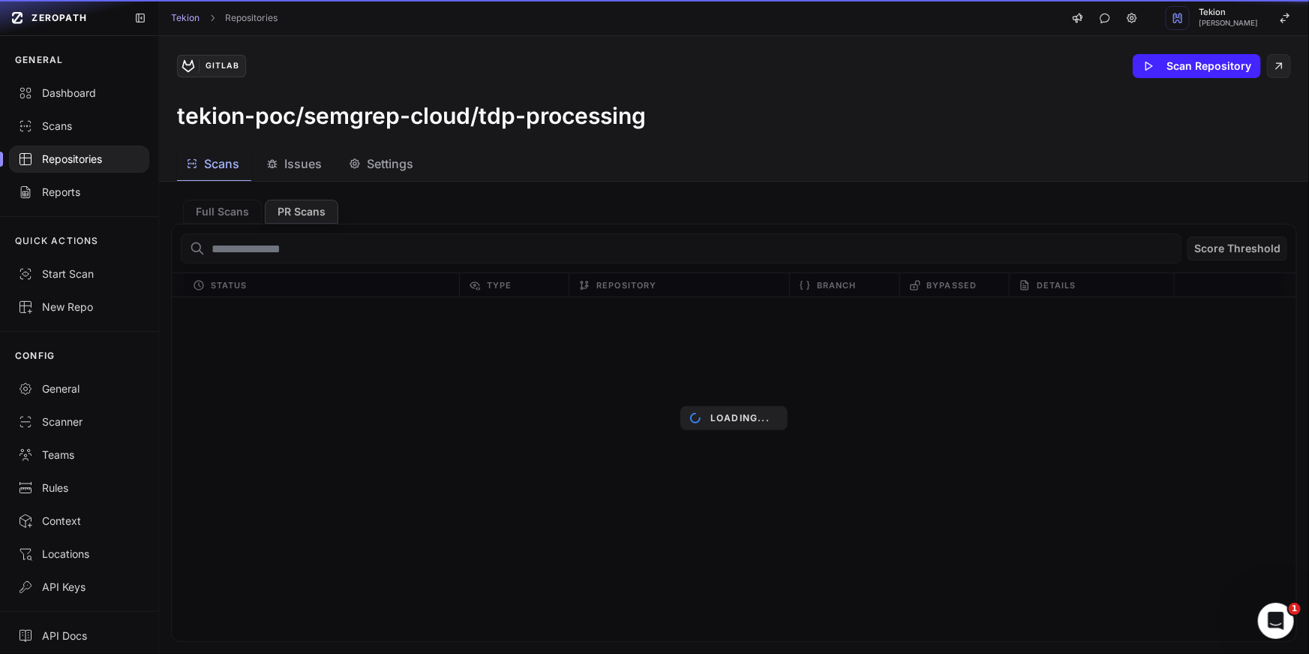
click at [337, 195] on div "Loading..." at bounding box center [734, 418] width 1150 height 472
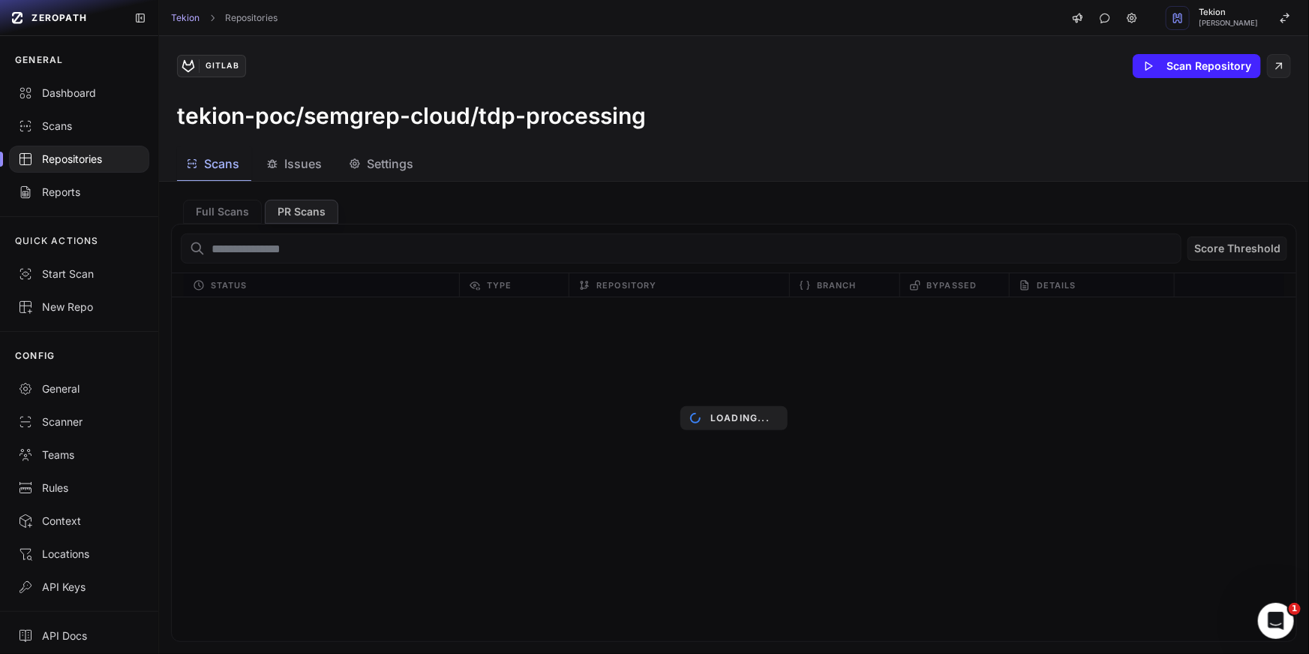
click at [337, 195] on div "Loading..." at bounding box center [734, 418] width 1150 height 472
click at [392, 179] on button "Settings" at bounding box center [383, 164] width 86 height 34
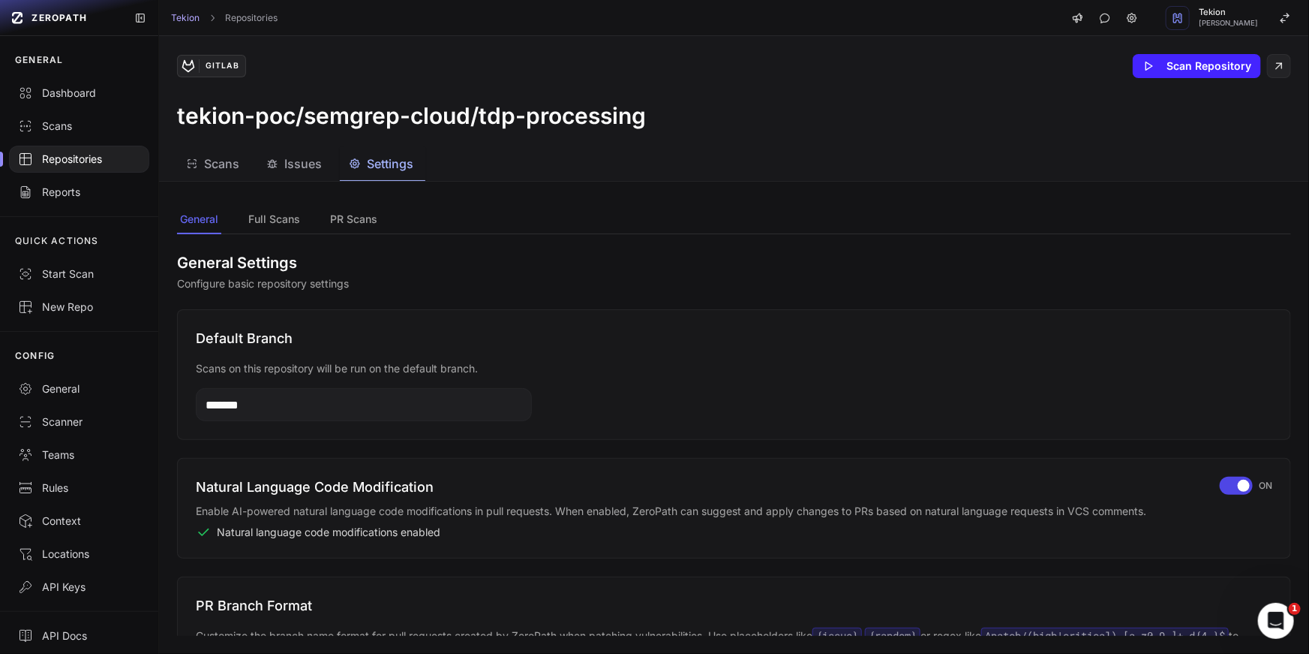
click at [255, 155] on div "Scans Issues Settings" at bounding box center [716, 164] width 1114 height 34
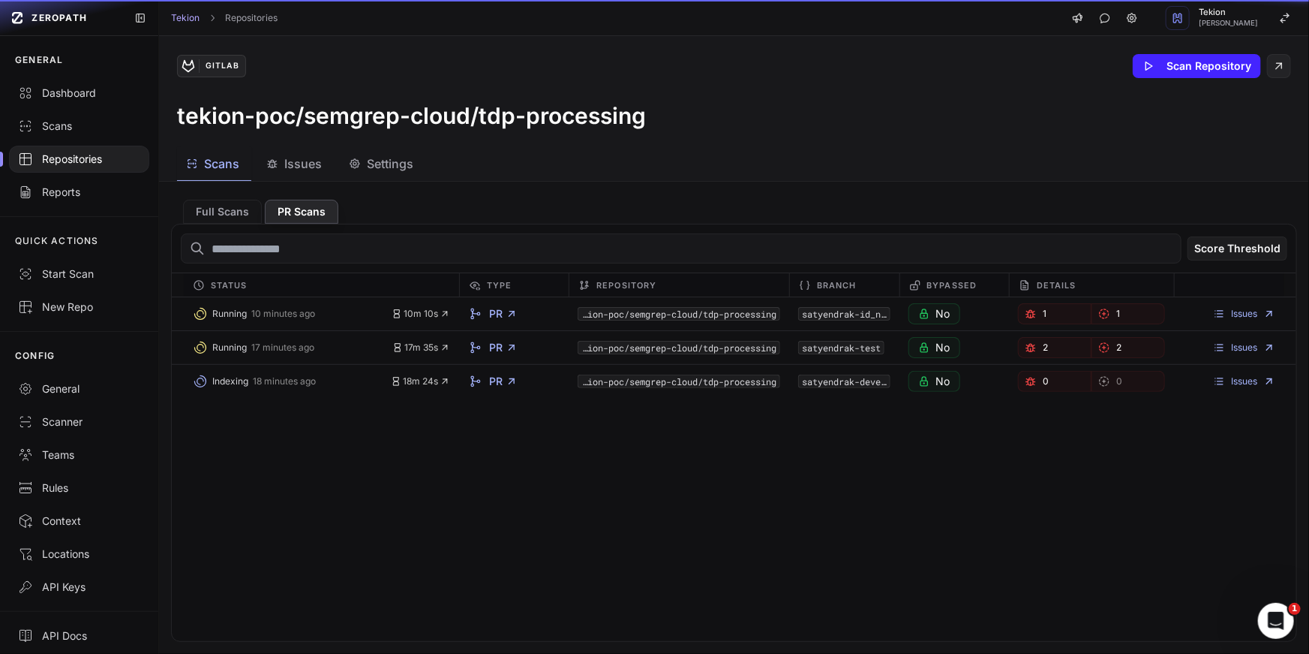
click at [219, 168] on span "Scans" at bounding box center [221, 164] width 35 height 18
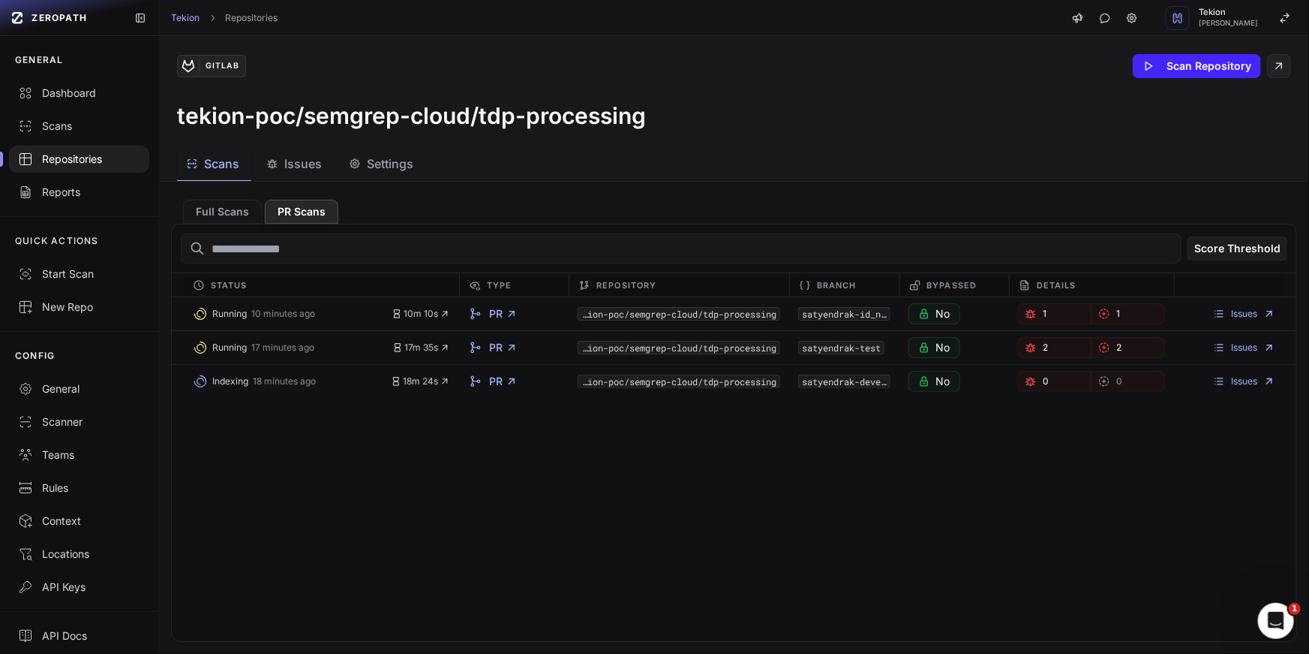
click at [558, 572] on div "Running 10 minutes ago 10m 10s PR tekion-poc/semgrep-cloud/tdp-processing satye…" at bounding box center [734, 469] width 1125 height 344
drag, startPoint x: 479, startPoint y: 121, endPoint x: 678, endPoint y: 121, distance: 198.8
click at [677, 121] on div "tekion-poc/semgrep-cloud/tdp-processing" at bounding box center [734, 115] width 1114 height 27
click at [653, 118] on div "tekion-poc/semgrep-cloud/tdp-processing" at bounding box center [734, 115] width 1114 height 27
drag, startPoint x: 653, startPoint y: 118, endPoint x: 491, endPoint y: 116, distance: 162.1
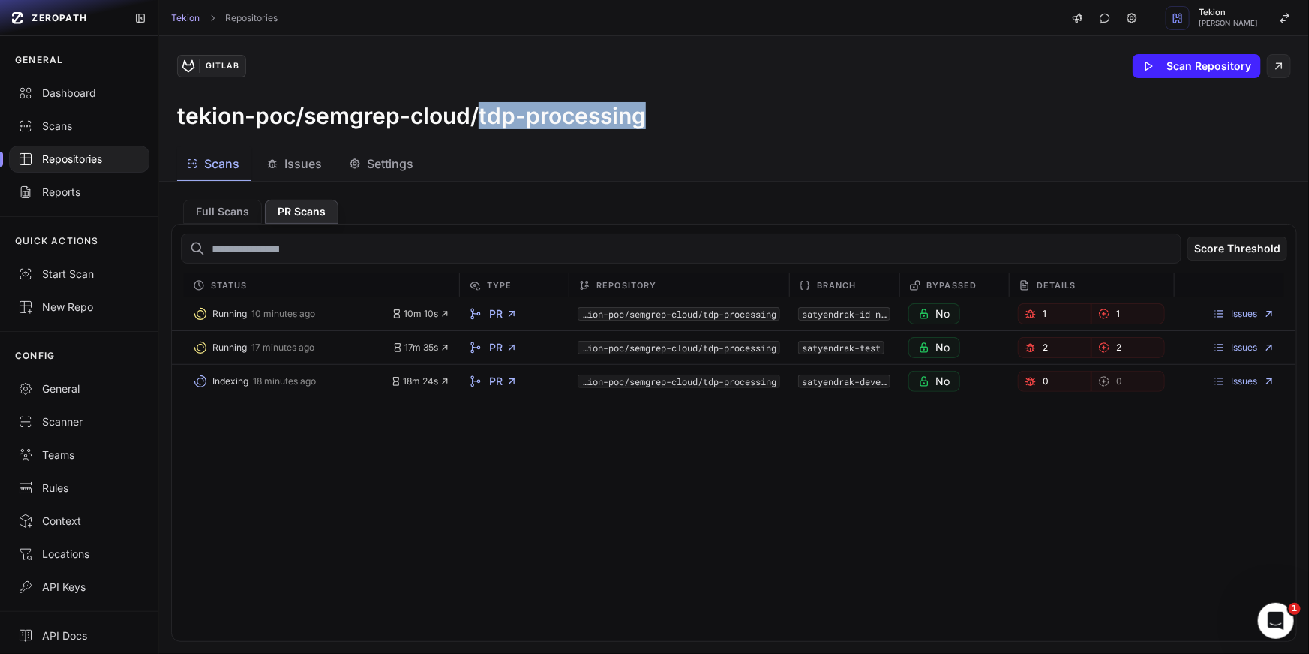
click at [491, 116] on div "tekion-poc/semgrep-cloud/tdp-processing" at bounding box center [734, 115] width 1114 height 27
click at [491, 116] on h3 "tekion-poc/semgrep-cloud/tdp-processing" at bounding box center [411, 115] width 469 height 27
drag, startPoint x: 491, startPoint y: 116, endPoint x: 779, endPoint y: 116, distance: 288.1
click at [779, 116] on div "tekion-poc/semgrep-cloud/tdp-processing" at bounding box center [734, 115] width 1114 height 27
click at [711, 117] on div "tekion-poc/semgrep-cloud/tdp-processing" at bounding box center [734, 115] width 1114 height 27
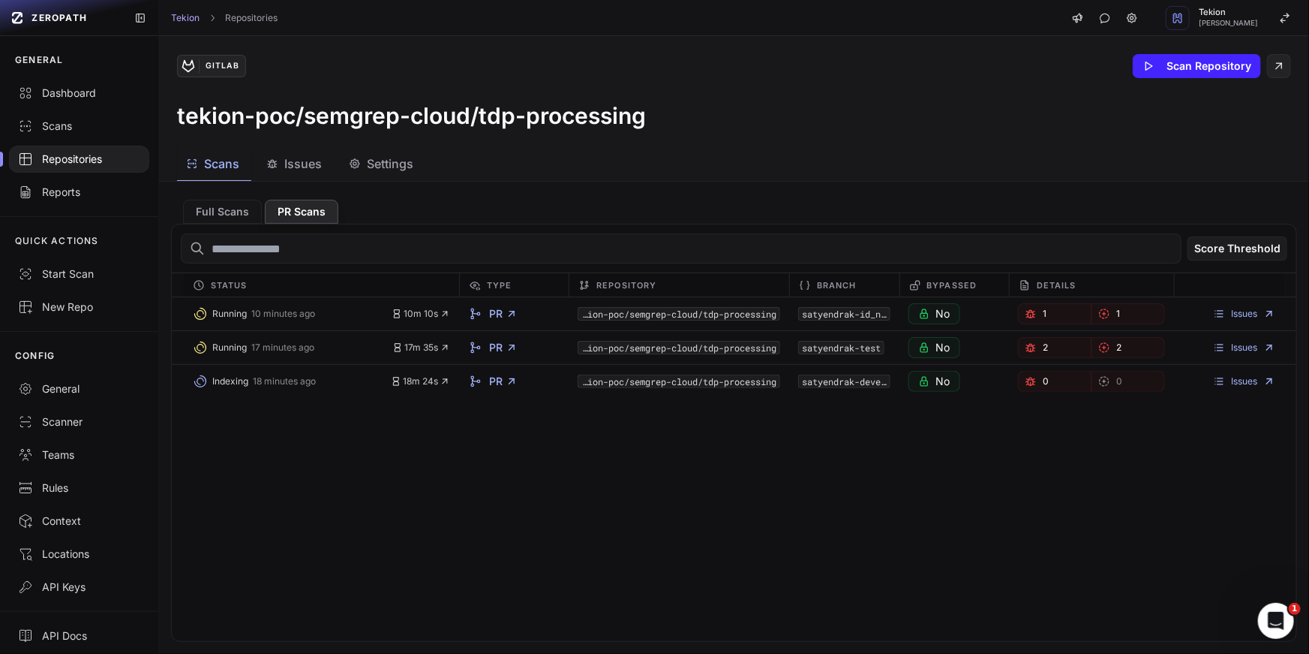
click at [711, 117] on div "tekion-poc/semgrep-cloud/tdp-processing" at bounding box center [734, 115] width 1114 height 27
click at [561, 74] on div "GitLab Scan Repository" at bounding box center [734, 66] width 1114 height 24
click at [582, 120] on h3 "tekion-poc/semgrep-cloud/tdp-processing" at bounding box center [411, 115] width 469 height 27
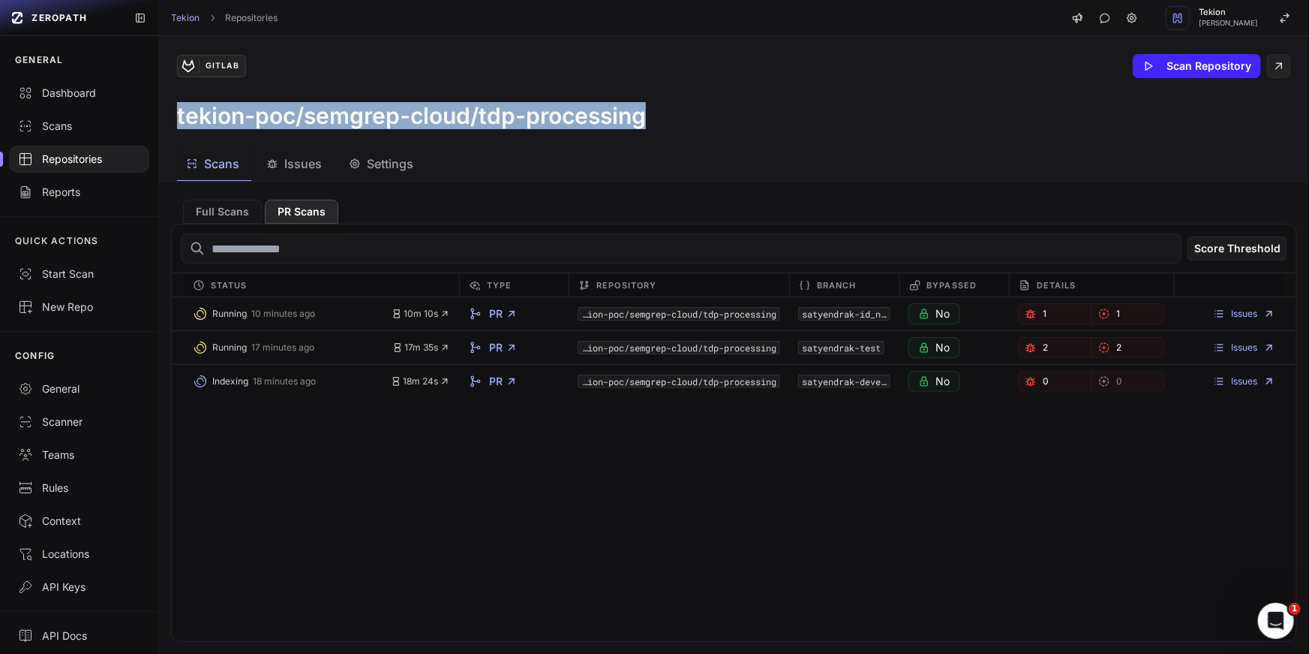
click at [624, 113] on h3 "tekion-poc/semgrep-cloud/tdp-processing" at bounding box center [411, 115] width 469 height 27
drag, startPoint x: 660, startPoint y: 113, endPoint x: 171, endPoint y: 113, distance: 489.2
click at [173, 113] on div "GitLab Scan Repository tekion-poc/semgrep-cloud/tdp-processing" at bounding box center [734, 91] width 1150 height 111
click at [171, 113] on div "GitLab Scan Repository tekion-poc/semgrep-cloud/tdp-processing" at bounding box center [734, 91] width 1150 height 111
drag, startPoint x: 171, startPoint y: 113, endPoint x: 557, endPoint y: 114, distance: 385.7
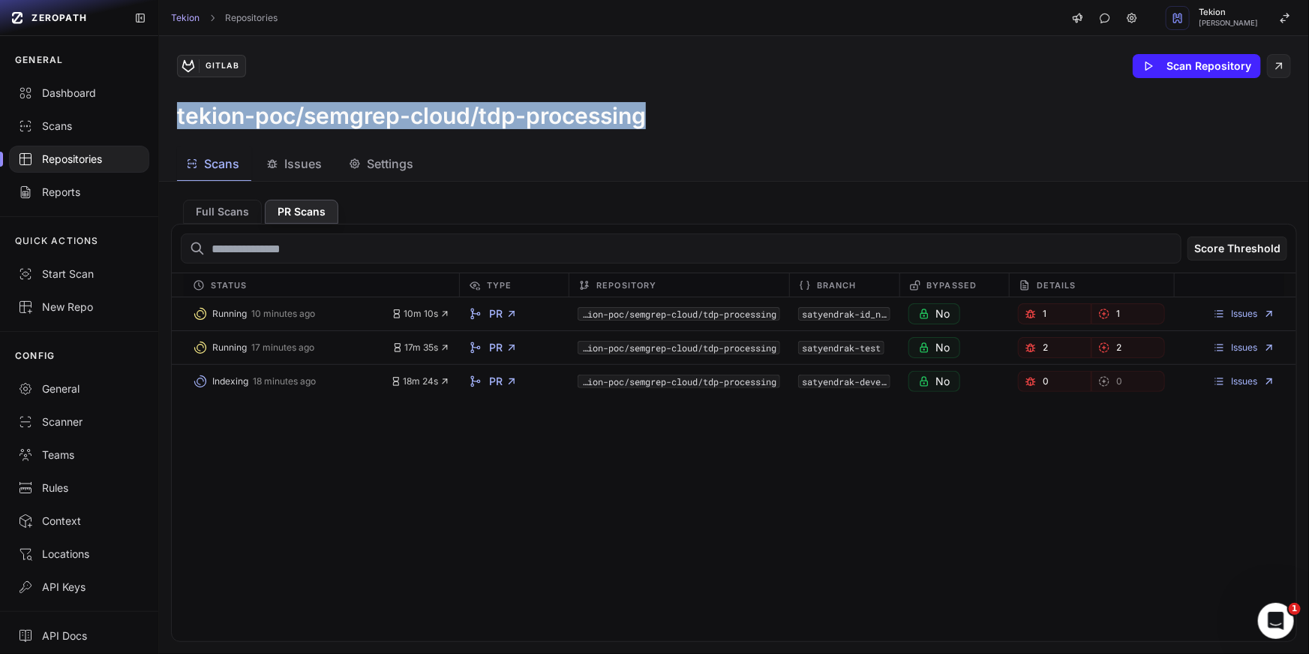
click at [557, 114] on div "GitLab Scan Repository tekion-poc/semgrep-cloud/tdp-processing" at bounding box center [734, 91] width 1150 height 111
click at [557, 114] on h3 "tekion-poc/semgrep-cloud/tdp-processing" at bounding box center [411, 115] width 469 height 27
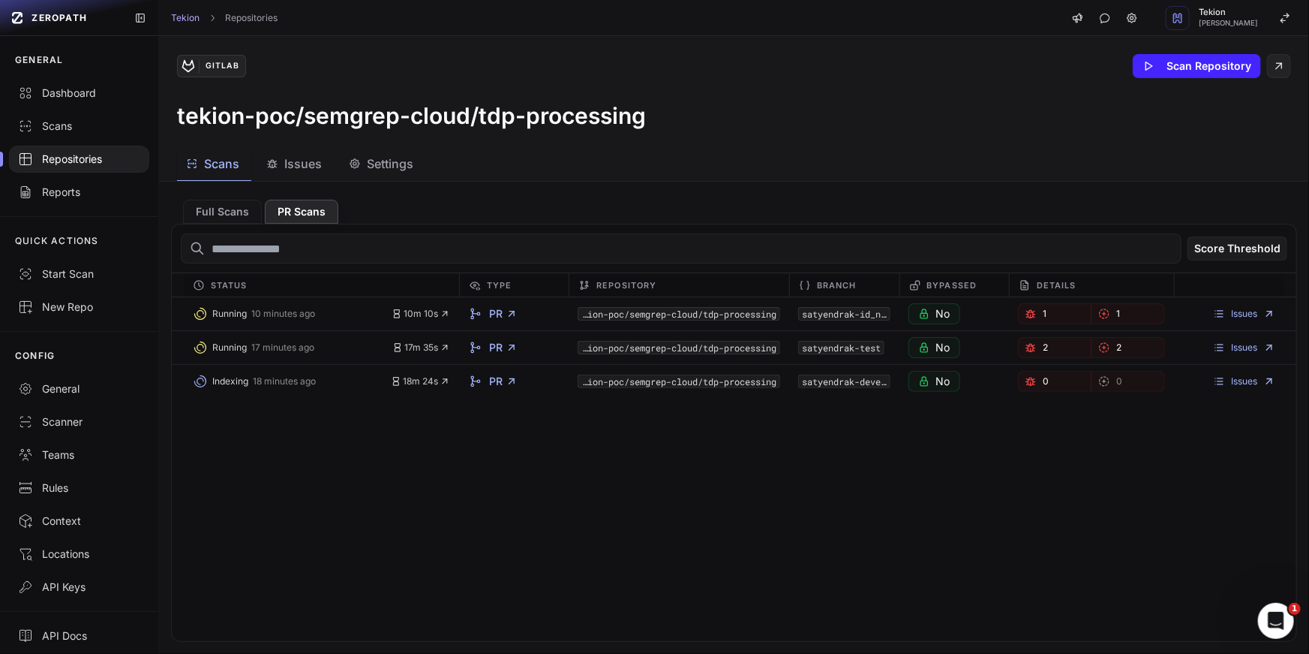
click at [557, 114] on h3 "tekion-poc/semgrep-cloud/tdp-processing" at bounding box center [411, 115] width 469 height 27
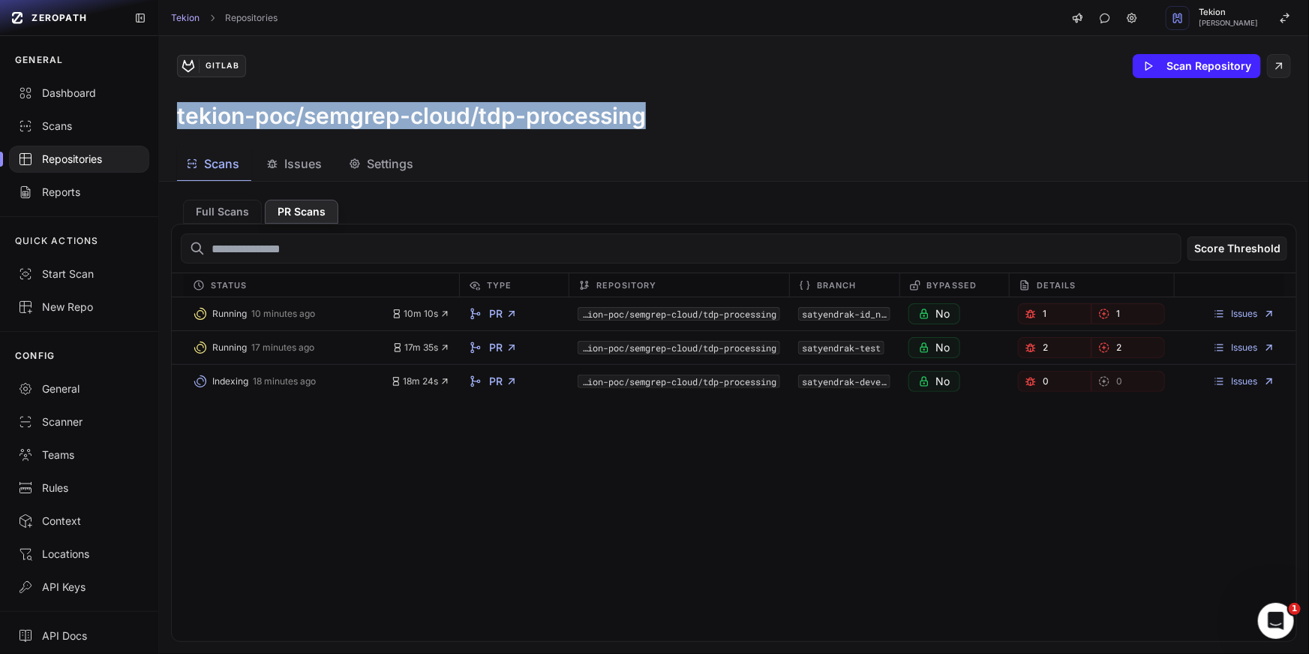
click at [615, 108] on h3 "tekion-poc/semgrep-cloud/tdp-processing" at bounding box center [411, 115] width 469 height 27
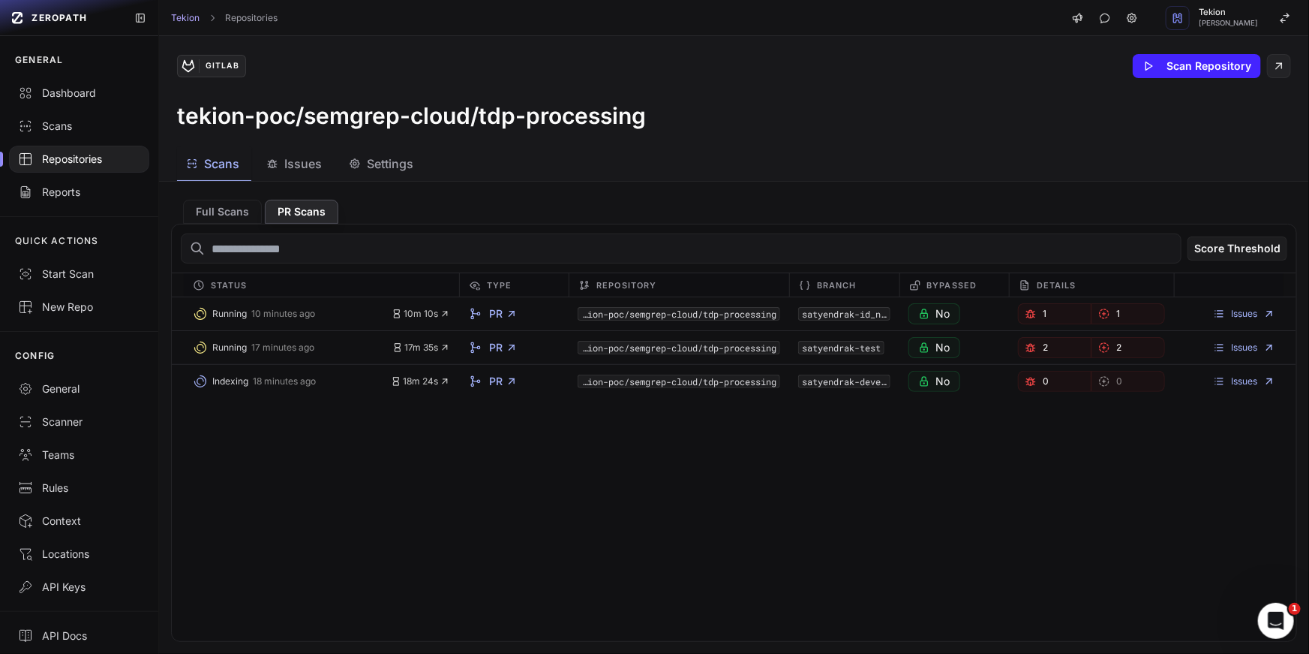
click at [615, 108] on h3 "tekion-poc/semgrep-cloud/tdp-processing" at bounding box center [411, 115] width 469 height 27
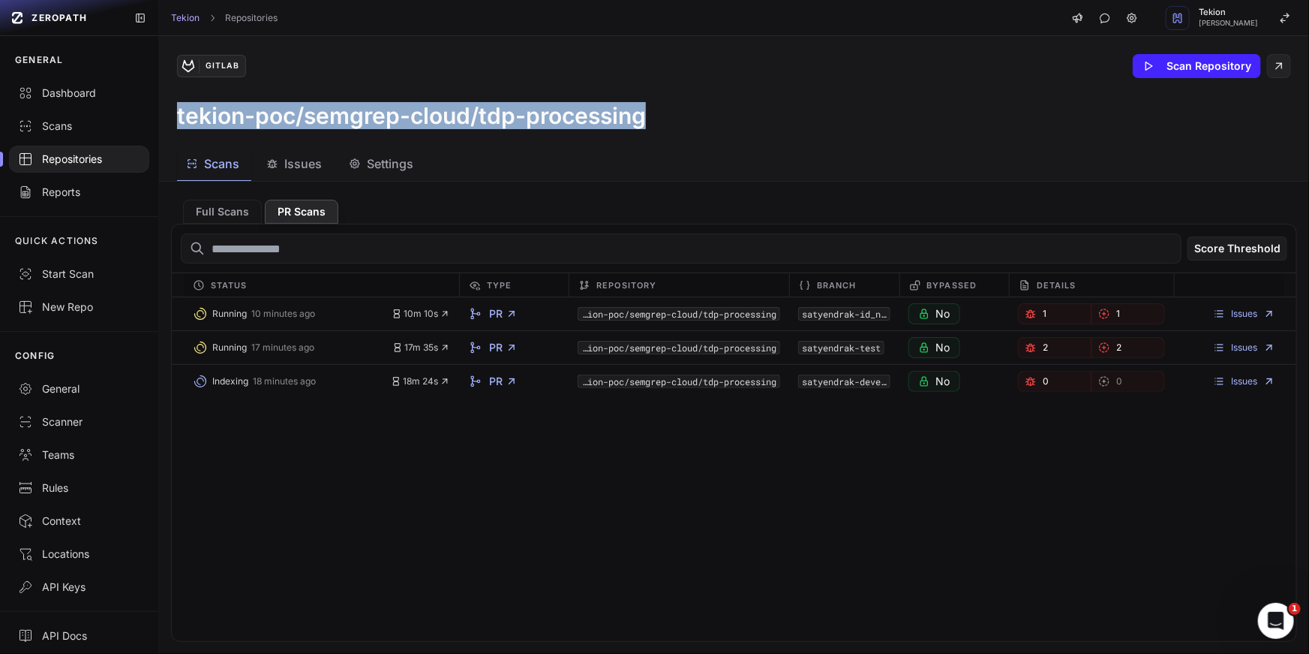
click at [681, 107] on div "tekion-poc/semgrep-cloud/tdp-processing" at bounding box center [734, 115] width 1114 height 27
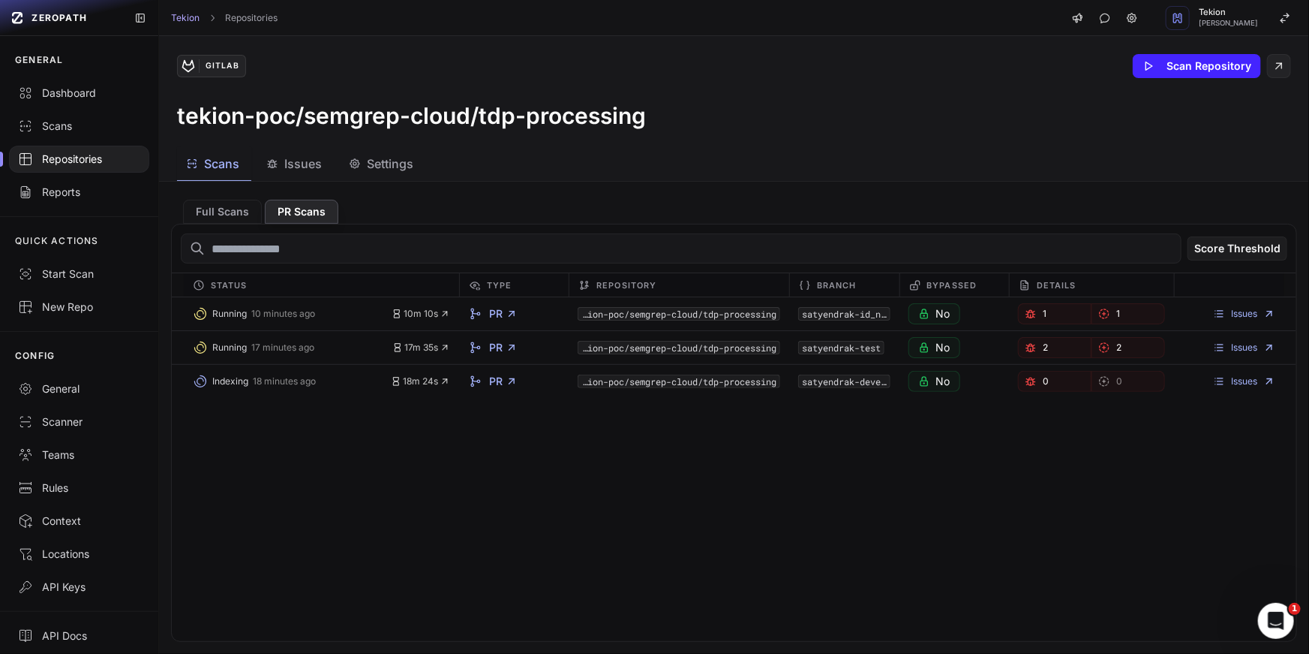
click at [648, 502] on div "Running 10 minutes ago 10m 10s PR tekion-poc/semgrep-cloud/tdp-processing satye…" at bounding box center [734, 469] width 1125 height 344
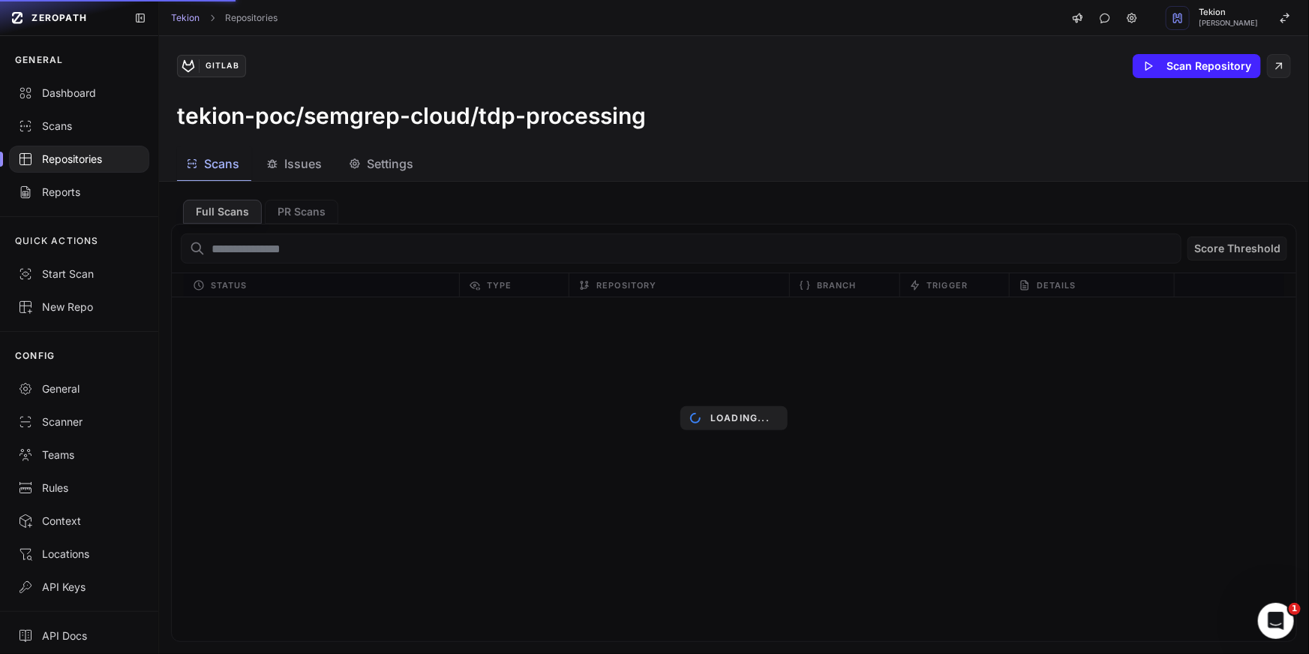
click at [454, 210] on div "Loading..." at bounding box center [734, 418] width 1150 height 472
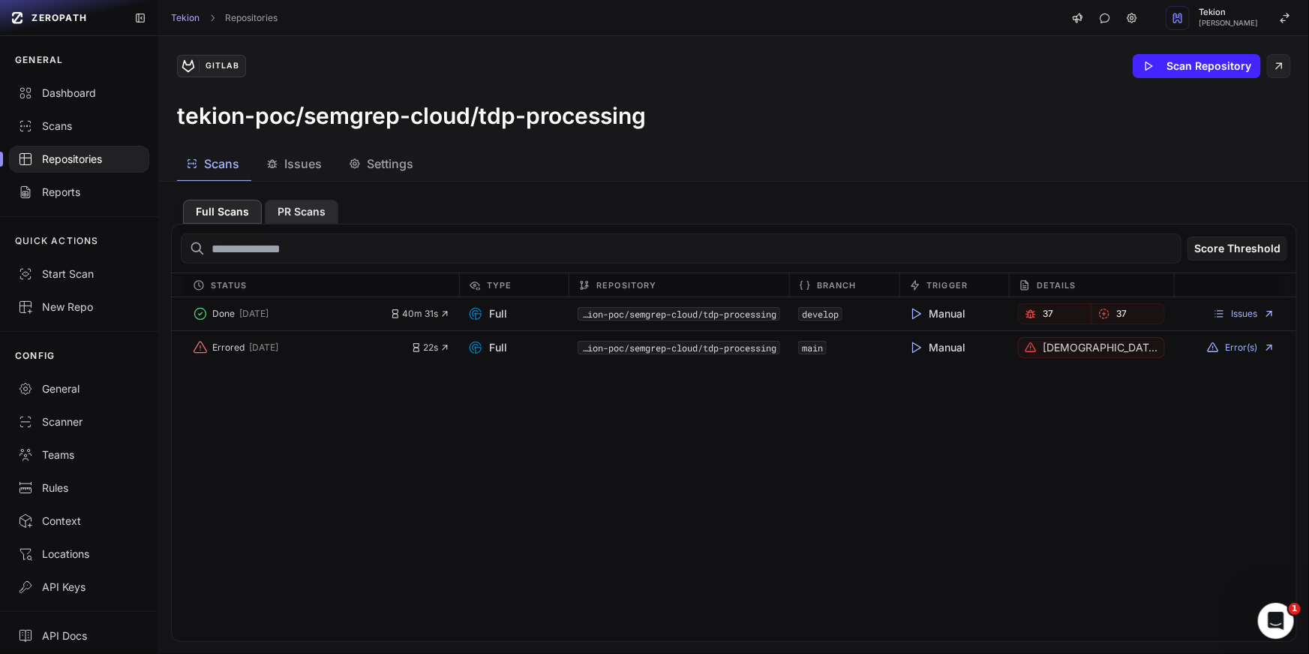
click at [331, 219] on button "PR Scans" at bounding box center [302, 212] width 74 height 24
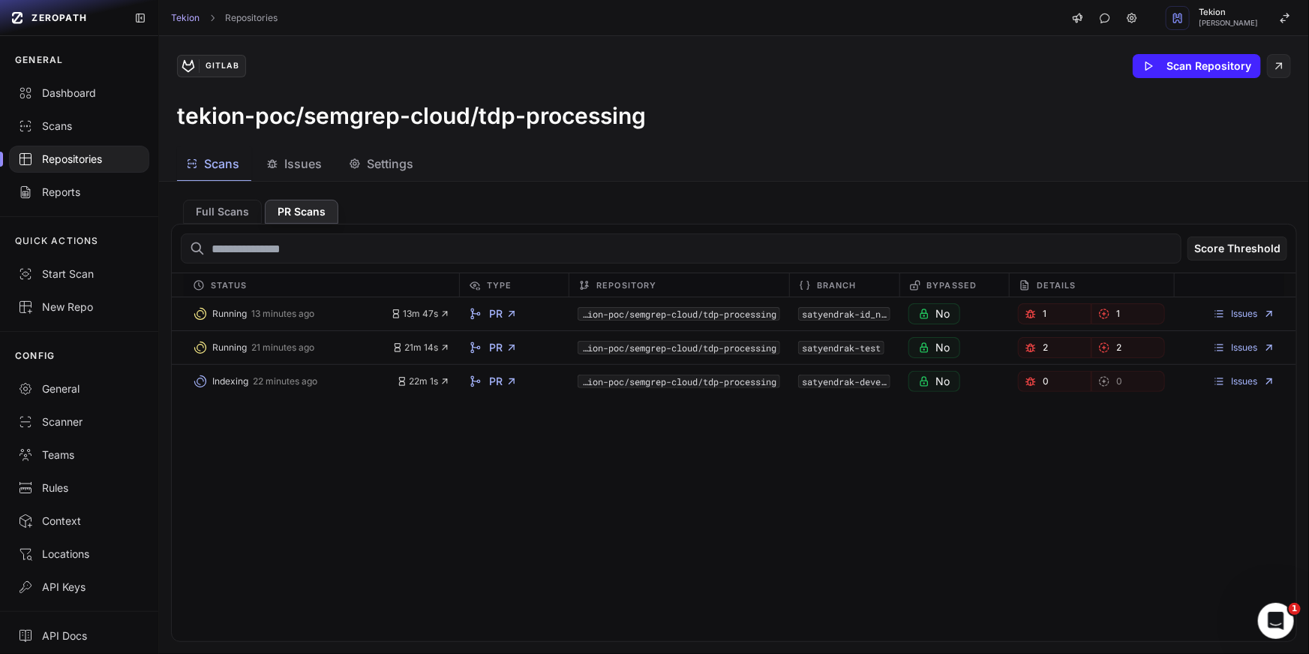
click at [541, 447] on div "Running 13 minutes ago 13m 47s PR tekion-poc/semgrep-cloud/tdp-processing satye…" at bounding box center [734, 469] width 1125 height 344
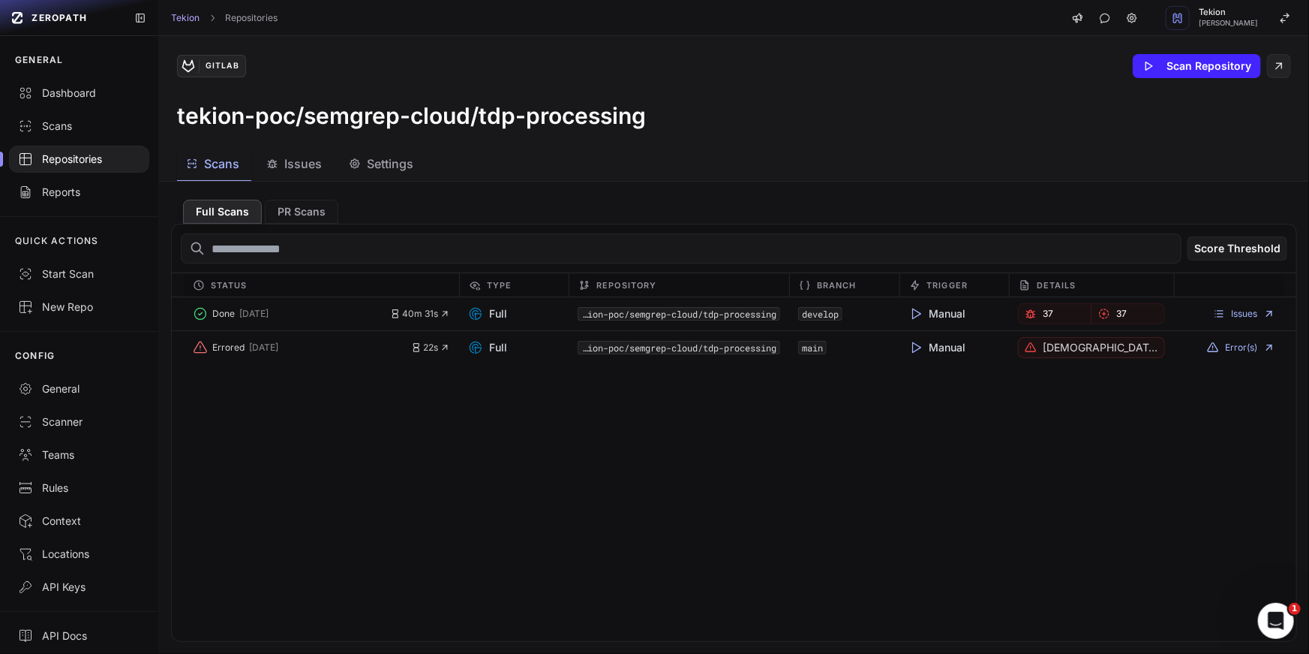
click at [446, 386] on div "Done [DATE] 40m 31s Full tekion-poc/semgrep-cloud/tdp-processing develop Manual…" at bounding box center [734, 469] width 1125 height 344
click at [329, 225] on div "Score Threshold" at bounding box center [734, 248] width 1125 height 49
click at [317, 221] on button "PR Scans" at bounding box center [302, 212] width 74 height 24
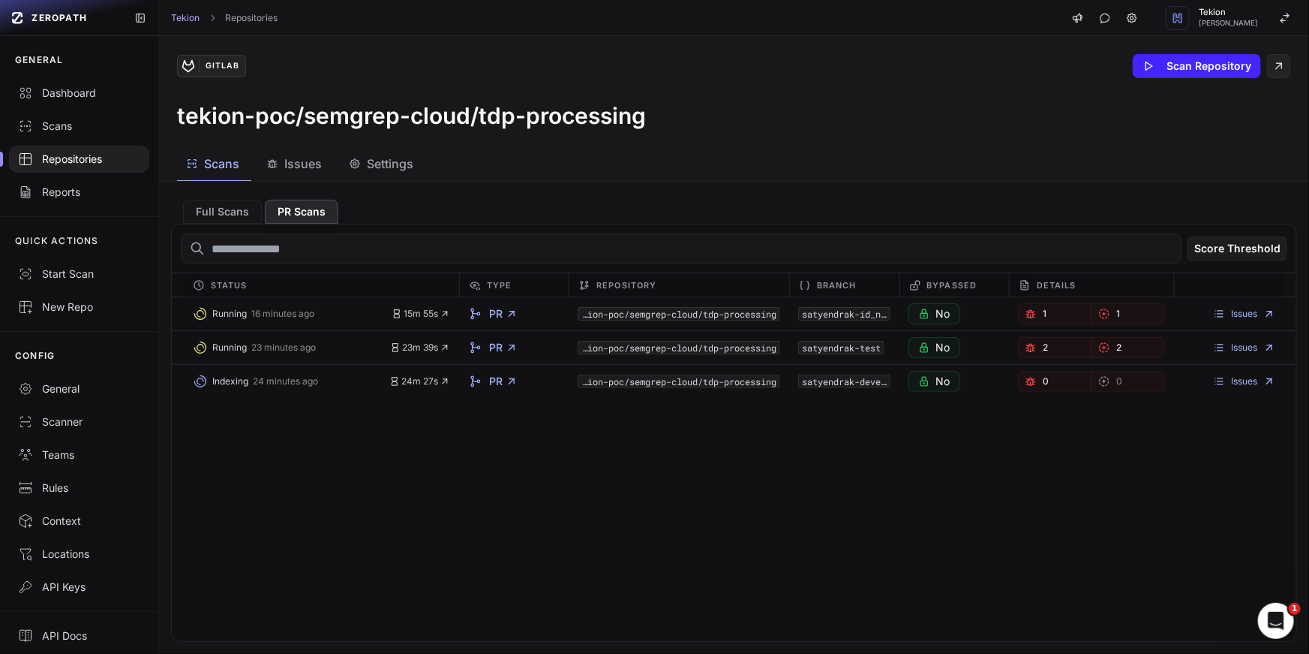
click at [312, 446] on div "Running 16 minutes ago 15m 55s PR tekion-poc/semgrep-cloud/tdp-processing satye…" at bounding box center [734, 469] width 1125 height 344
